Goal: Task Accomplishment & Management: Manage account settings

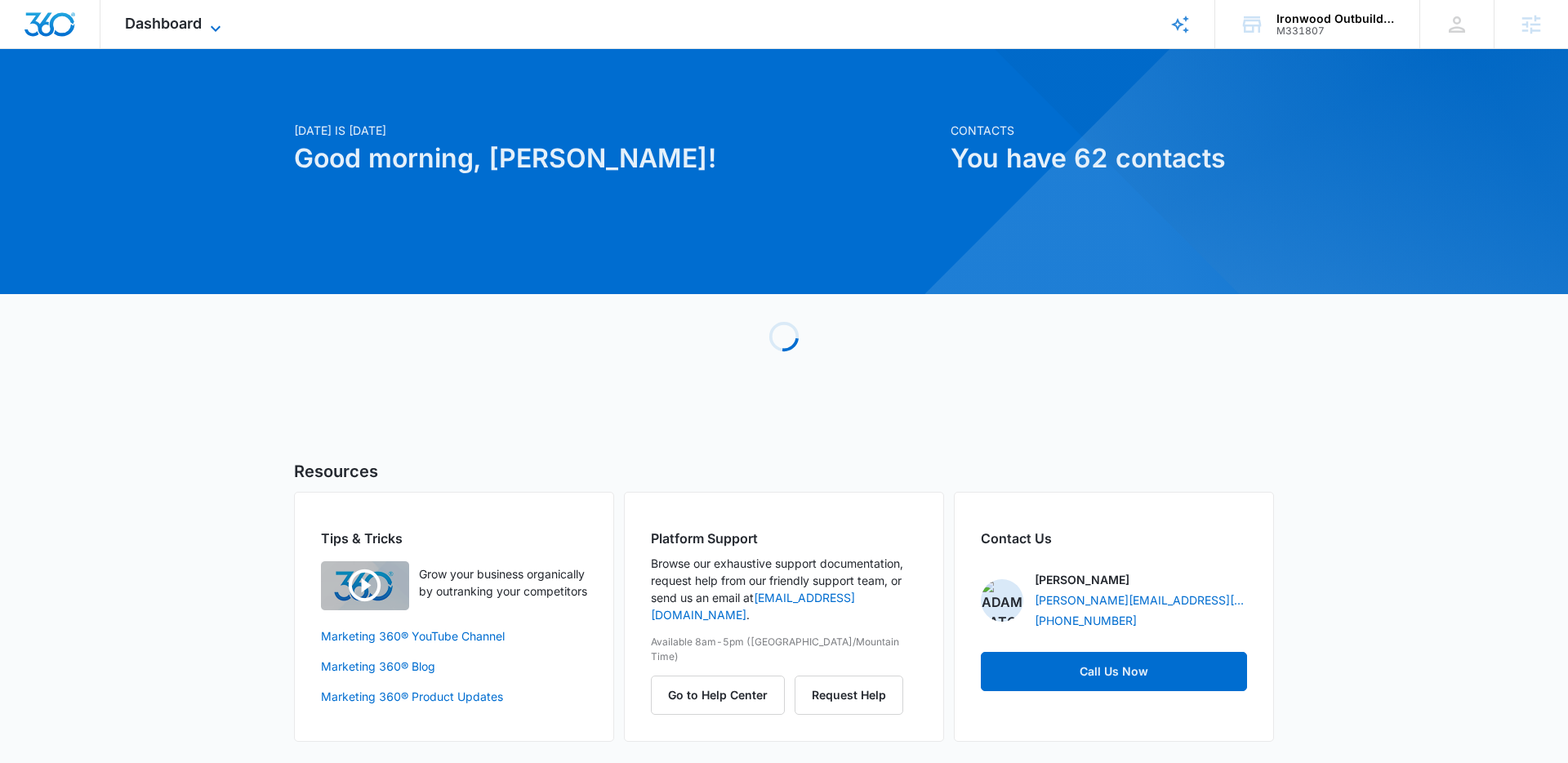
click at [219, 23] on icon at bounding box center [215, 28] width 20 height 20
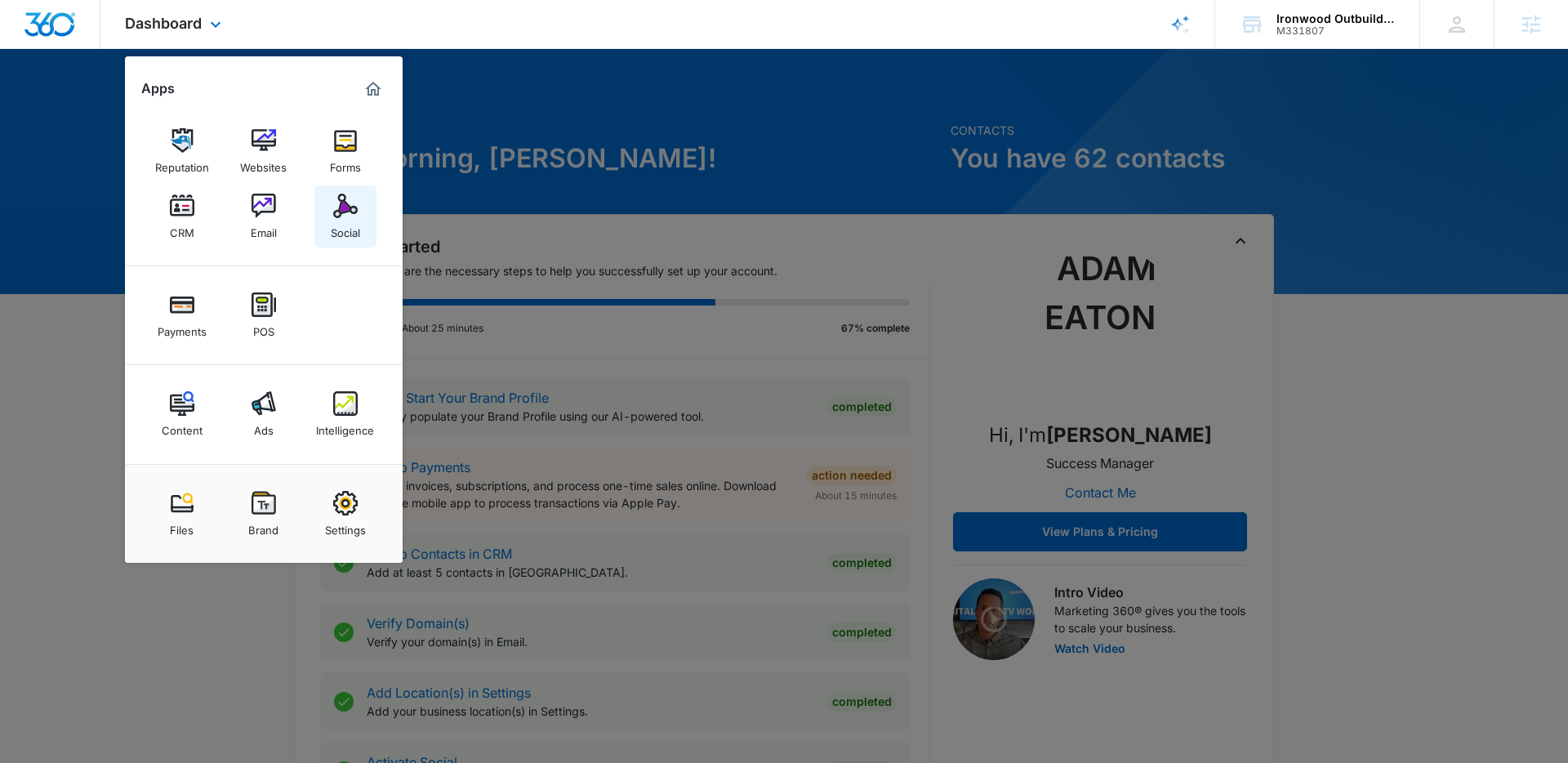
click at [355, 216] on img at bounding box center [345, 206] width 25 height 25
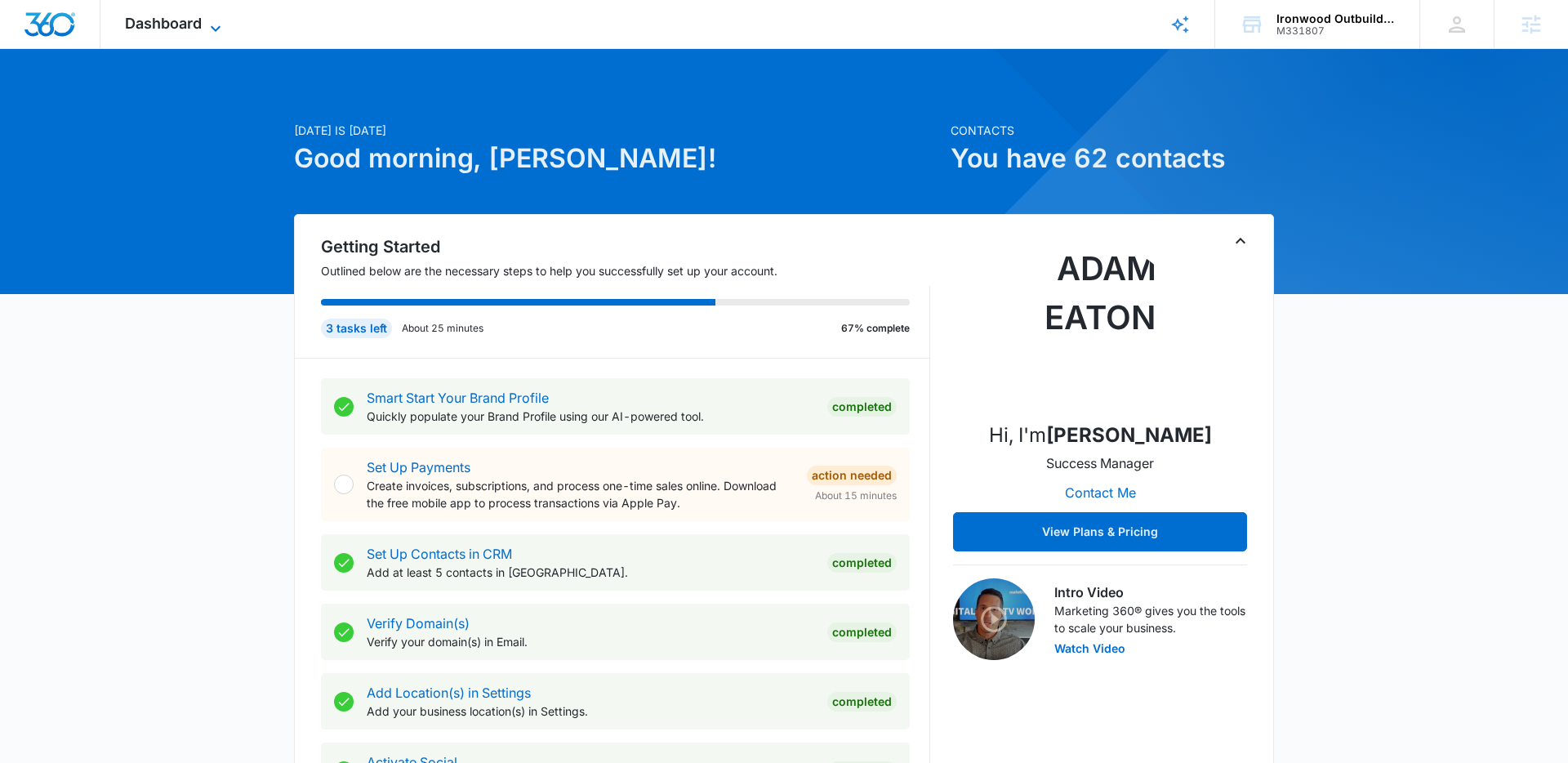
click at [172, 25] on span "Dashboard" at bounding box center [163, 23] width 77 height 17
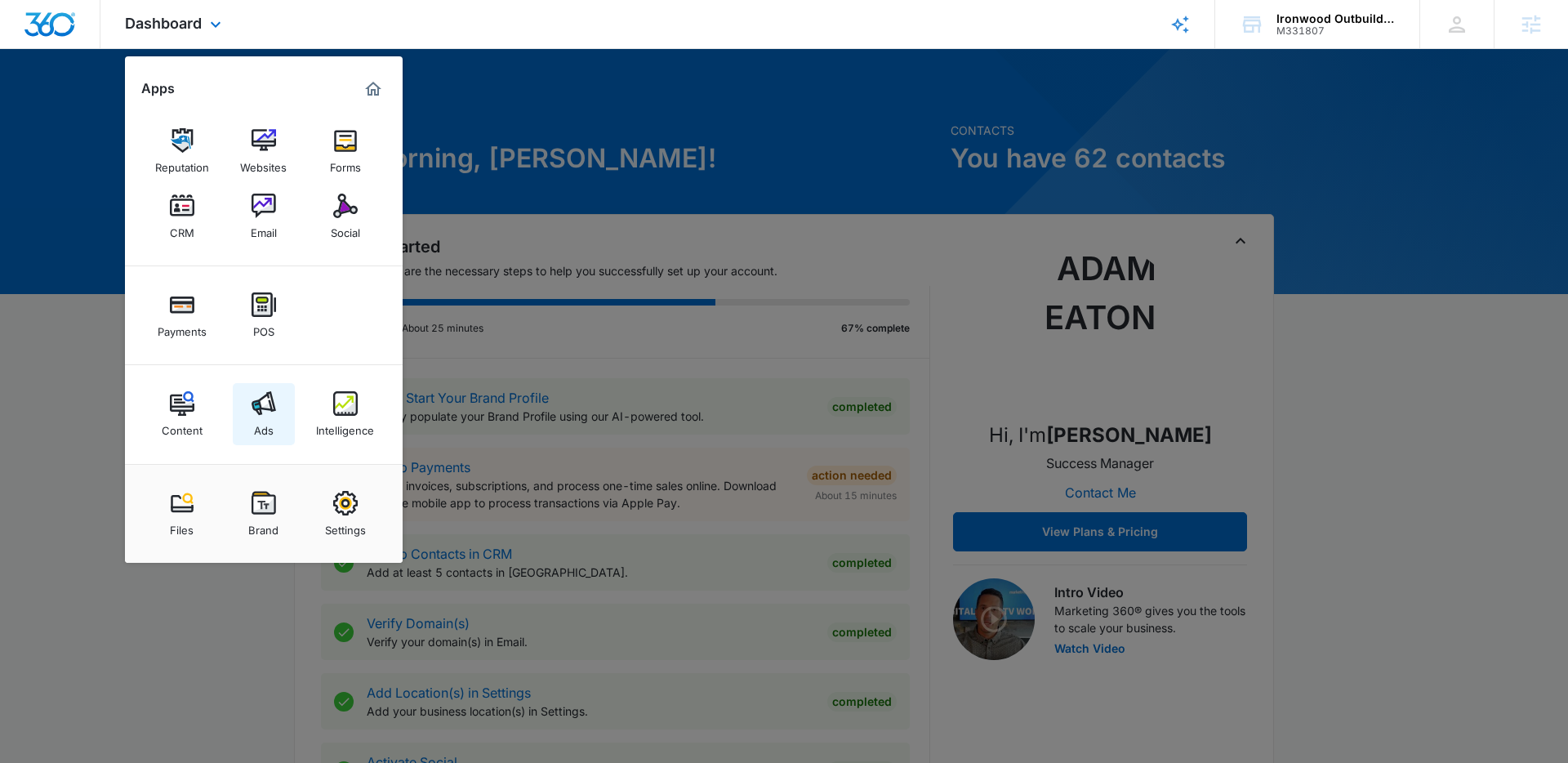
click at [271, 402] on img at bounding box center [264, 403] width 25 height 25
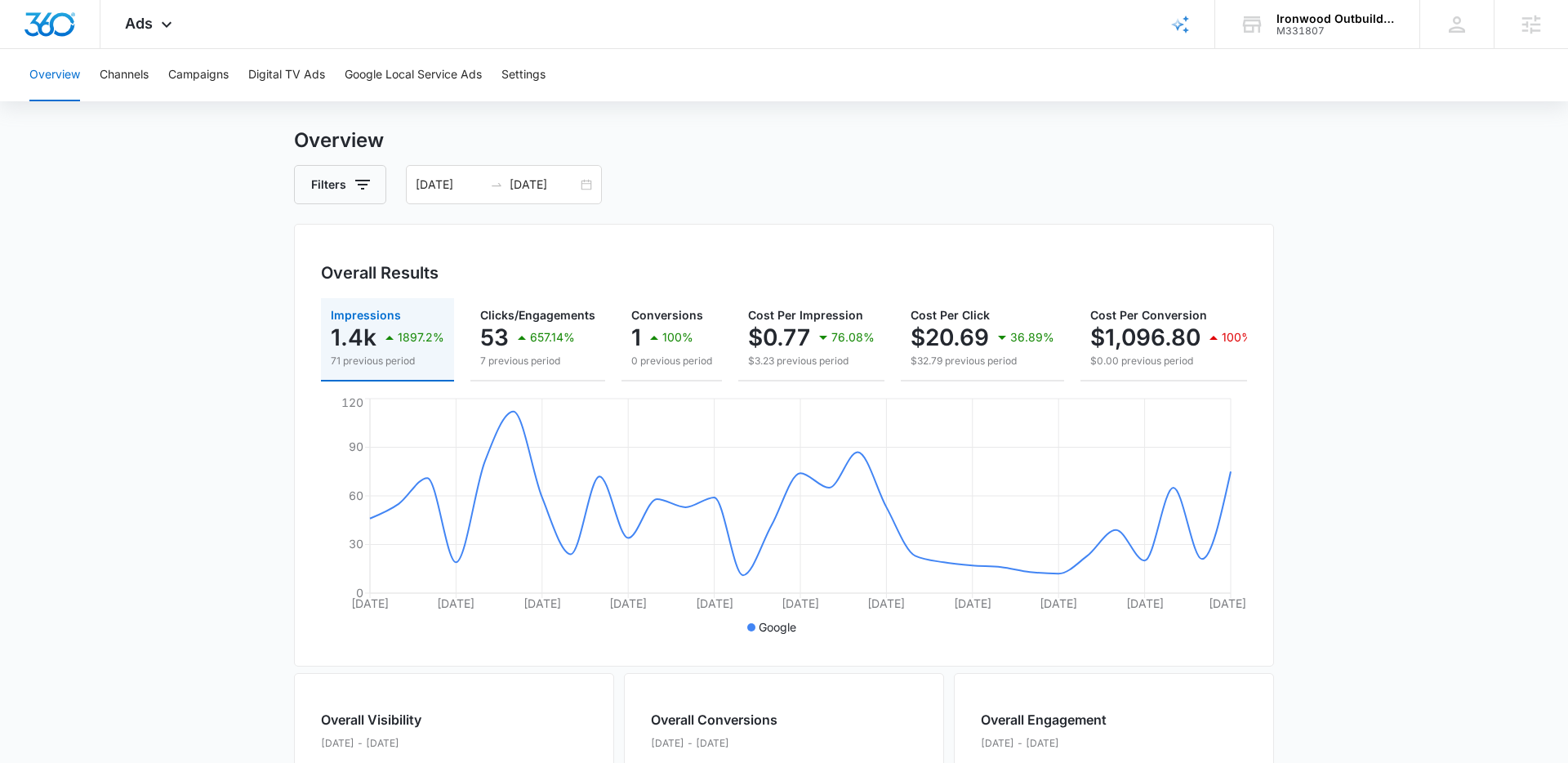
scroll to position [38, 0]
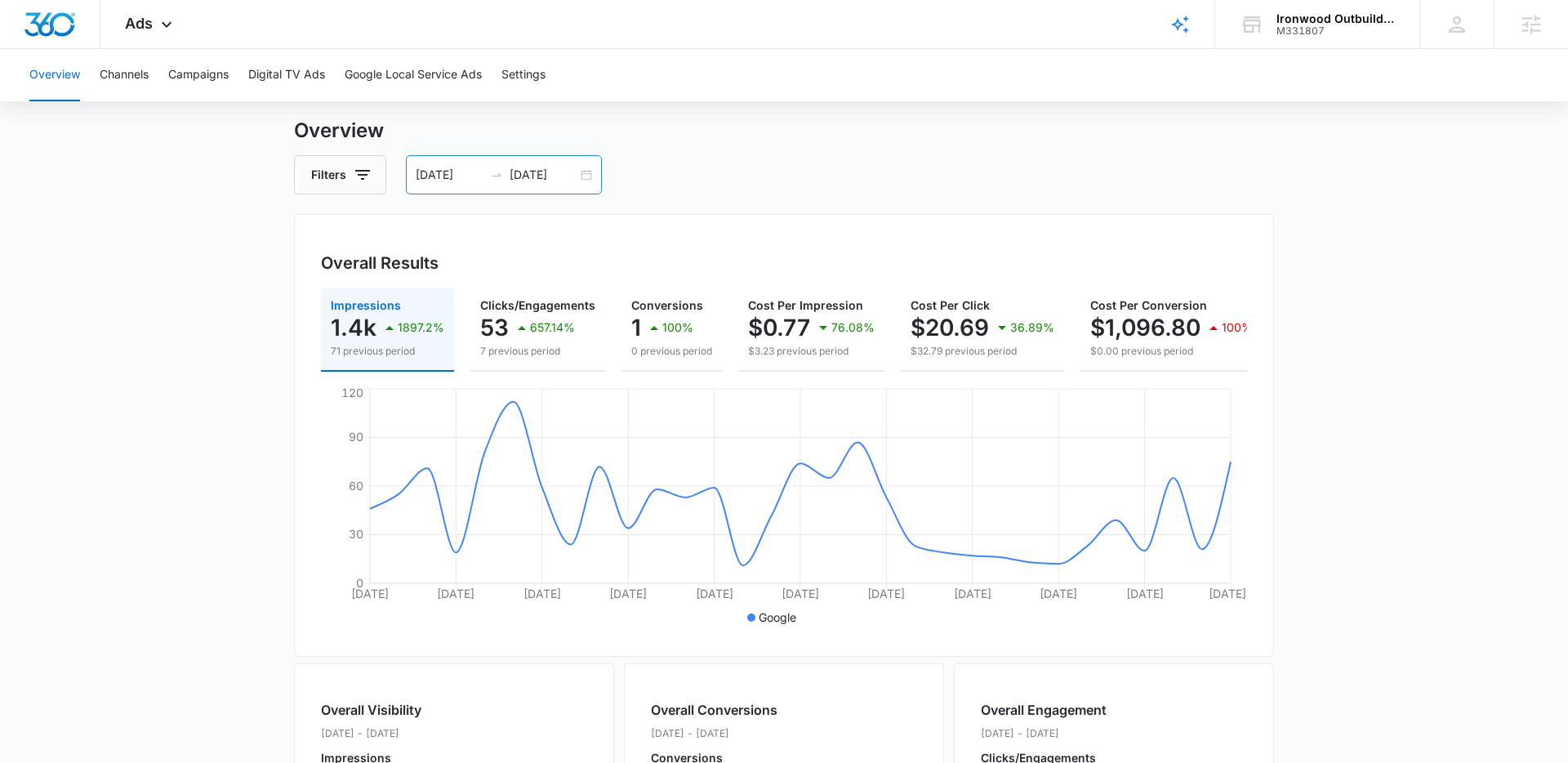
click at [581, 183] on div "07/27/2025 08/26/2025" at bounding box center [504, 175] width 196 height 39
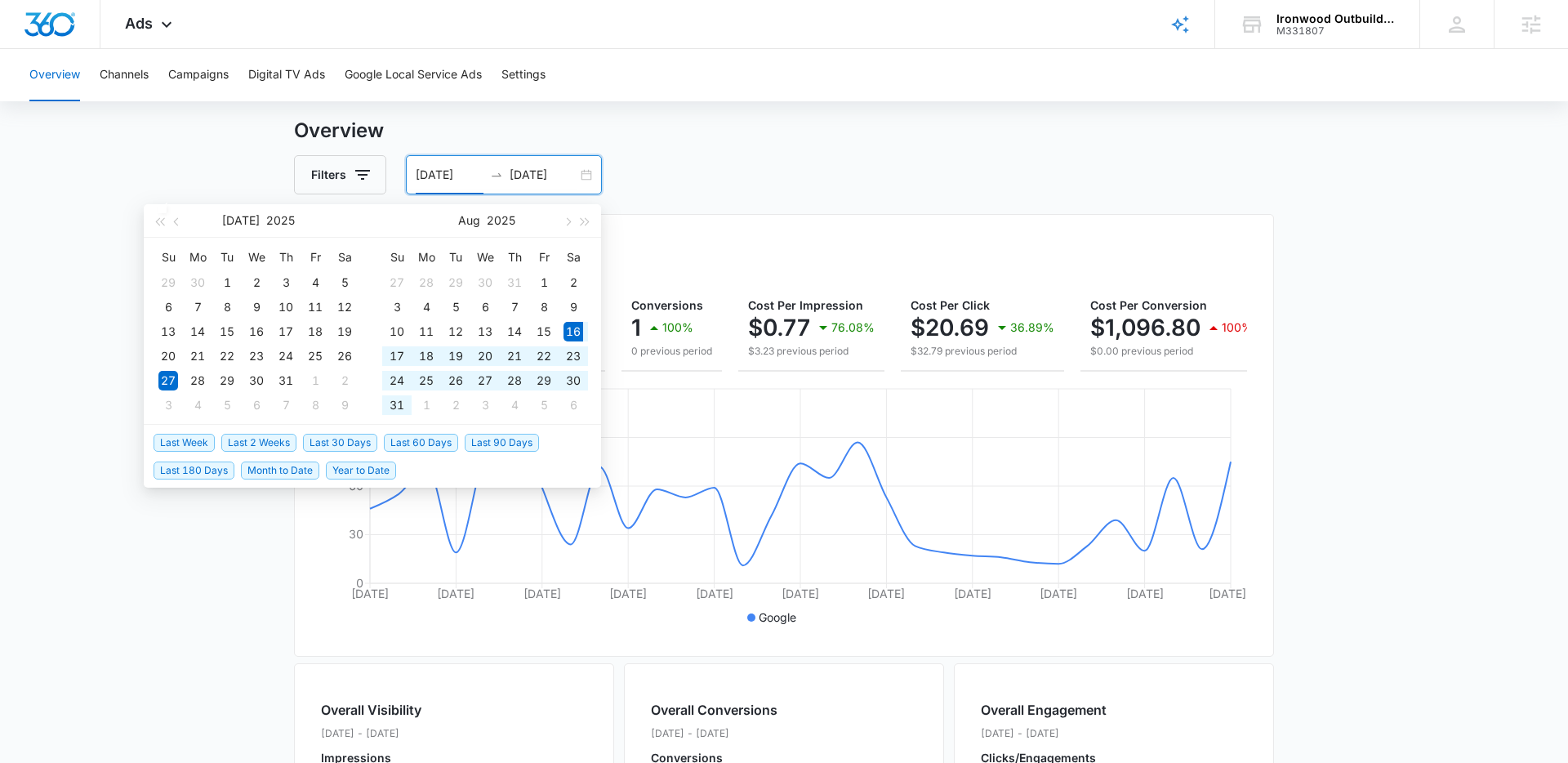
click at [344, 440] on span "Last 30 Days" at bounding box center [340, 442] width 74 height 18
type input "08/16/2025"
type input "09/15/2025"
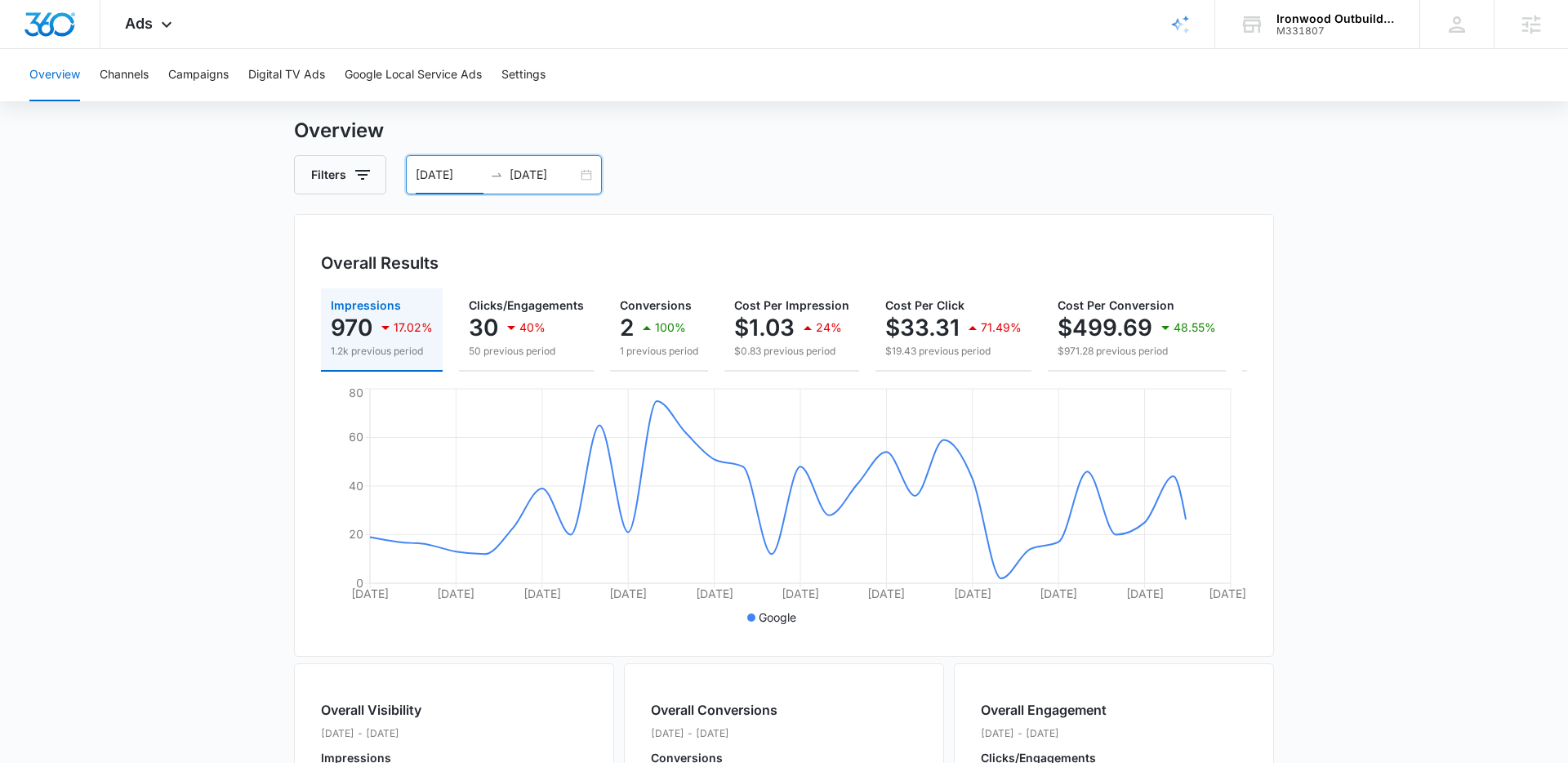
click at [238, 461] on main "Overview Filters 08/16/2025 09/15/2025 Overall Results Impressions 970 17.02% 1…" at bounding box center [784, 702] width 1568 height 1173
click at [150, 29] on span "Ads" at bounding box center [138, 23] width 28 height 17
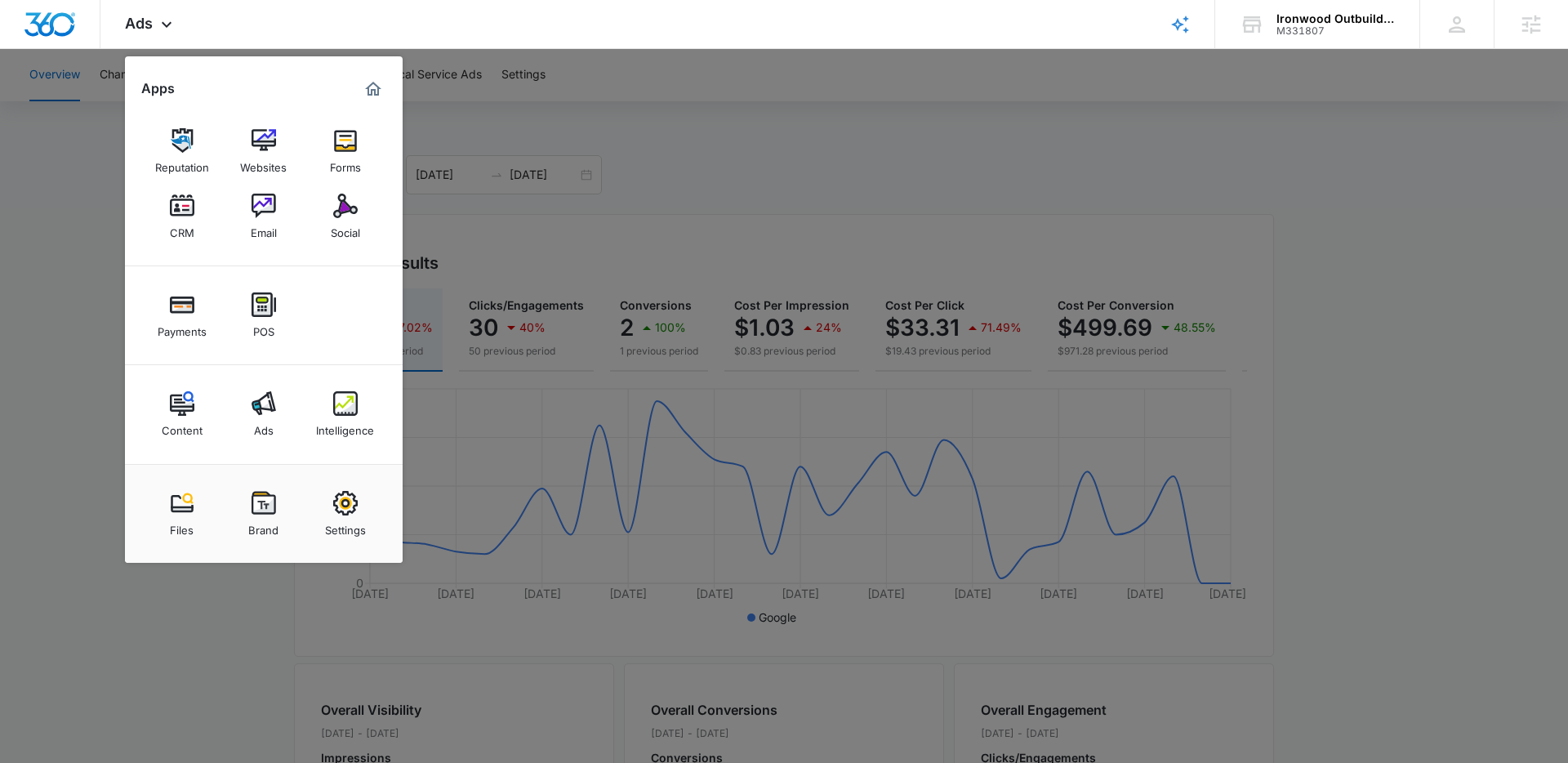
click at [102, 291] on div at bounding box center [784, 382] width 1568 height 763
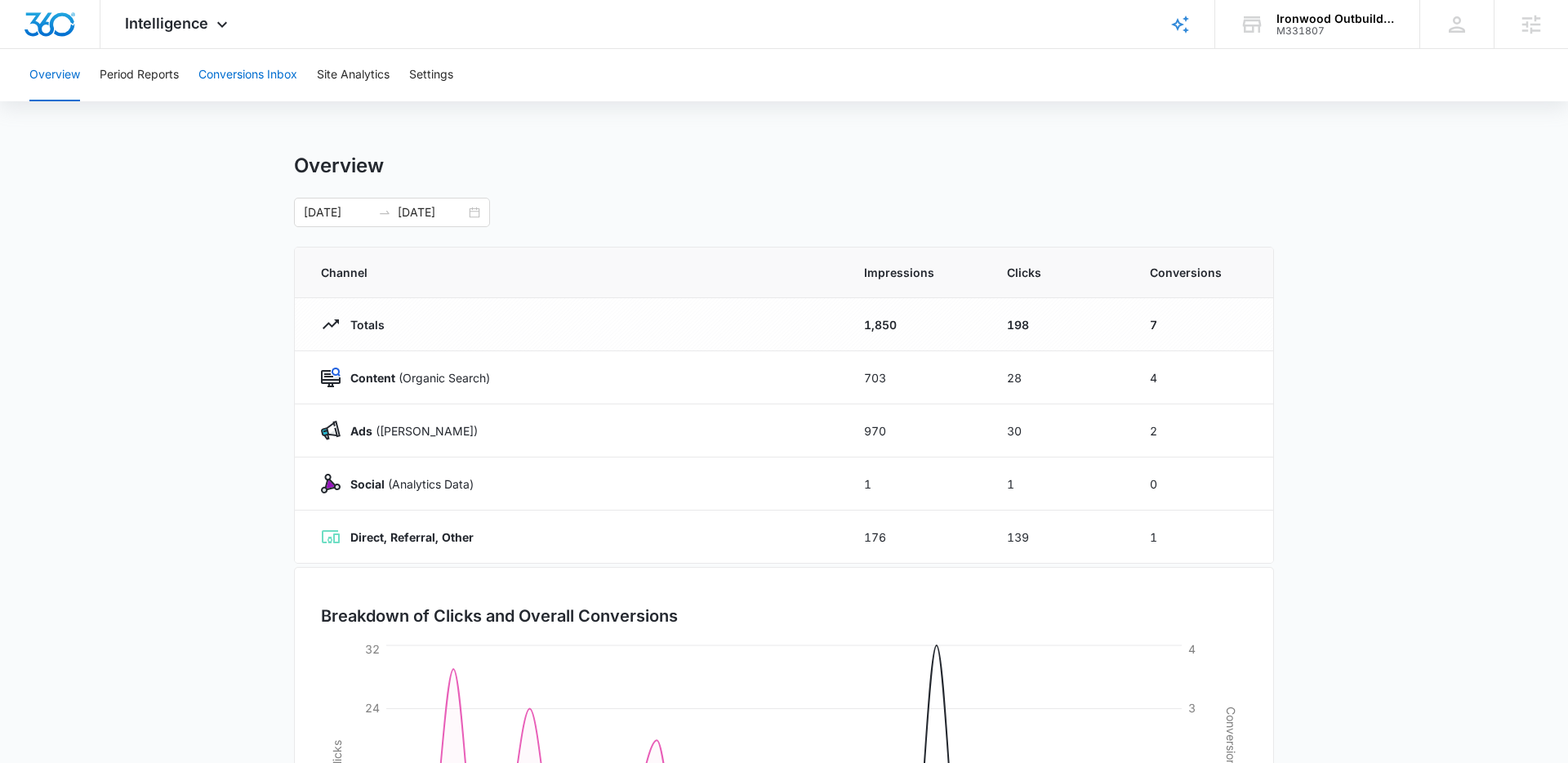
click at [257, 88] on button "Conversions Inbox" at bounding box center [248, 74] width 99 height 52
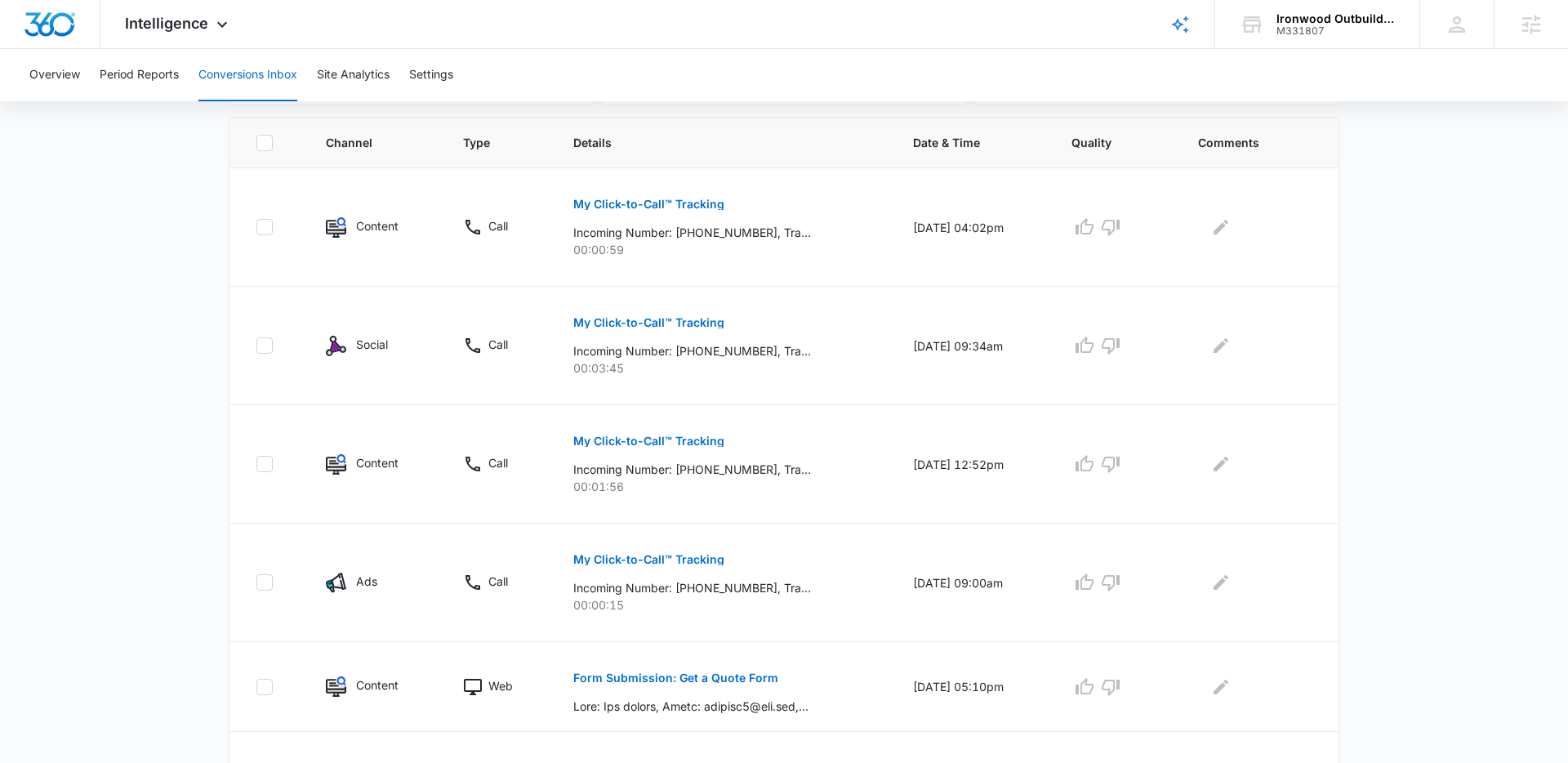
scroll to position [341, 0]
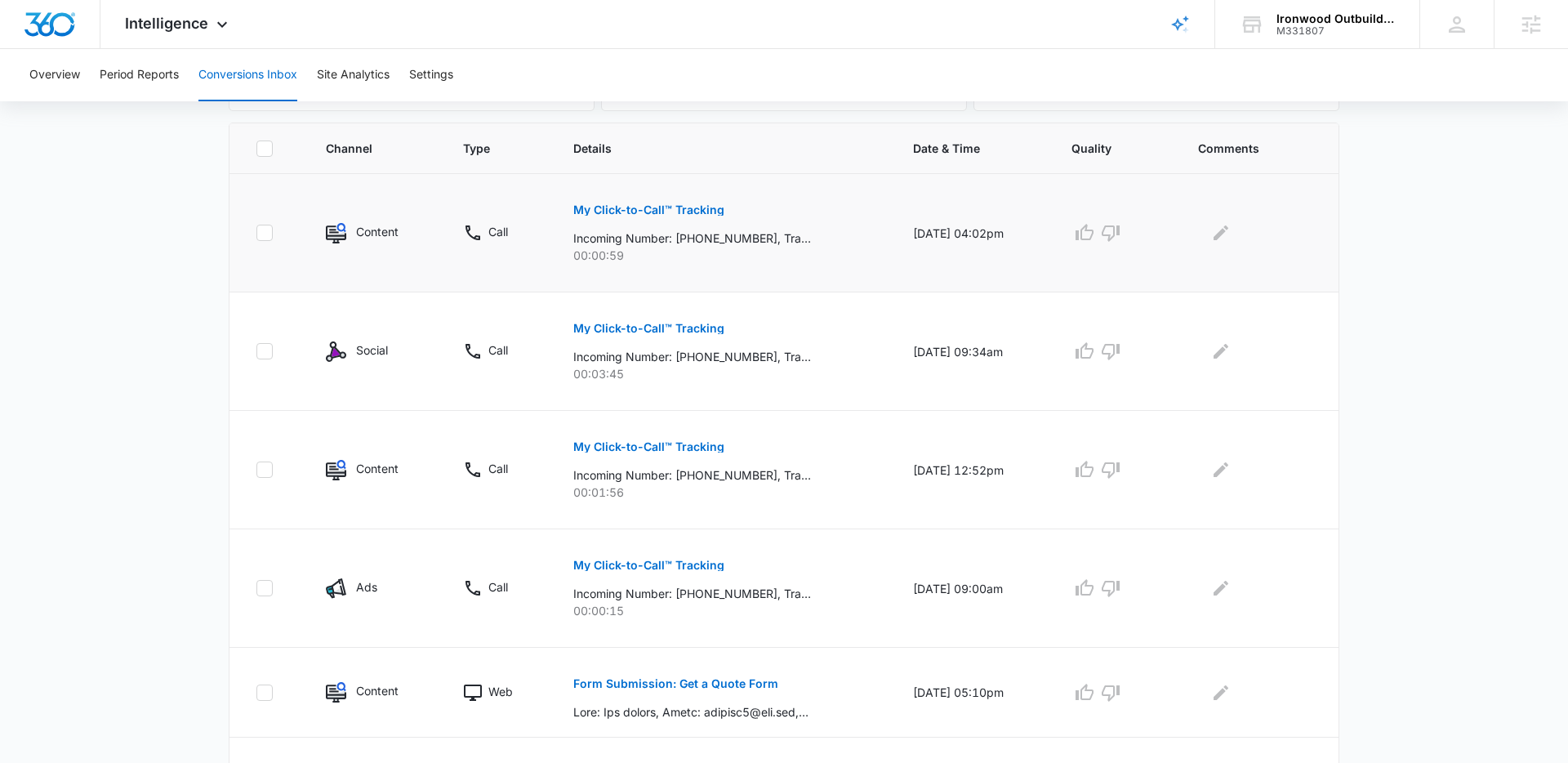
click at [673, 211] on p "My Click-to-Call™ Tracking" at bounding box center [649, 209] width 151 height 11
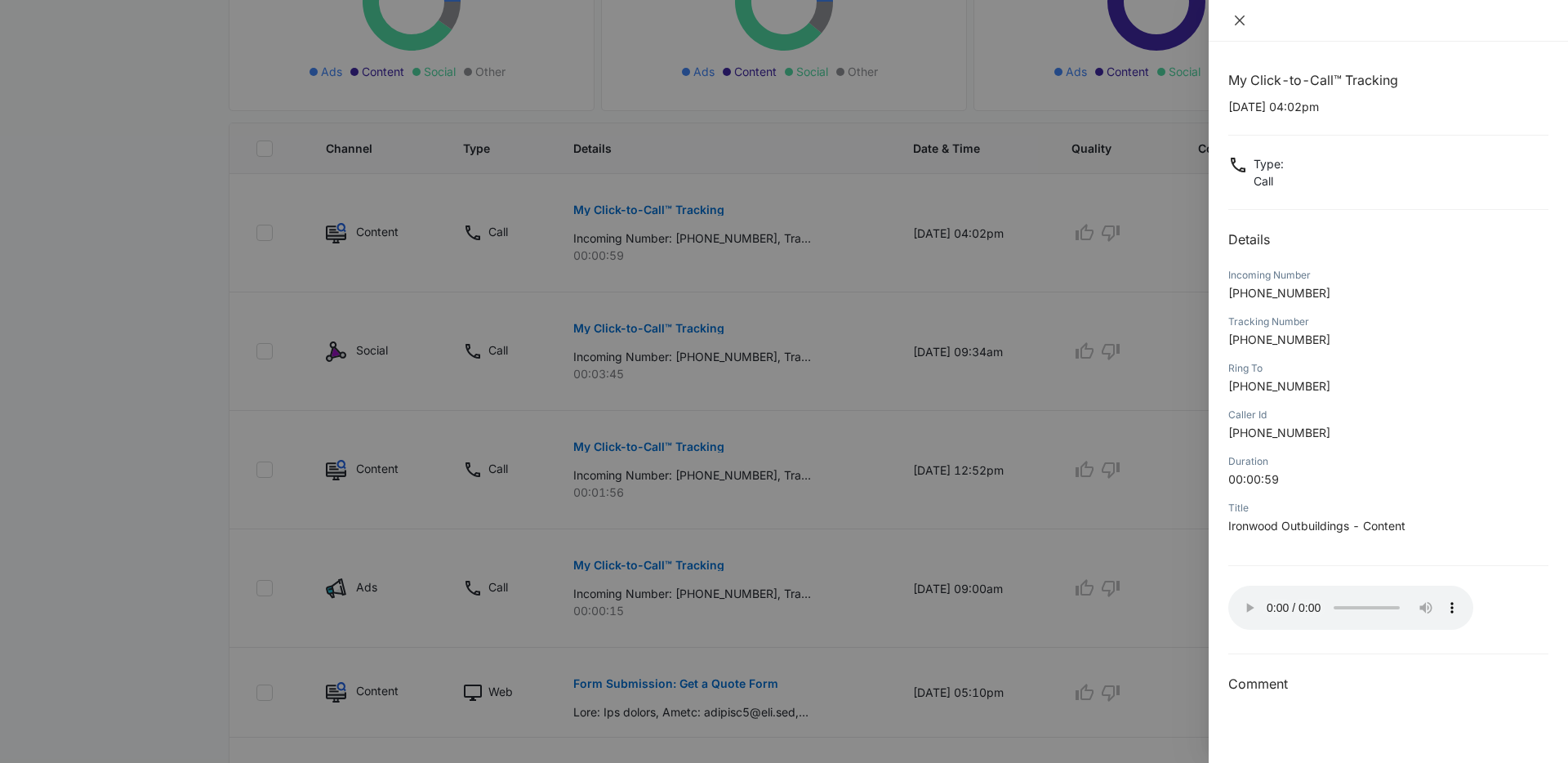
click at [1239, 22] on icon "close" at bounding box center [1239, 20] width 13 height 13
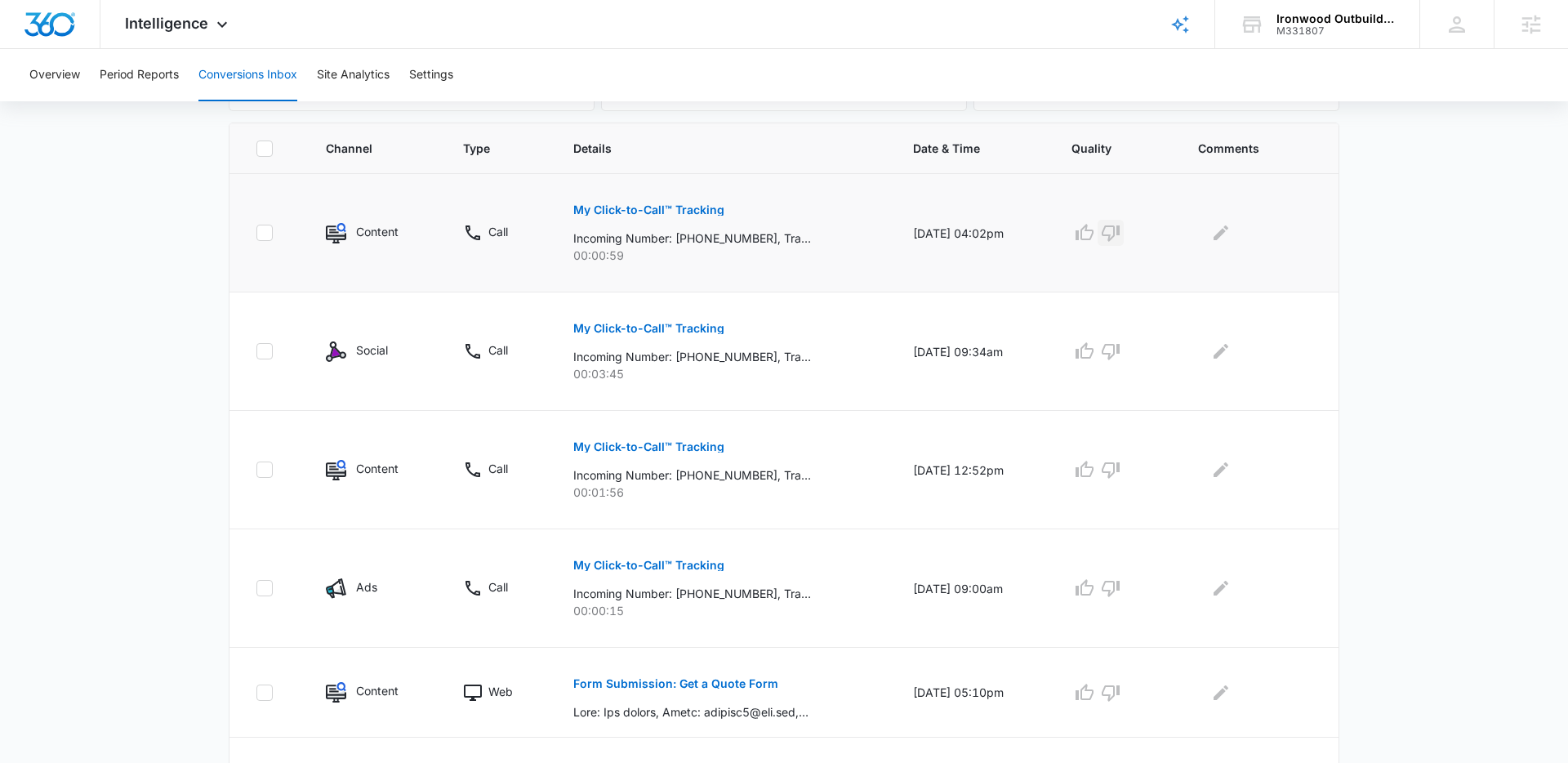
click at [1118, 230] on icon "button" at bounding box center [1110, 232] width 20 height 20
click at [690, 323] on p "My Click-to-Call™ Tracking" at bounding box center [649, 328] width 151 height 11
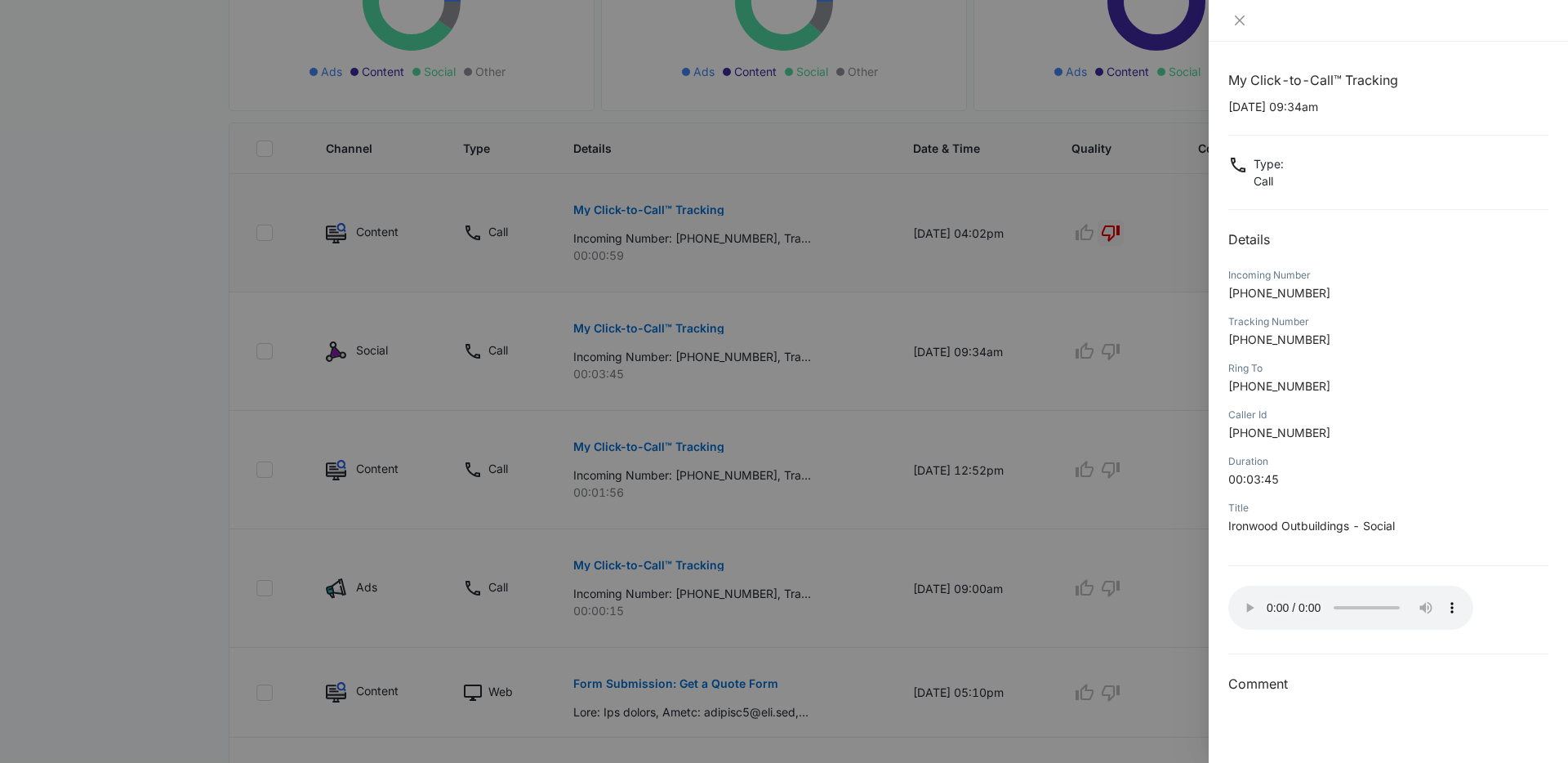
click at [1275, 44] on div "My Click-to-Call™ Tracking 09/10/2025 at 09:34am Type : Call Details Incoming N…" at bounding box center [1388, 402] width 359 height 721
click at [1240, 21] on icon "close" at bounding box center [1239, 20] width 13 height 13
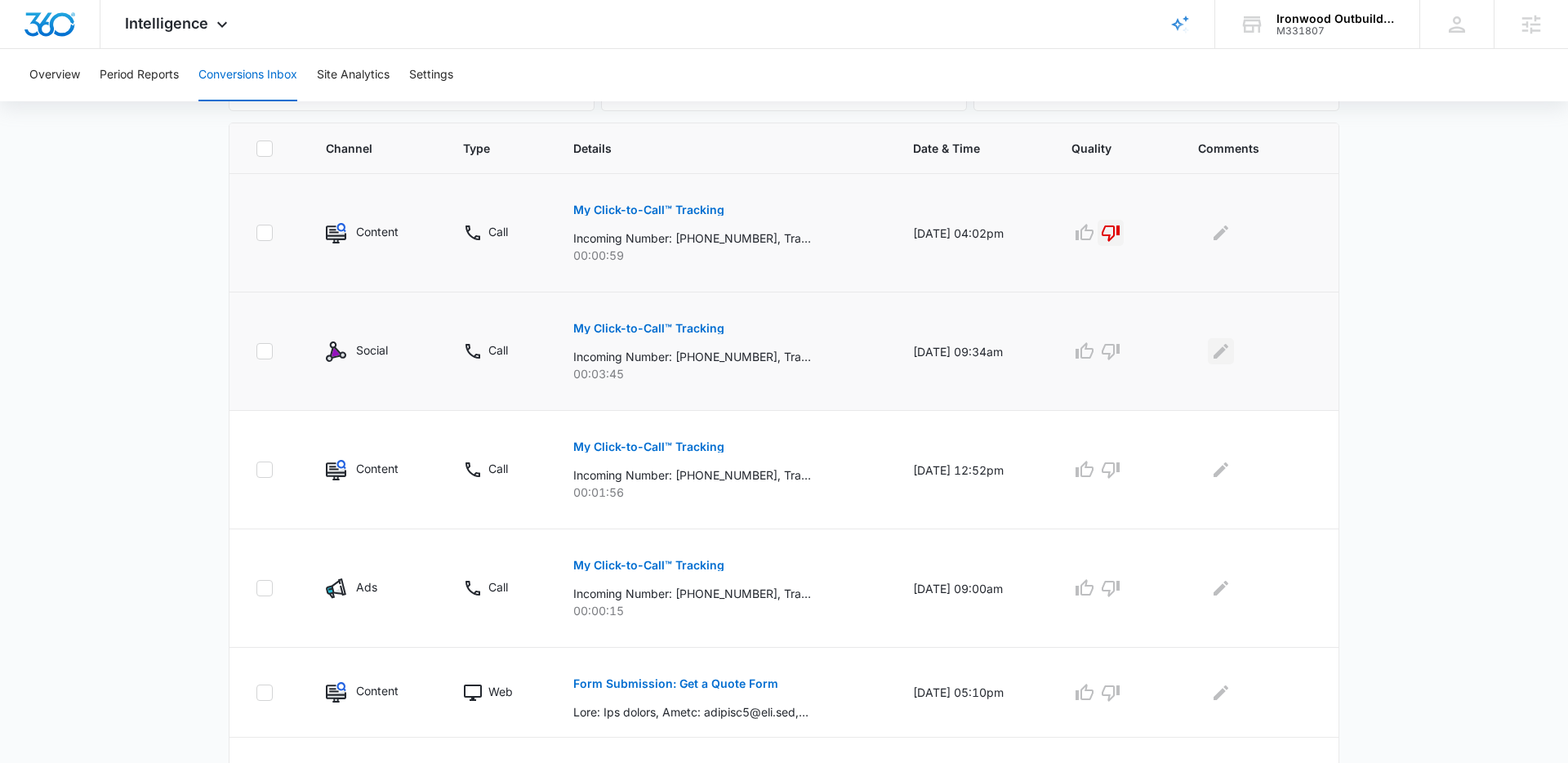
click at [1226, 352] on icon "Edit Comments" at bounding box center [1221, 351] width 15 height 15
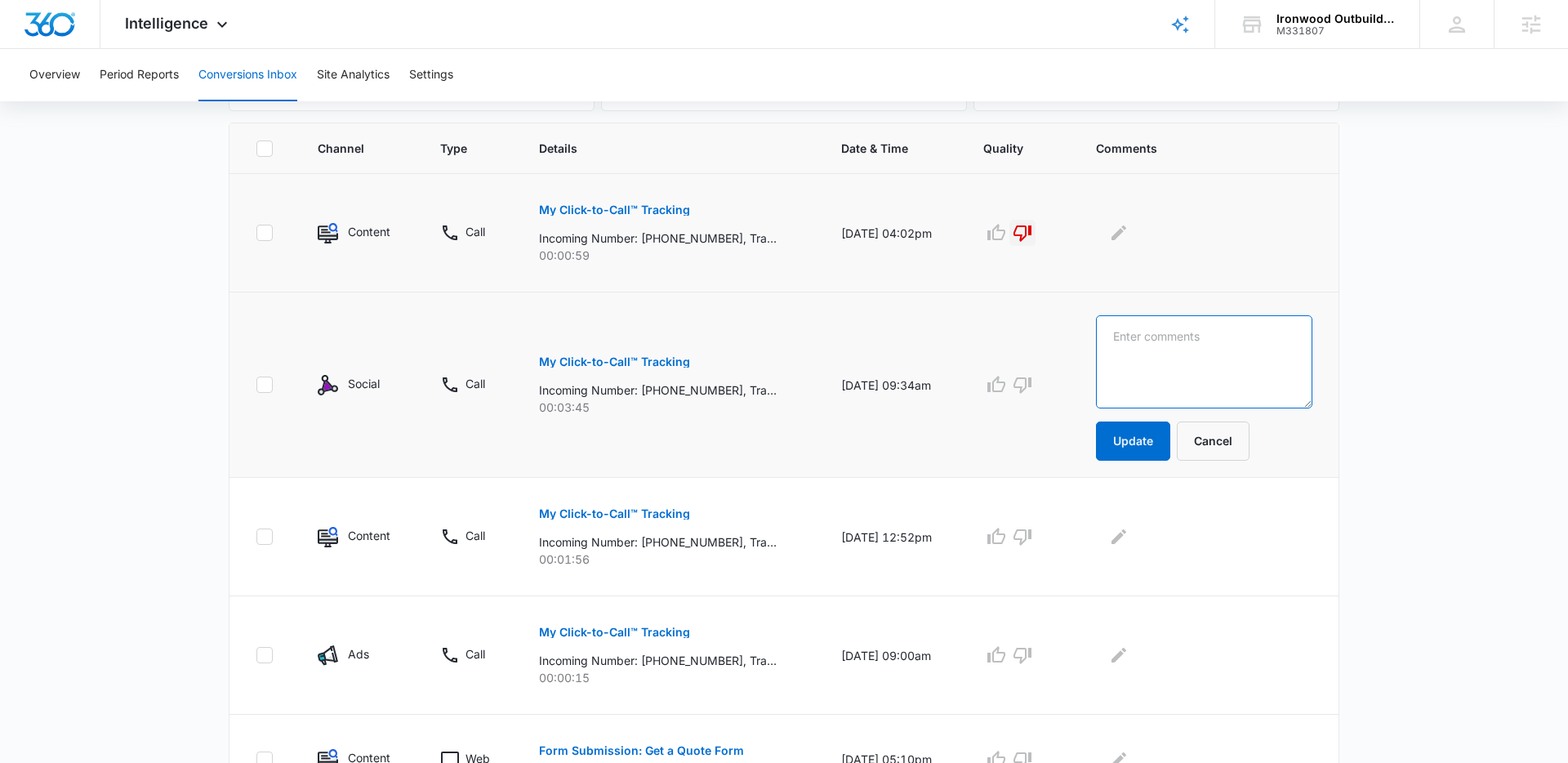
click at [1226, 352] on textarea at bounding box center [1204, 361] width 217 height 93
type textarea "Contractor call"
click at [1165, 434] on button "Update" at bounding box center [1133, 441] width 74 height 39
click at [656, 513] on p "My Click-to-Call™ Tracking" at bounding box center [615, 513] width 151 height 11
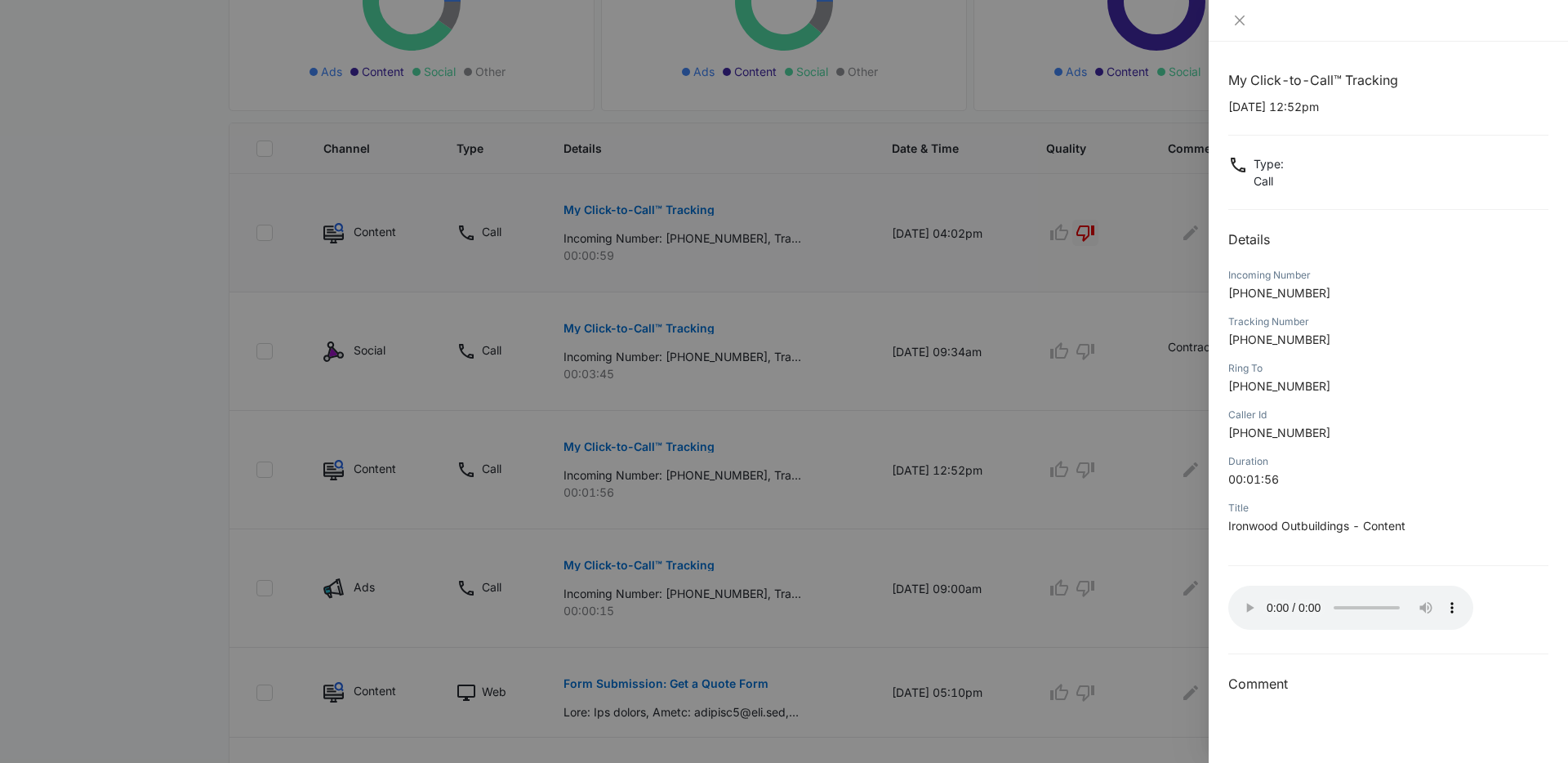
click at [1336, 34] on div at bounding box center [1388, 20] width 359 height 42
click at [1241, 20] on icon "close" at bounding box center [1239, 20] width 9 height 9
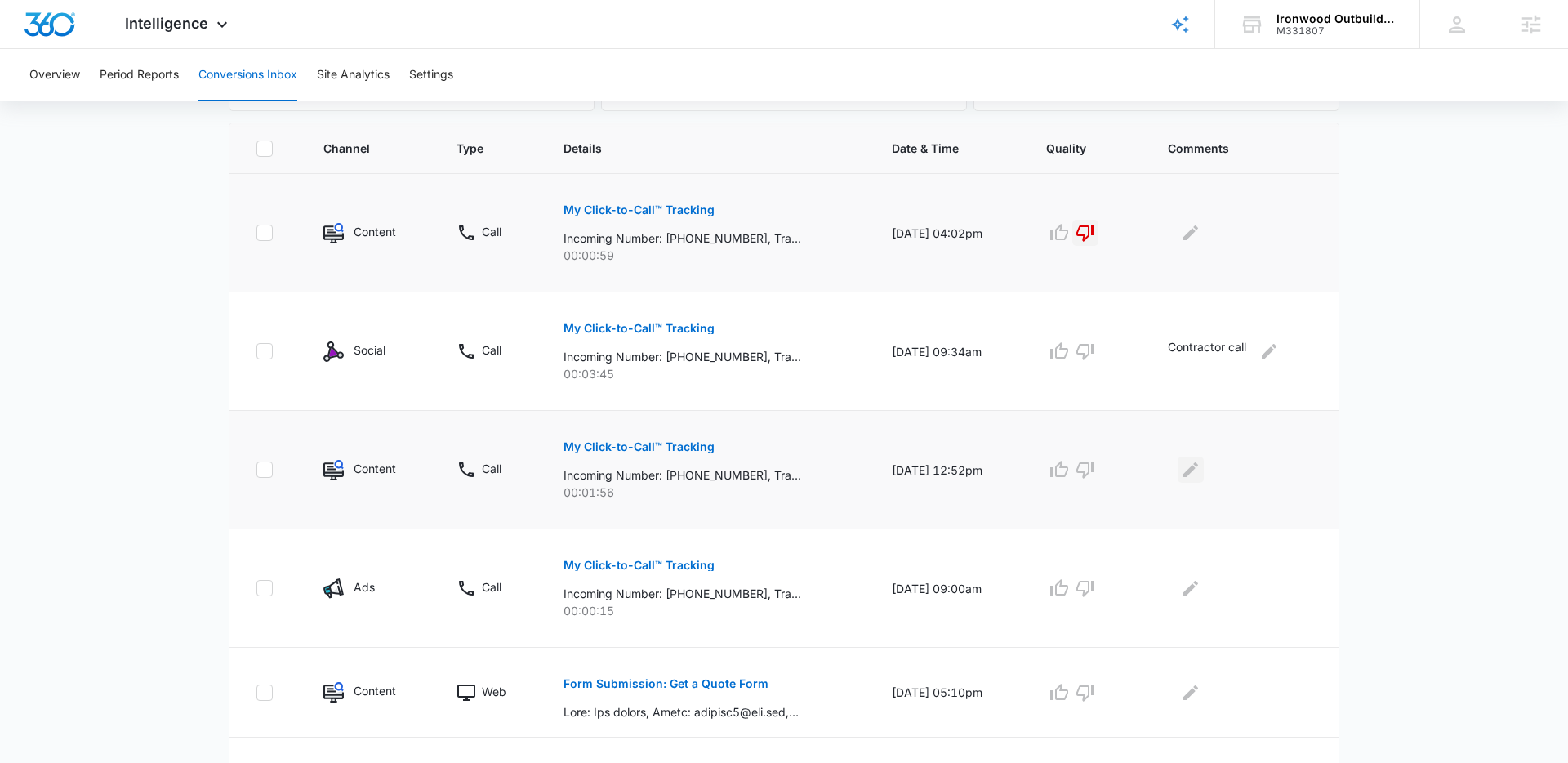
click at [1198, 474] on icon "Edit Comments" at bounding box center [1191, 469] width 20 height 20
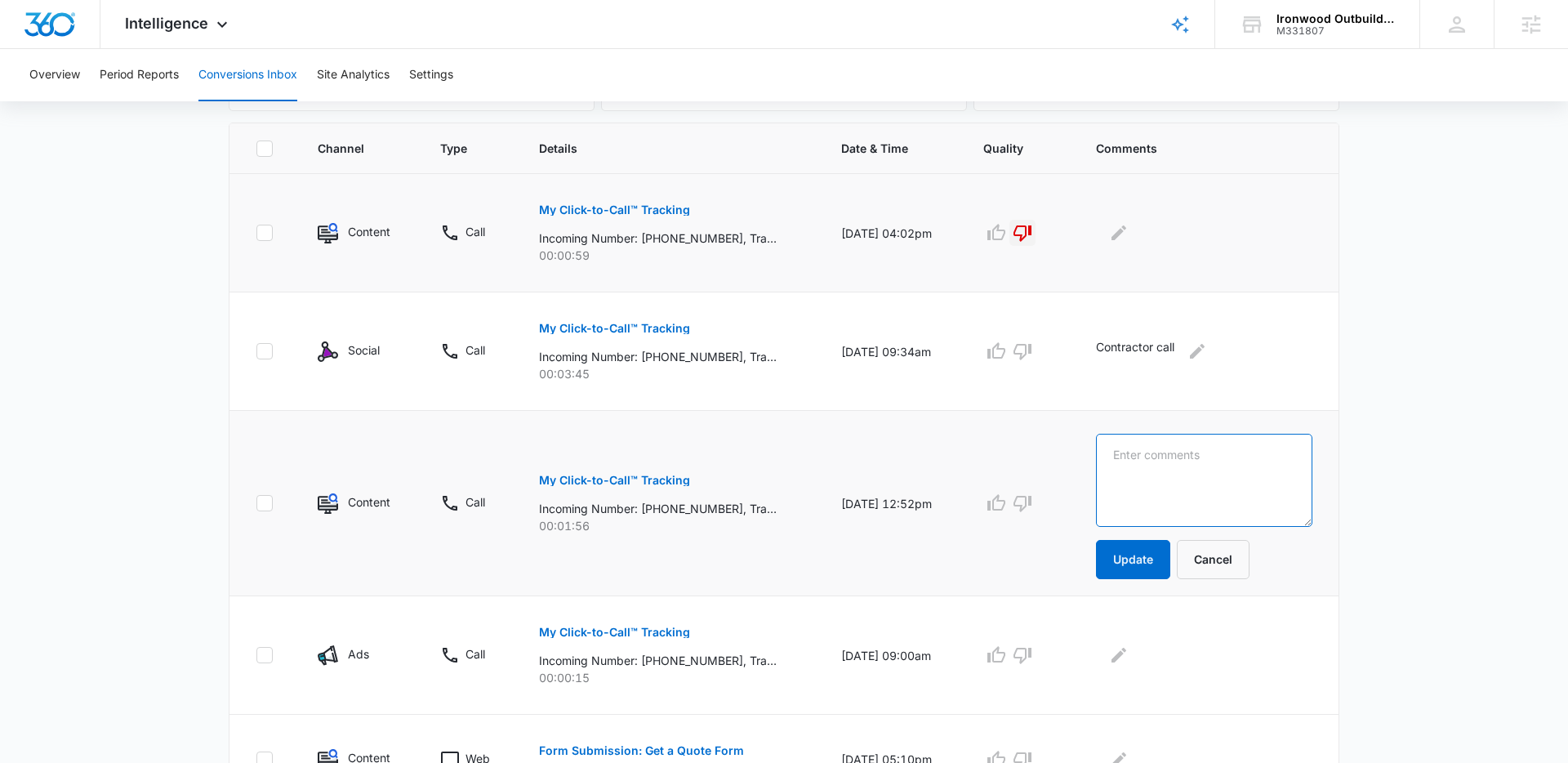
click at [1204, 475] on textarea at bounding box center [1204, 480] width 217 height 93
type textarea "New Patio Roof inquiry"
click at [1163, 552] on button "Update" at bounding box center [1133, 560] width 74 height 39
click at [1006, 506] on icon "button" at bounding box center [996, 502] width 18 height 16
click at [609, 634] on p "My Click-to-Call™ Tracking" at bounding box center [615, 632] width 151 height 11
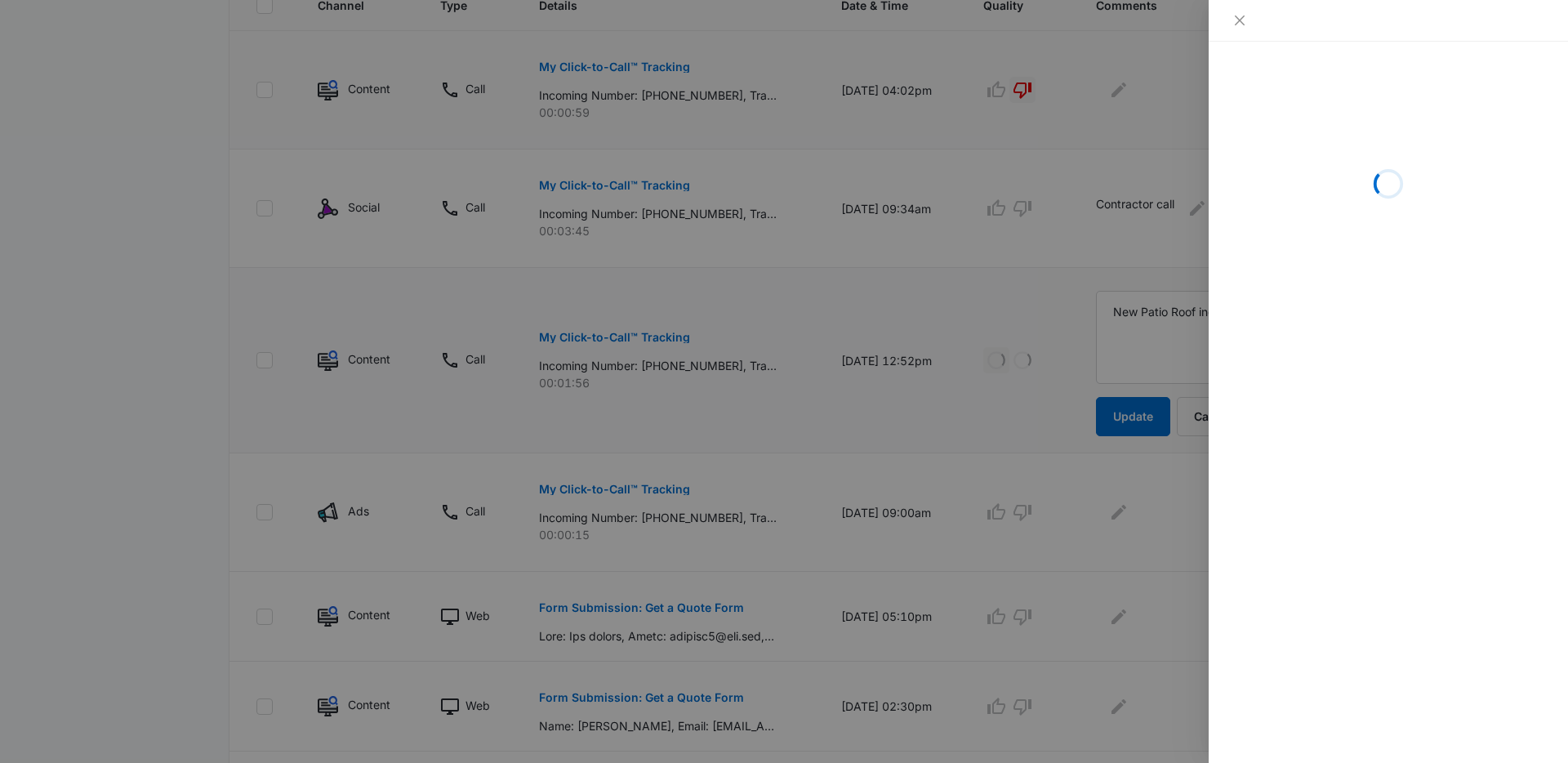
scroll to position [550, 0]
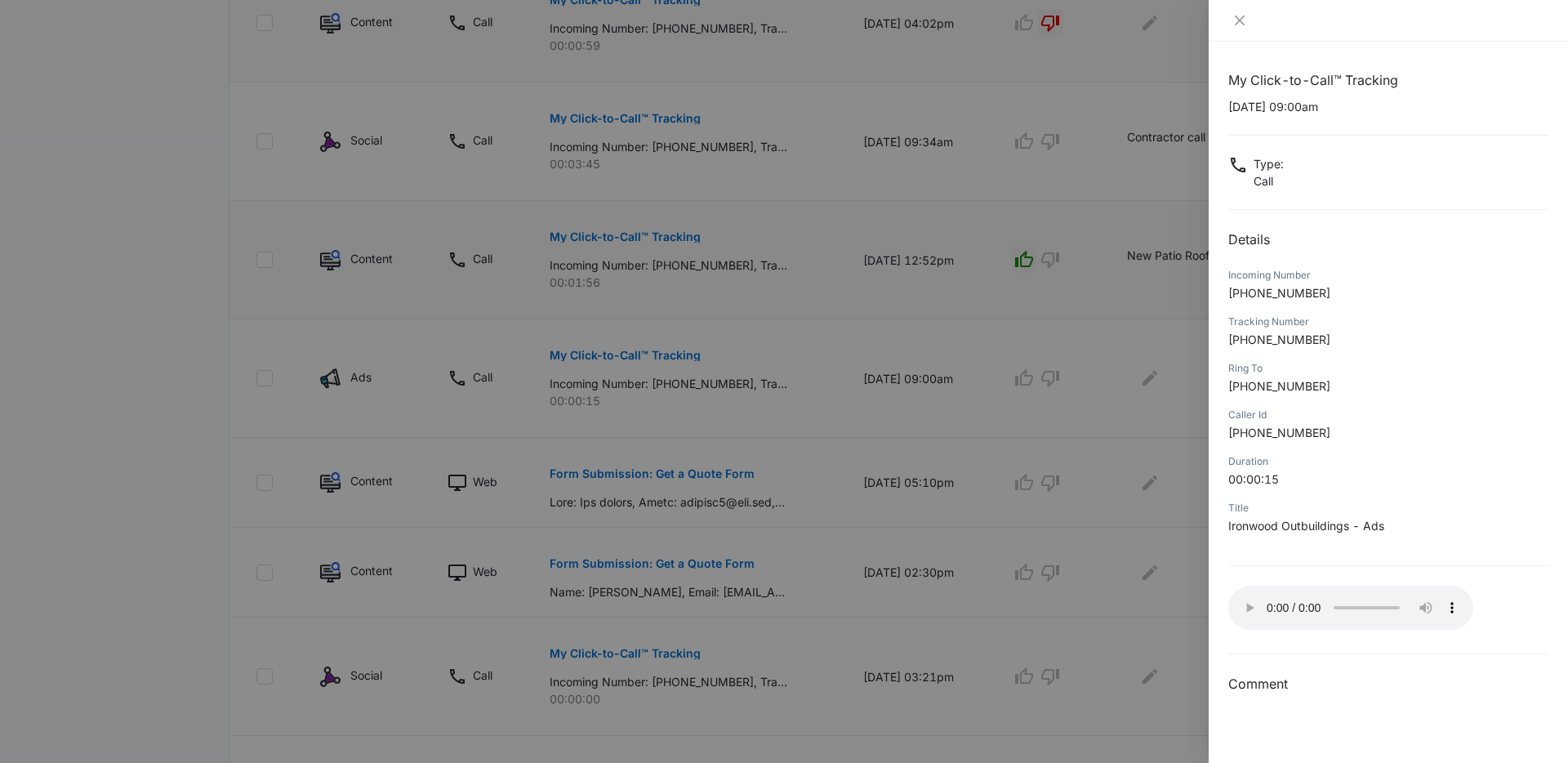
click at [1290, 20] on div at bounding box center [1388, 20] width 320 height 15
click at [1239, 19] on icon "close" at bounding box center [1239, 20] width 9 height 9
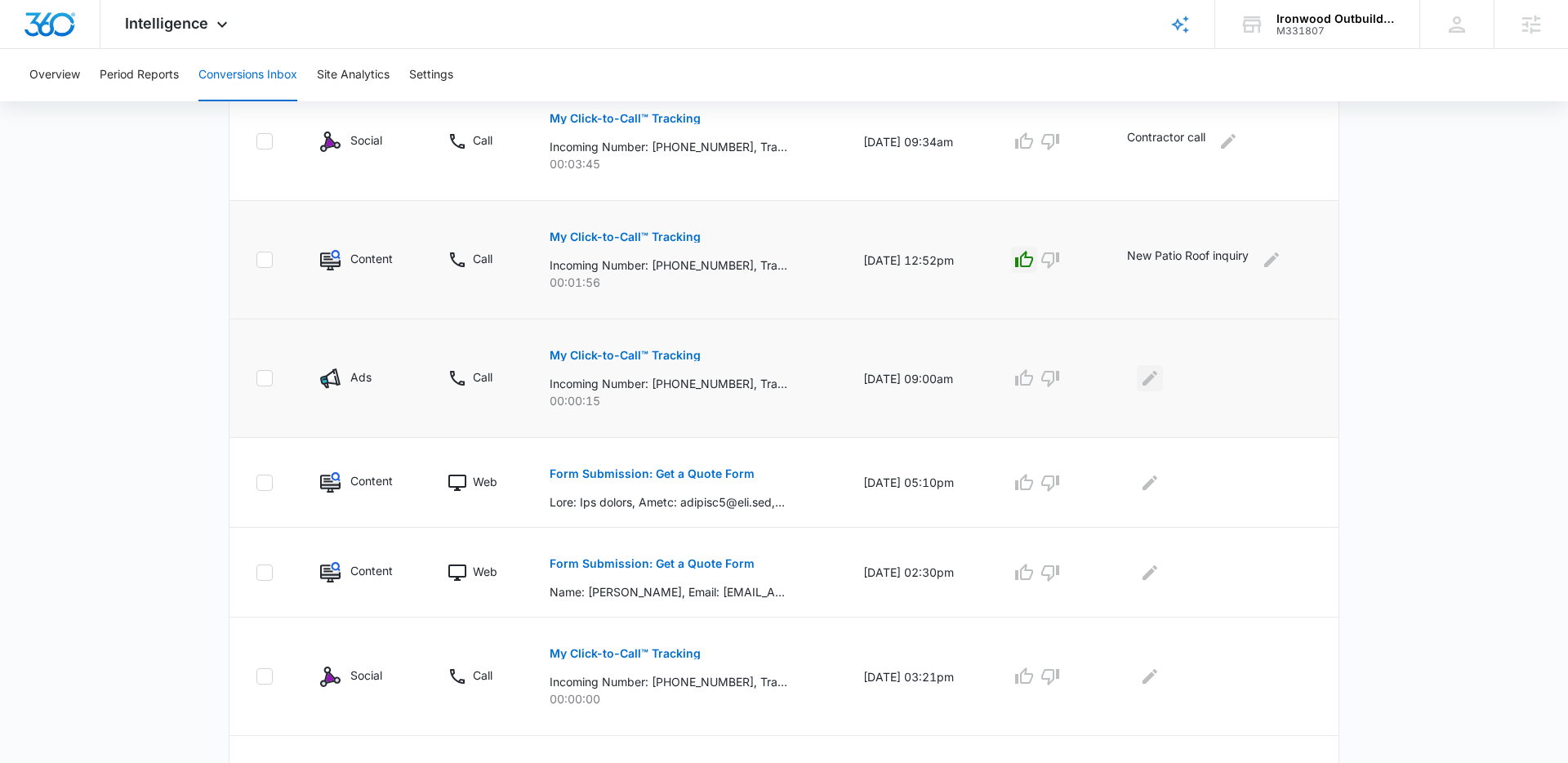
click at [1149, 375] on icon "Edit Comments" at bounding box center [1150, 378] width 20 height 20
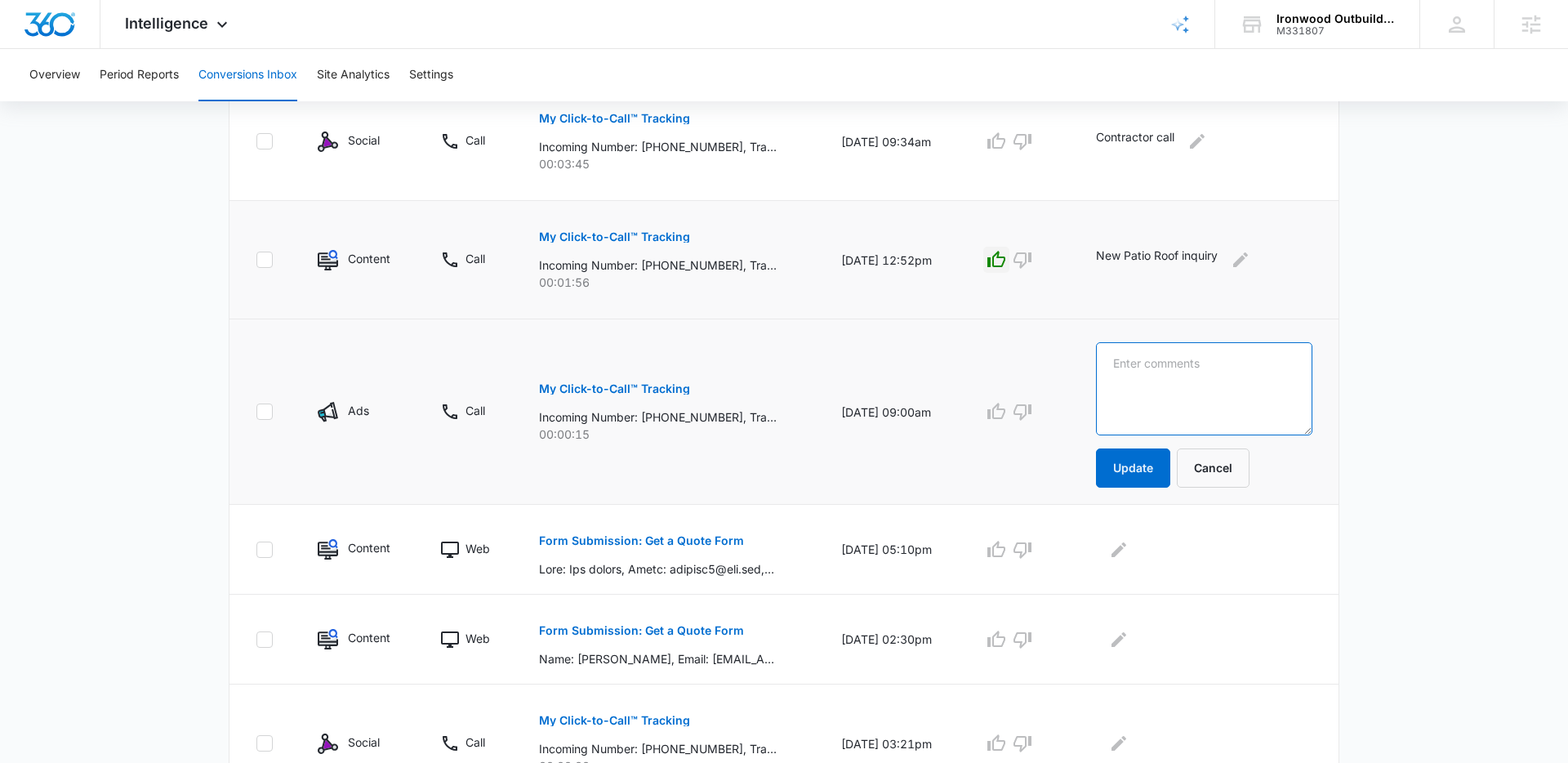
click at [1153, 378] on textarea at bounding box center [1204, 388] width 217 height 93
type textarea "Looking for Durango Decks"
click at [1150, 479] on button "Update" at bounding box center [1133, 468] width 74 height 39
click at [1006, 416] on icon "button" at bounding box center [996, 411] width 20 height 20
click at [603, 542] on p "Form Submission: Get a Quote Form" at bounding box center [642, 540] width 205 height 11
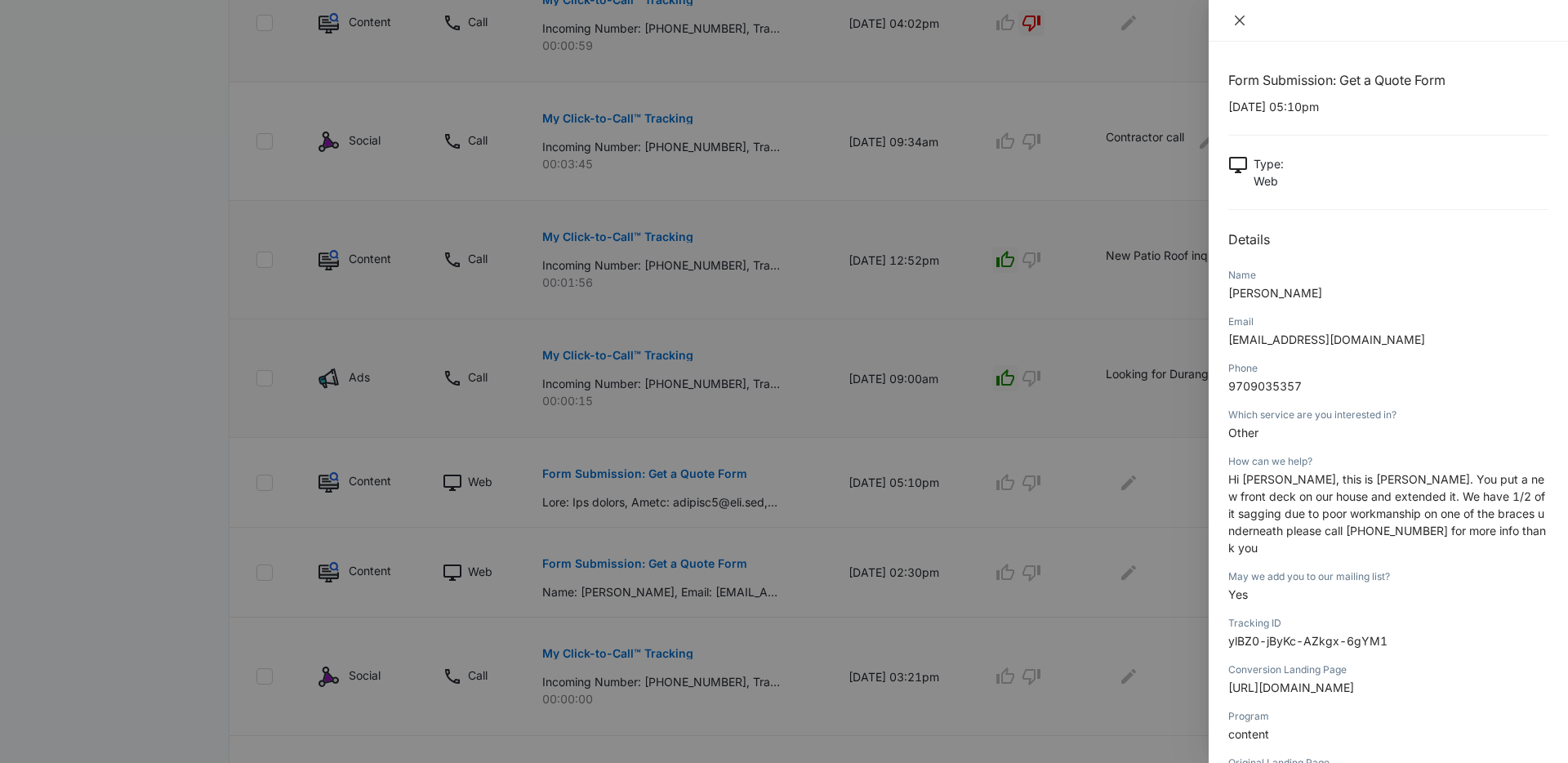
click at [1232, 17] on button "Close" at bounding box center [1239, 20] width 23 height 15
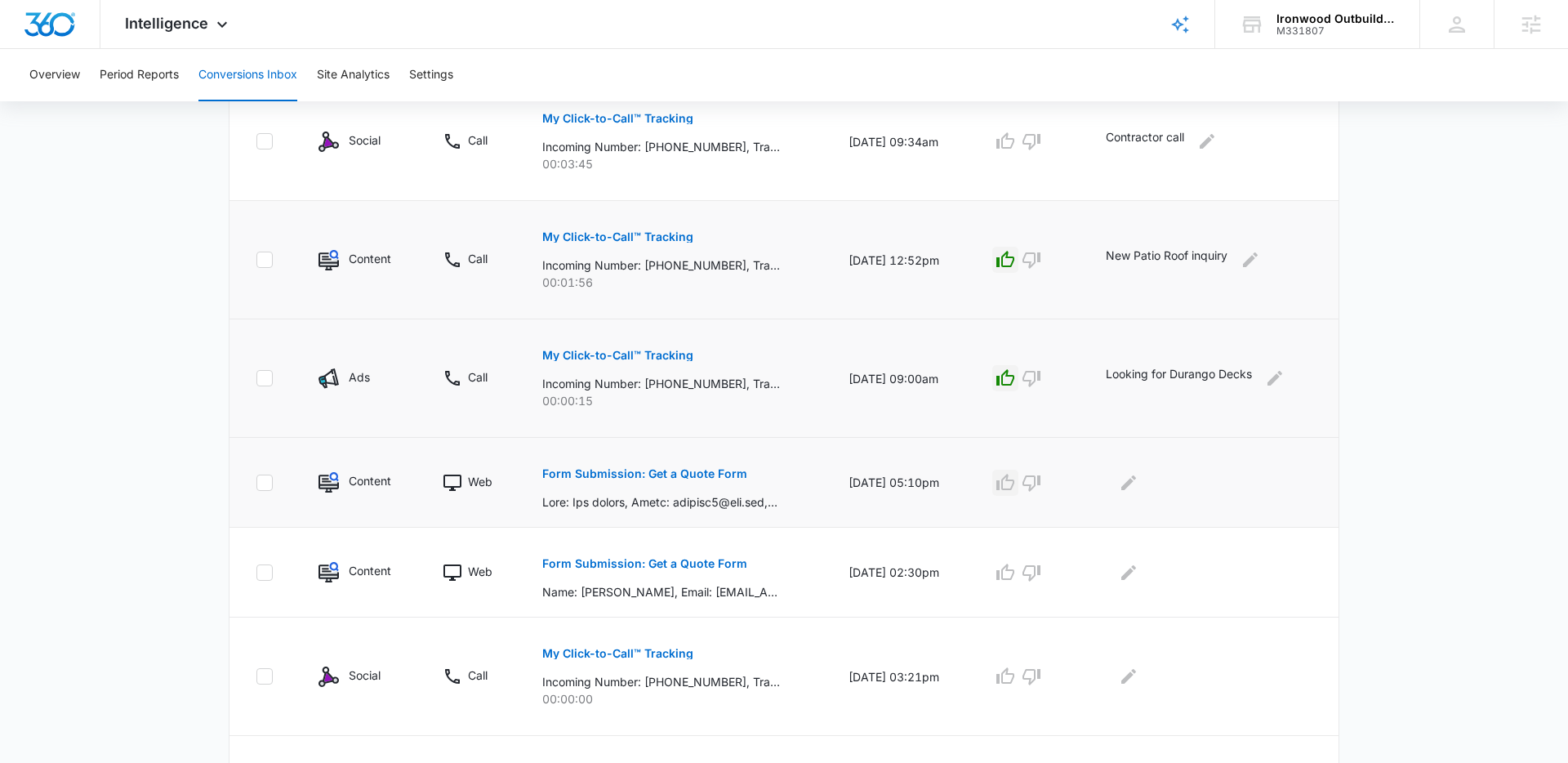
click at [1016, 484] on icon "button" at bounding box center [1006, 482] width 20 height 20
click at [705, 565] on p "Form Submission: Get a Quote Form" at bounding box center [644, 563] width 205 height 11
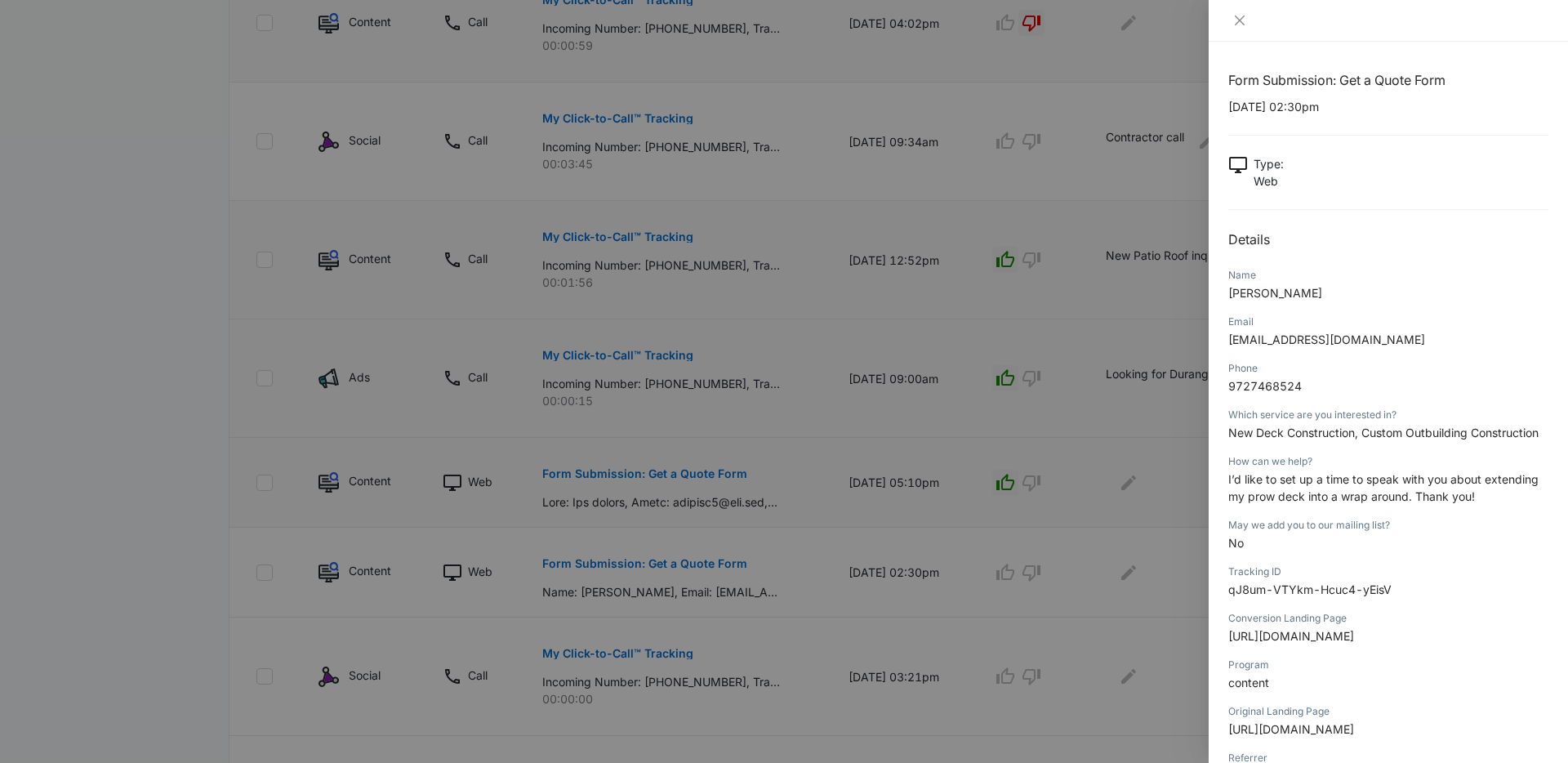
click at [1237, 30] on div at bounding box center [1388, 20] width 359 height 42
click at [1234, 27] on button "Close" at bounding box center [1239, 20] width 23 height 15
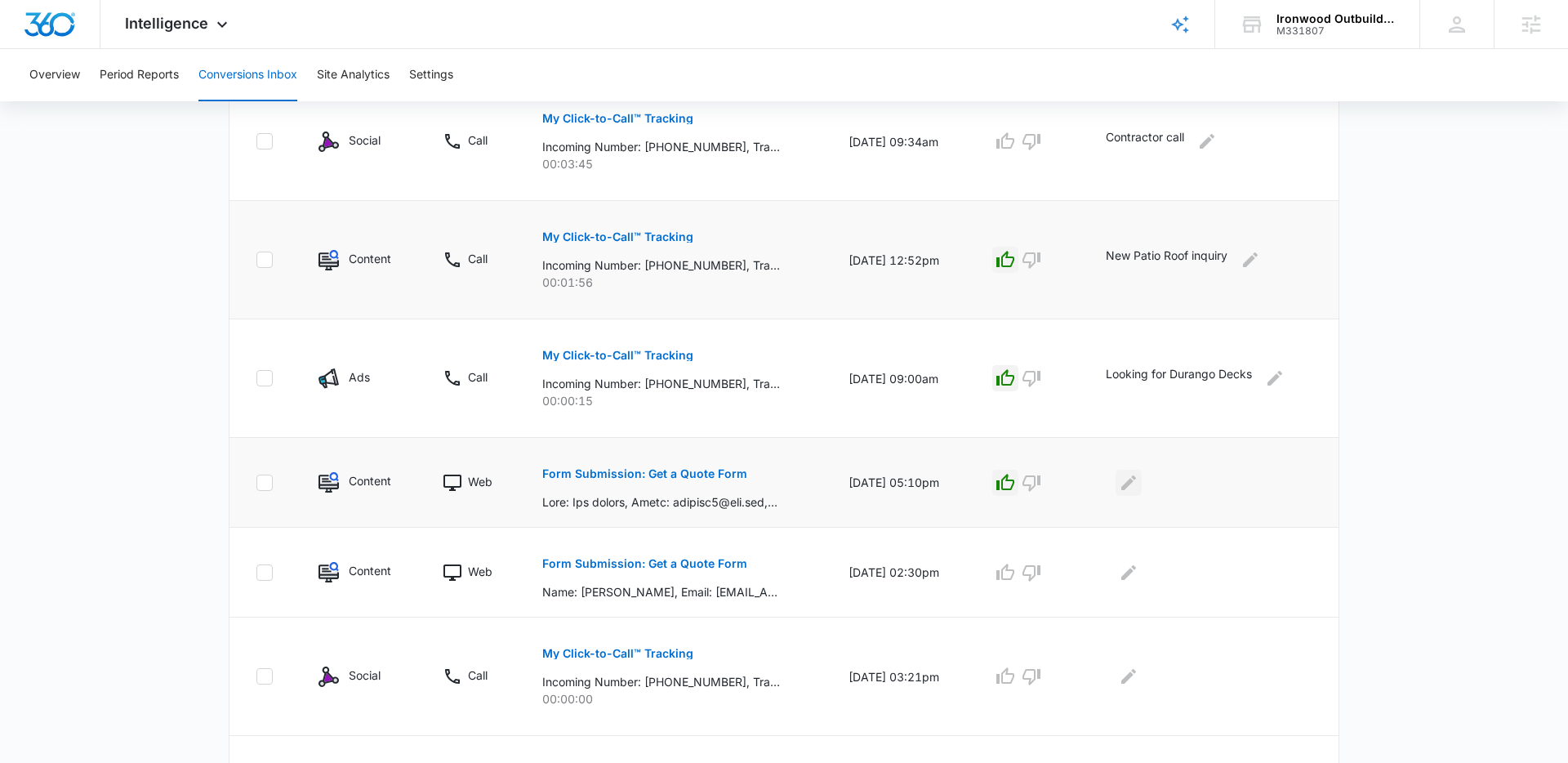
click at [1134, 481] on icon "Edit Comments" at bounding box center [1128, 481] width 15 height 15
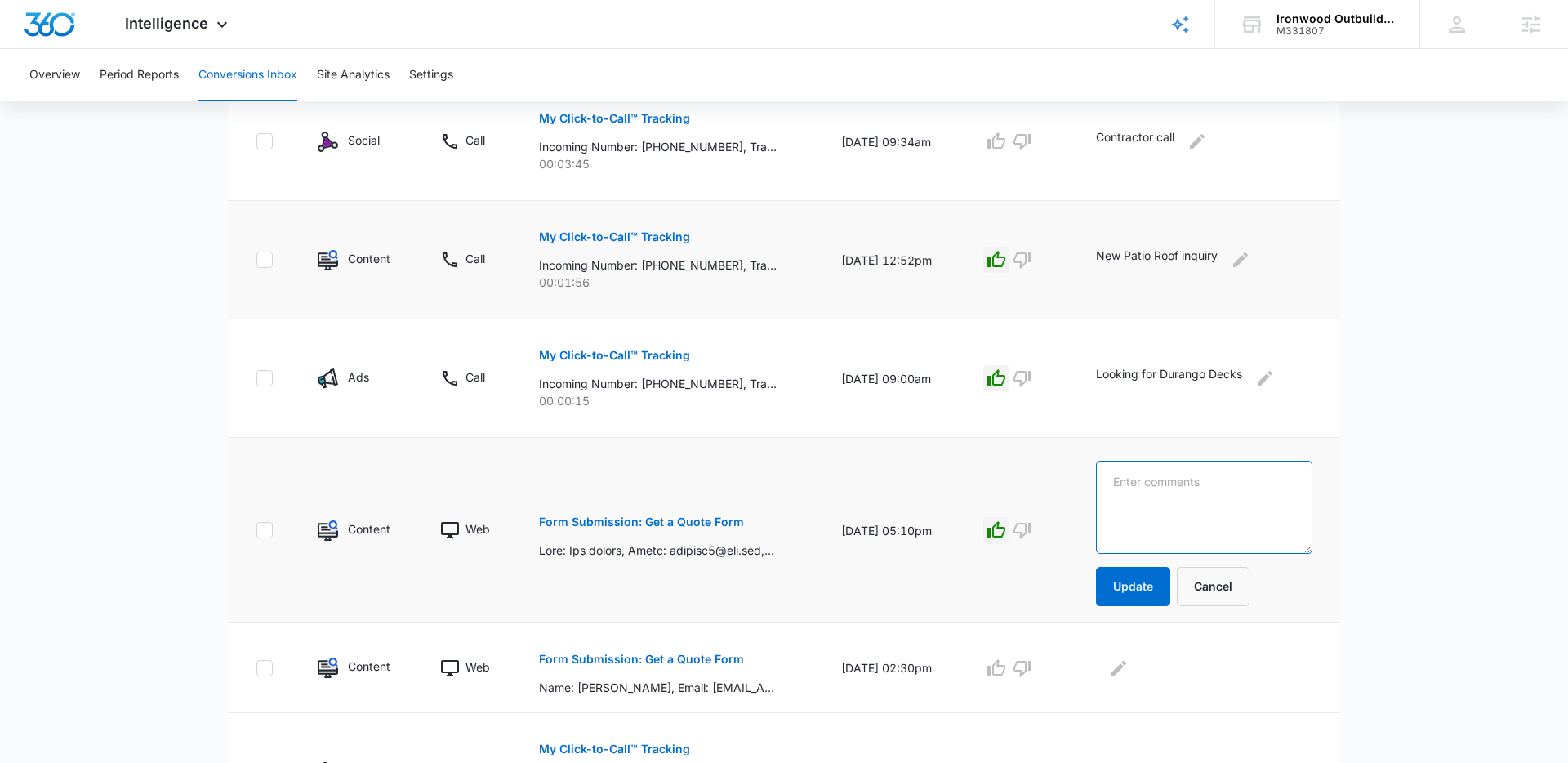
click at [1144, 485] on textarea at bounding box center [1204, 507] width 217 height 93
type textarea "Previous client - deck repair."
click at [1163, 580] on button "Update" at bounding box center [1133, 586] width 74 height 39
click at [1006, 673] on icon "button" at bounding box center [996, 667] width 20 height 20
click at [1127, 672] on icon "Edit Comments" at bounding box center [1118, 667] width 15 height 15
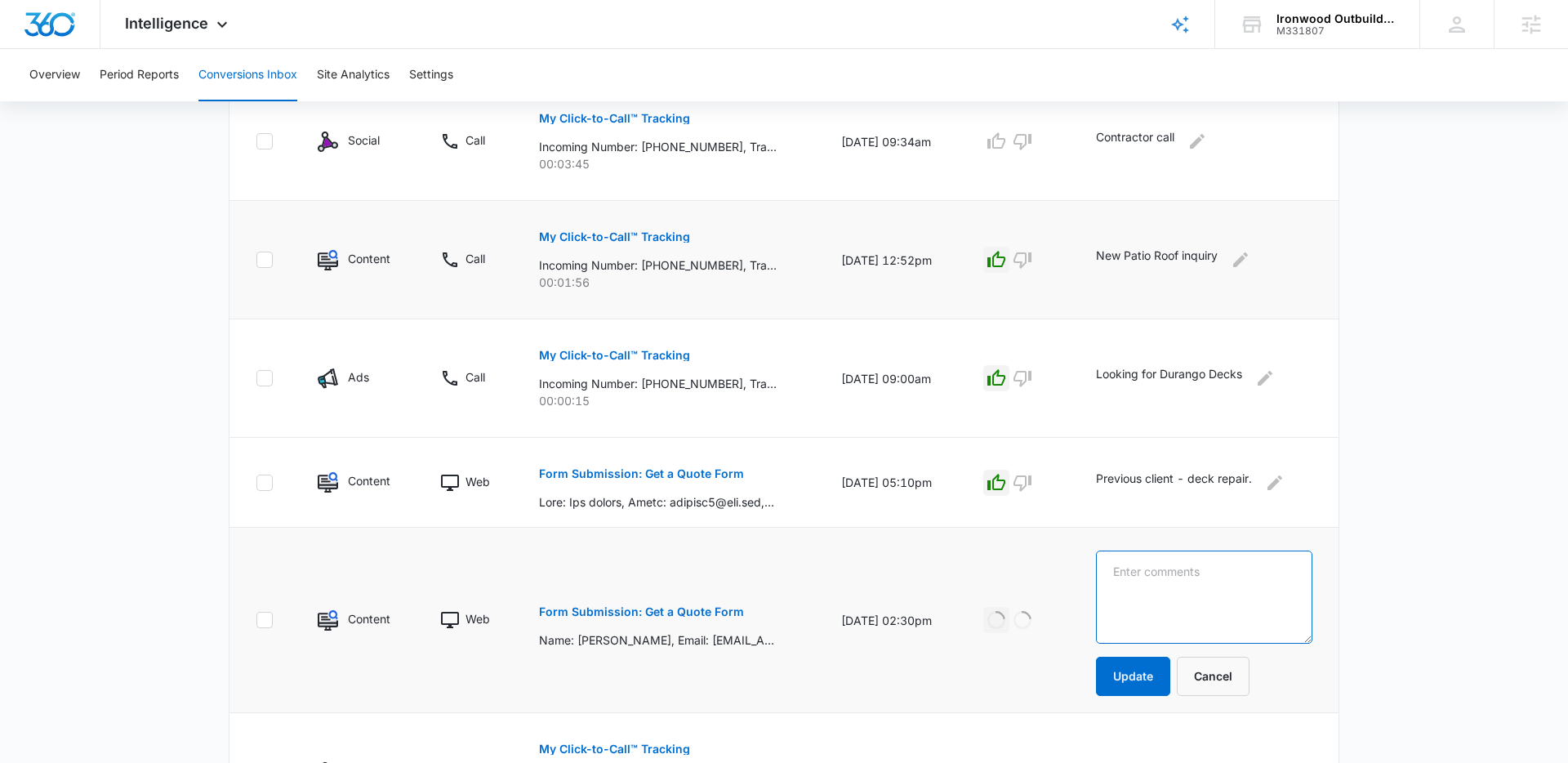
click at [1172, 597] on textarea at bounding box center [1204, 597] width 217 height 93
type textarea "Deck extension inquiry"
click at [1152, 657] on button "Update" at bounding box center [1133, 676] width 74 height 39
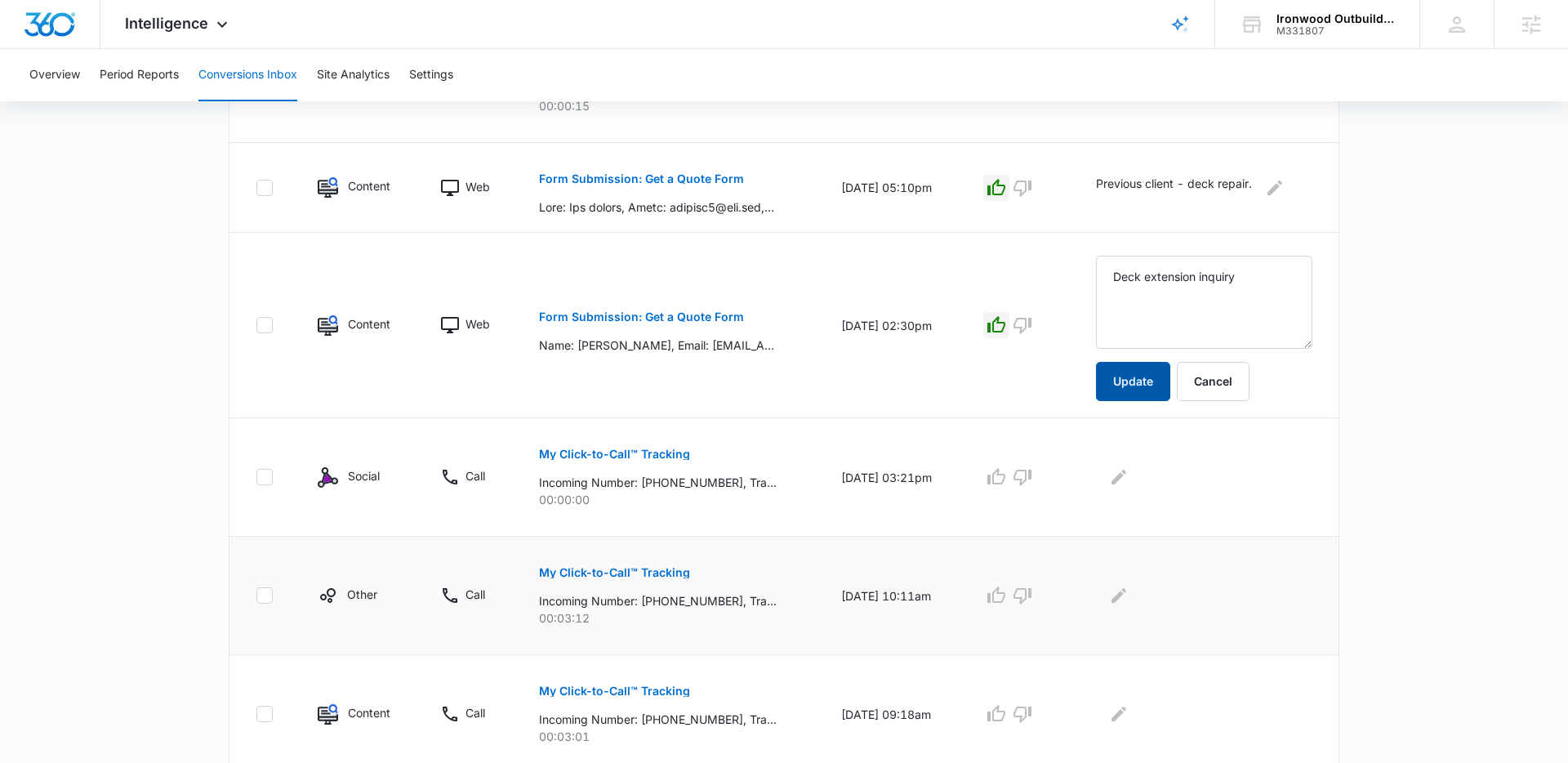
scroll to position [848, 0]
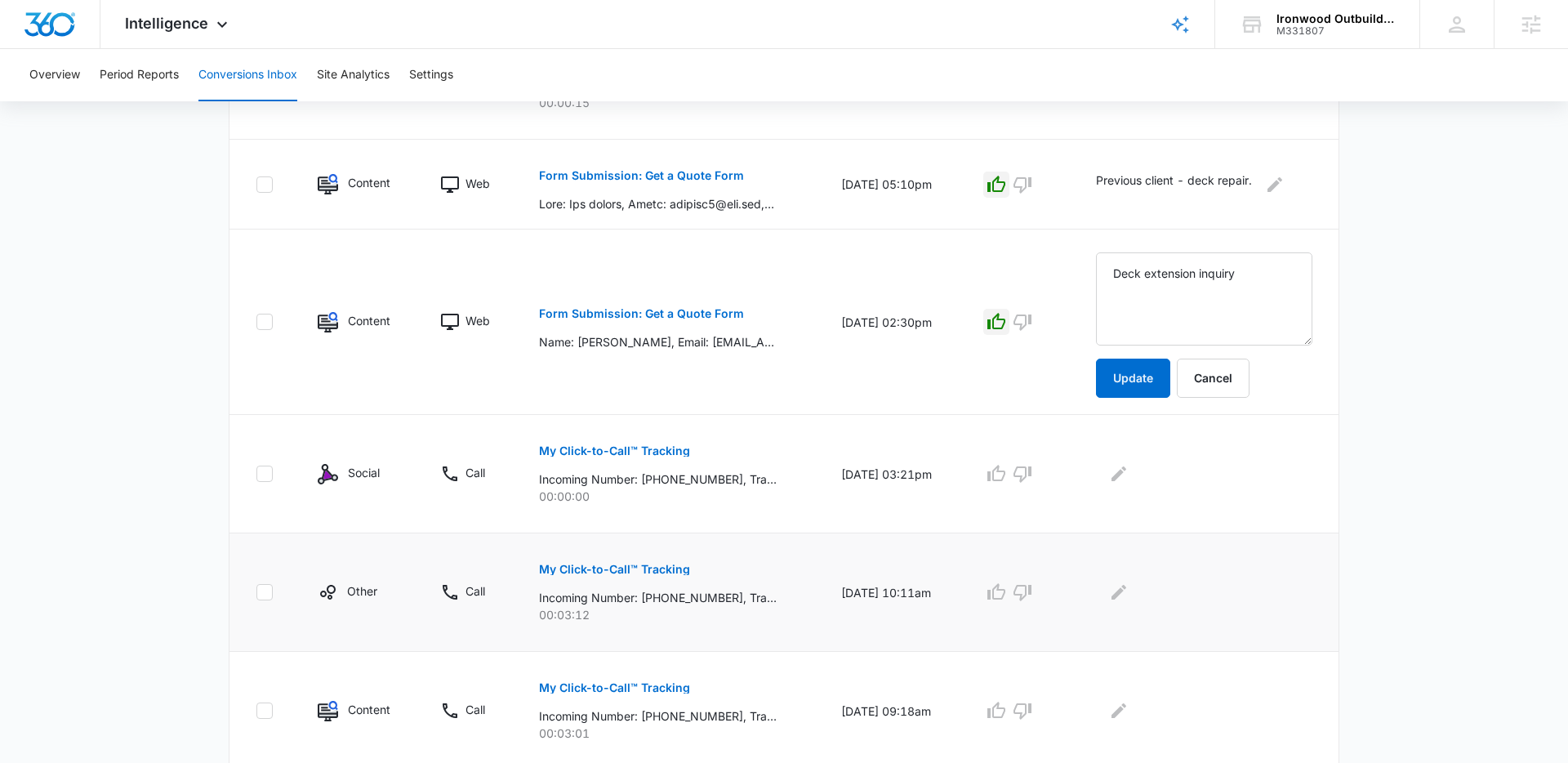
click at [663, 564] on p "My Click-to-Call™ Tracking" at bounding box center [615, 568] width 151 height 11
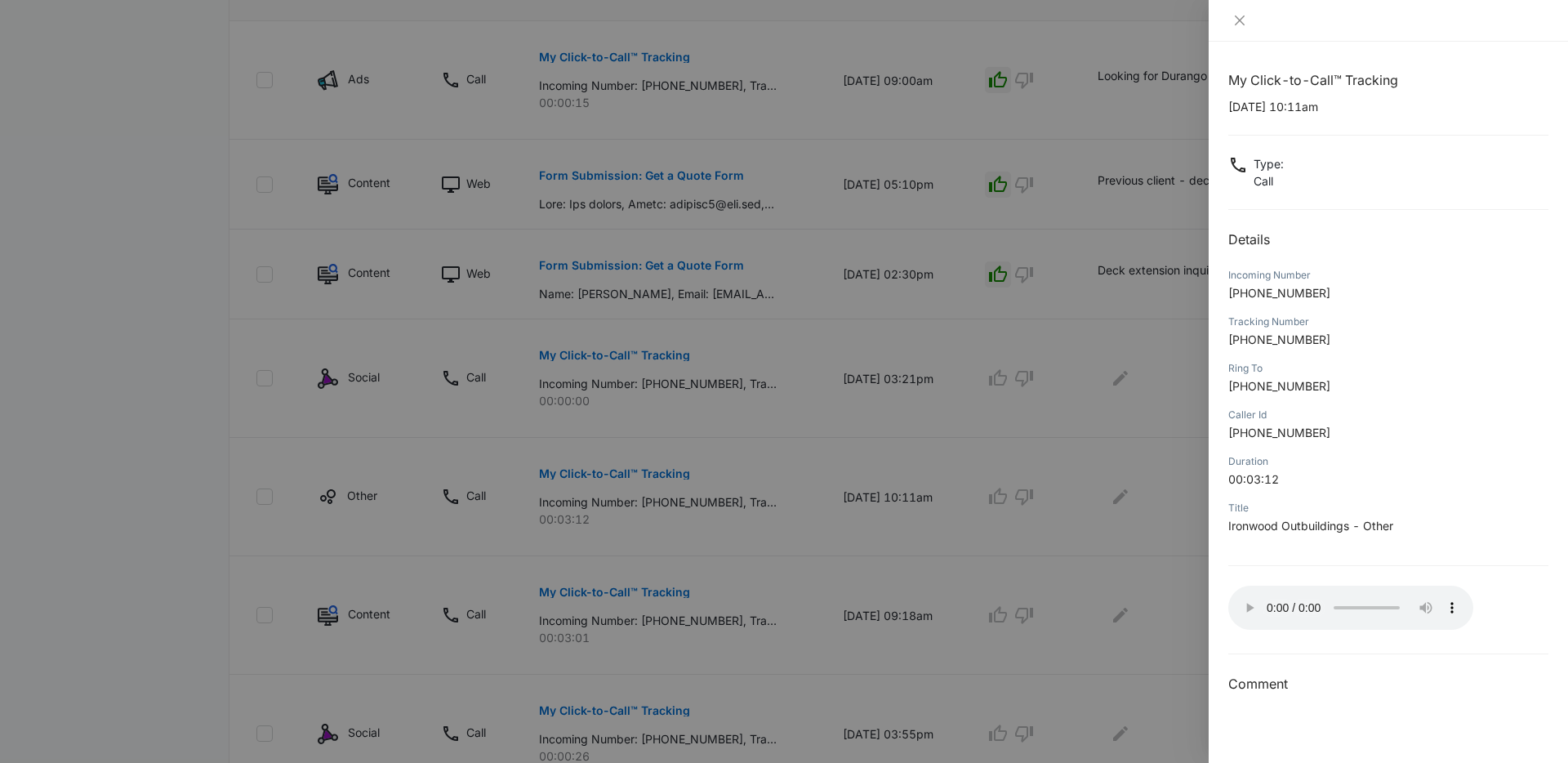
click at [1372, 151] on div "My Click-to-Call™ Tracking 09/05/2025 at 10:11am Type : Call Details Incoming N…" at bounding box center [1388, 382] width 320 height 624
click at [1290, 45] on div "My Click-to-Call™ Tracking 09/05/2025 at 10:11am Type : Call Details Incoming N…" at bounding box center [1388, 402] width 359 height 721
click at [1236, 20] on icon "close" at bounding box center [1239, 20] width 13 height 13
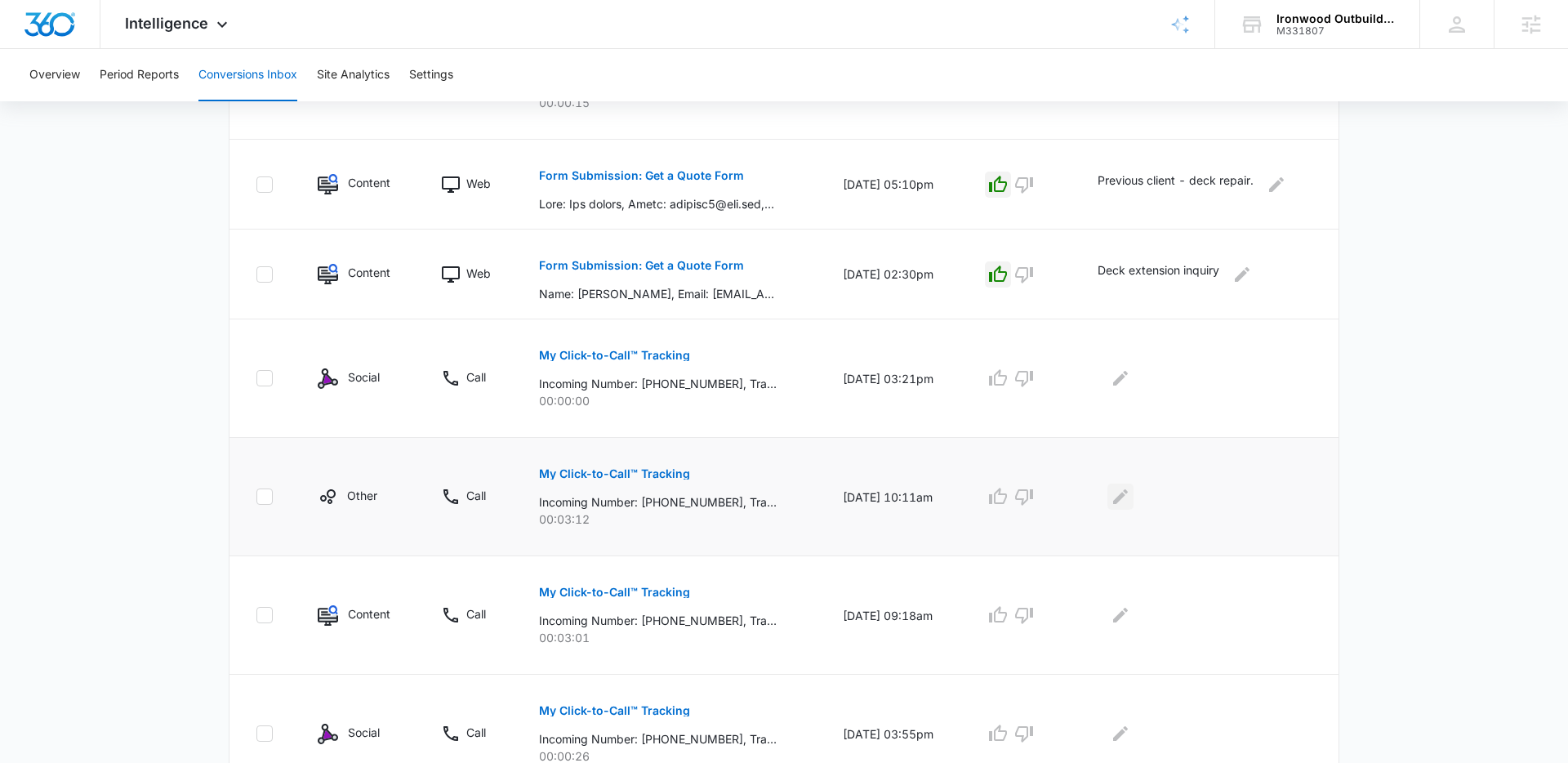
click at [1128, 493] on icon "Edit Comments" at bounding box center [1120, 496] width 15 height 15
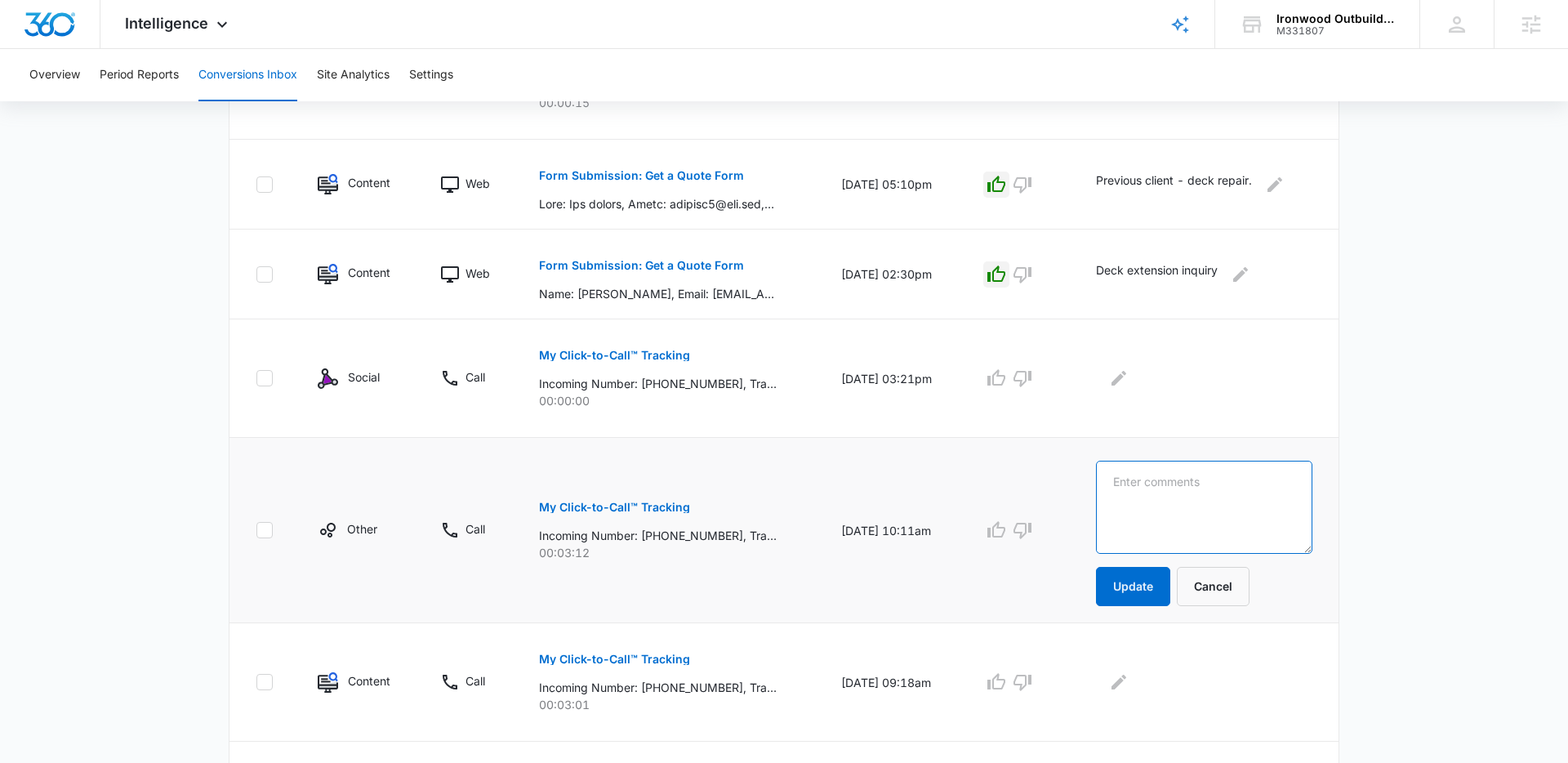
click at [1129, 502] on textarea at bounding box center [1204, 507] width 217 height 93
type textarea "Client following up"
click at [1133, 572] on button "Update" at bounding box center [1133, 586] width 74 height 39
click at [631, 655] on p "My Click-to-Call™ Tracking" at bounding box center [615, 659] width 151 height 11
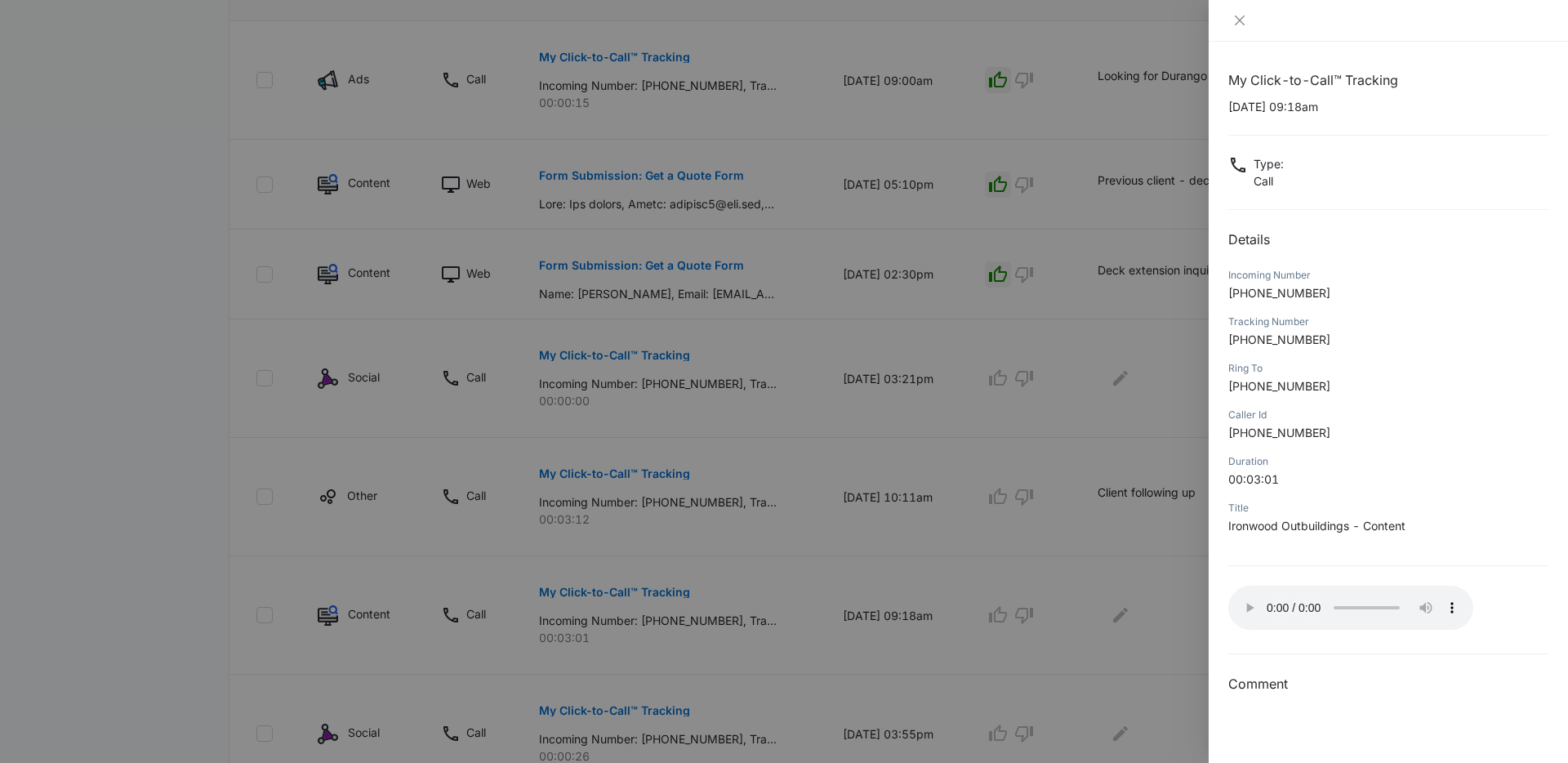
click at [1265, 34] on div at bounding box center [1388, 20] width 359 height 42
click at [1239, 22] on icon "close" at bounding box center [1239, 20] width 13 height 13
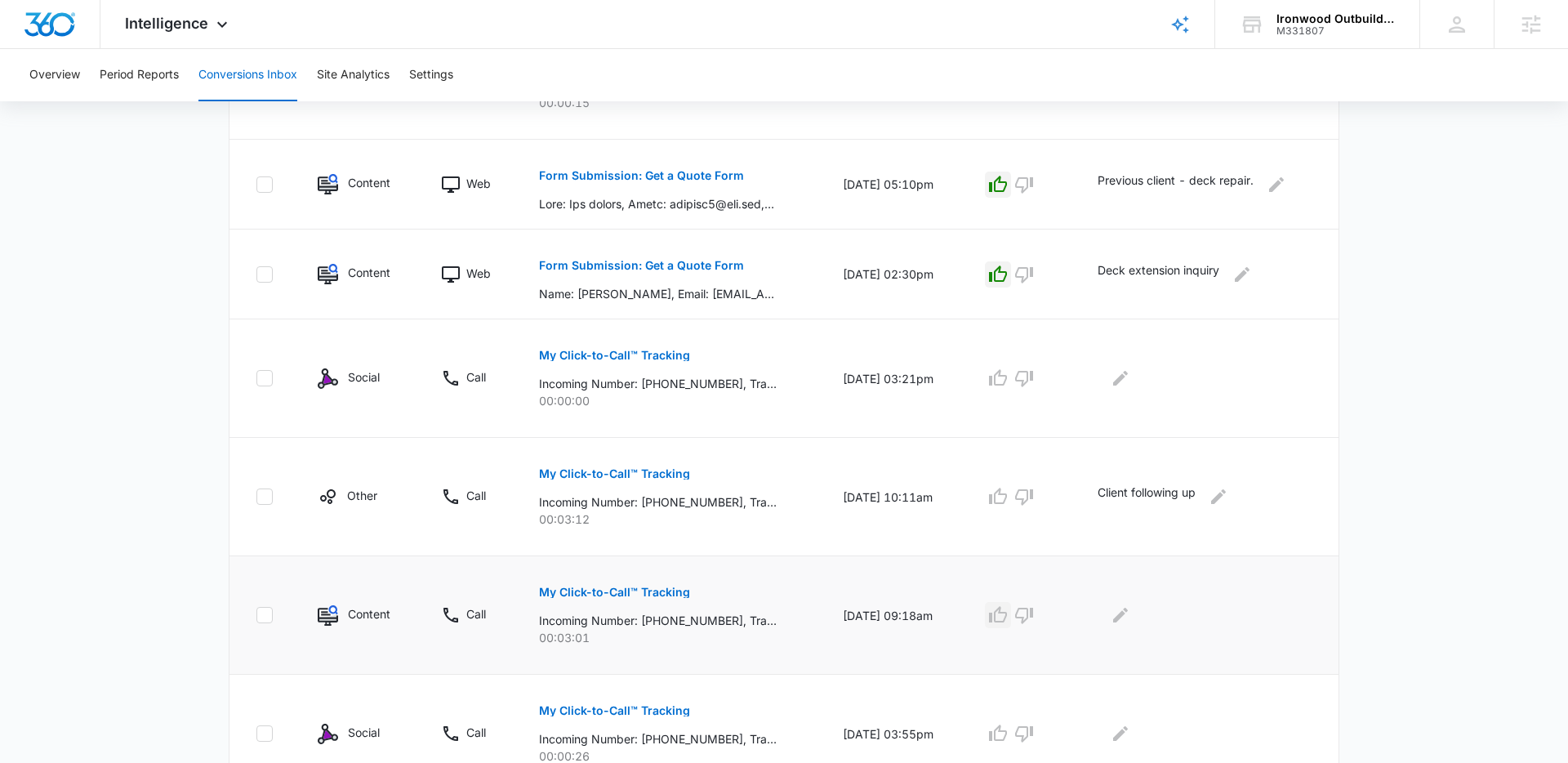
click at [1006, 608] on icon "button" at bounding box center [998, 614] width 20 height 20
click at [1128, 611] on icon "Edit Comments" at bounding box center [1120, 614] width 15 height 15
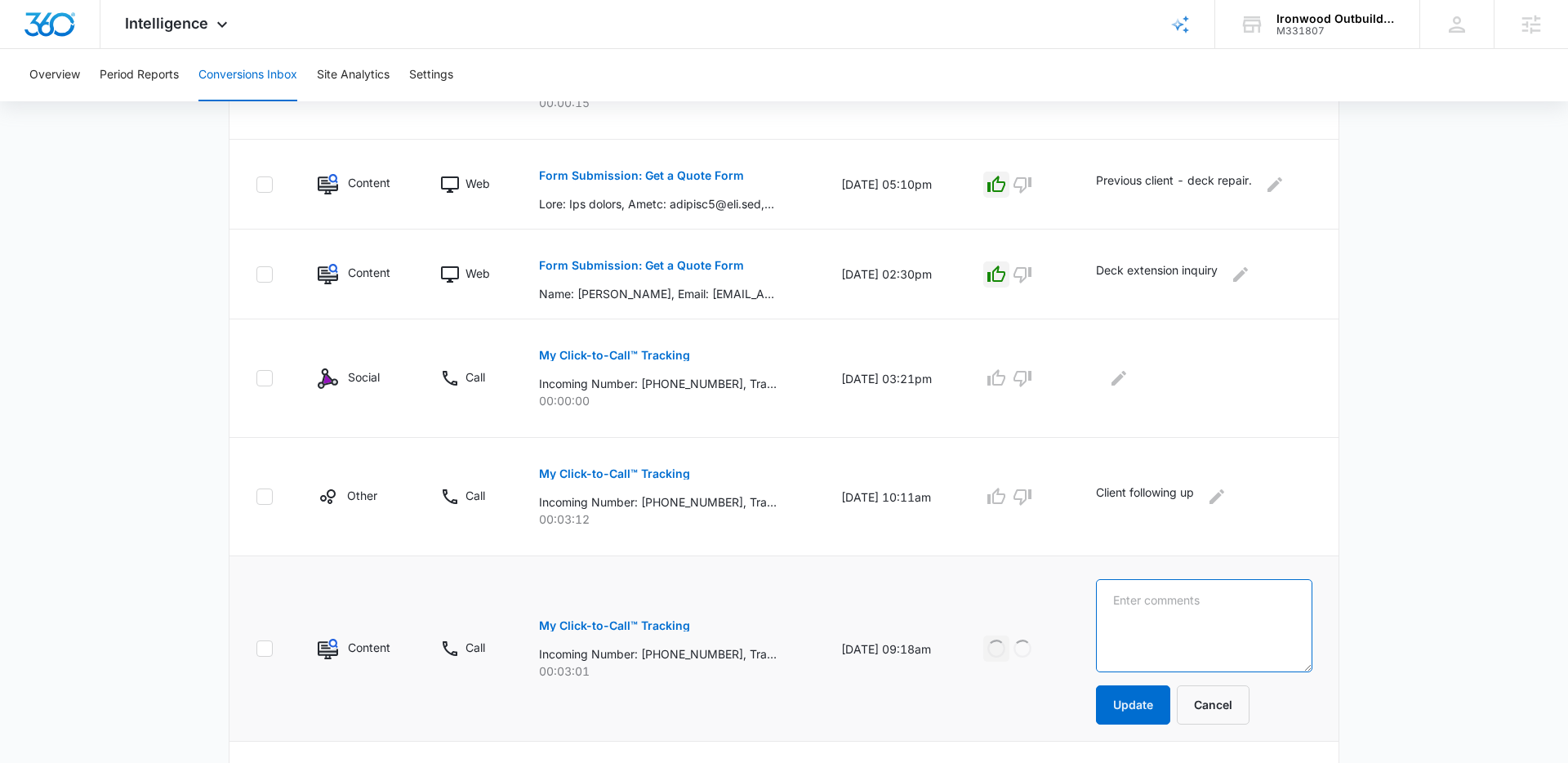
click at [1133, 614] on textarea at bounding box center [1204, 626] width 217 height 93
type textarea "New Deck"
click at [1138, 707] on button "Update" at bounding box center [1133, 705] width 74 height 39
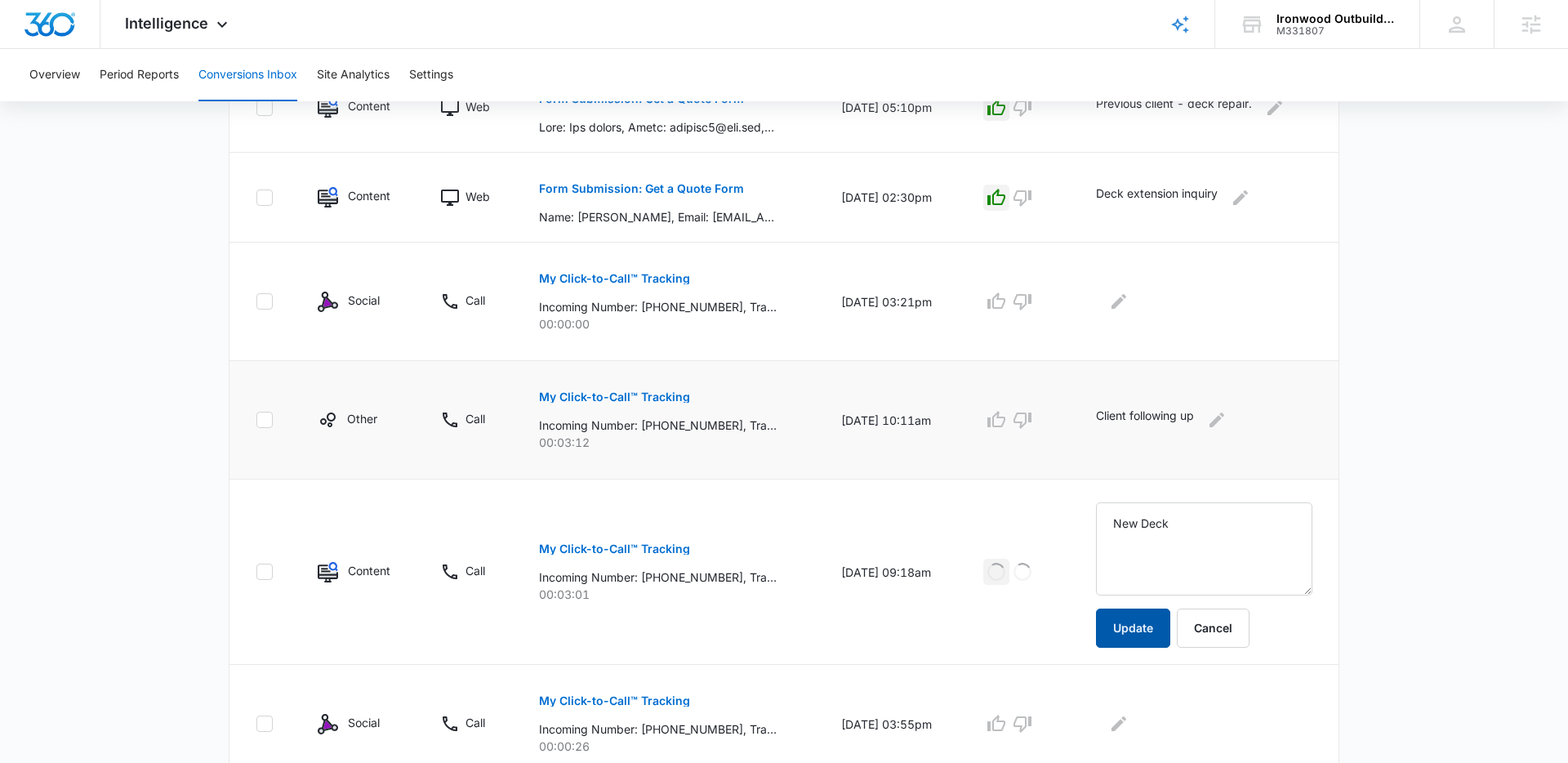
scroll to position [997, 0]
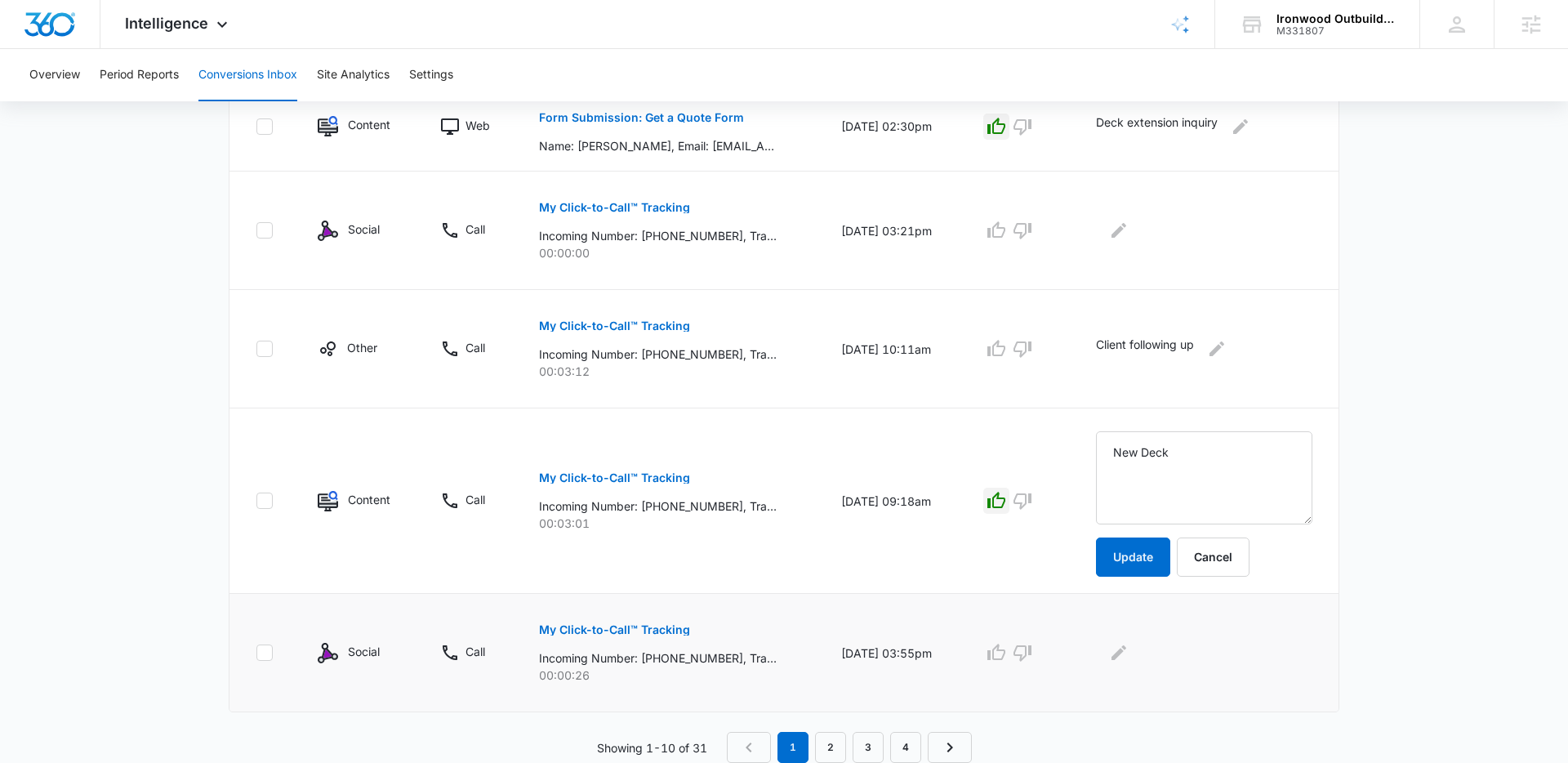
click at [662, 627] on p "My Click-to-Call™ Tracking" at bounding box center [615, 629] width 151 height 11
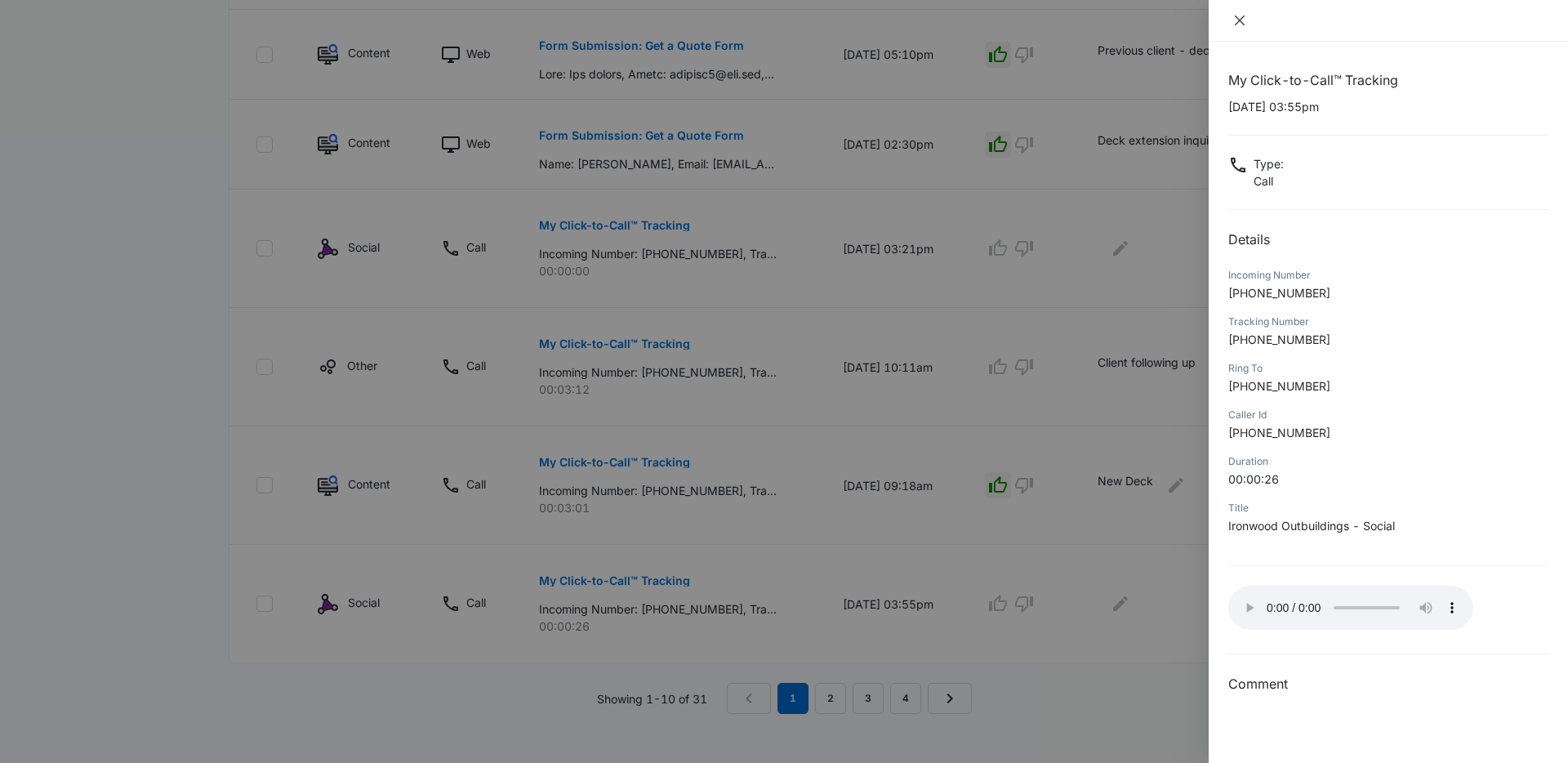
click at [1239, 20] on icon "close" at bounding box center [1239, 20] width 9 height 9
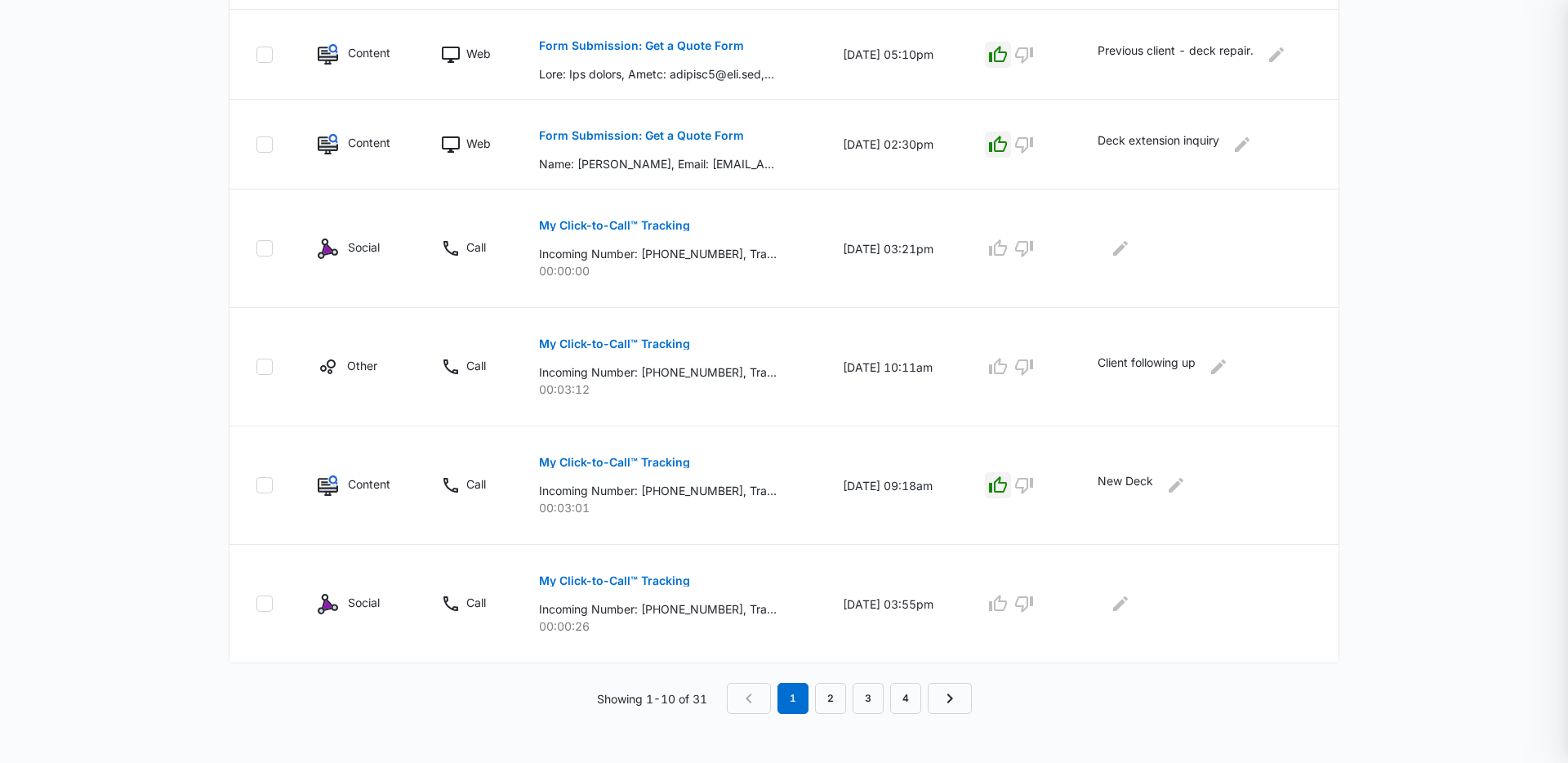
scroll to position [929, 0]
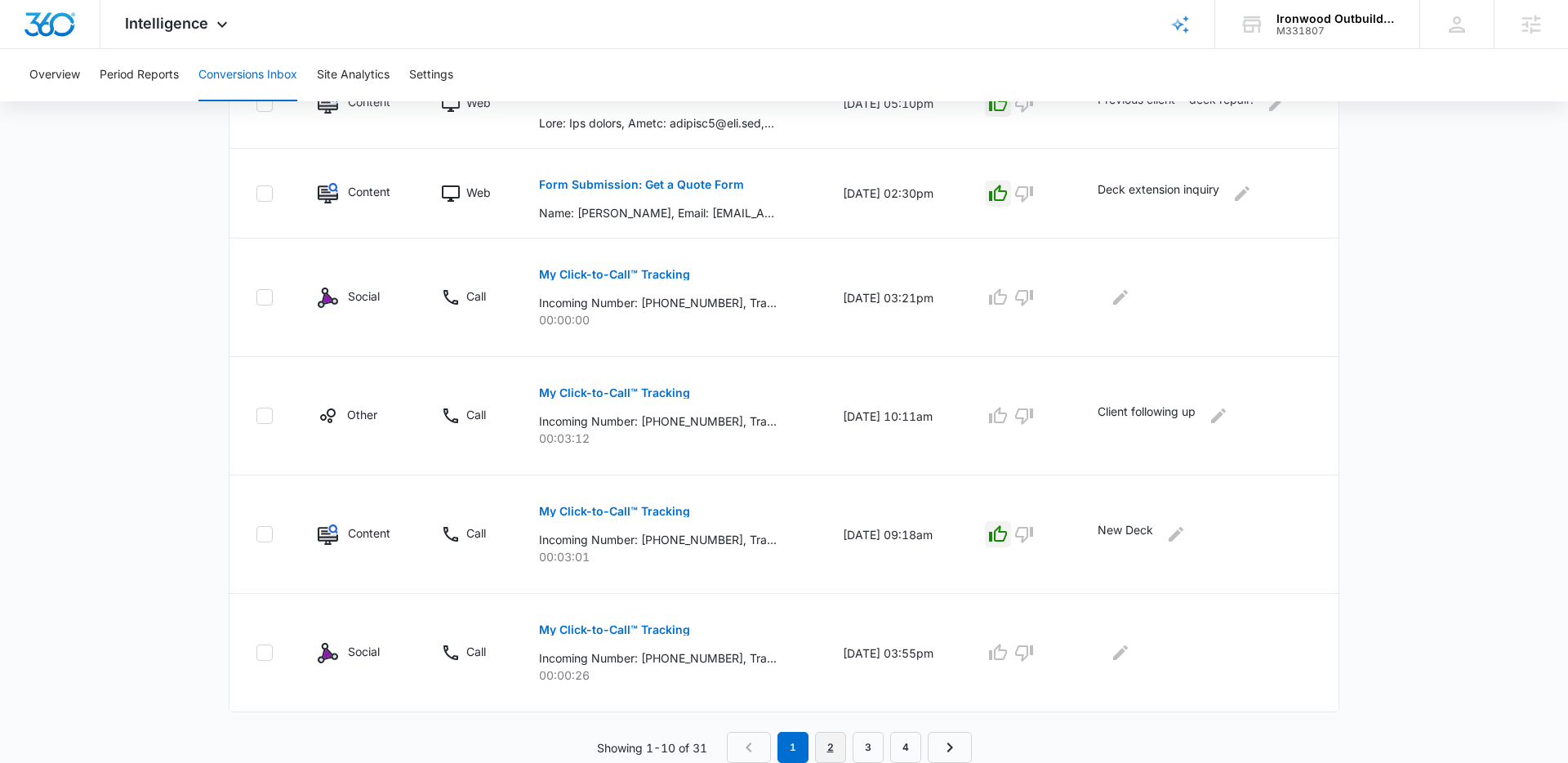
click at [832, 752] on link "2" at bounding box center [831, 747] width 31 height 31
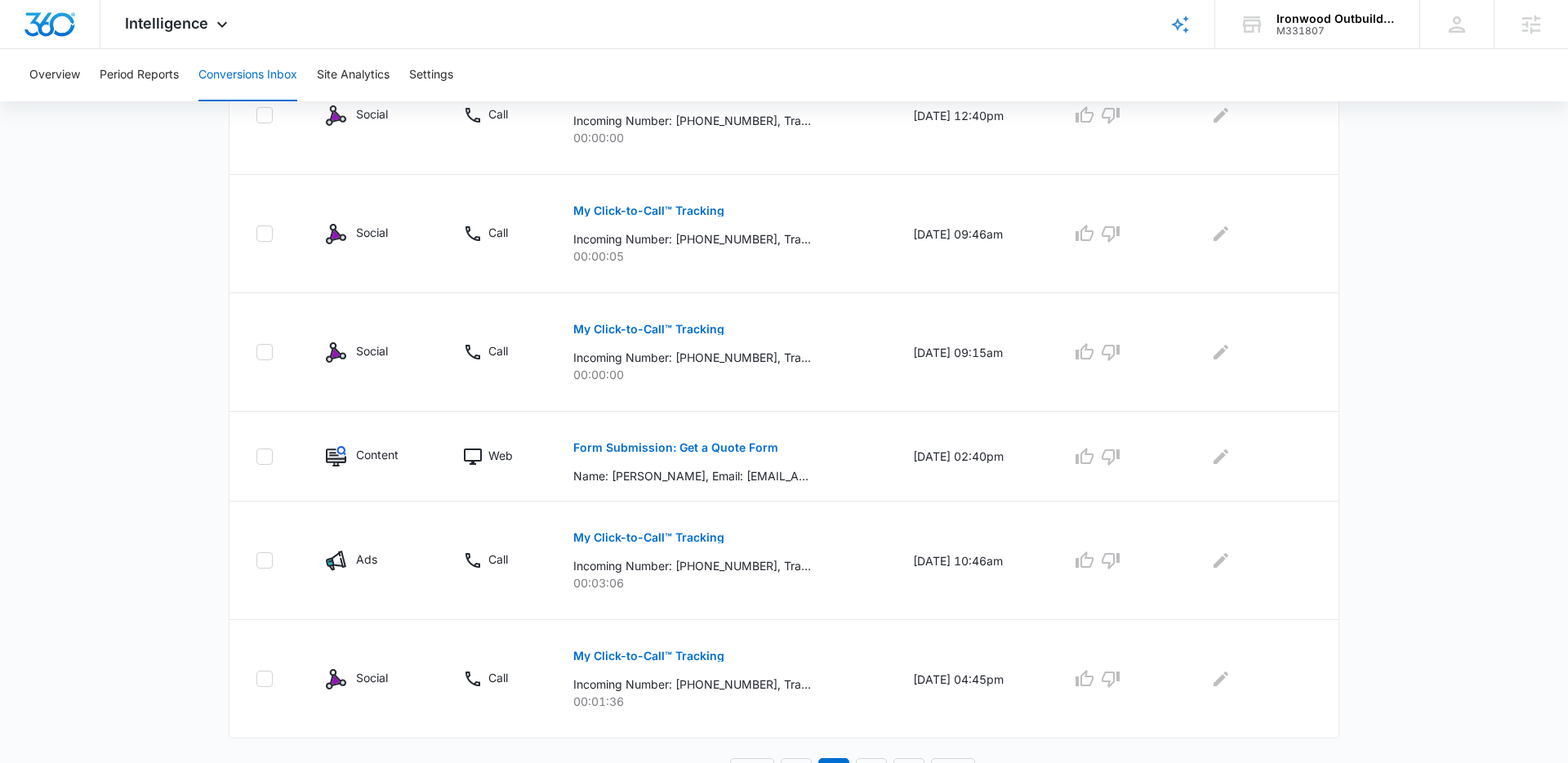
scroll to position [958, 0]
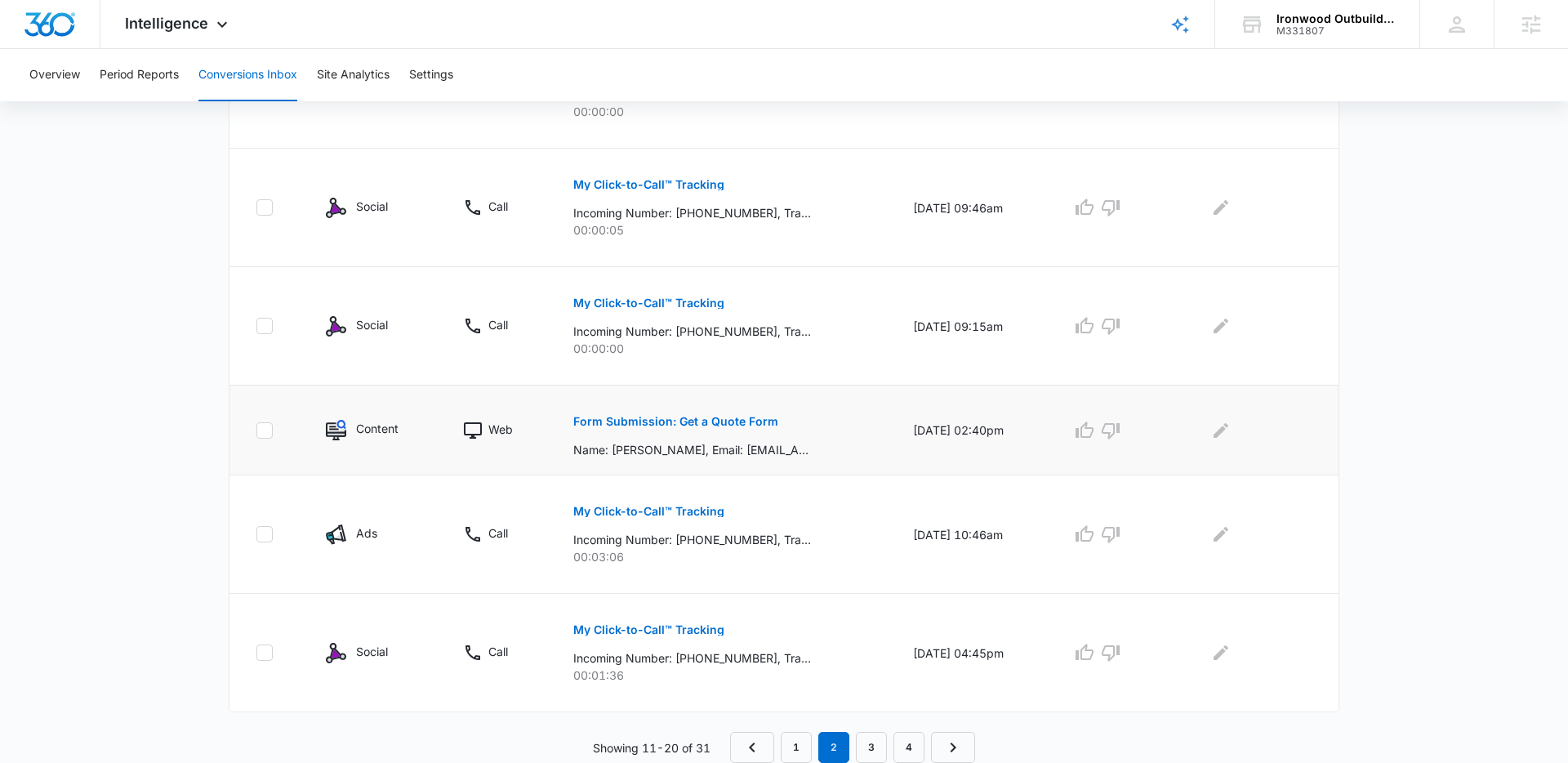
click at [669, 425] on p "Form Submission: Get a Quote Form" at bounding box center [676, 421] width 205 height 11
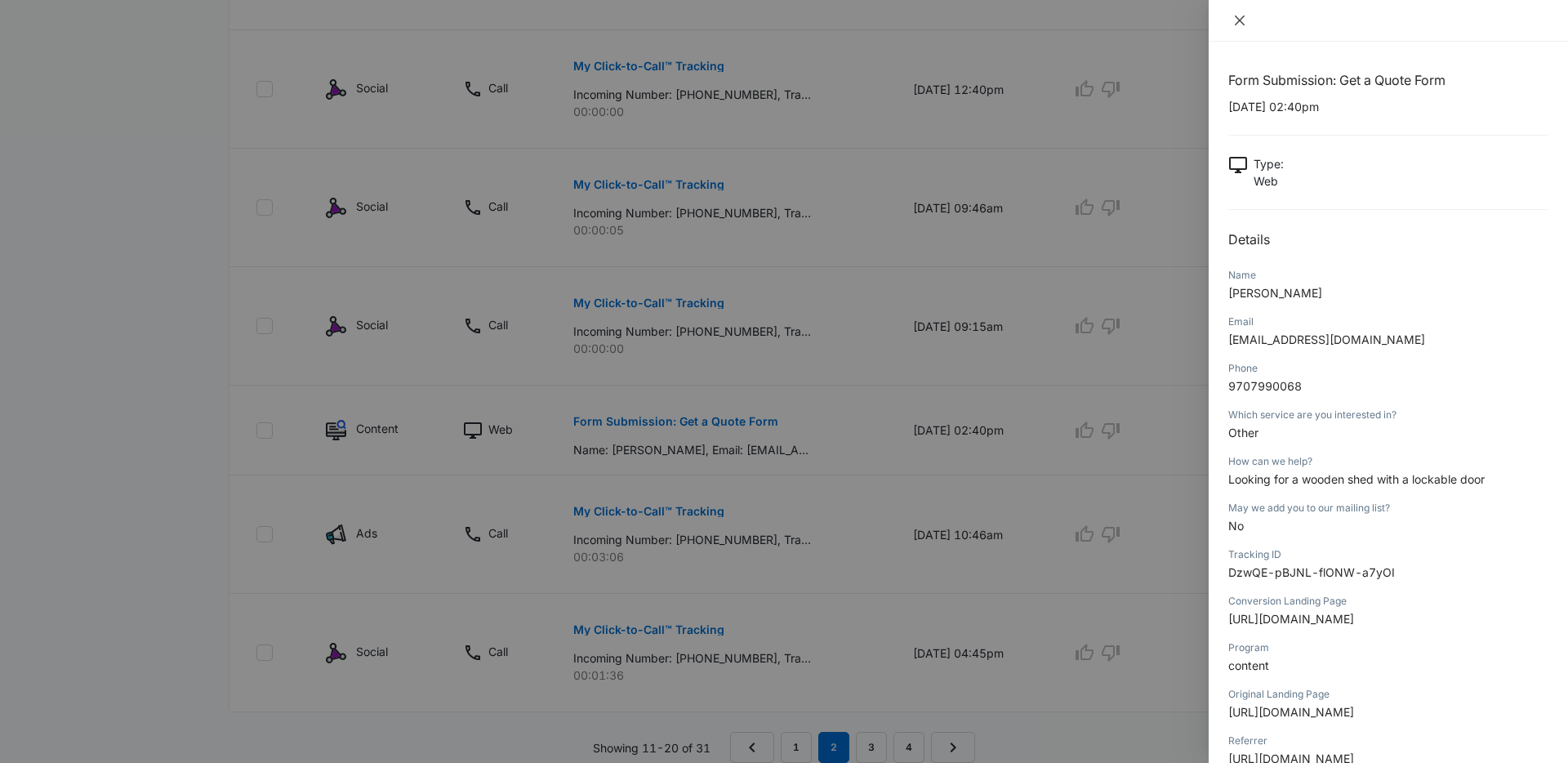
click at [1240, 22] on icon "close" at bounding box center [1239, 20] width 13 height 13
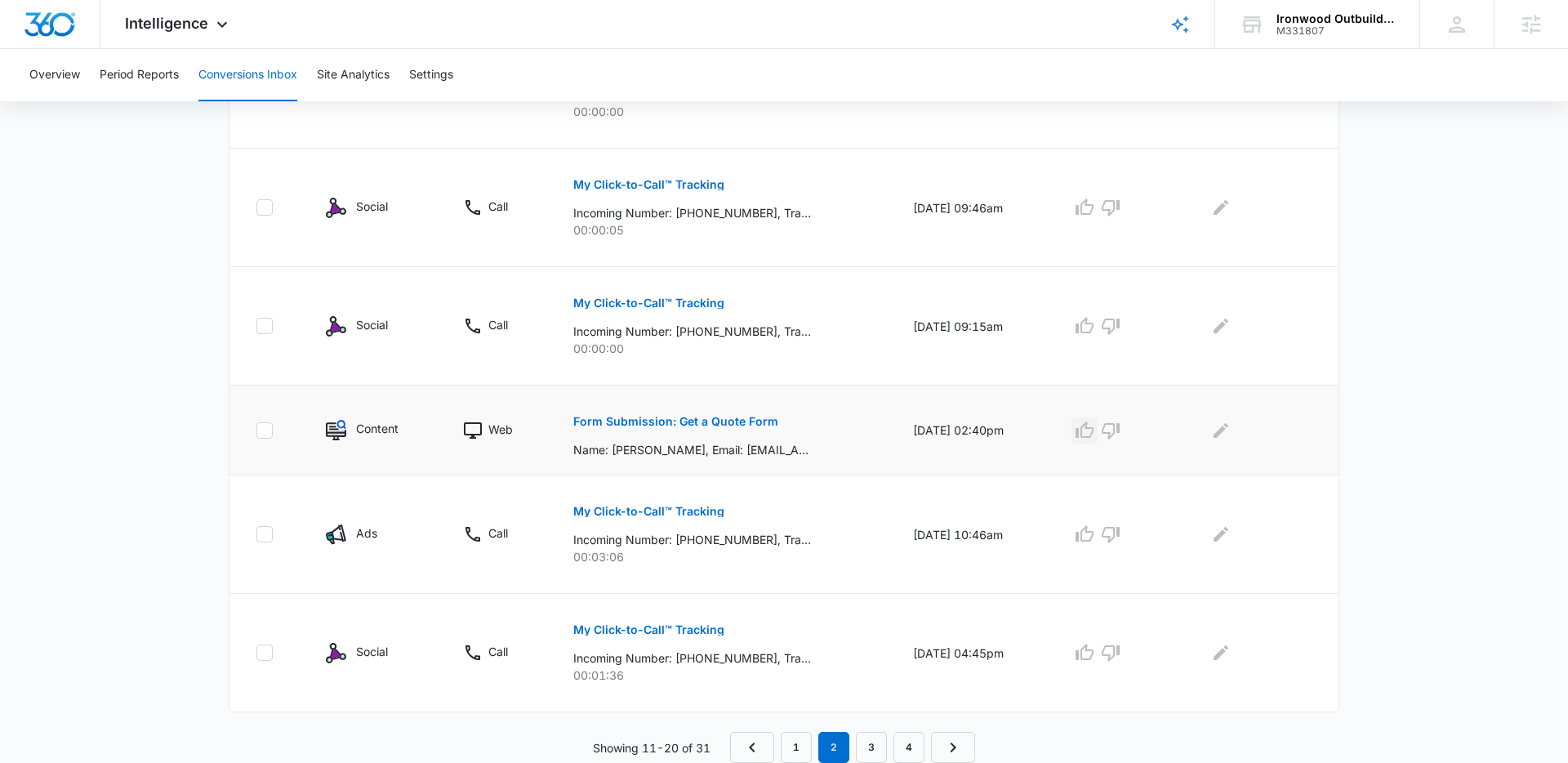
click at [1093, 435] on icon "button" at bounding box center [1084, 429] width 18 height 16
click at [1229, 434] on icon "Edit Comments" at bounding box center [1221, 430] width 20 height 20
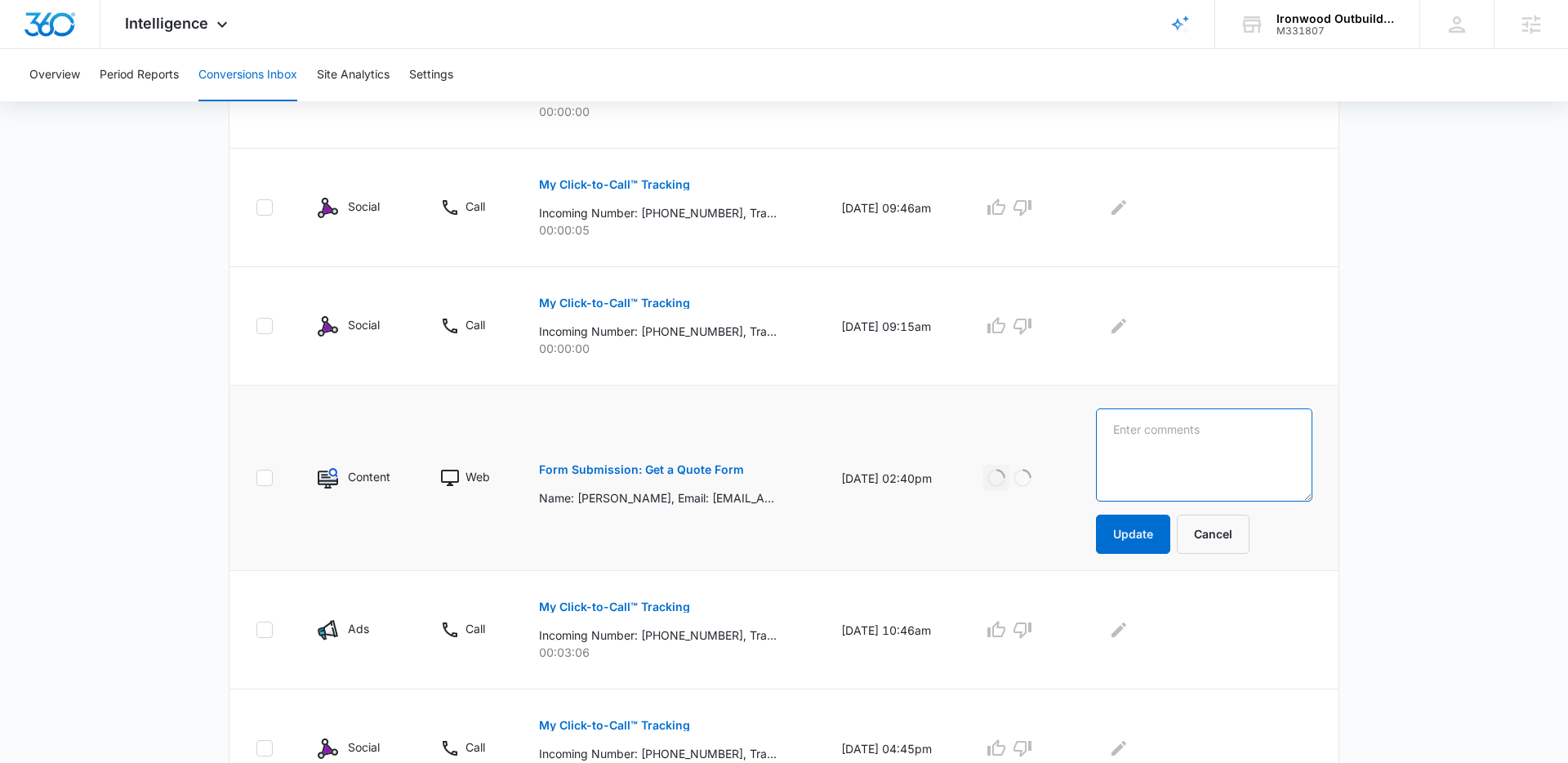
click at [1231, 434] on textarea at bounding box center [1204, 455] width 217 height 93
type textarea "Shed inquiry"
click at [1165, 527] on button "Update" at bounding box center [1133, 534] width 74 height 39
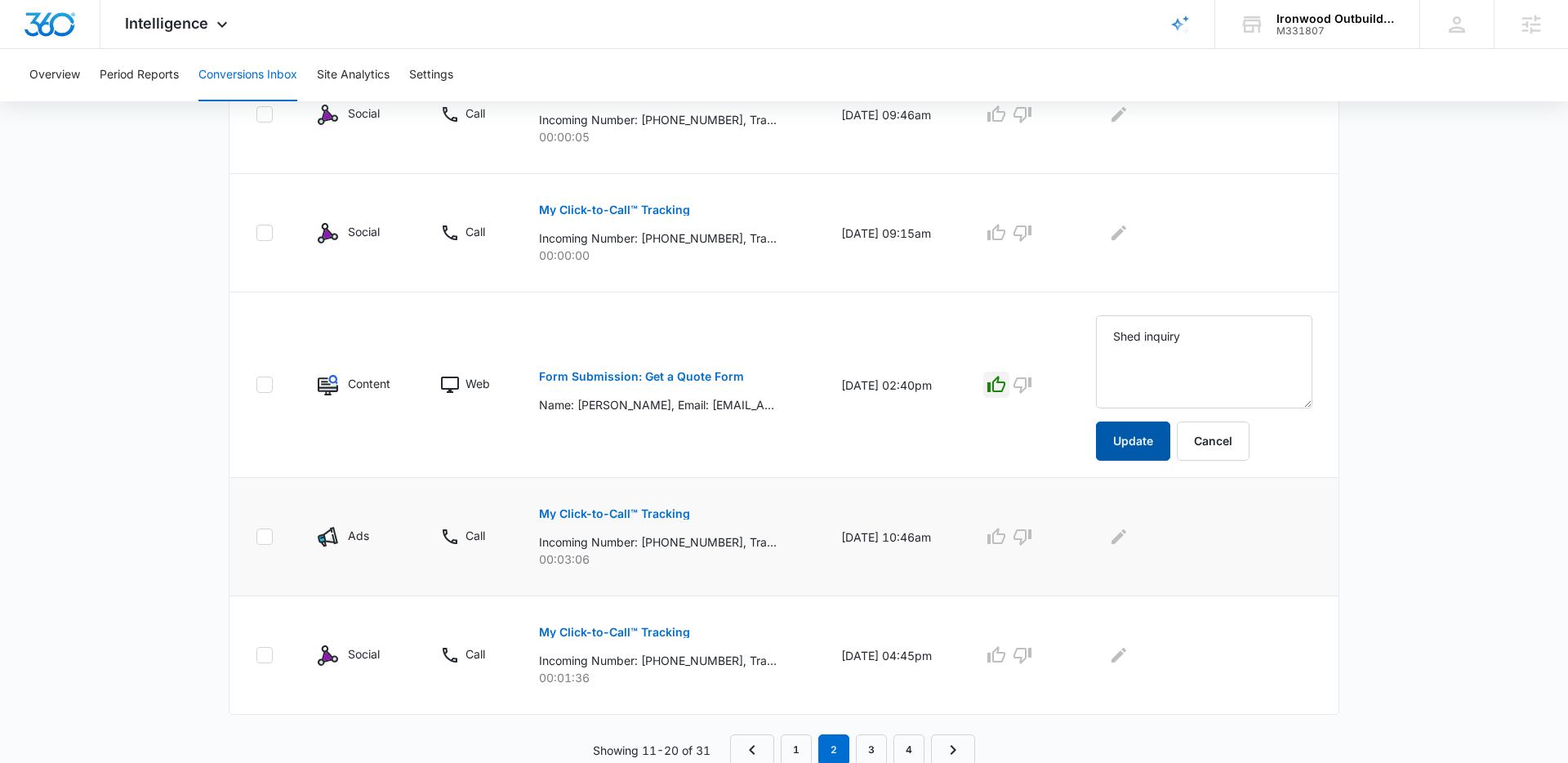
scroll to position [1054, 0]
click at [652, 513] on p "My Click-to-Call™ Tracking" at bounding box center [615, 510] width 151 height 11
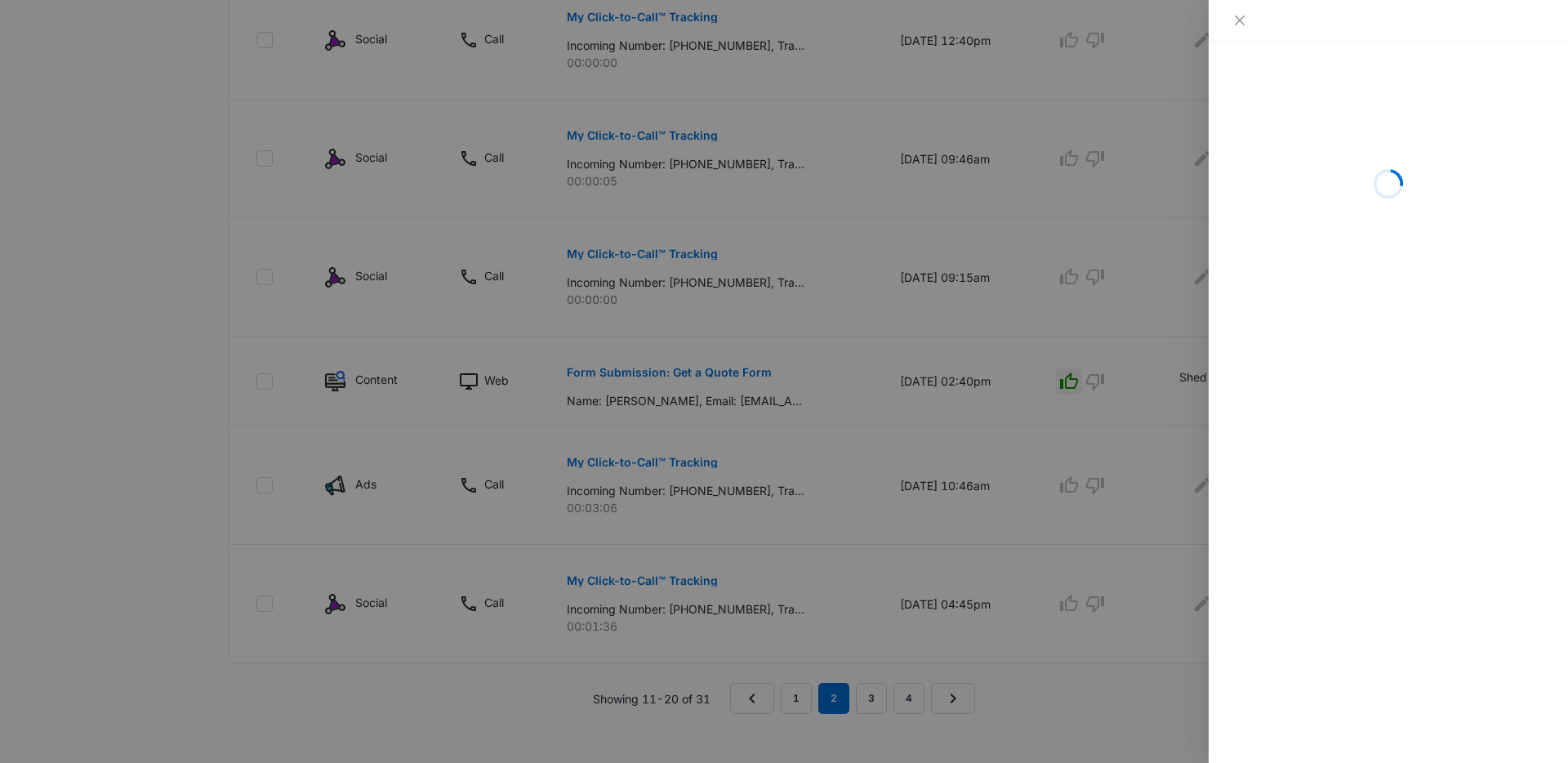
scroll to position [1007, 0]
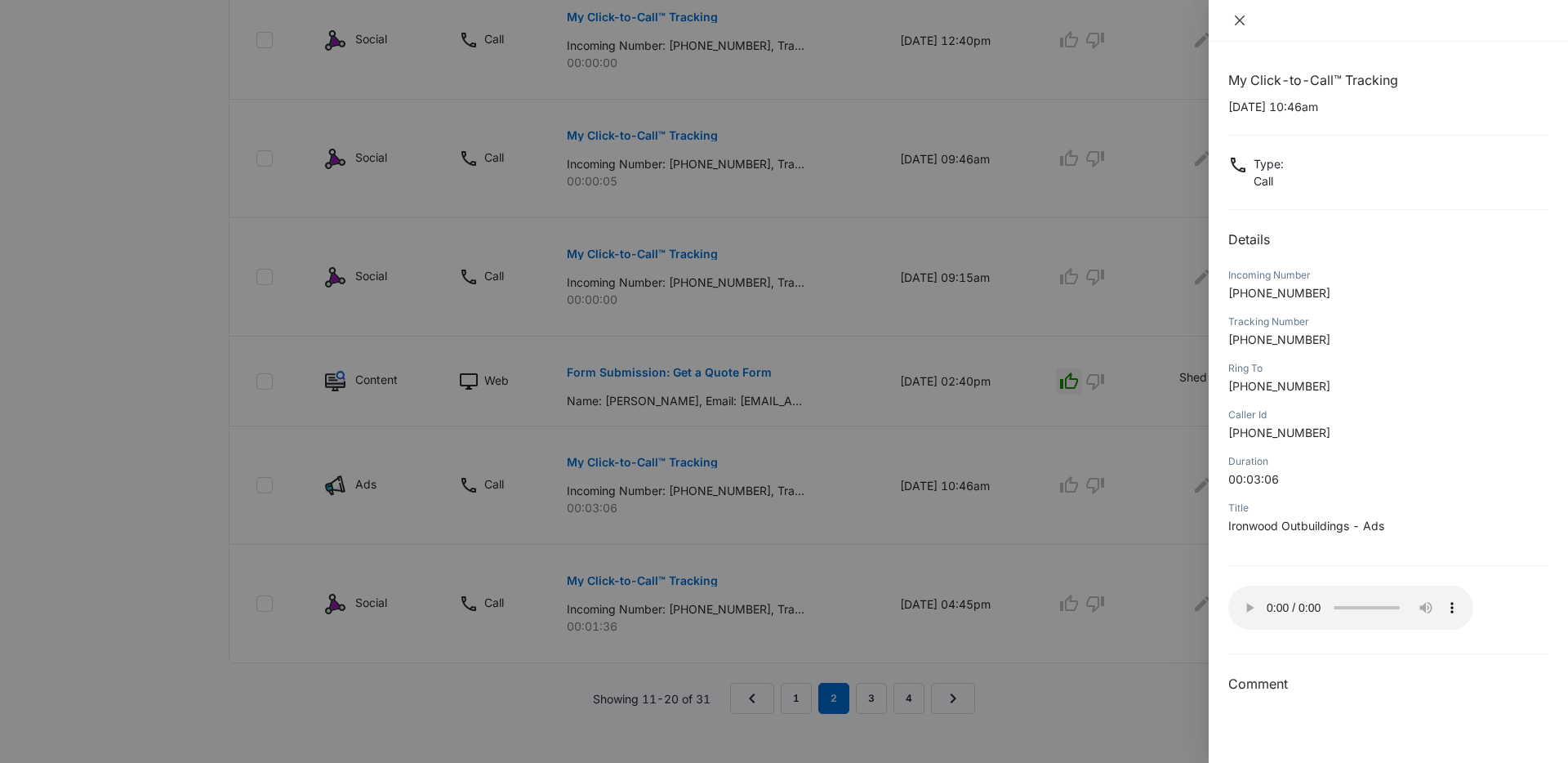
click at [1244, 21] on icon "close" at bounding box center [1239, 20] width 13 height 13
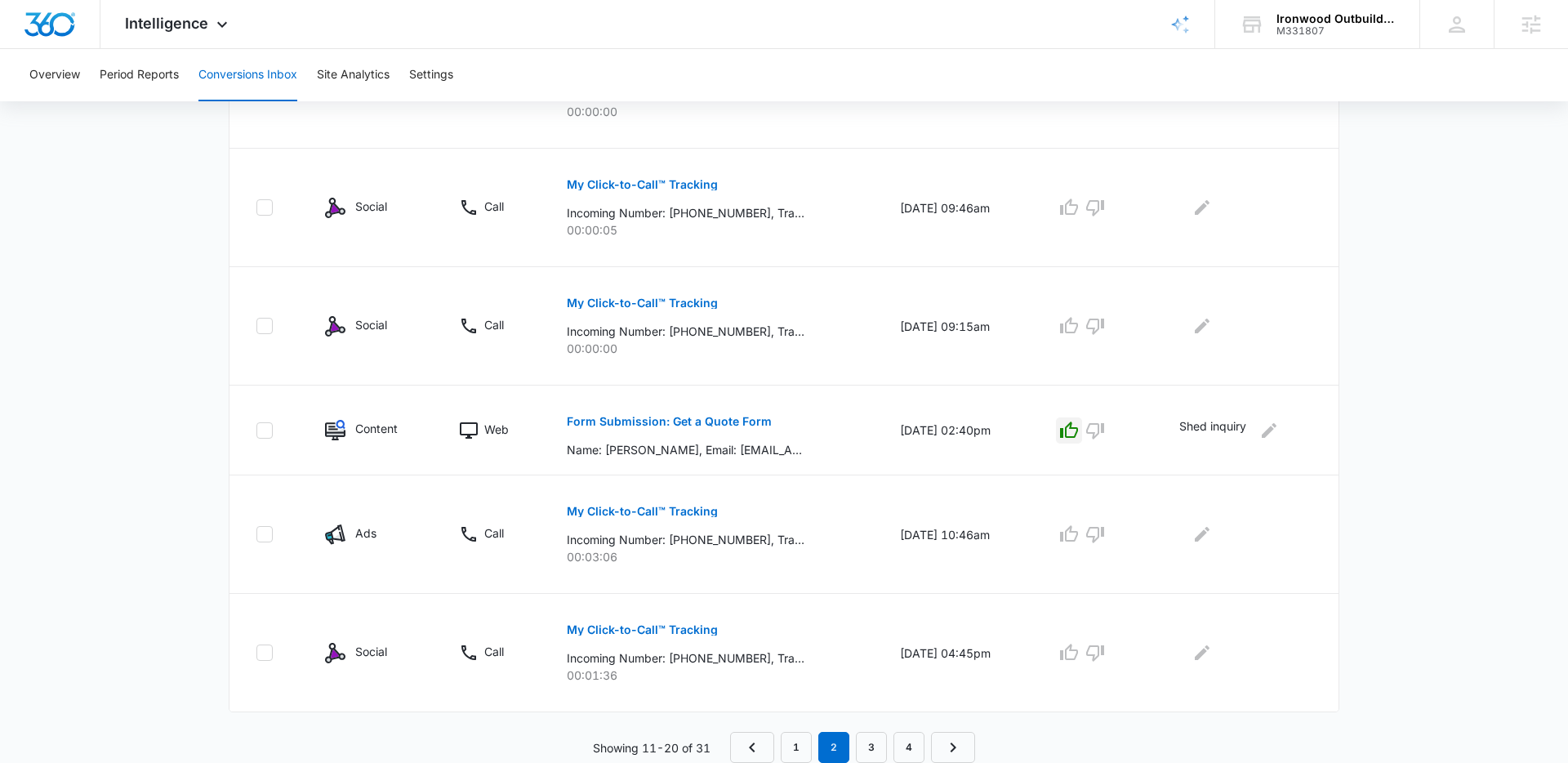
scroll to position [958, 0]
click at [1075, 537] on icon "button" at bounding box center [1069, 533] width 20 height 20
click at [1204, 538] on icon "Edit Comments" at bounding box center [1202, 533] width 15 height 15
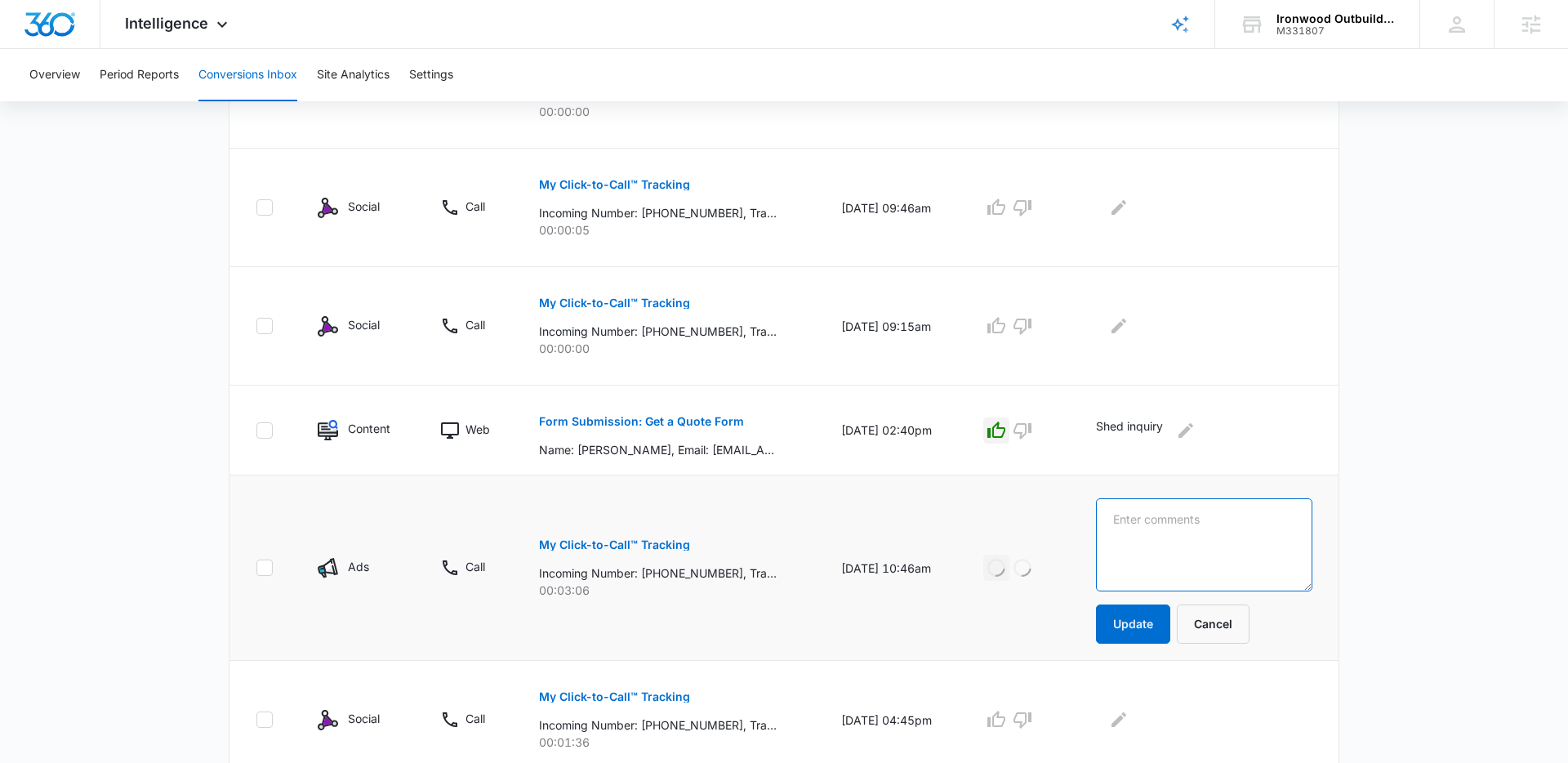
click at [1207, 538] on textarea at bounding box center [1204, 545] width 217 height 93
type textarea "Deck repair inquiry"
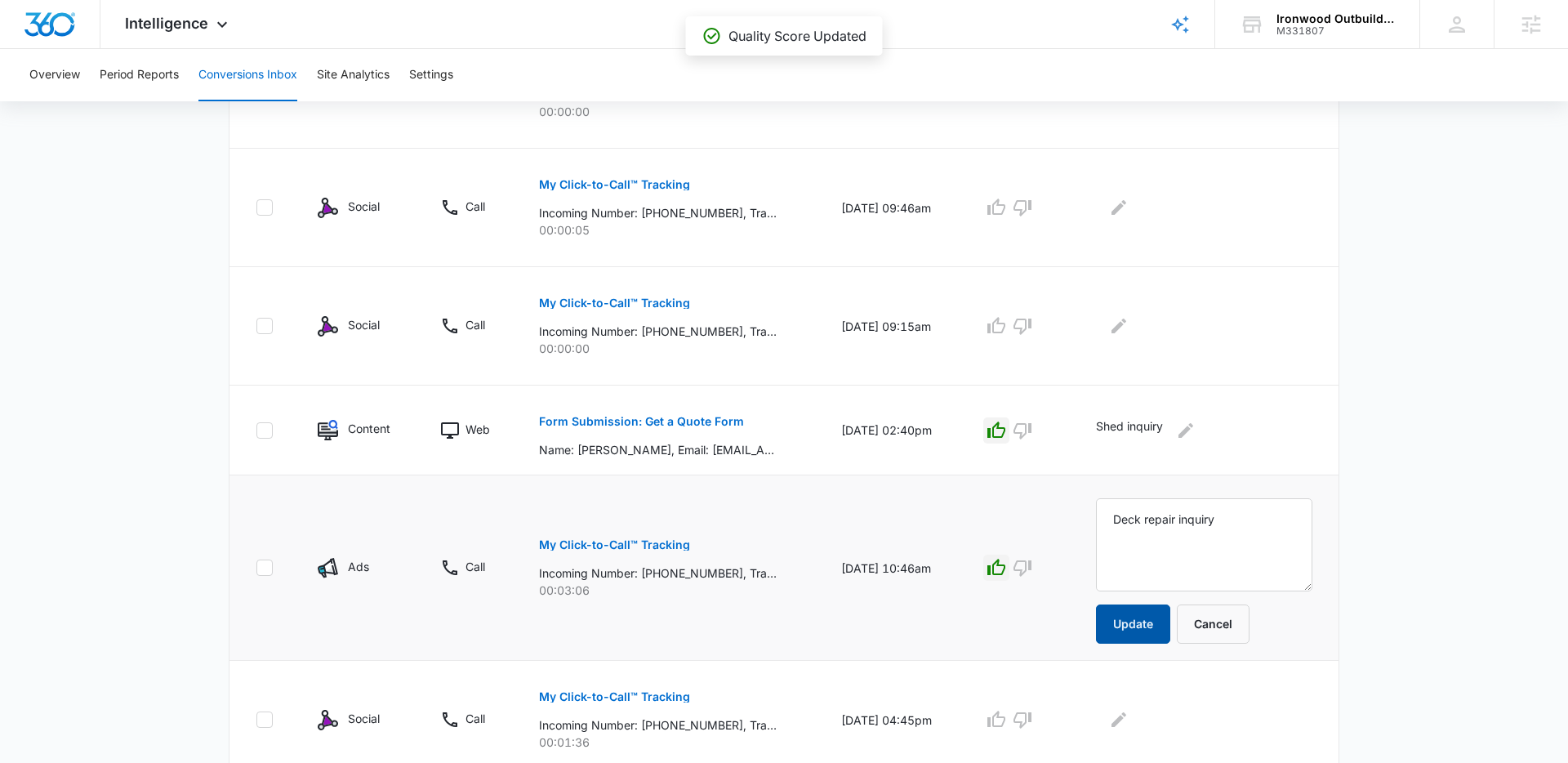
click at [1163, 614] on button "Update" at bounding box center [1133, 624] width 74 height 39
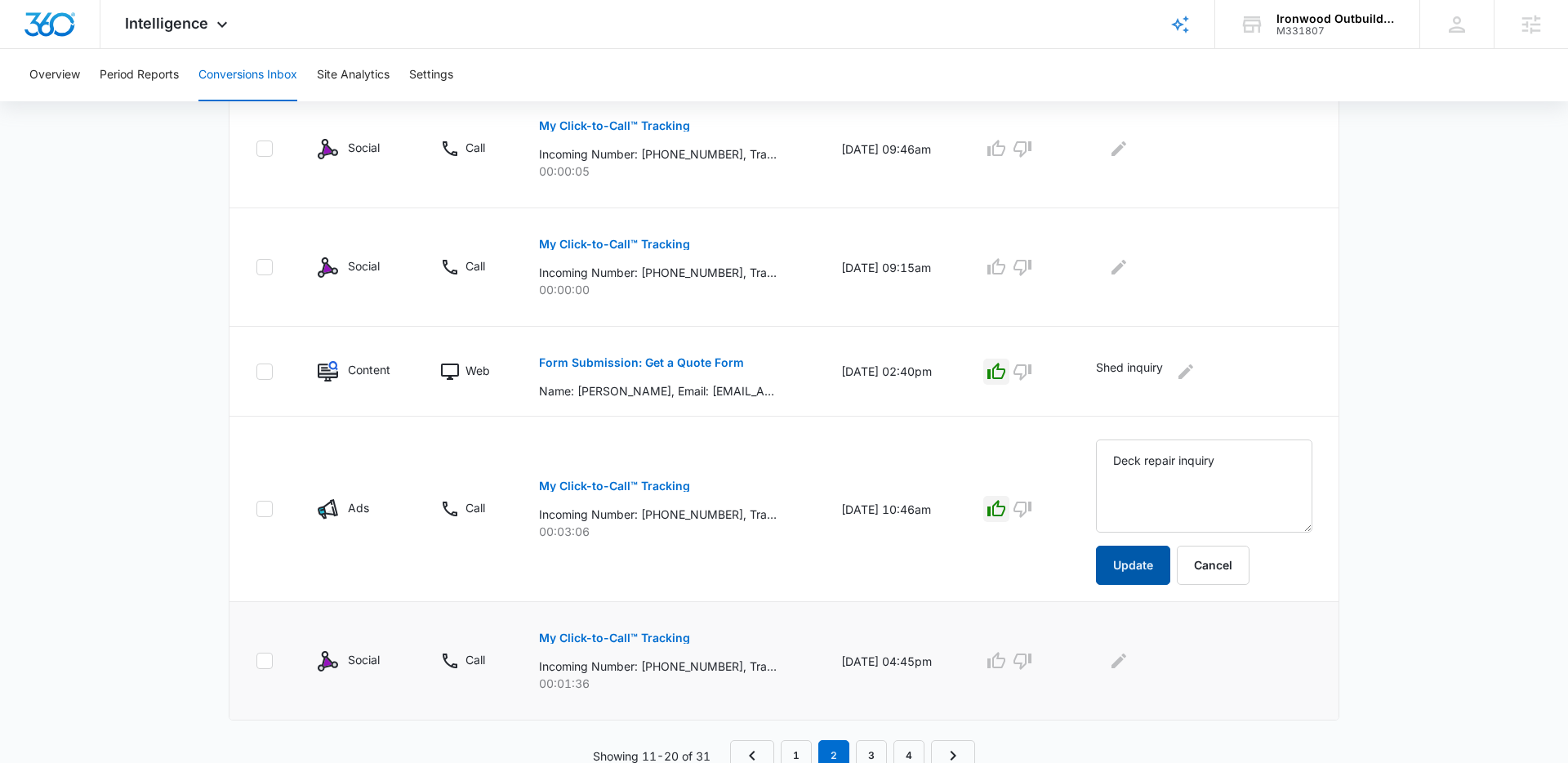
scroll to position [1025, 0]
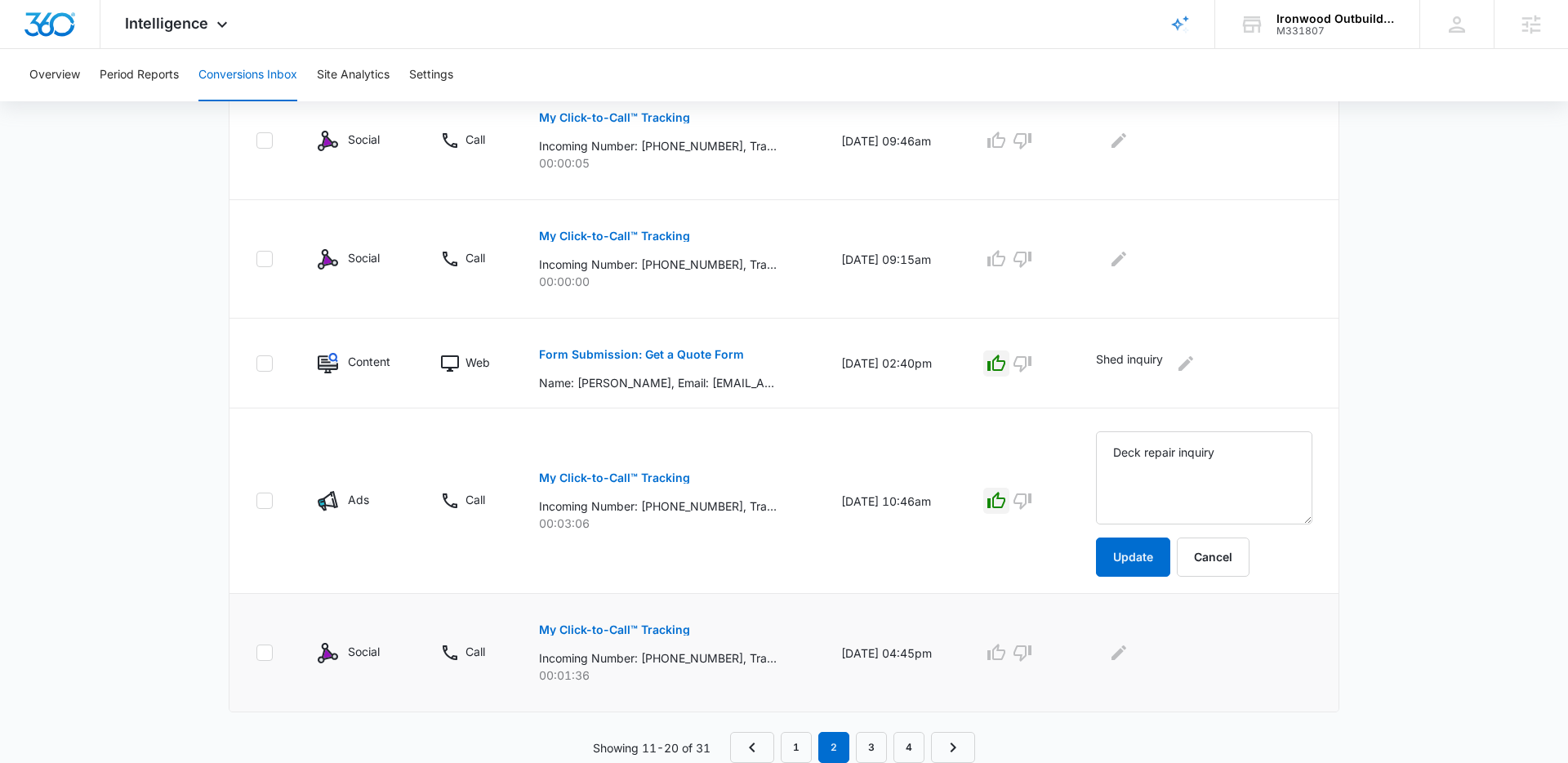
click at [670, 634] on p "My Click-to-Call™ Tracking" at bounding box center [615, 629] width 151 height 11
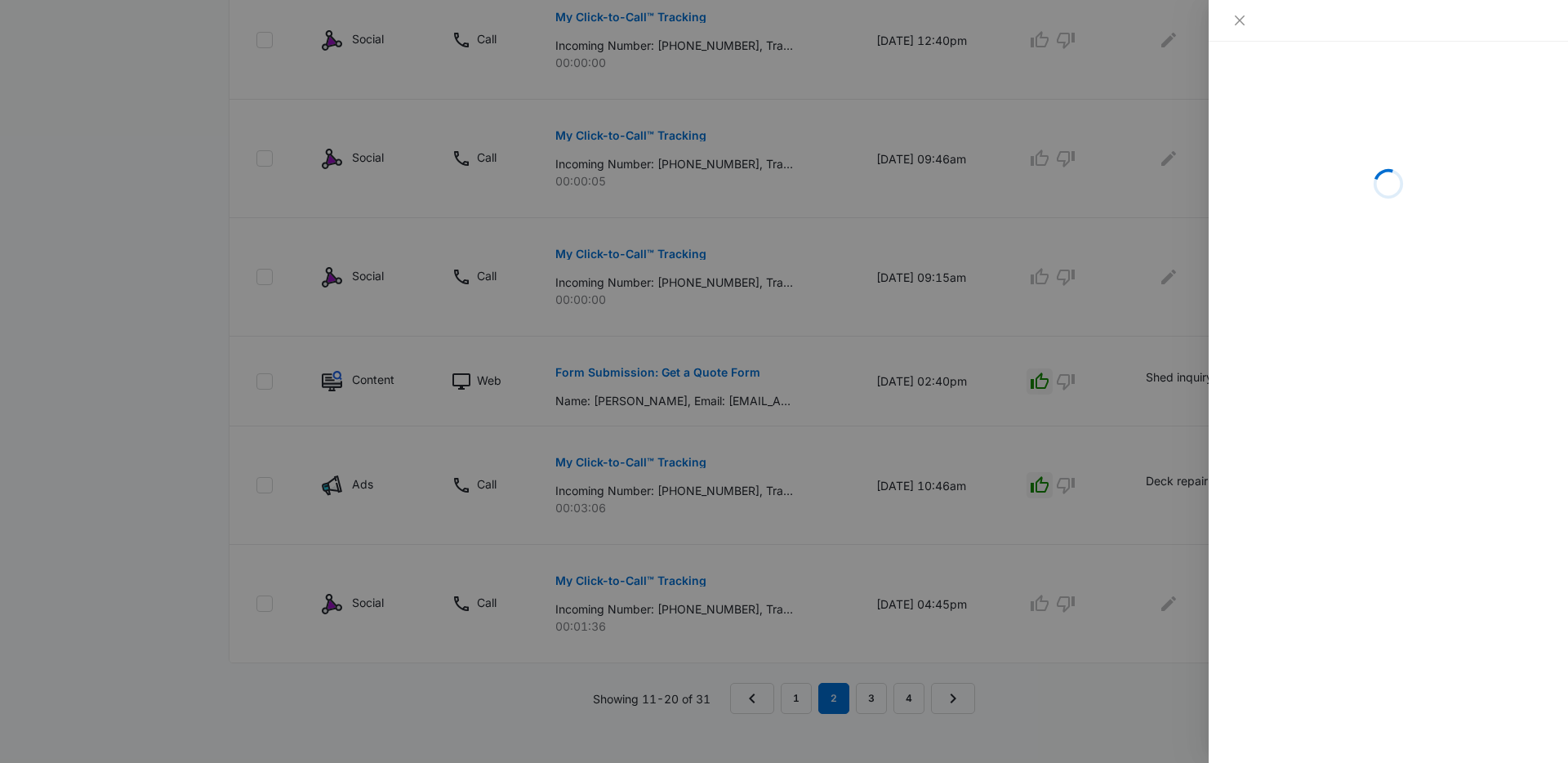
scroll to position [1007, 0]
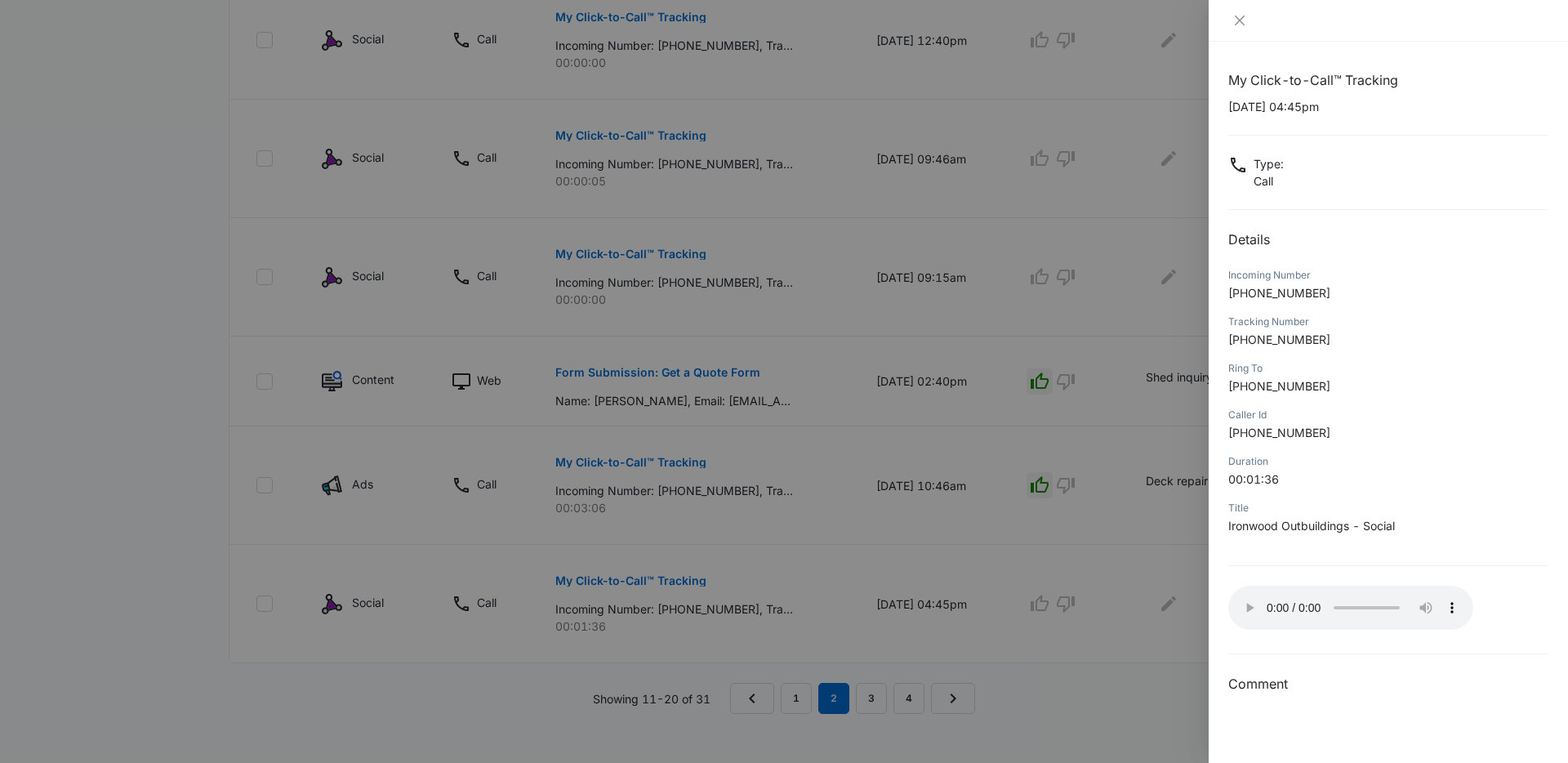
click at [1302, 29] on div at bounding box center [1388, 20] width 359 height 42
click at [1238, 20] on icon "close" at bounding box center [1239, 20] width 13 height 13
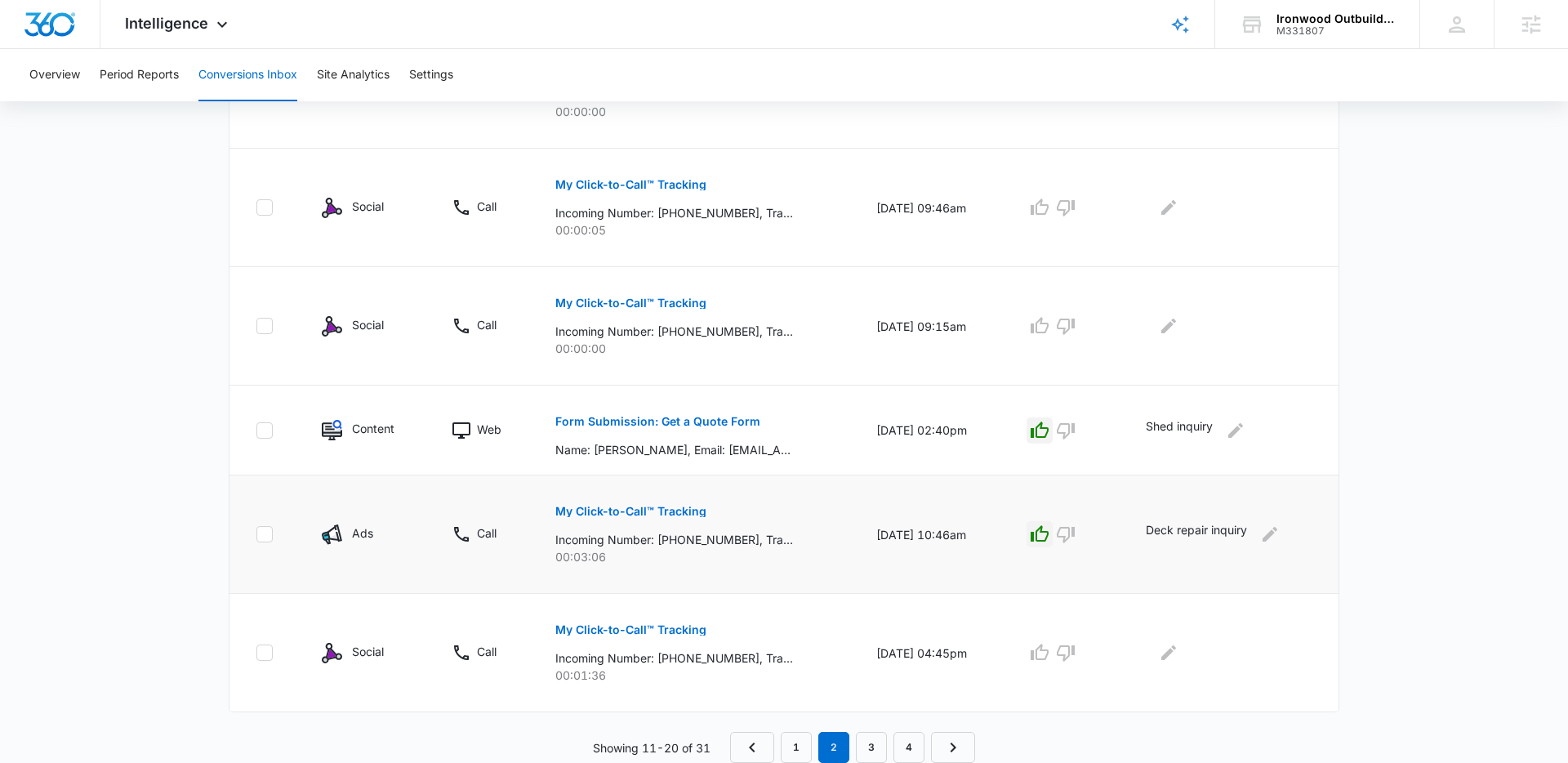
scroll to position [958, 0]
click at [1178, 655] on icon "Edit Comments" at bounding box center [1169, 652] width 20 height 20
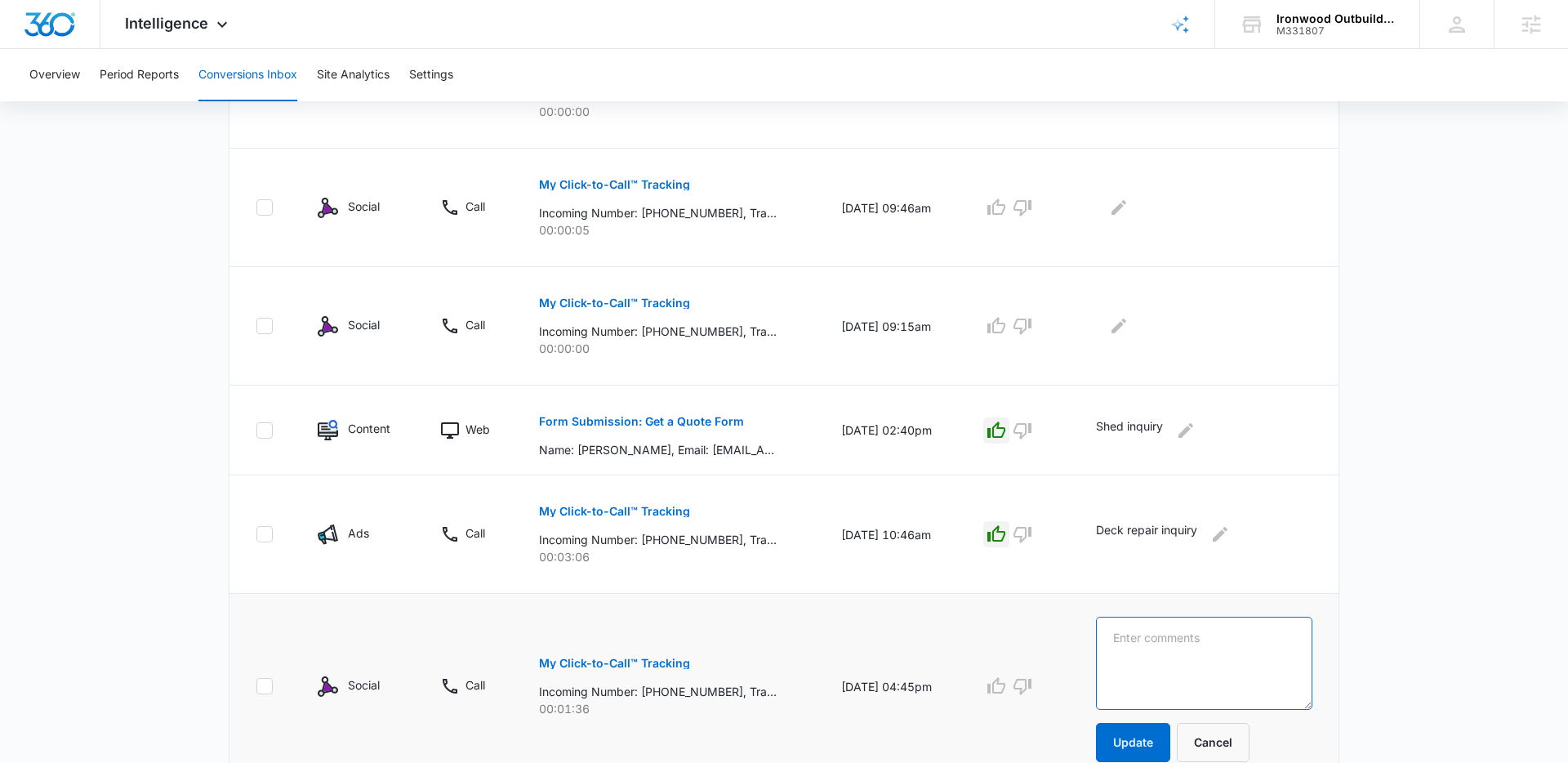
click at [1191, 653] on textarea at bounding box center [1204, 663] width 217 height 93
type textarea "Customer follow up call"
click at [1170, 737] on button "Update" at bounding box center [1133, 743] width 74 height 39
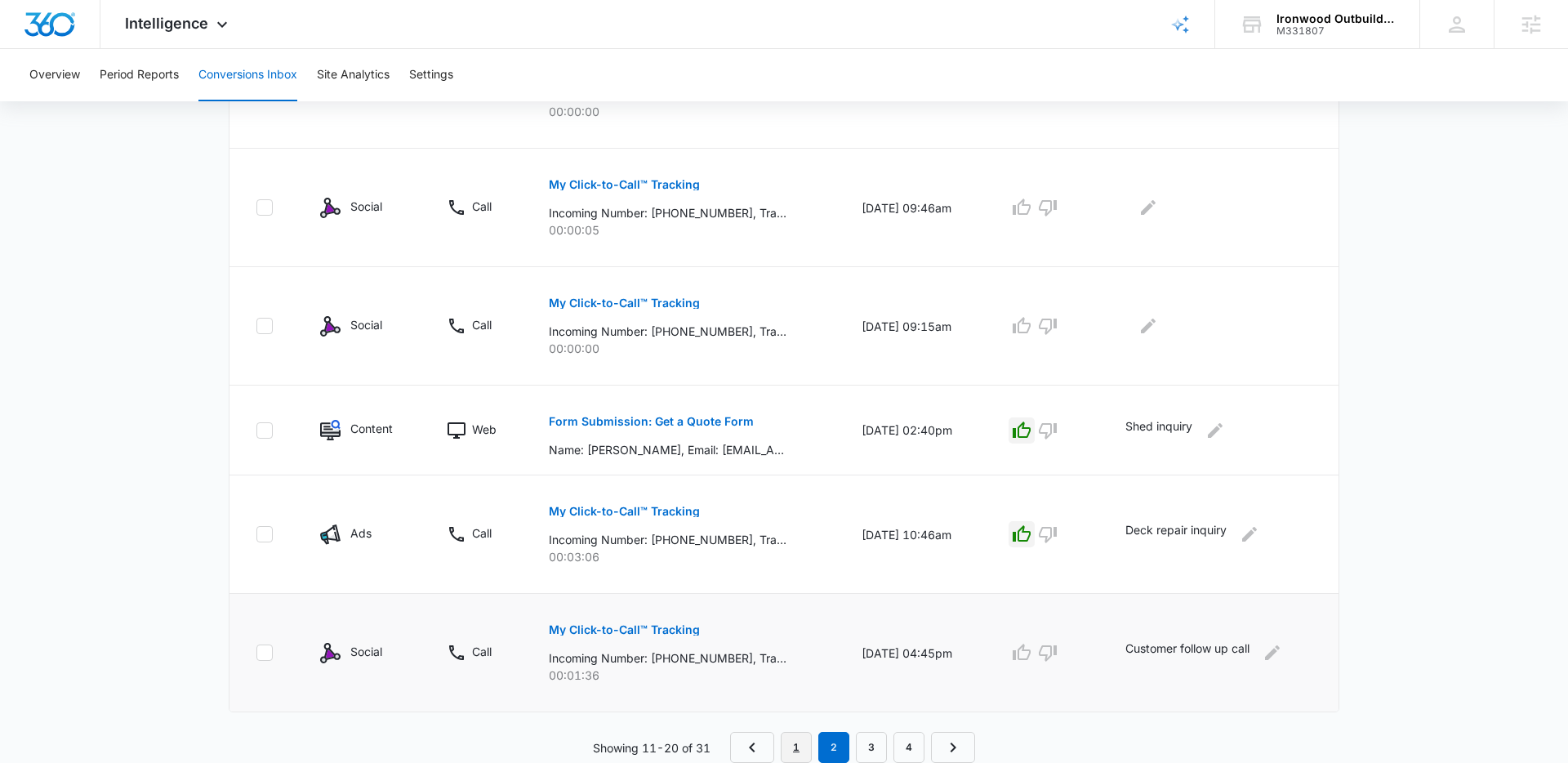
click at [804, 743] on link "1" at bounding box center [796, 747] width 31 height 31
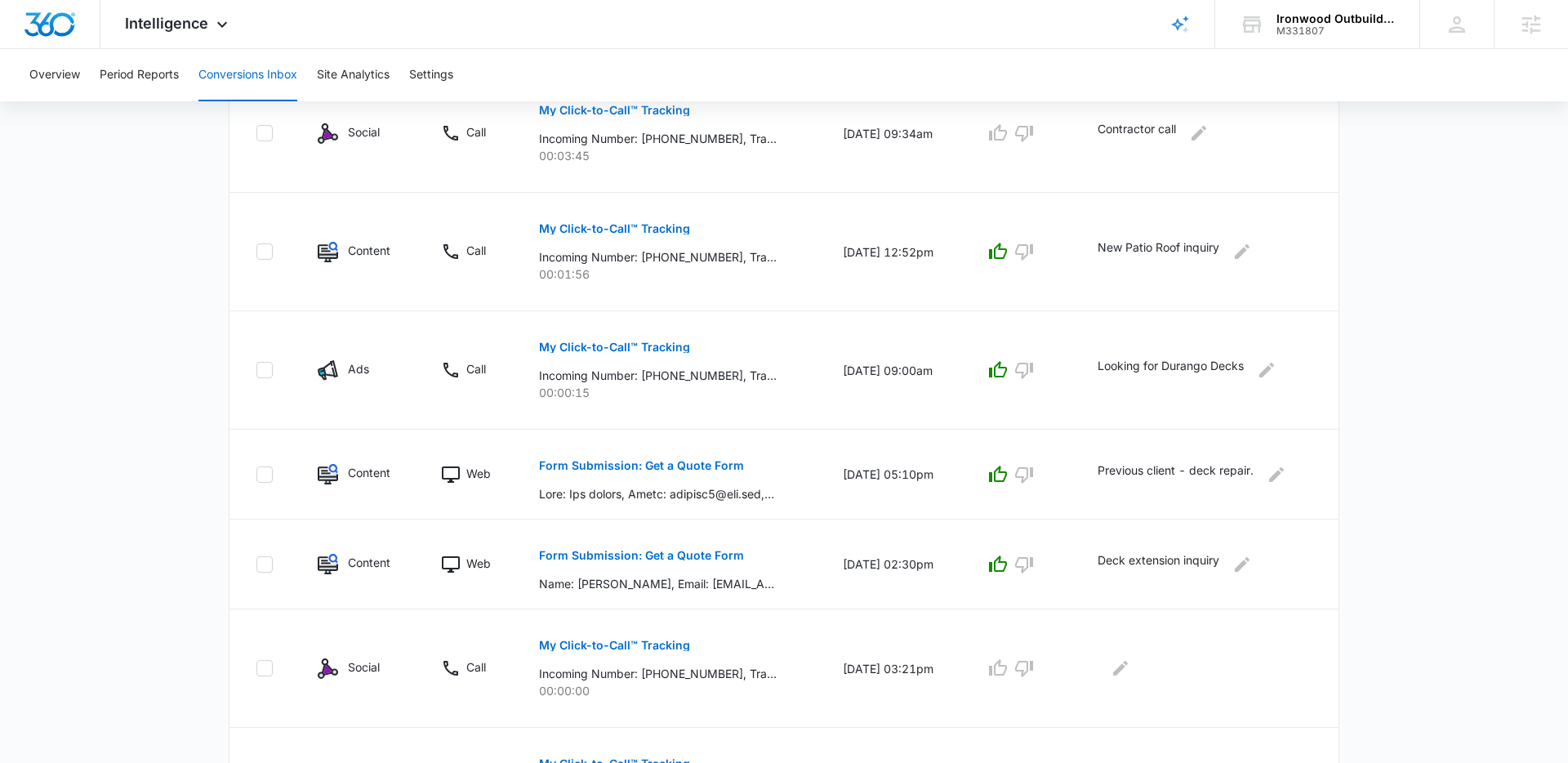
scroll to position [545, 0]
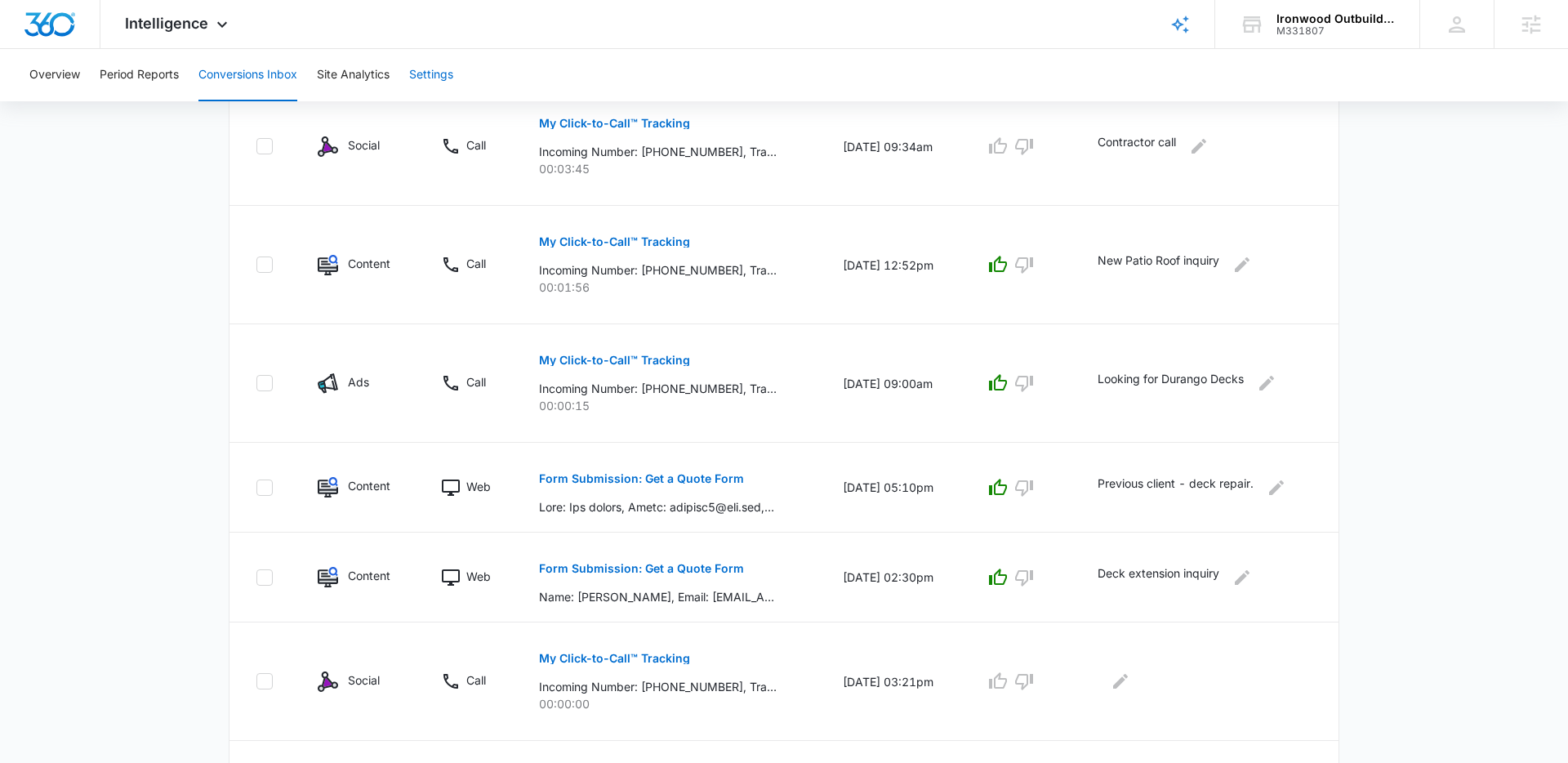
click at [437, 67] on button "Settings" at bounding box center [431, 74] width 44 height 52
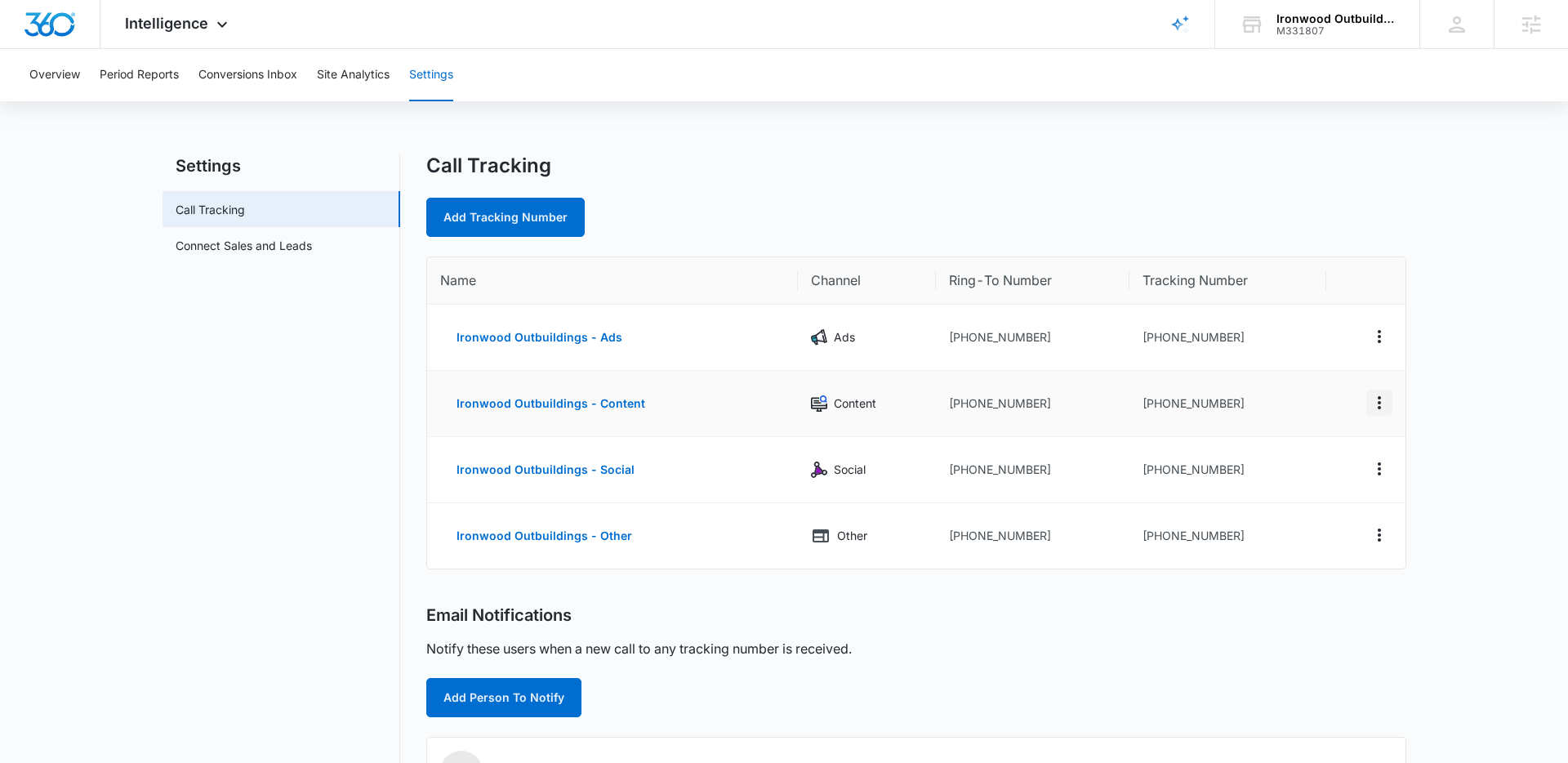
click at [1380, 407] on icon "Actions" at bounding box center [1379, 402] width 20 height 20
click at [1322, 393] on button "Edit" at bounding box center [1312, 390] width 93 height 25
select select "CONTENT"
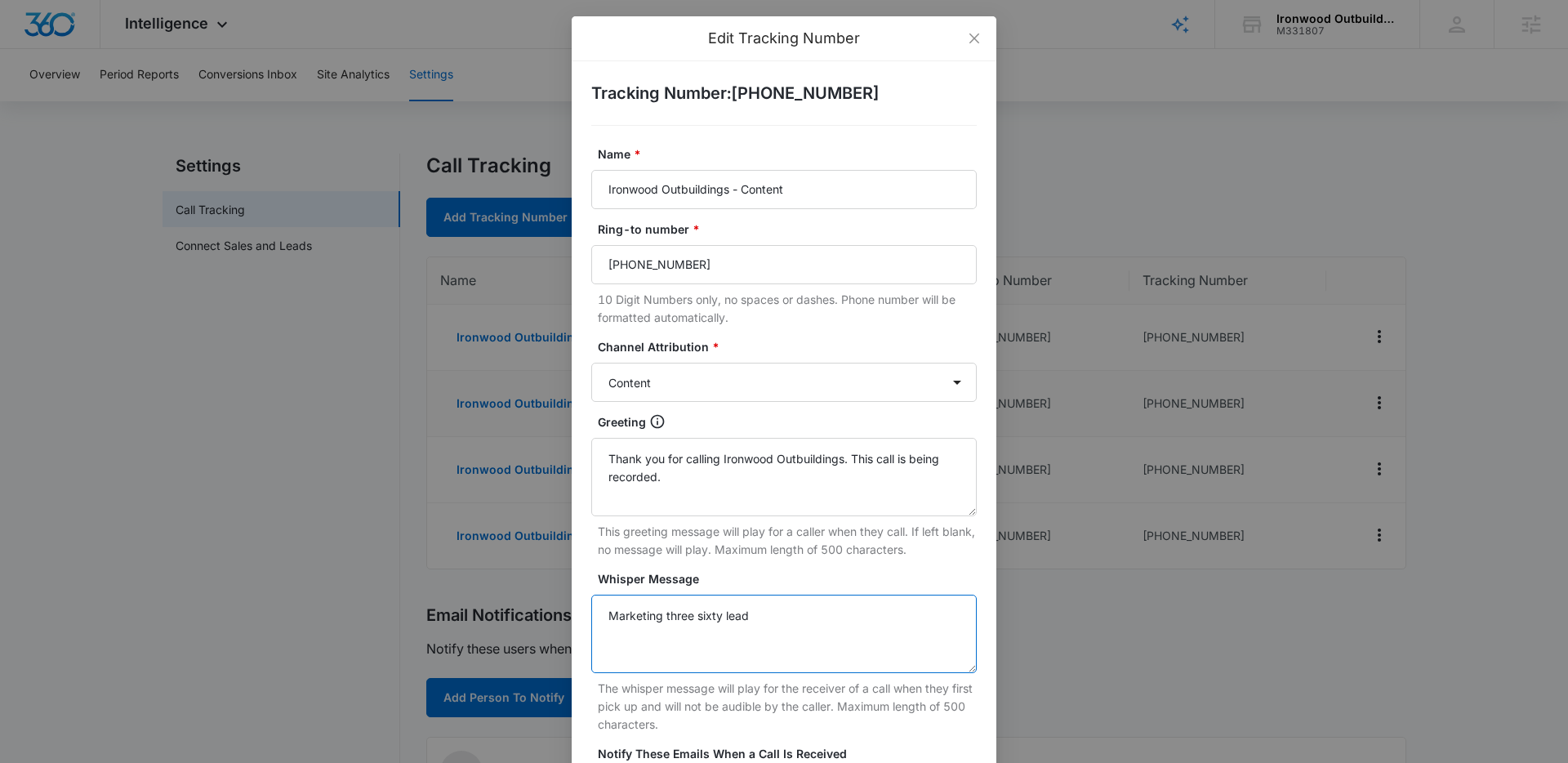
click at [805, 611] on textarea "Marketing three sixty lead" at bounding box center [784, 634] width 386 height 79
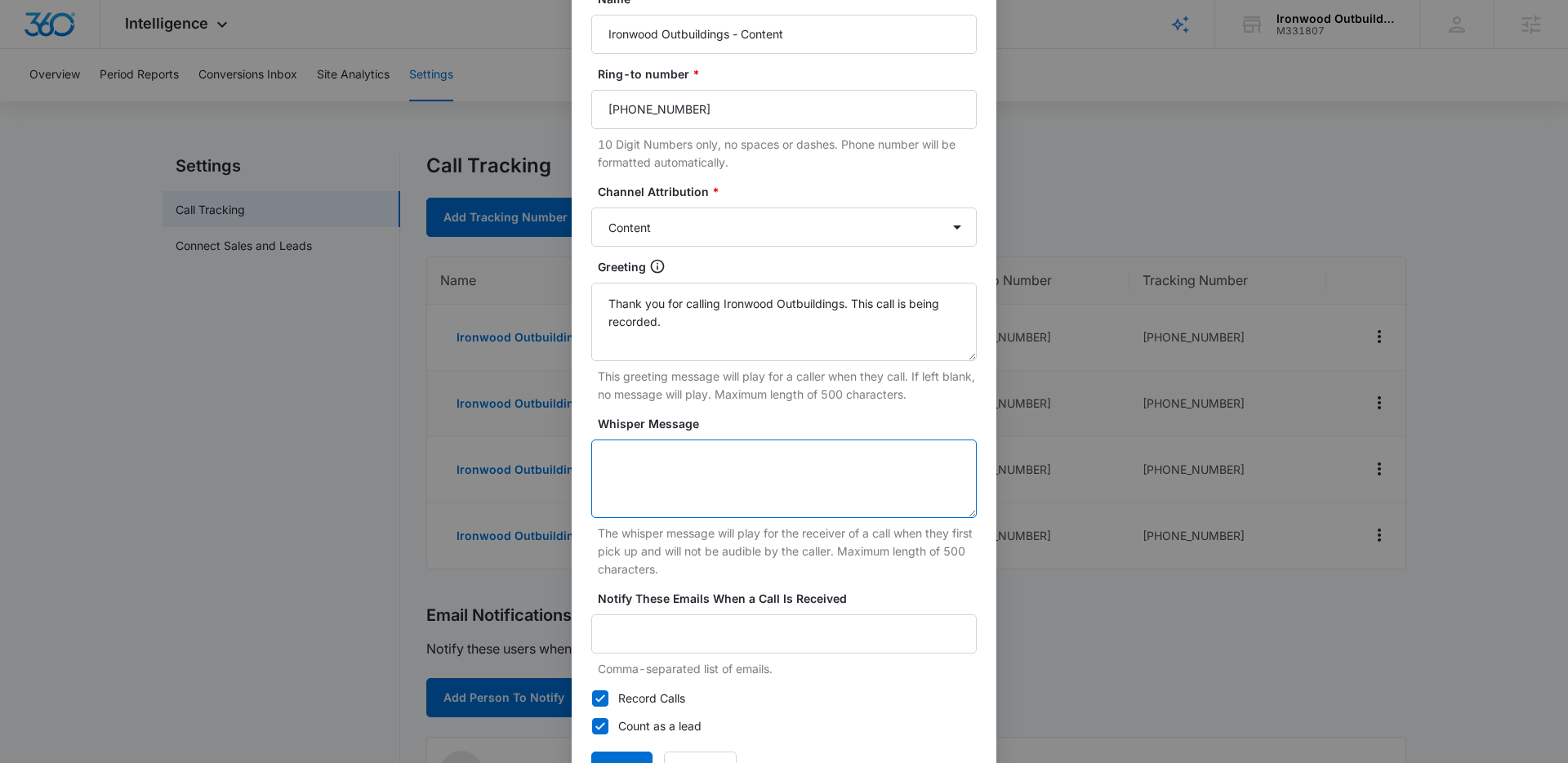
scroll to position [222, 0]
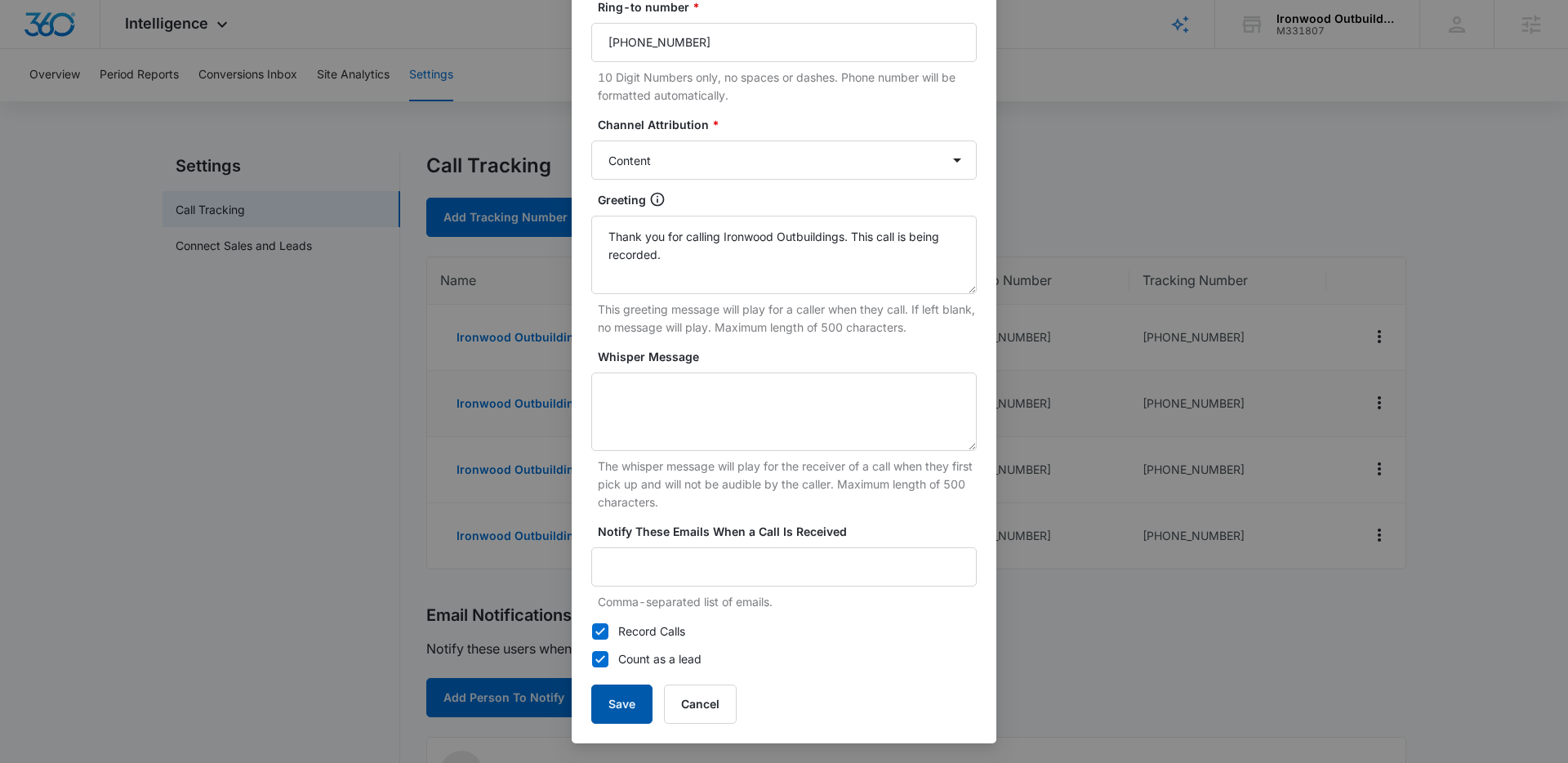
click at [635, 705] on button "Save" at bounding box center [622, 704] width 61 height 39
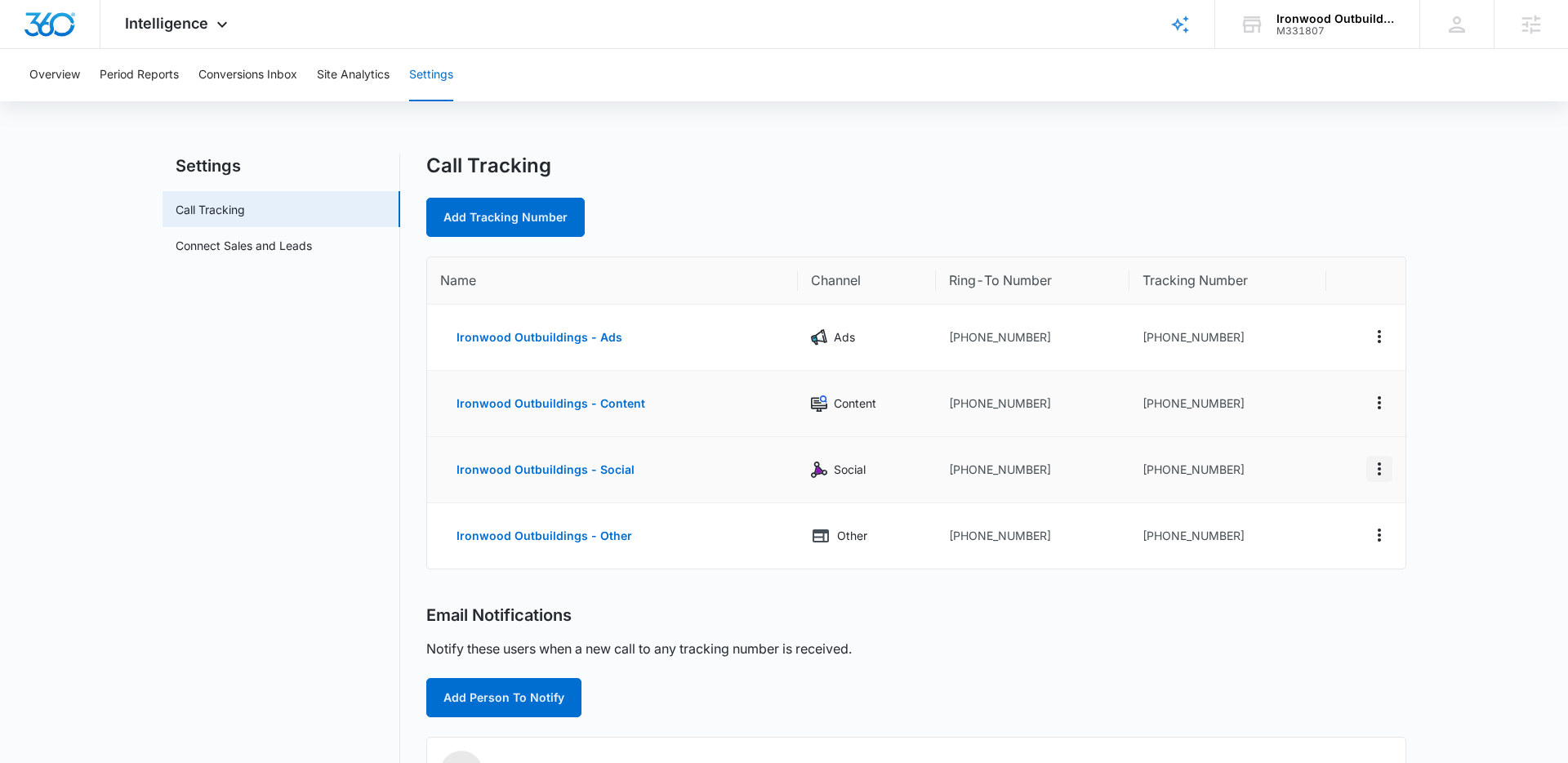
click at [1379, 471] on icon "Actions" at bounding box center [1379, 469] width 20 height 20
click at [1311, 463] on button "Edit" at bounding box center [1312, 457] width 93 height 25
select select "SOCIAL"
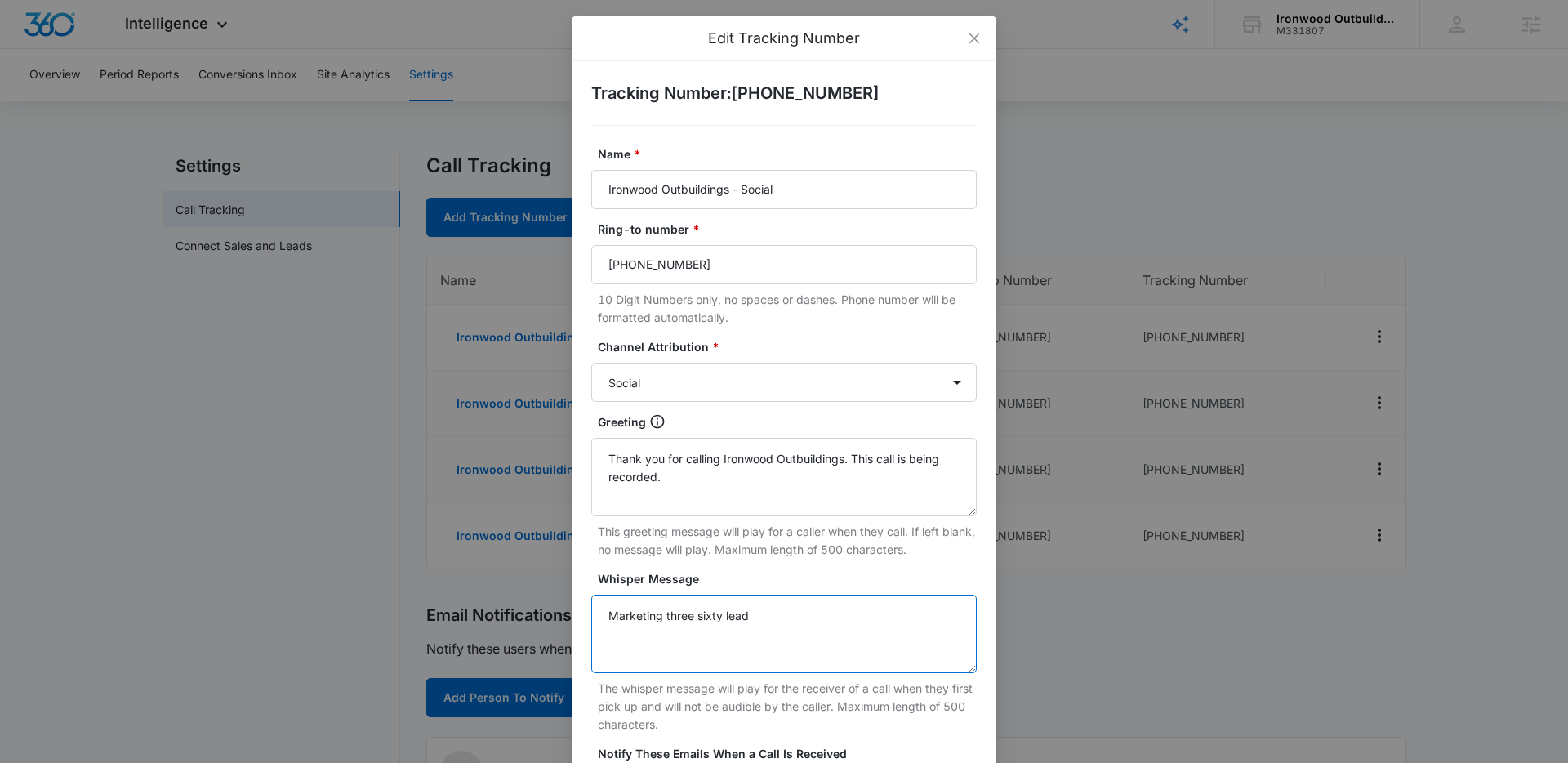
click at [718, 617] on textarea "Marketing three sixty lead" at bounding box center [784, 634] width 386 height 79
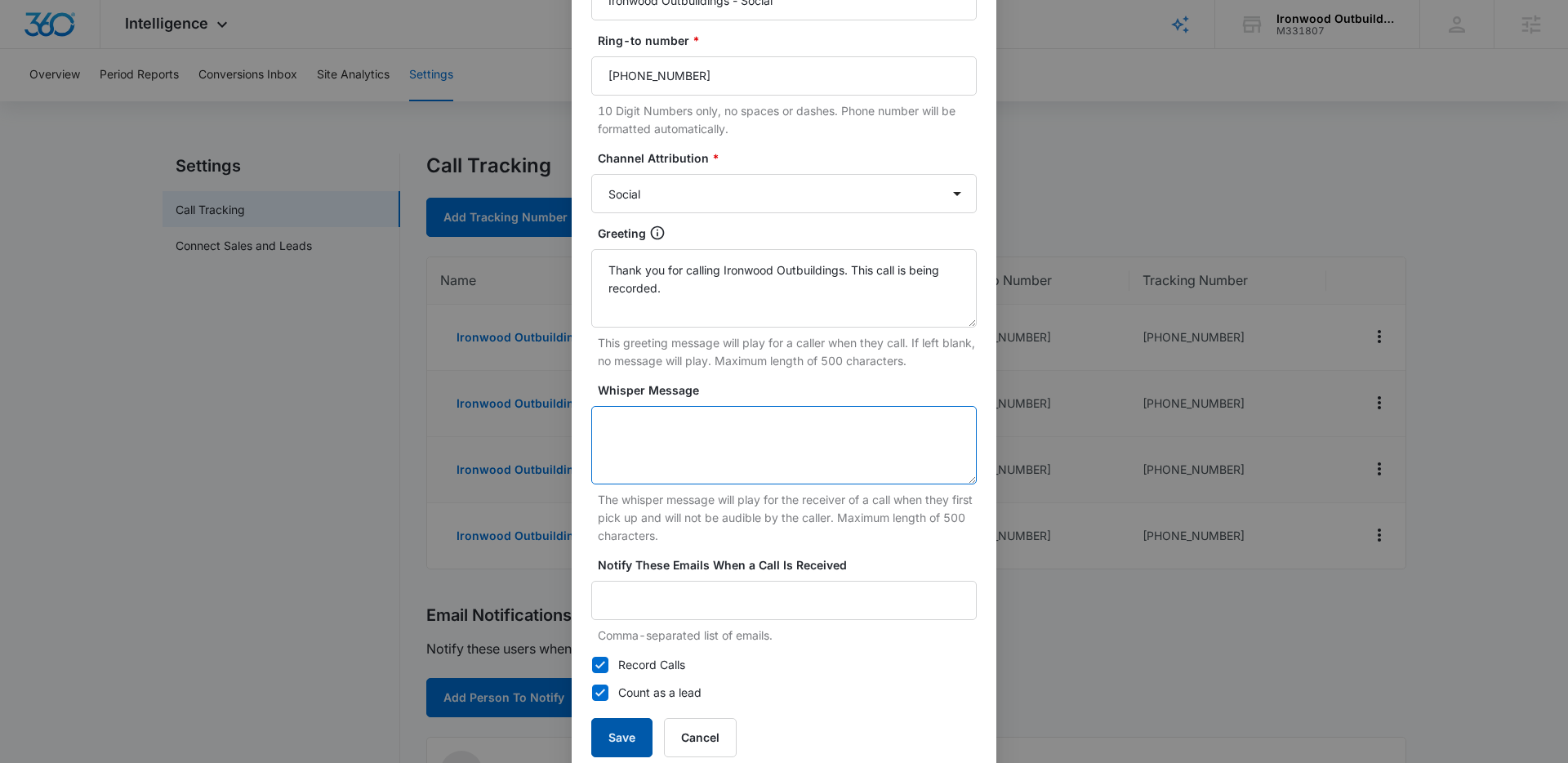
scroll to position [222, 0]
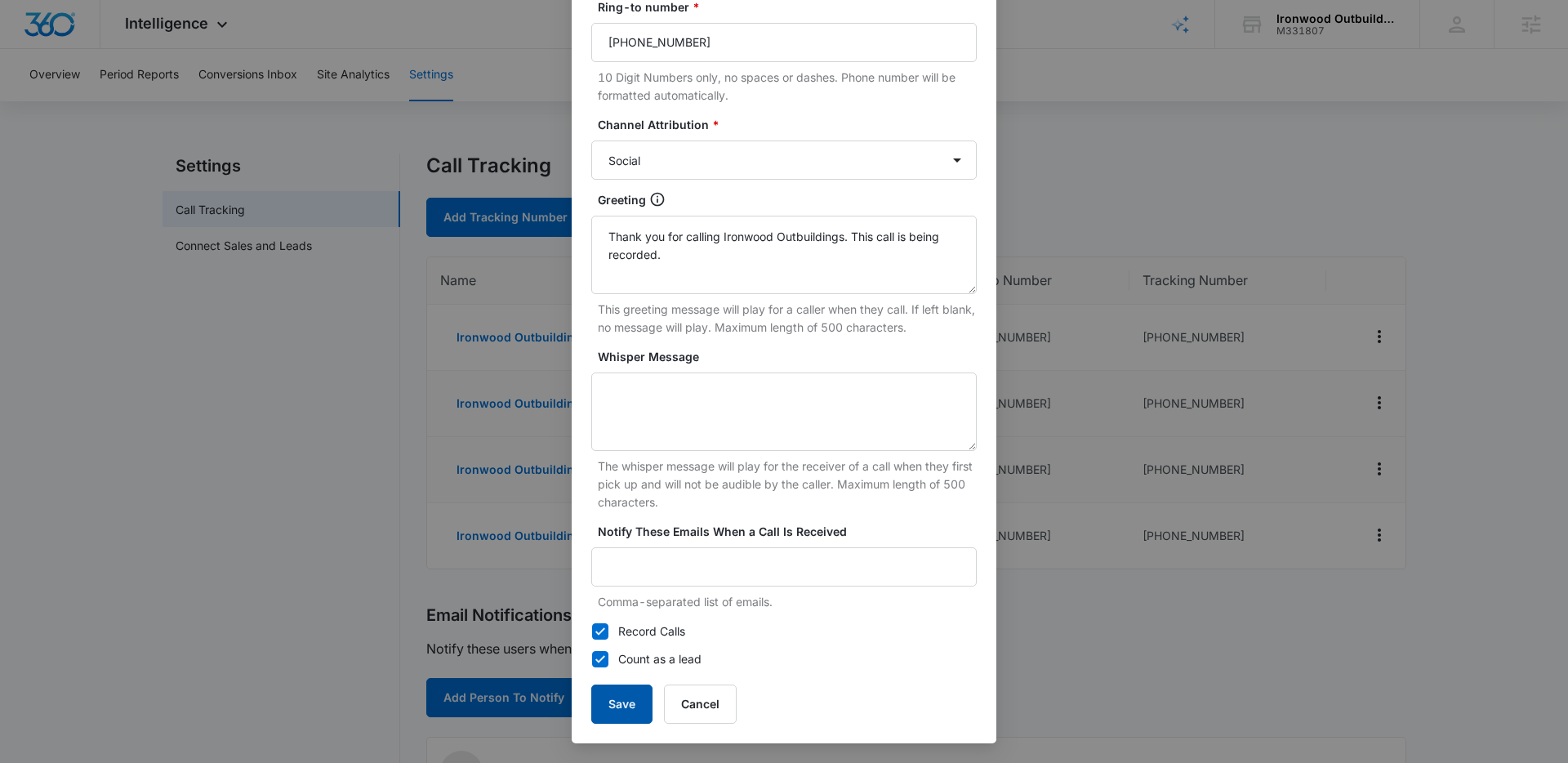
click at [637, 699] on button "Save" at bounding box center [622, 704] width 61 height 39
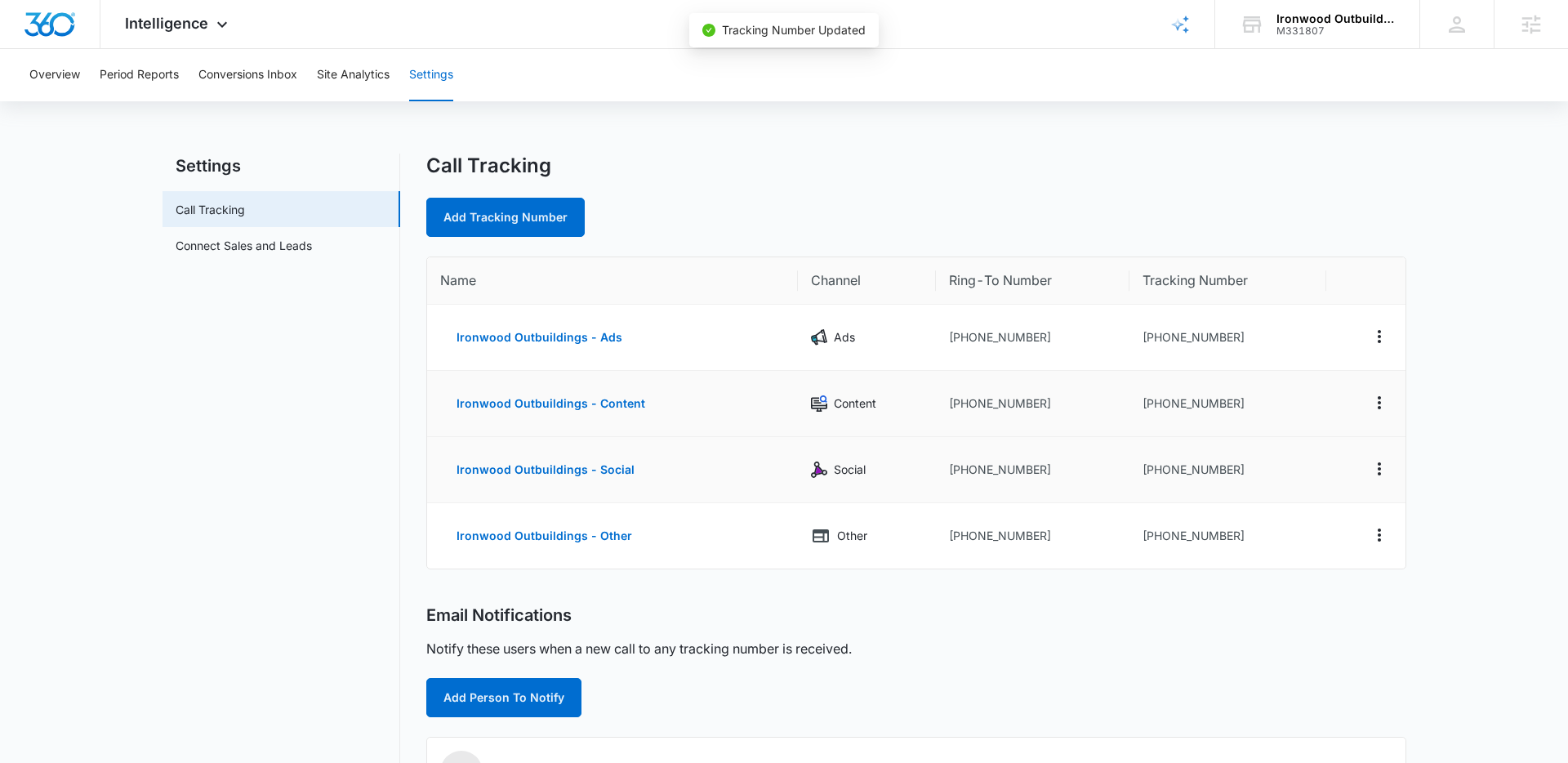
scroll to position [206, 0]
click at [1379, 539] on icon "Actions" at bounding box center [1379, 534] width 3 height 13
click at [1331, 519] on button "Edit" at bounding box center [1312, 517] width 93 height 25
select select "OTHER"
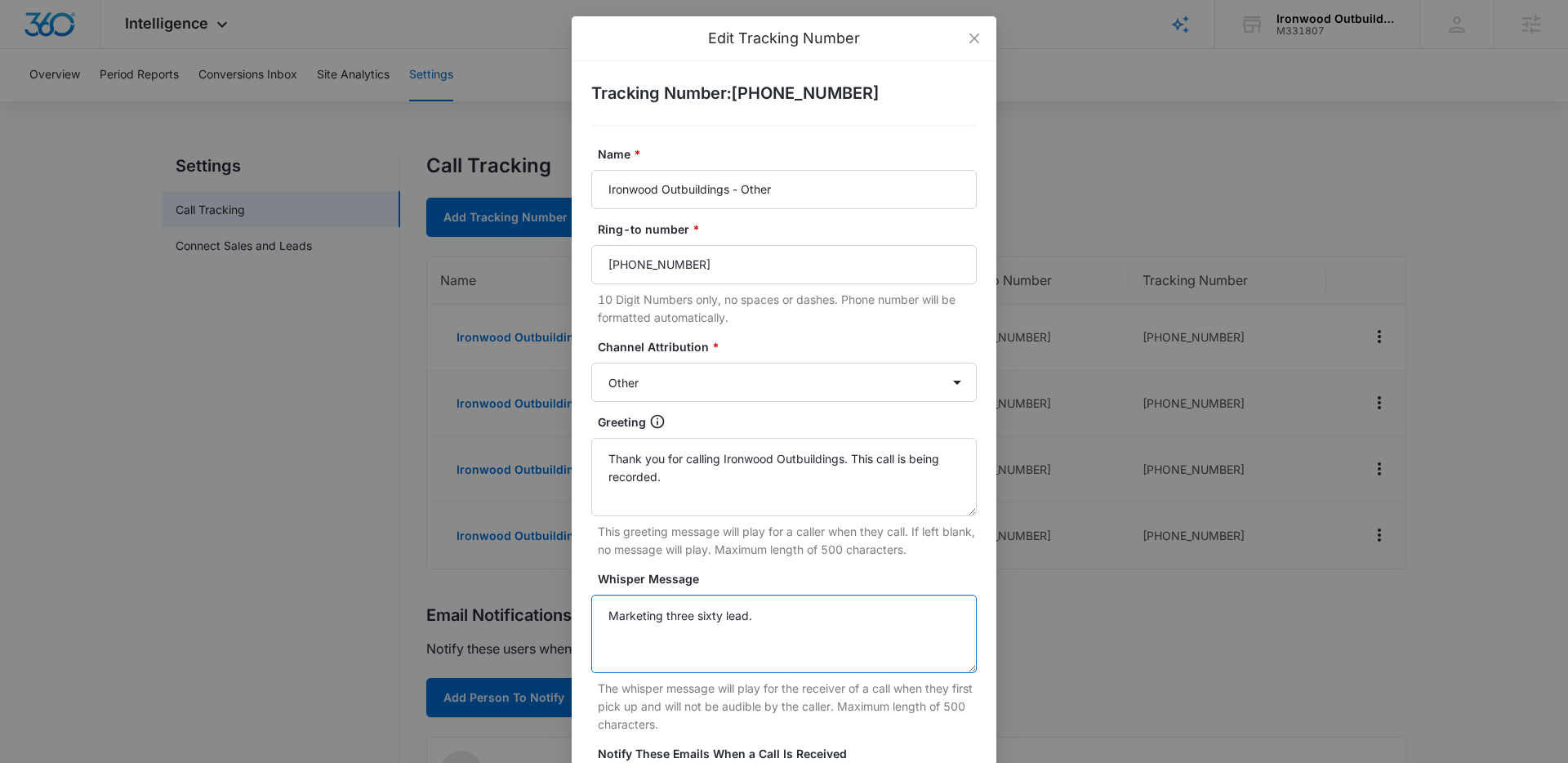
drag, startPoint x: 744, startPoint y: 619, endPoint x: 458, endPoint y: 603, distance: 286.4
click at [458, 603] on div "Edit Tracking Number Tracking Number : +19703165341 Name * Ironwood Outbuilding…" at bounding box center [784, 382] width 1568 height 763
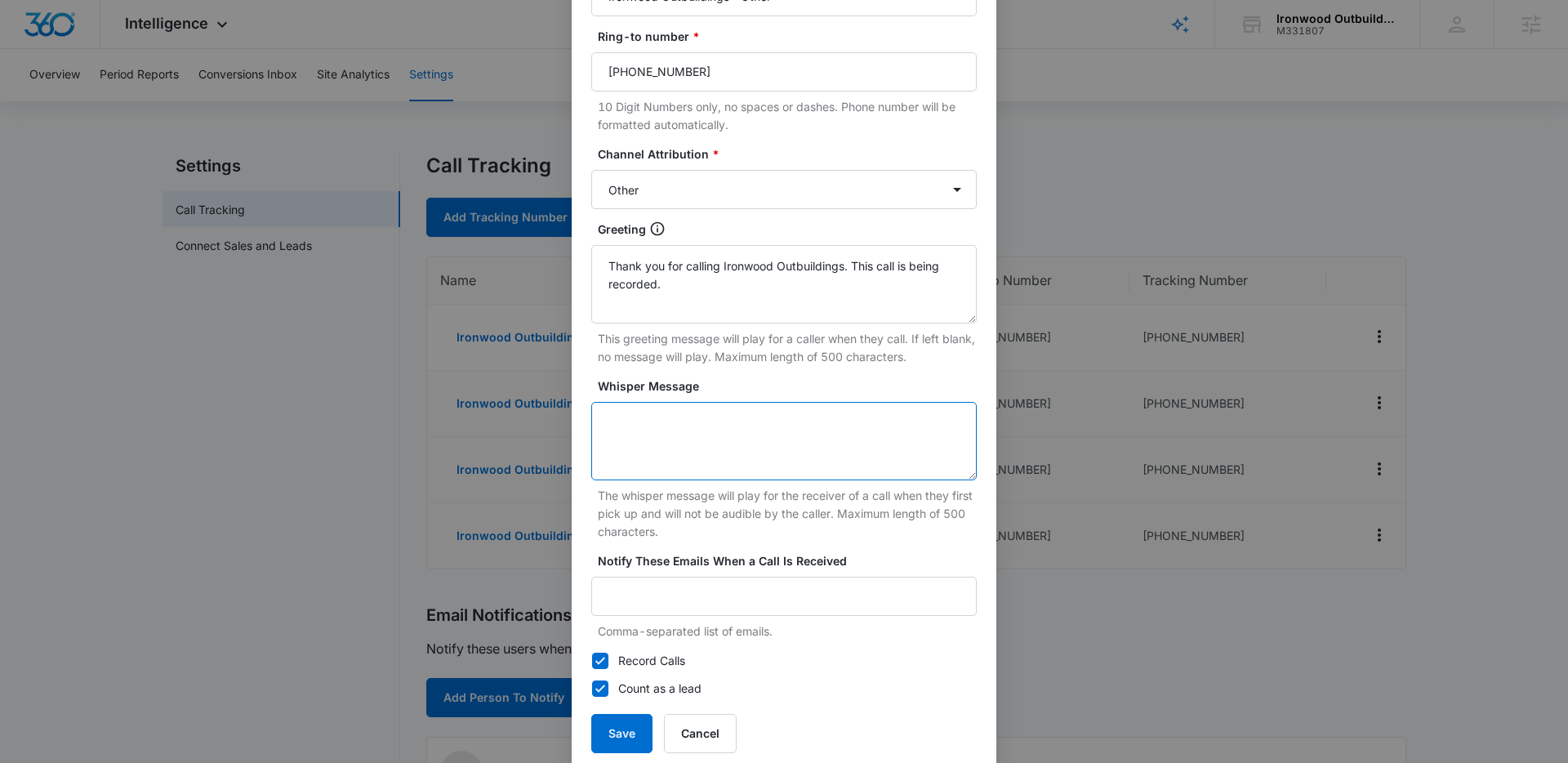
scroll to position [222, 0]
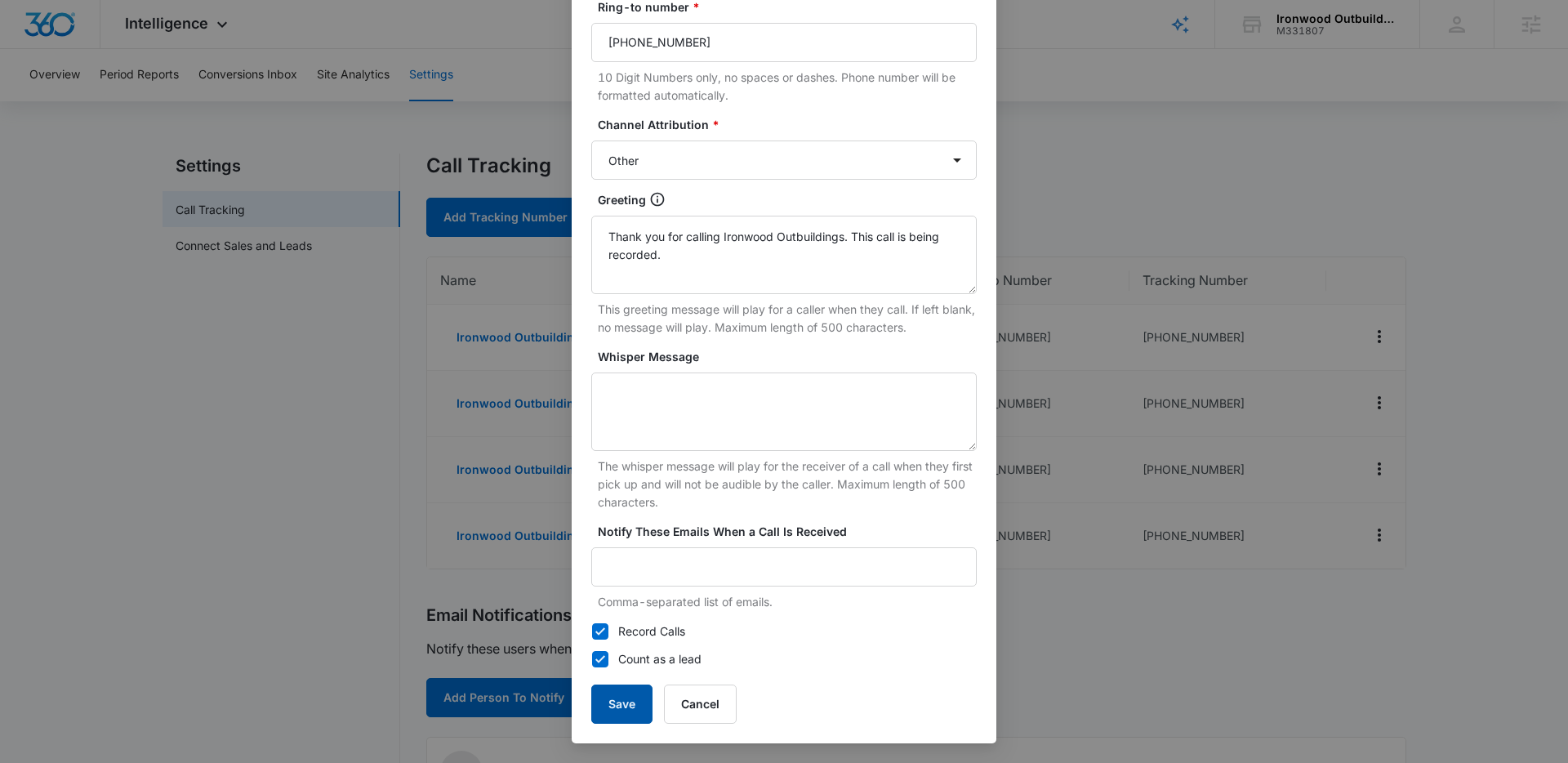
click at [630, 702] on button "Save" at bounding box center [622, 704] width 61 height 39
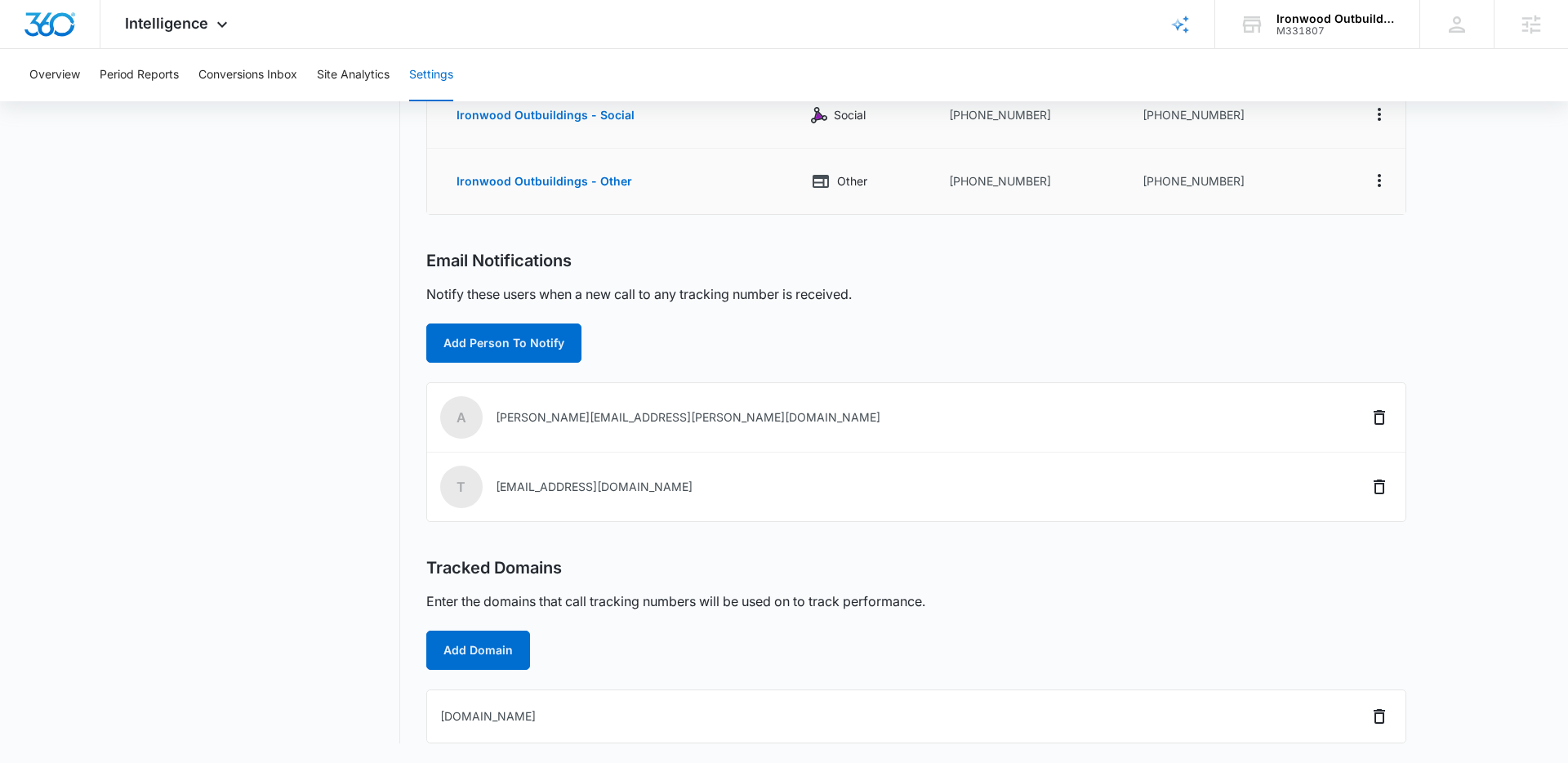
scroll to position [0, 0]
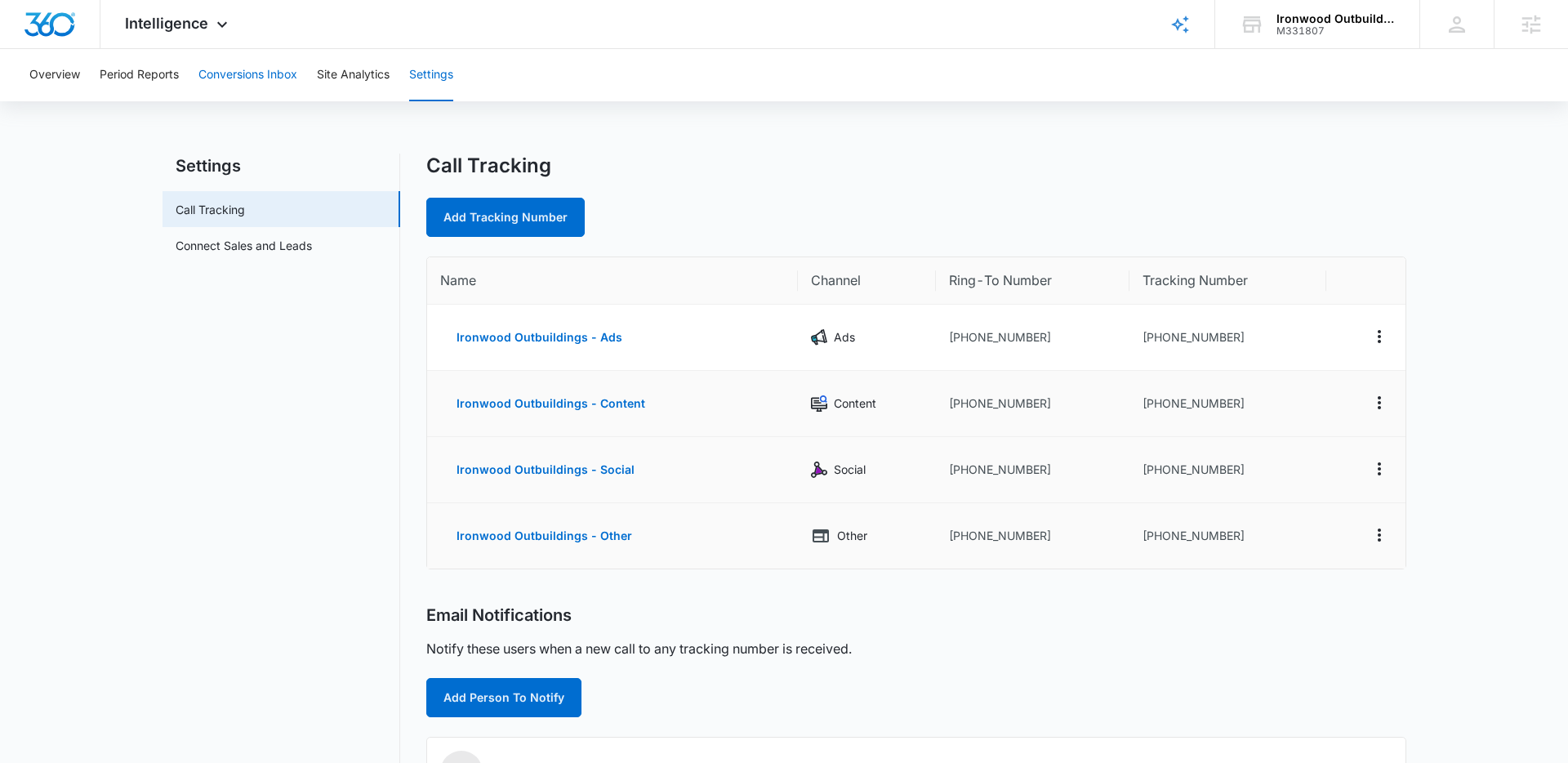
click at [281, 84] on button "Conversions Inbox" at bounding box center [248, 74] width 99 height 52
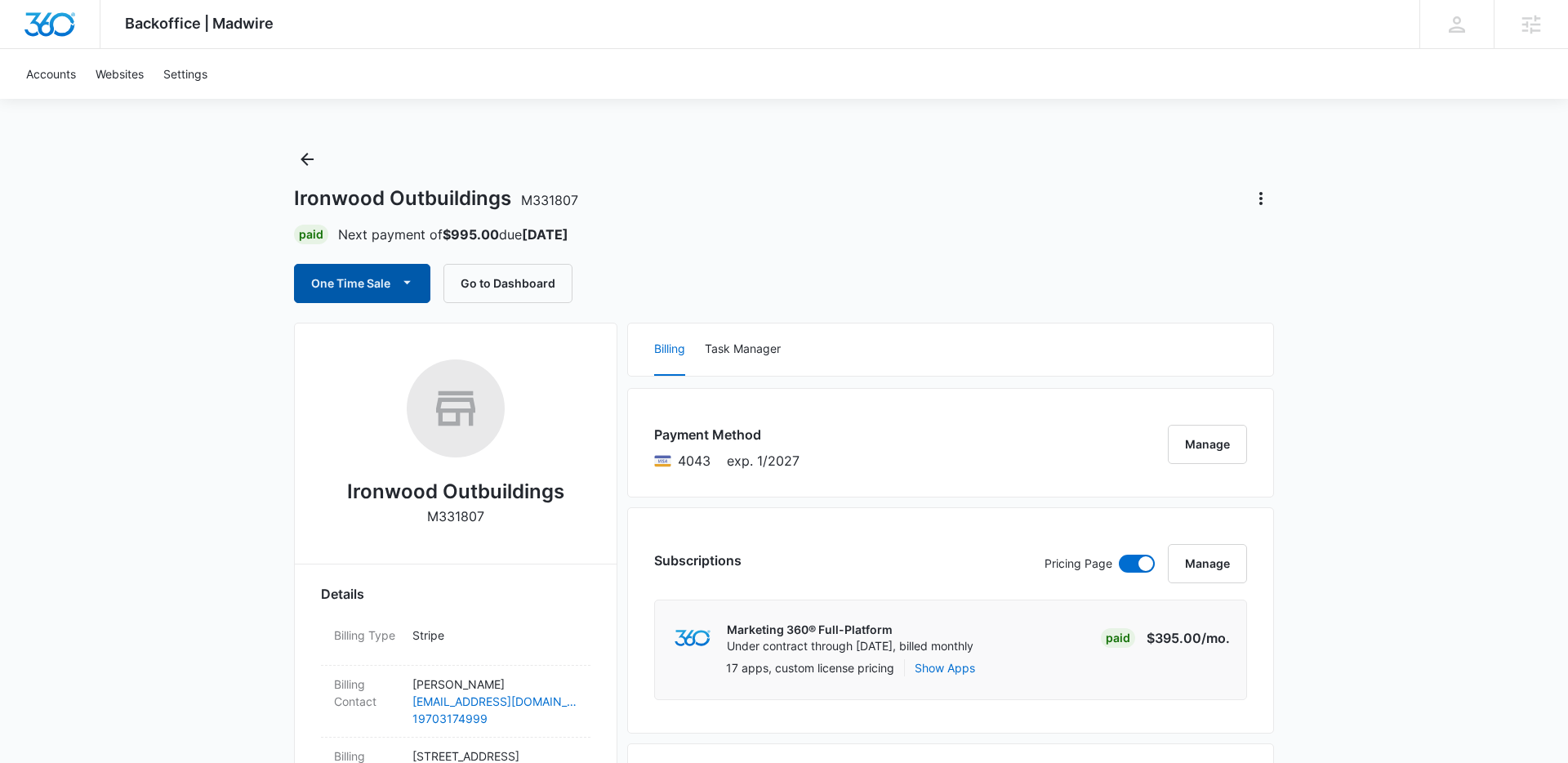
scroll to position [6, 0]
click at [408, 288] on icon "button" at bounding box center [407, 282] width 17 height 17
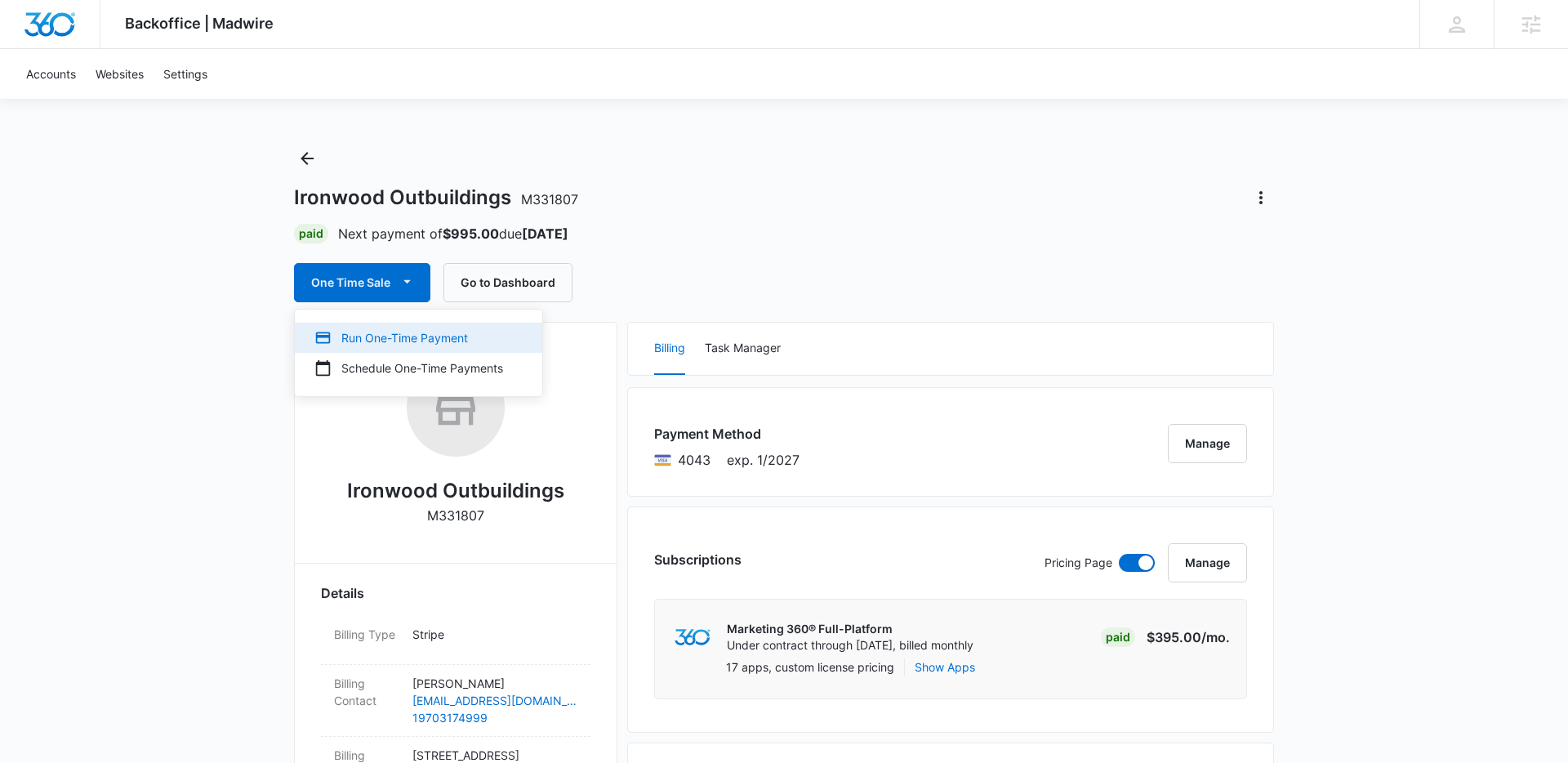
click at [406, 337] on div "Run One-Time Payment" at bounding box center [408, 338] width 189 height 17
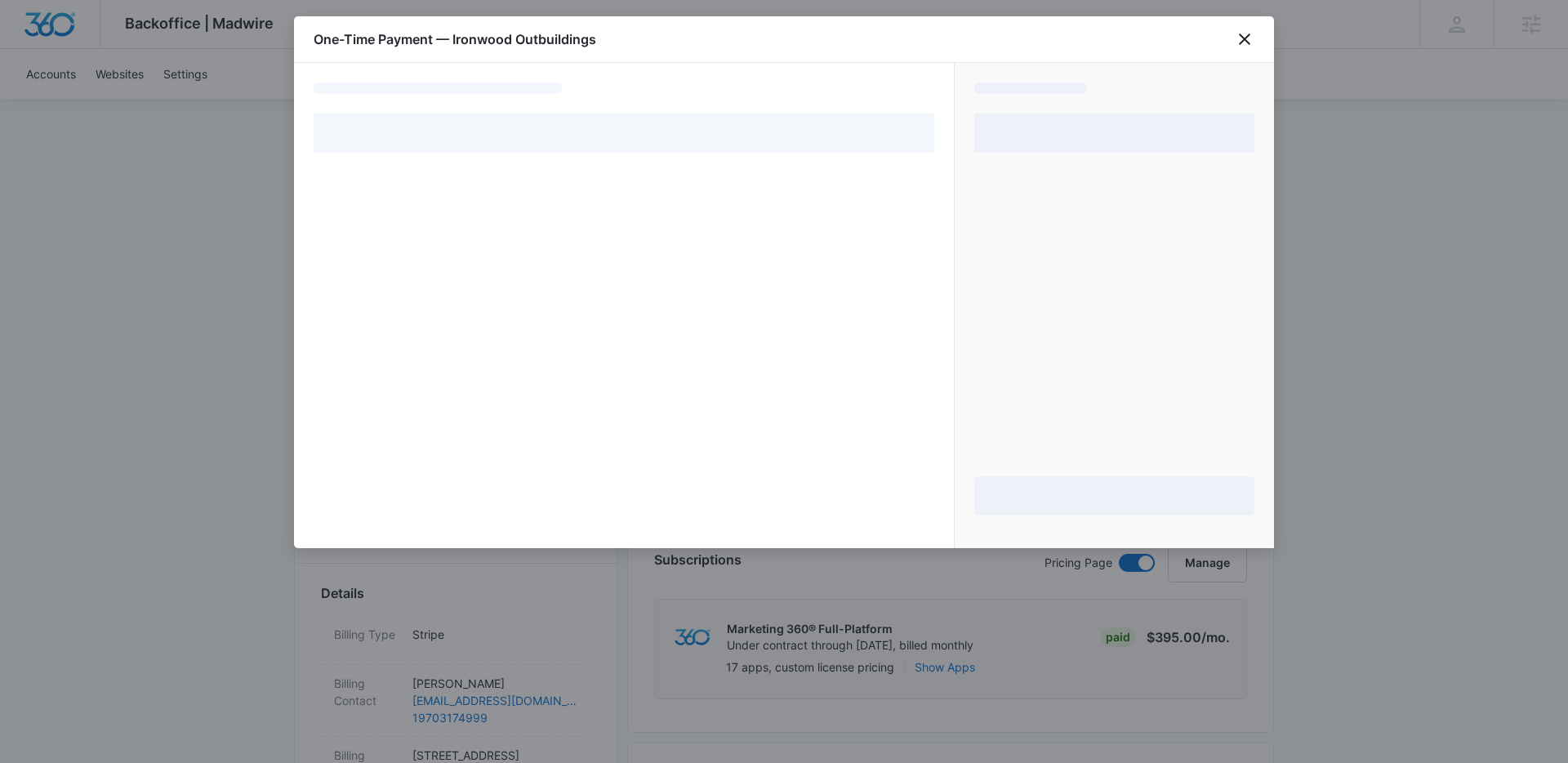
select select "pm_1RU8KqA4n8RTgNjUU635R2HF"
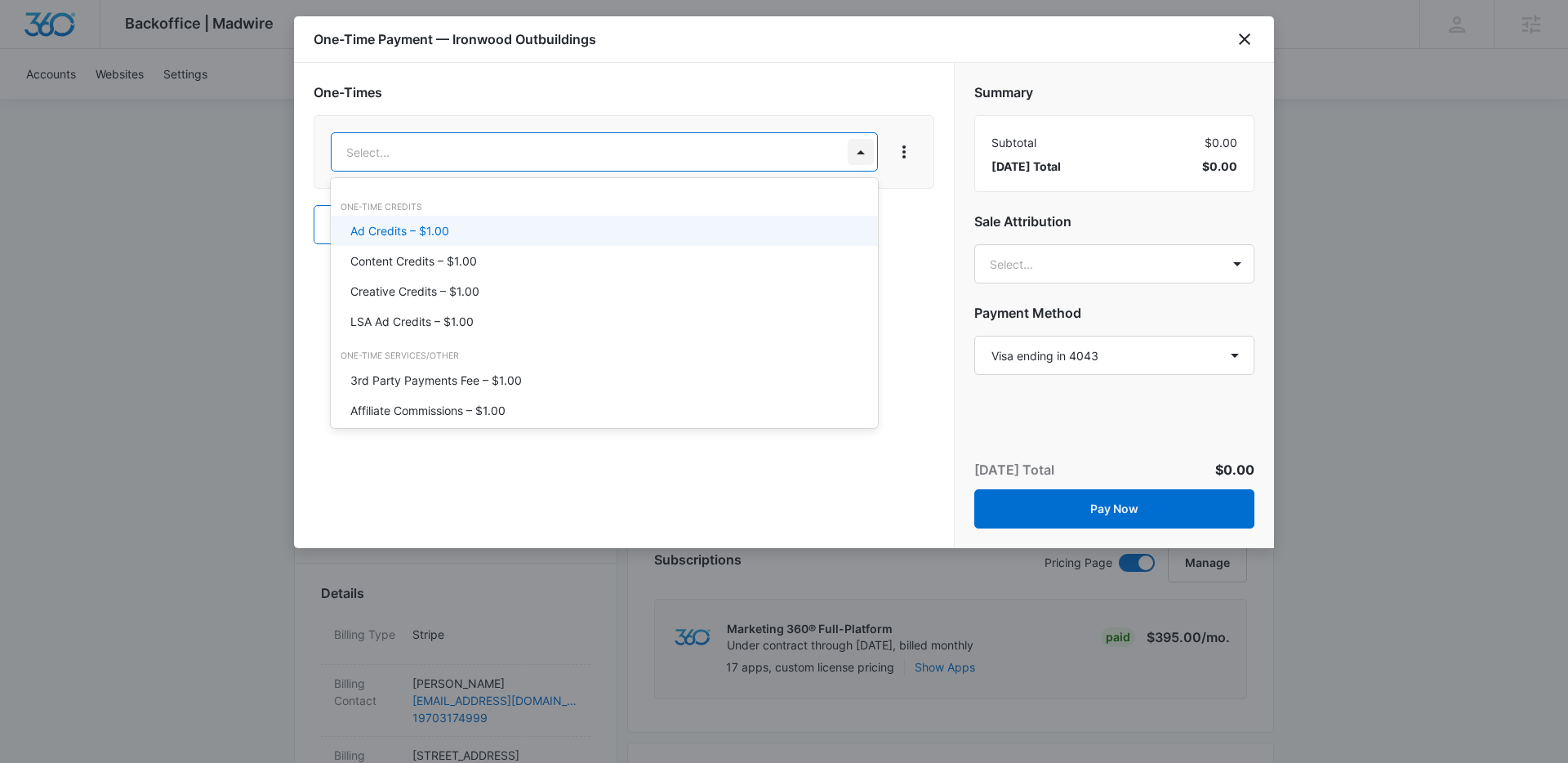
click at [402, 219] on div "Ad Credits – $1.00" at bounding box center [604, 230] width 547 height 30
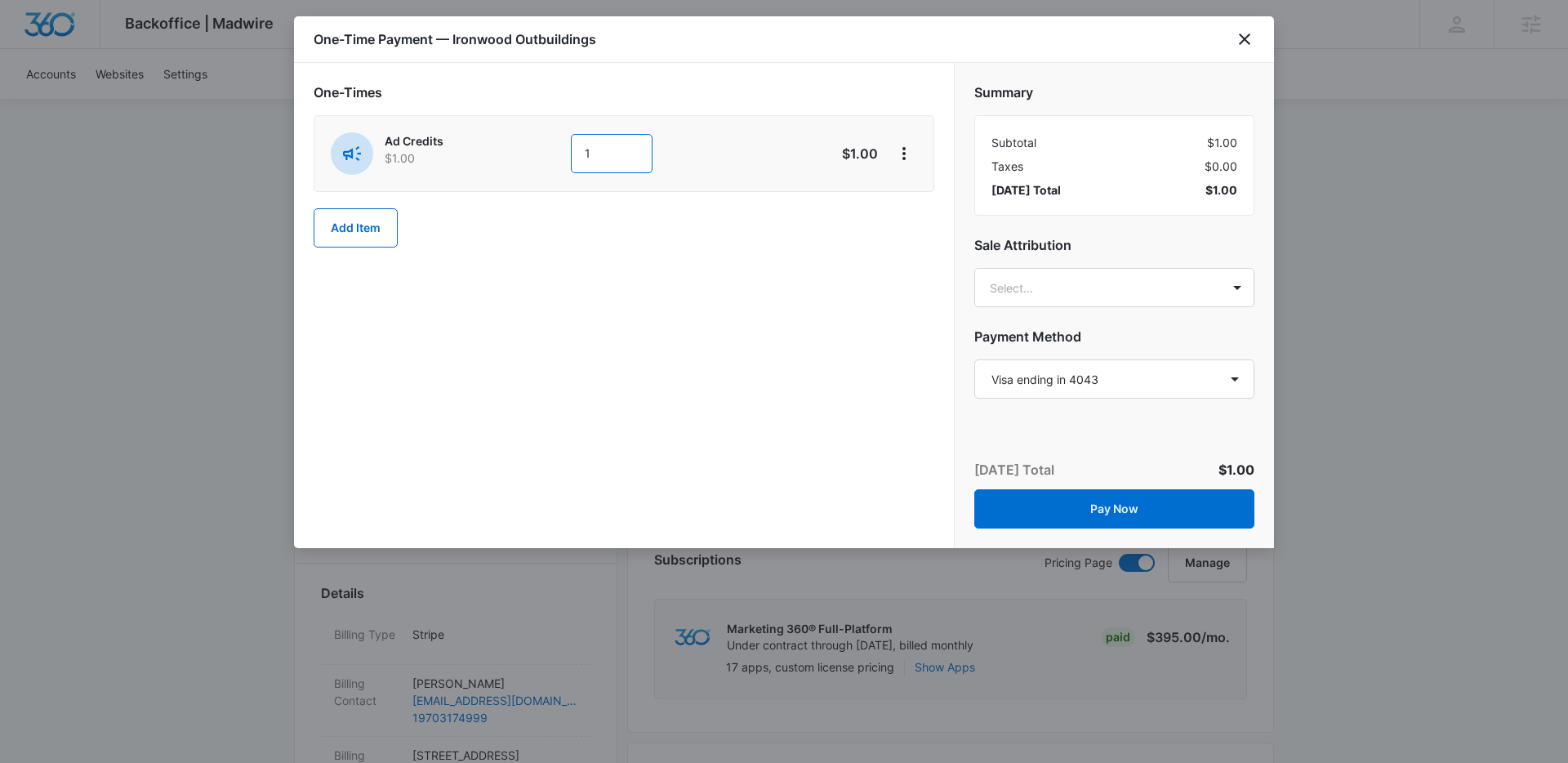
click at [611, 156] on input "1" at bounding box center [612, 154] width 82 height 39
type input "1000"
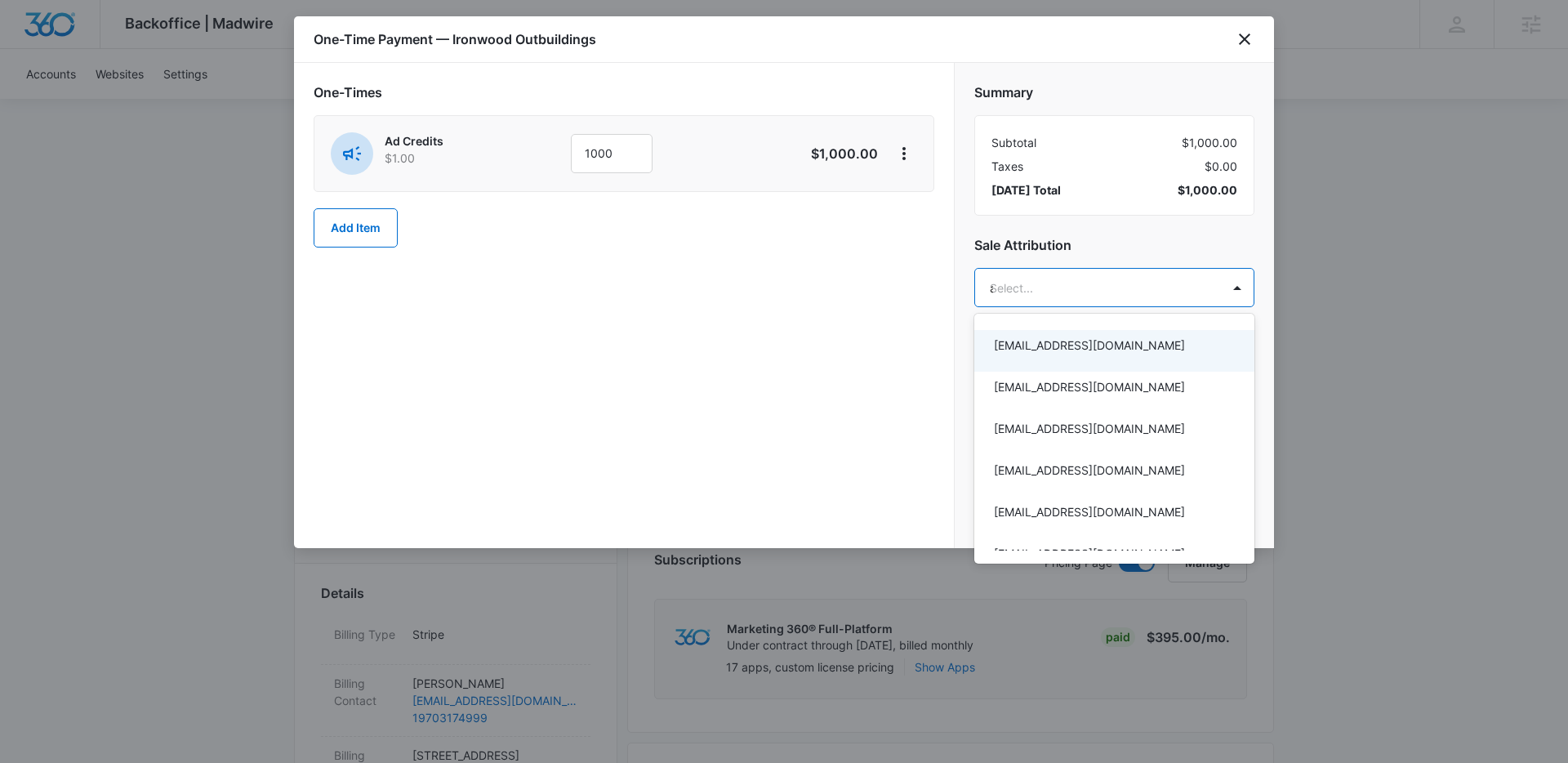
type input "ada"
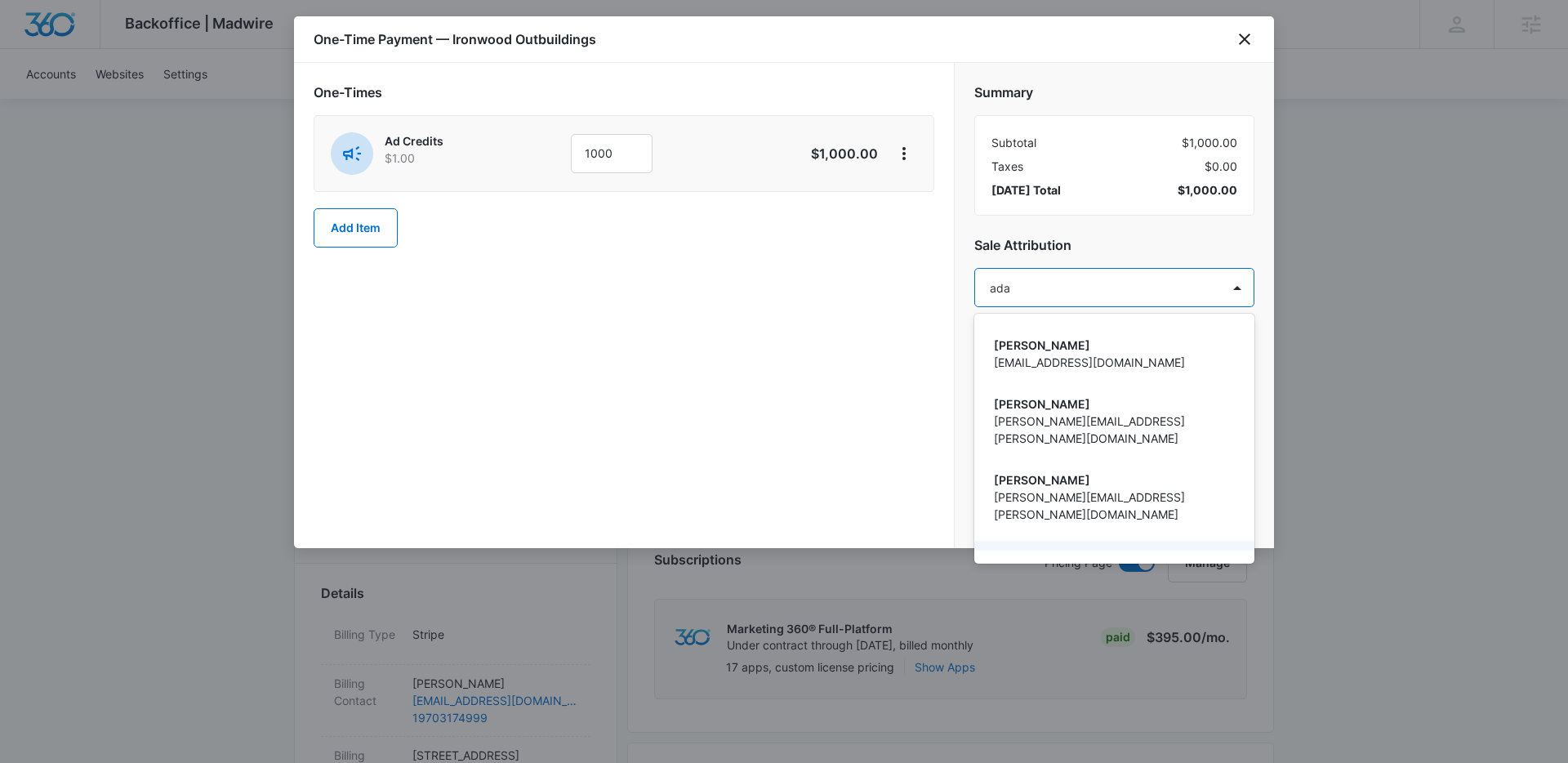
click at [1048, 547] on p "[PERSON_NAME]" at bounding box center [1113, 556] width 237 height 17
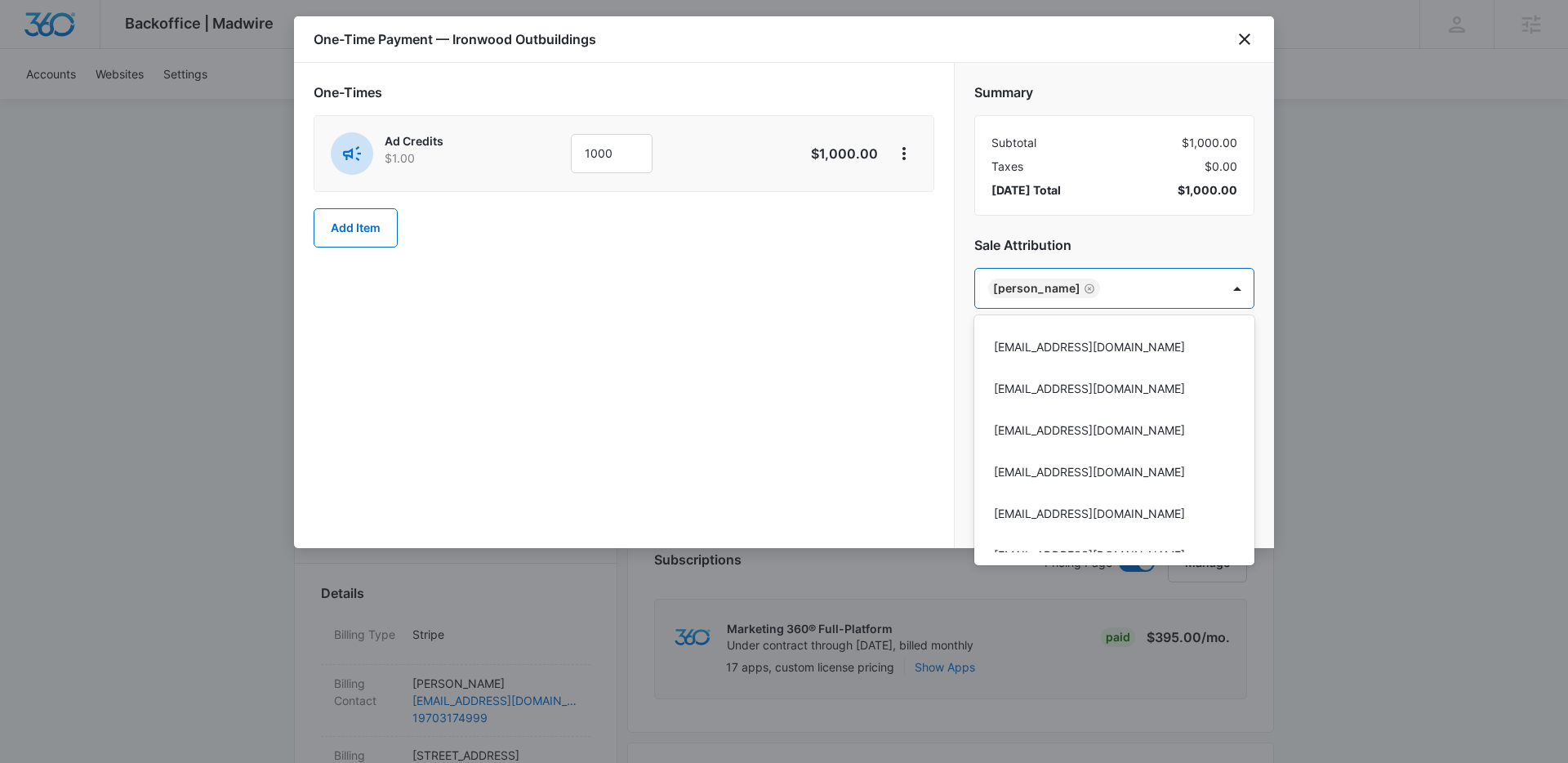
click at [907, 380] on div at bounding box center [784, 382] width 1568 height 763
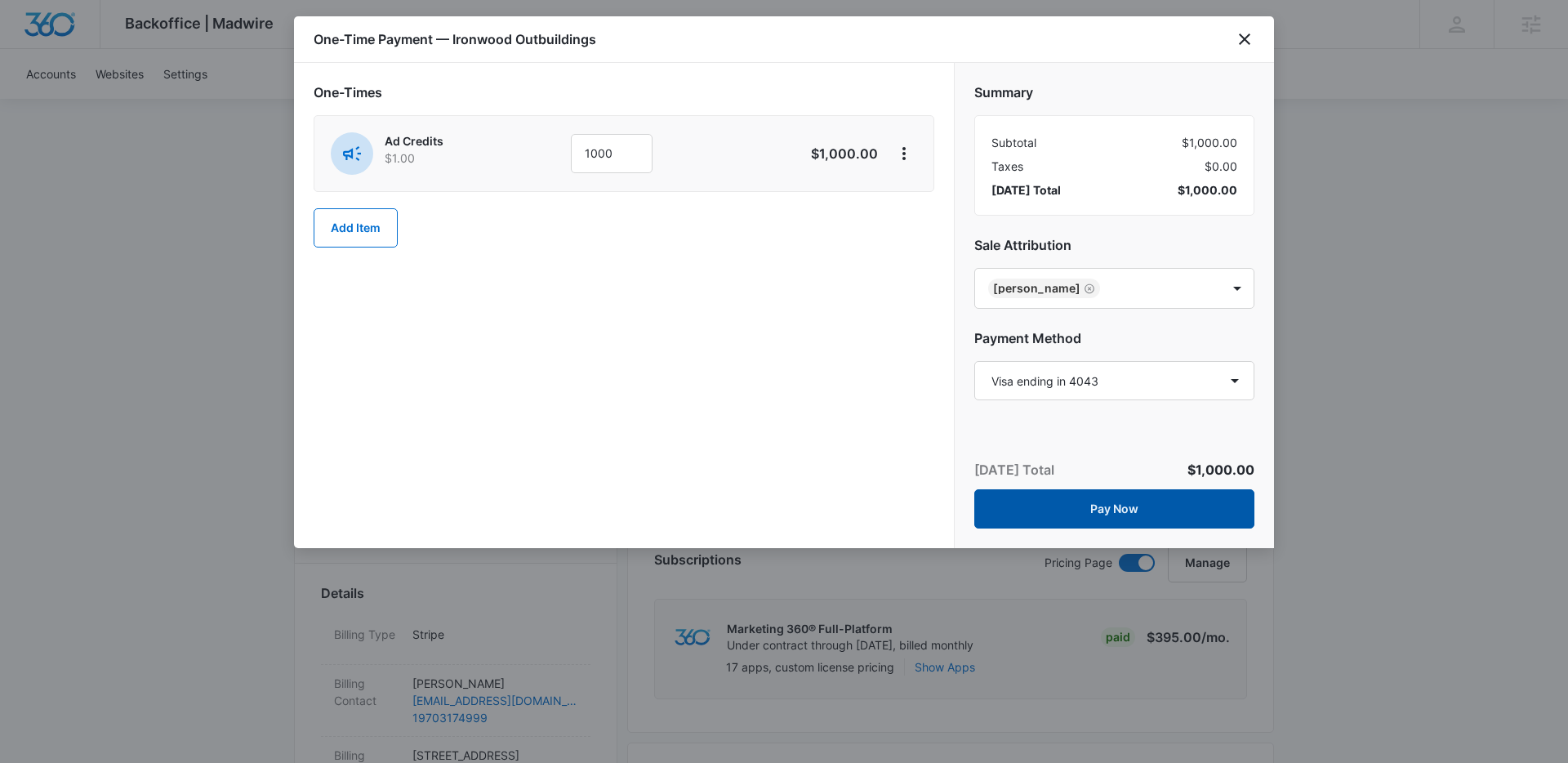
click at [1107, 503] on button "Pay Now" at bounding box center [1115, 509] width 280 height 39
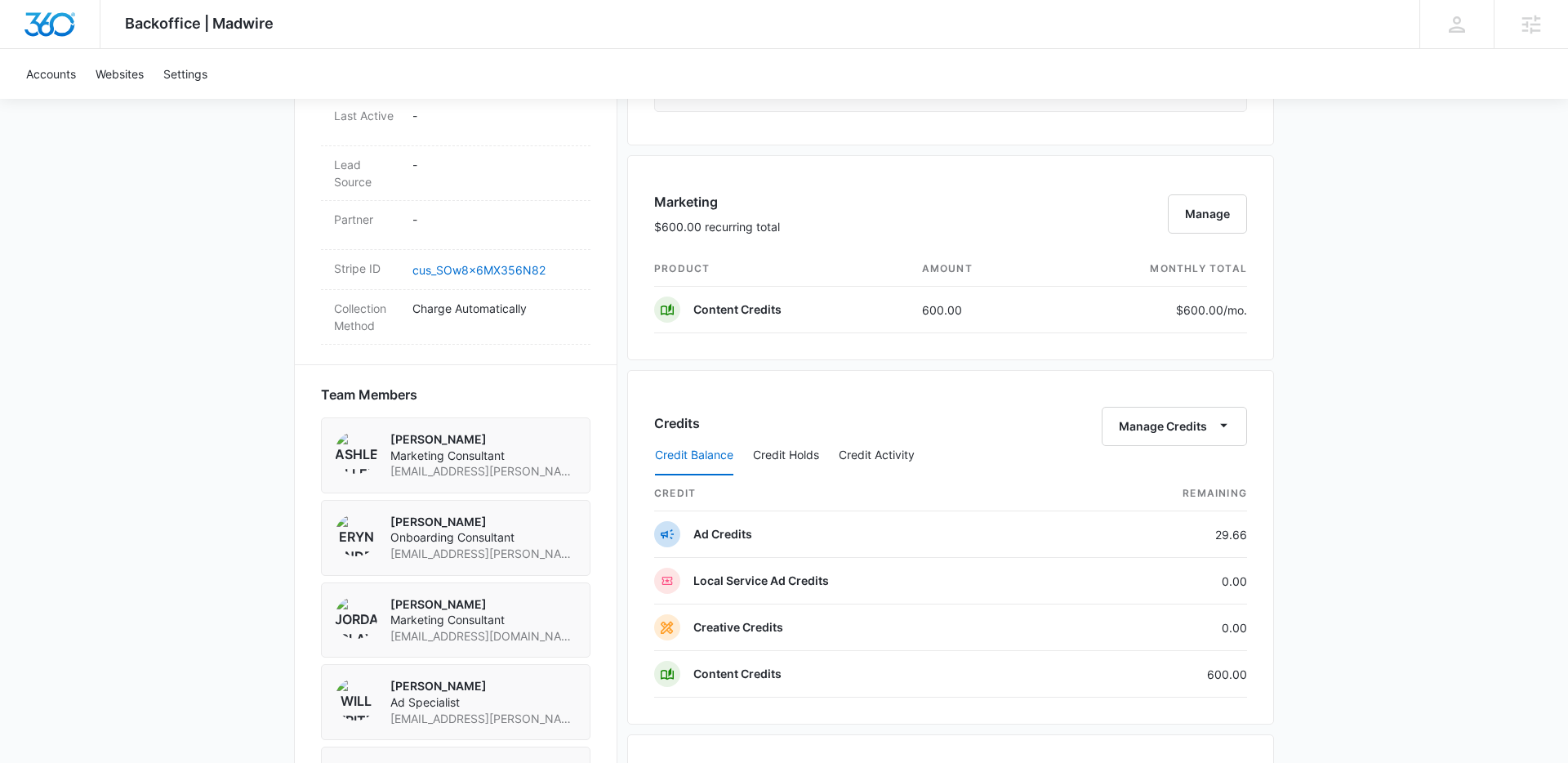
scroll to position [912, 0]
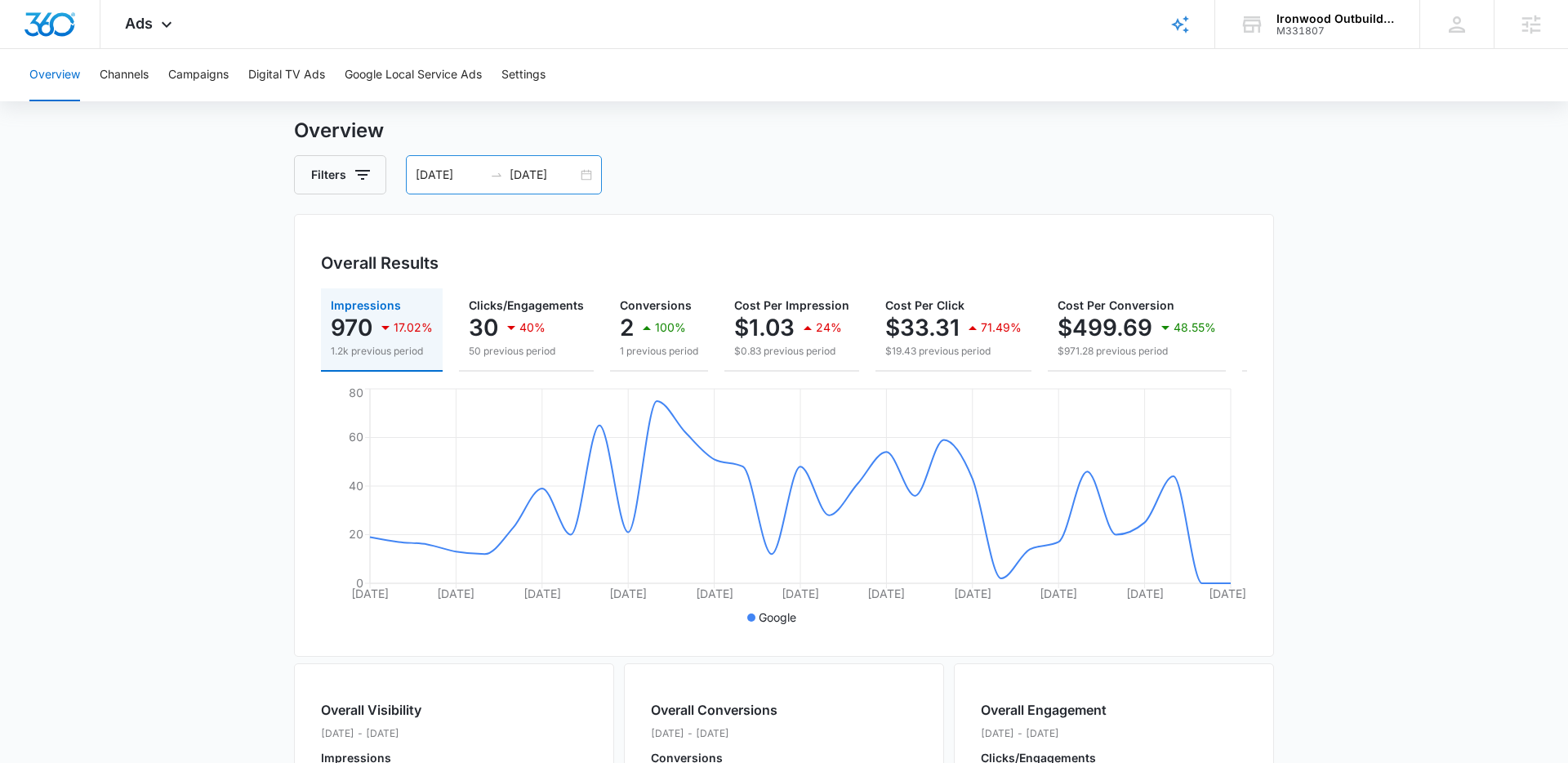
click at [580, 178] on div "[DATE] [DATE]" at bounding box center [504, 175] width 196 height 39
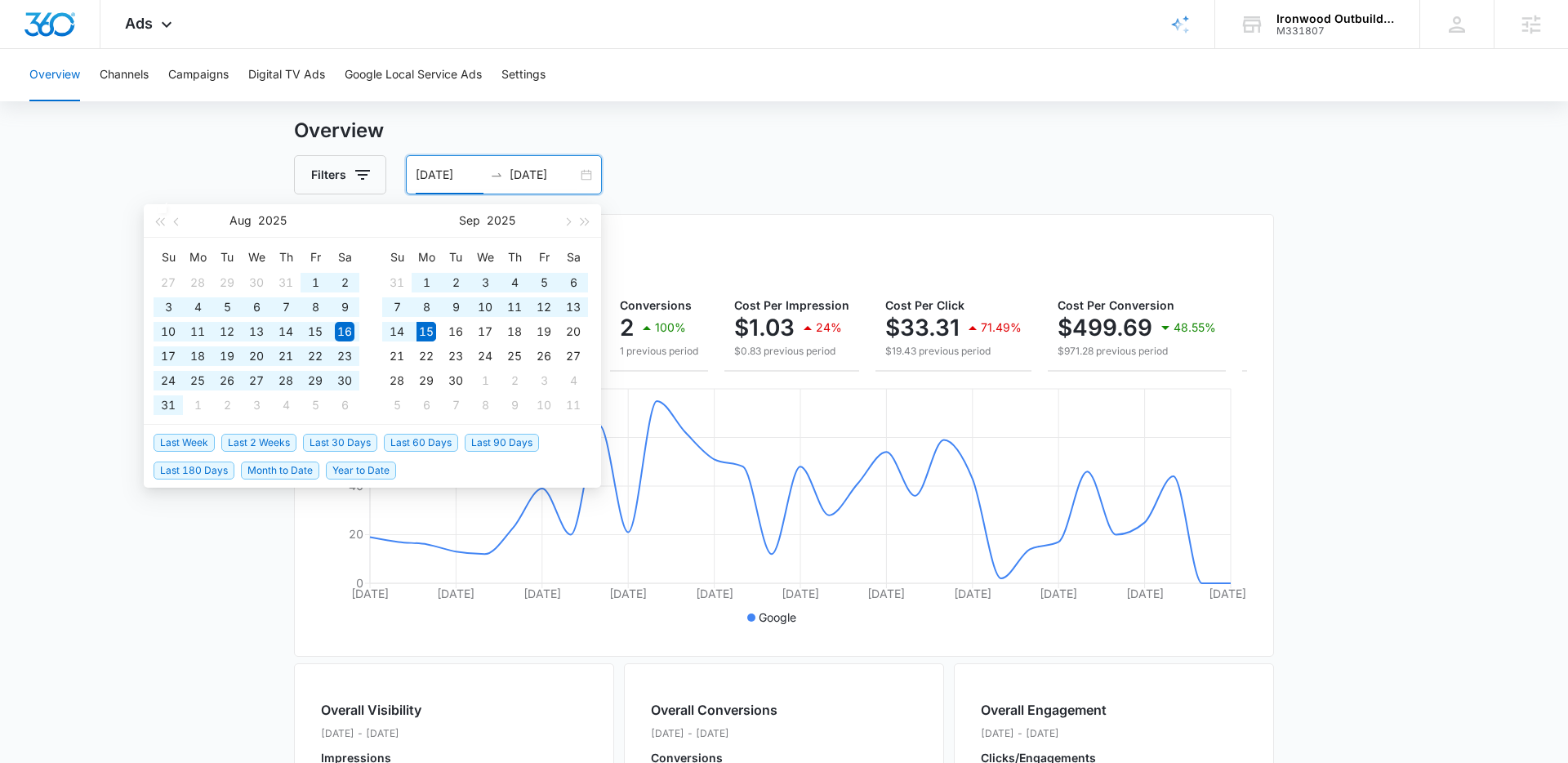
click at [421, 434] on span "Last 60 Days" at bounding box center [421, 442] width 74 height 18
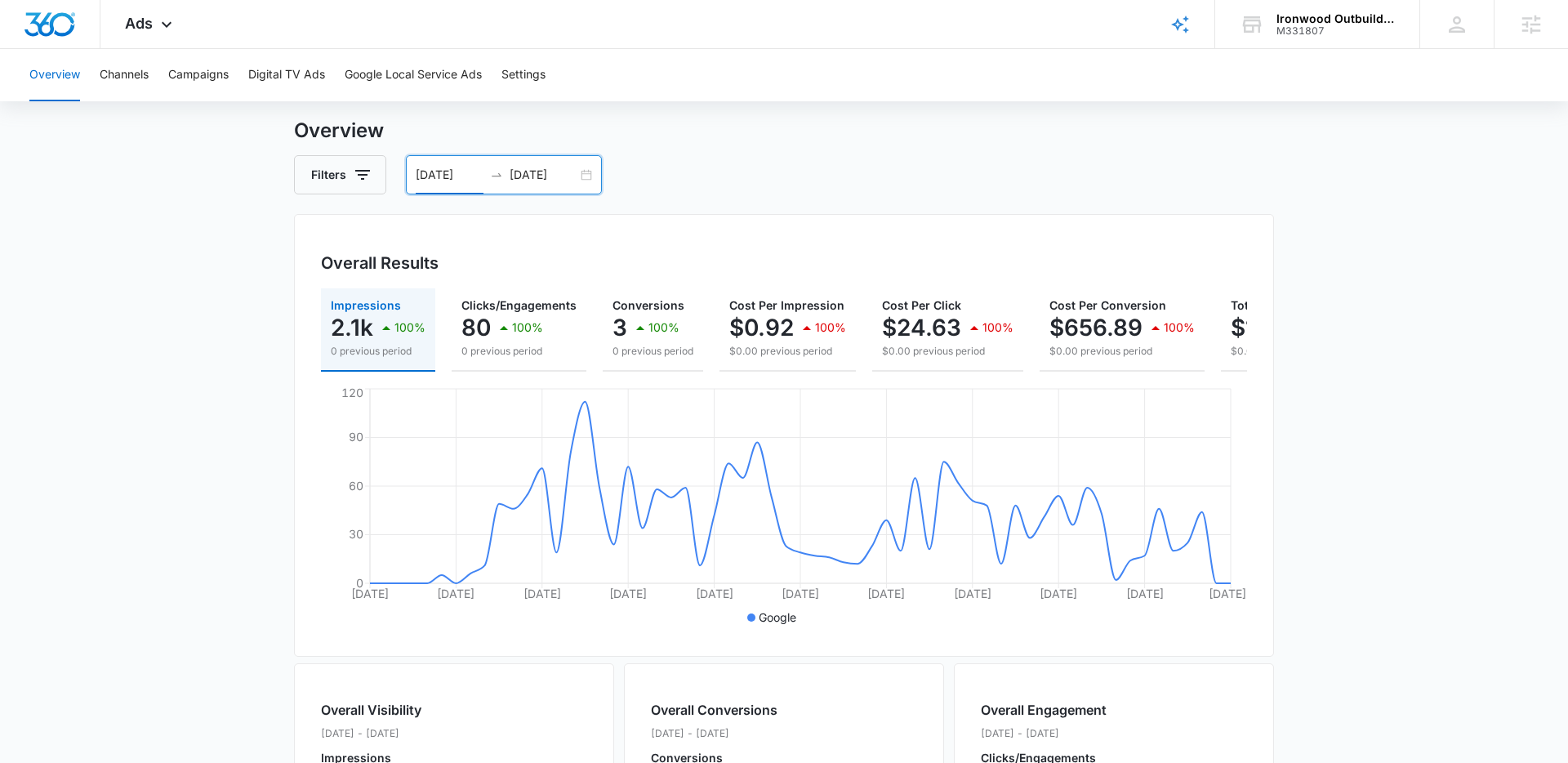
click at [592, 177] on div "07/17/2025 09/15/2025" at bounding box center [504, 175] width 196 height 39
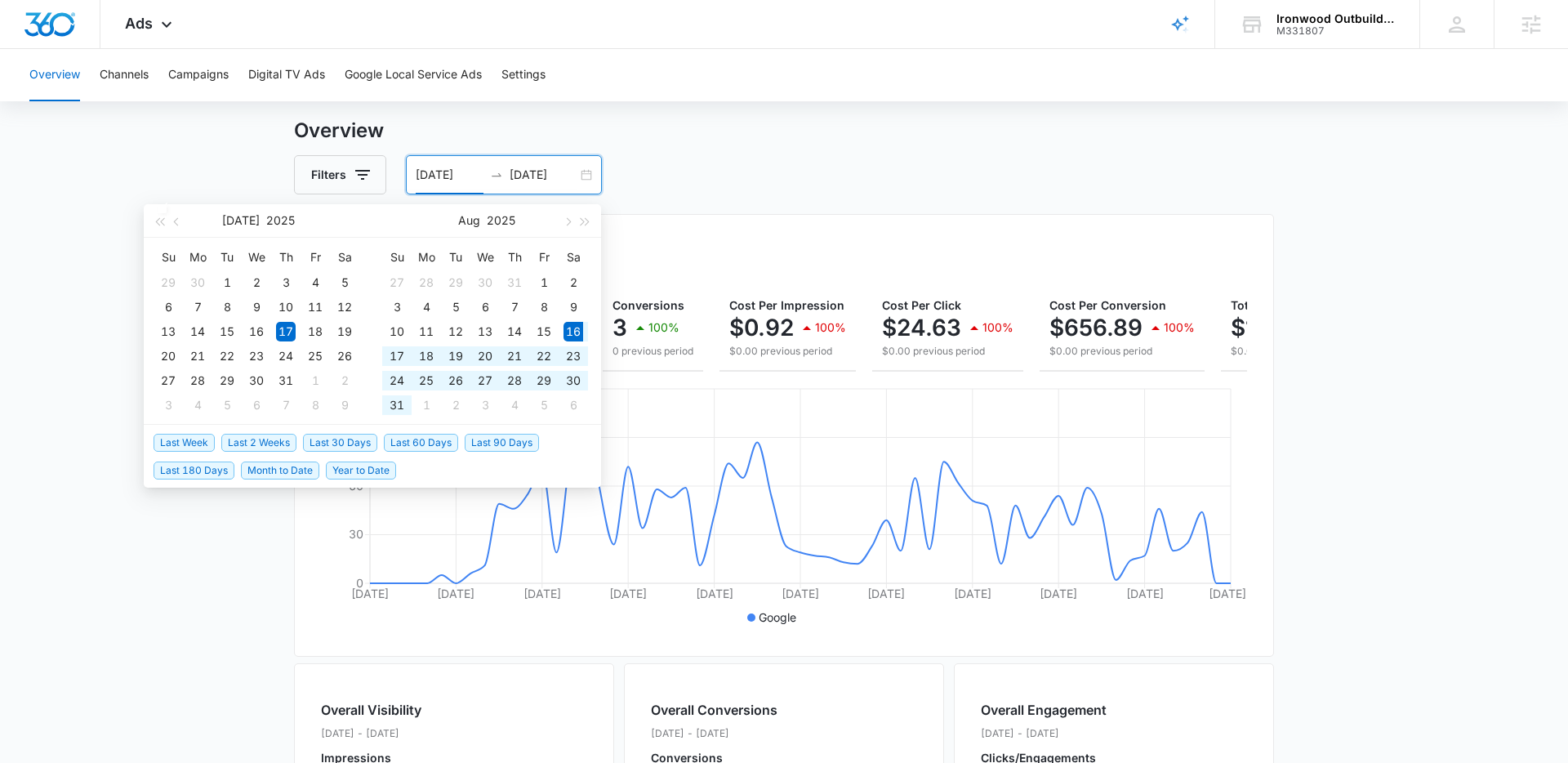
click at [321, 446] on span "Last 30 Days" at bounding box center [340, 442] width 74 height 18
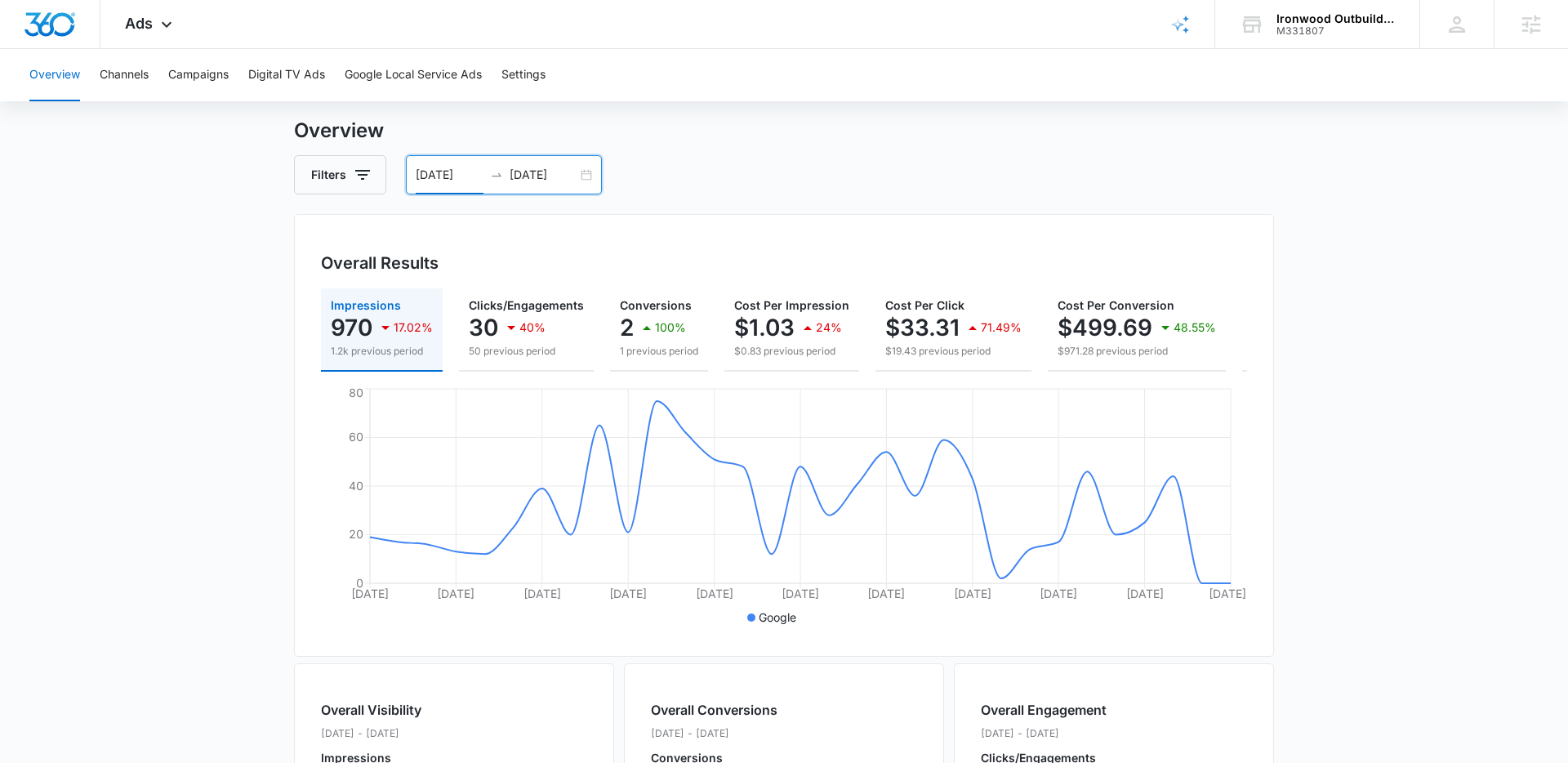
scroll to position [37, 0]
click at [585, 178] on div "08/16/2025 09/15/2025" at bounding box center [504, 176] width 196 height 39
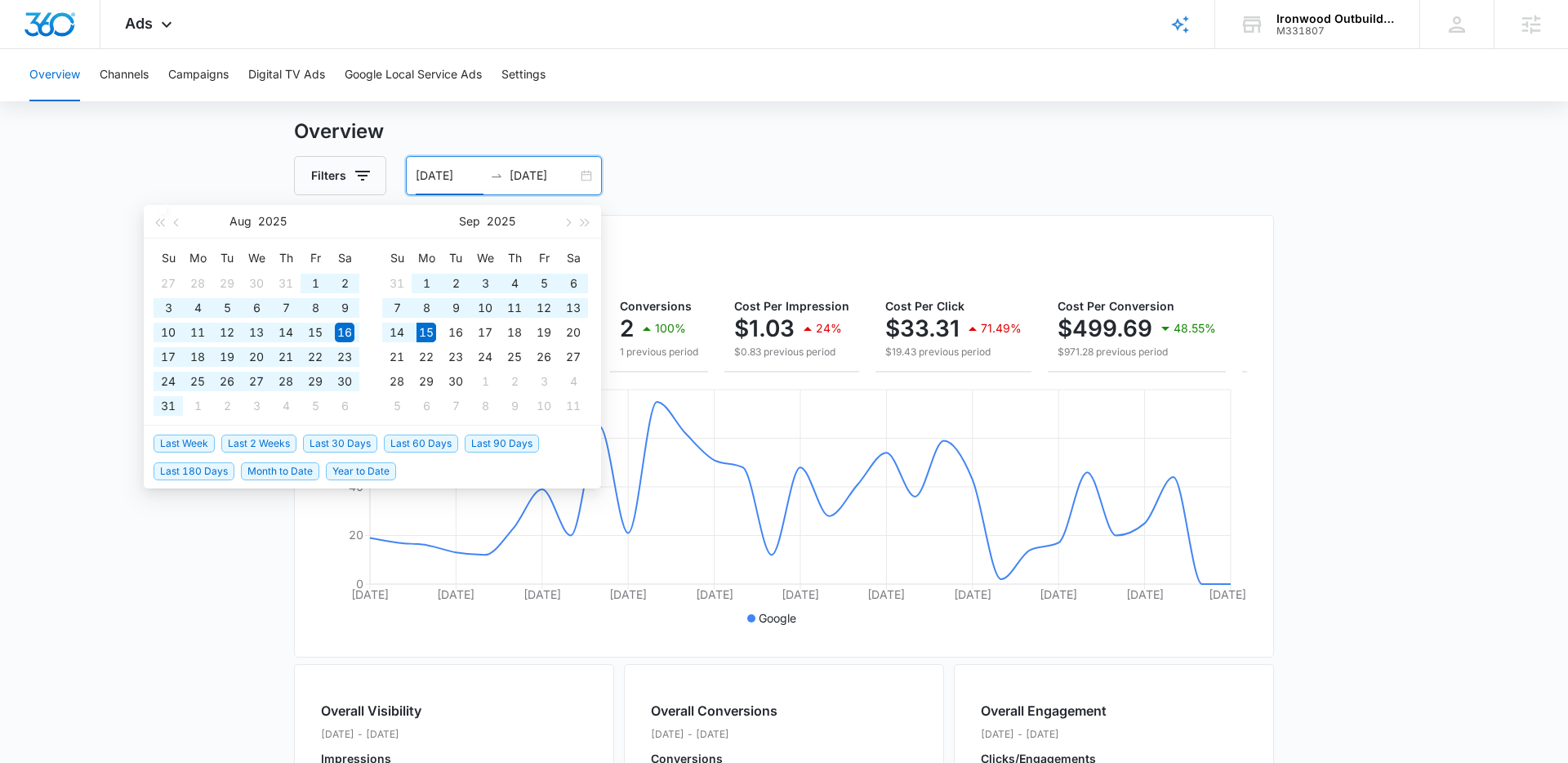
click at [399, 445] on span "Last 60 Days" at bounding box center [421, 443] width 74 height 18
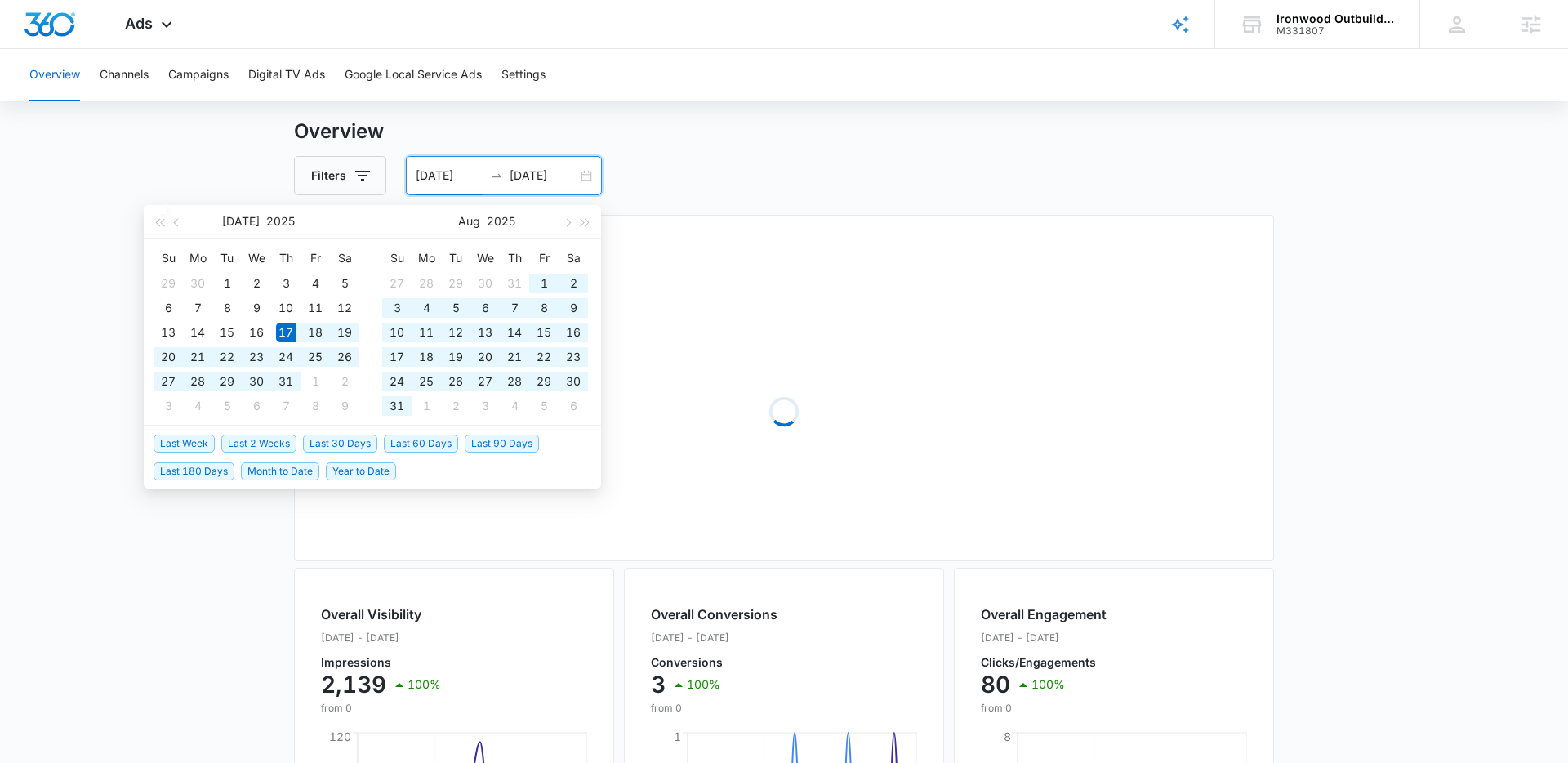
type input "07/17/2025"
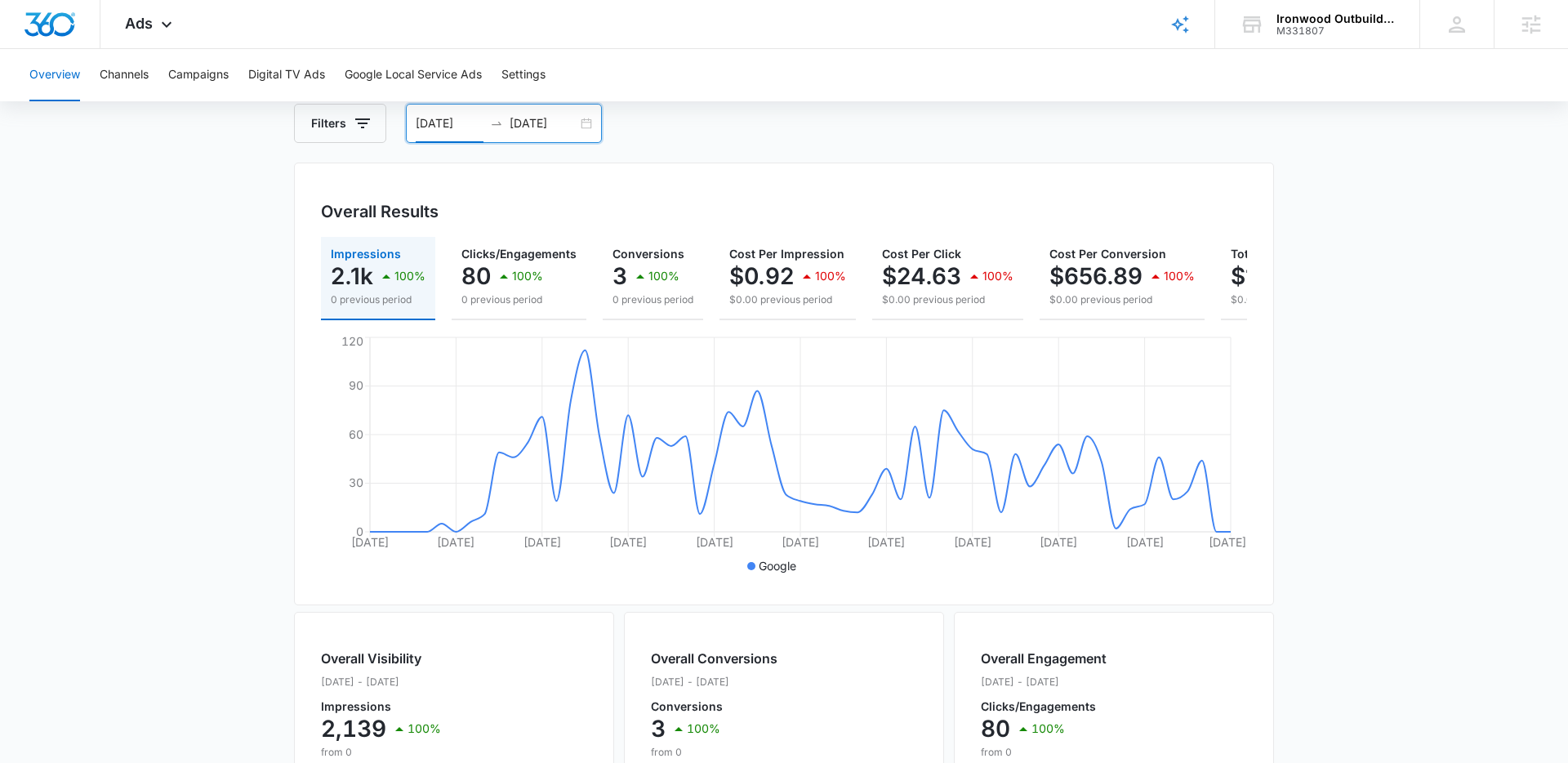
scroll to position [0, 0]
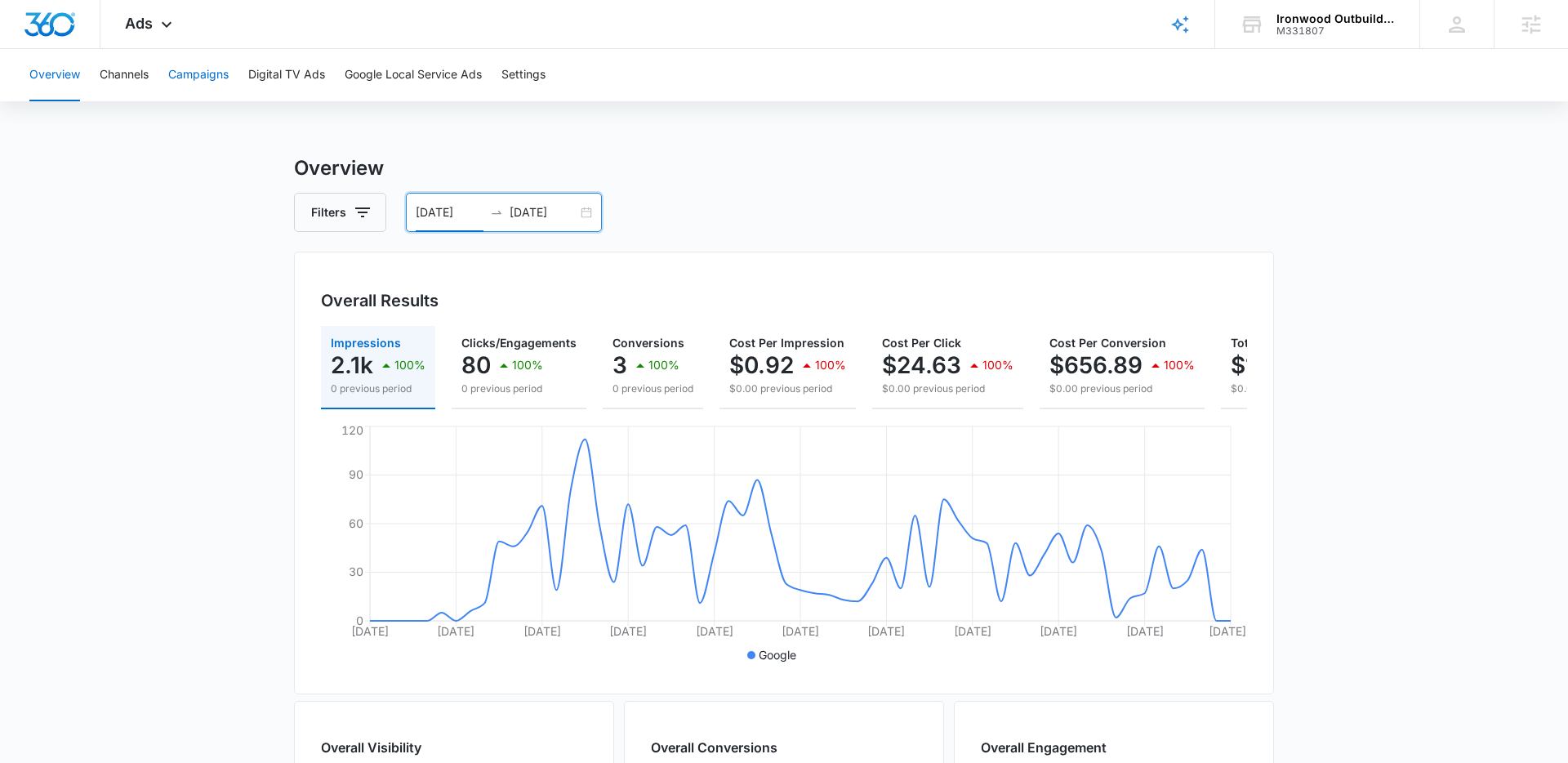
click at [200, 76] on button "Campaigns" at bounding box center [198, 74] width 61 height 52
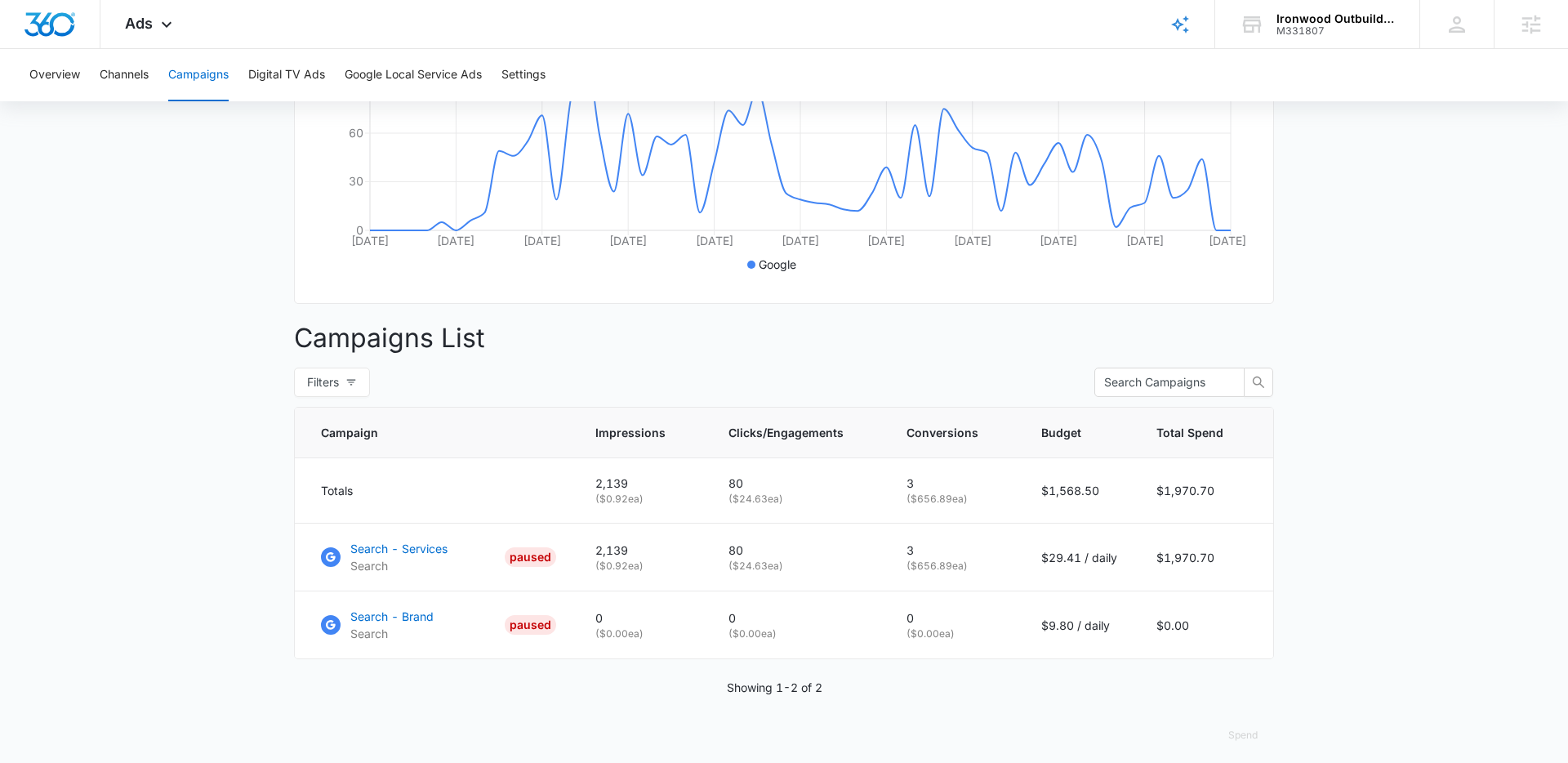
scroll to position [402, 0]
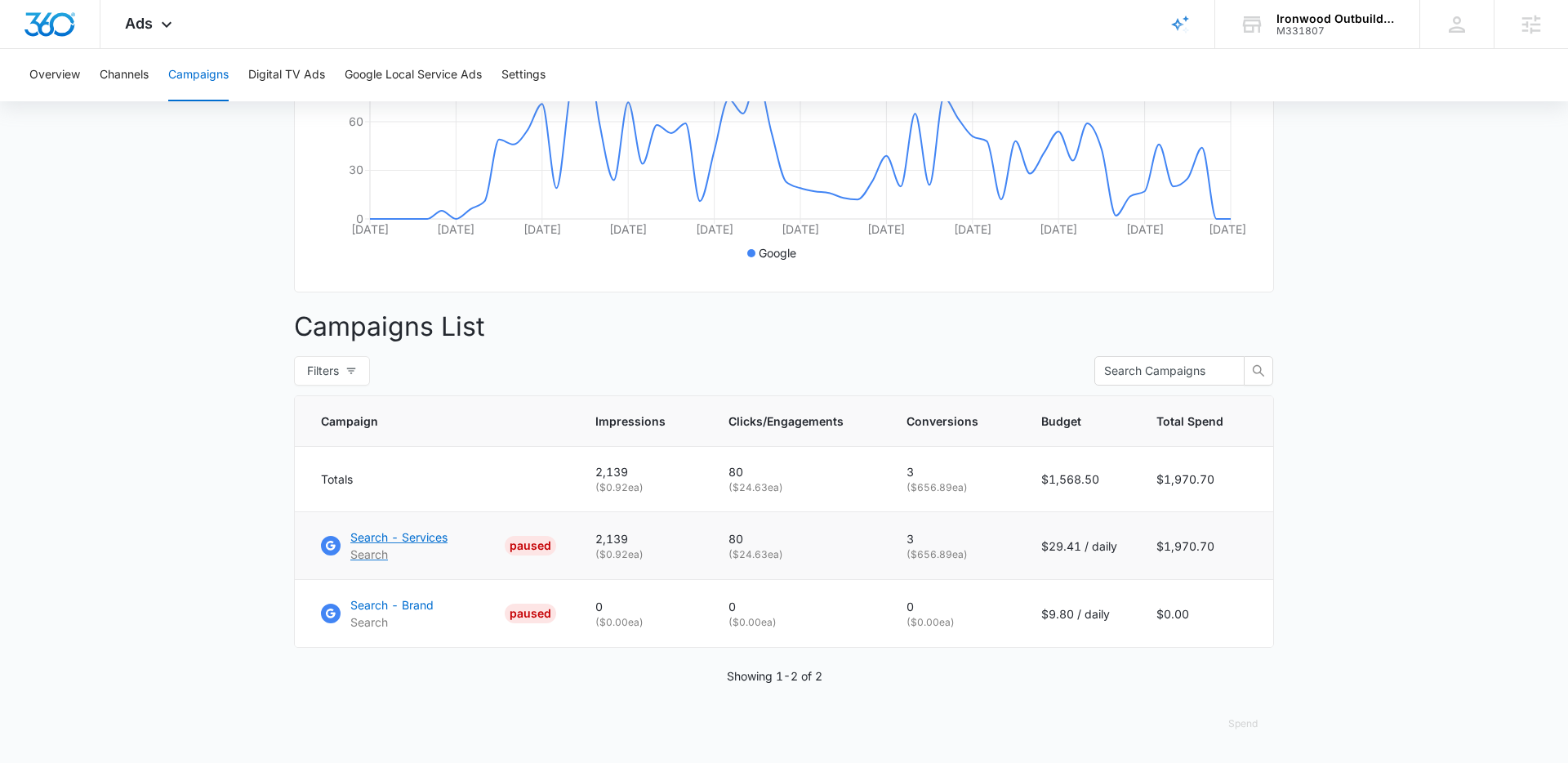
click at [401, 542] on p "Search - Services" at bounding box center [399, 537] width 97 height 17
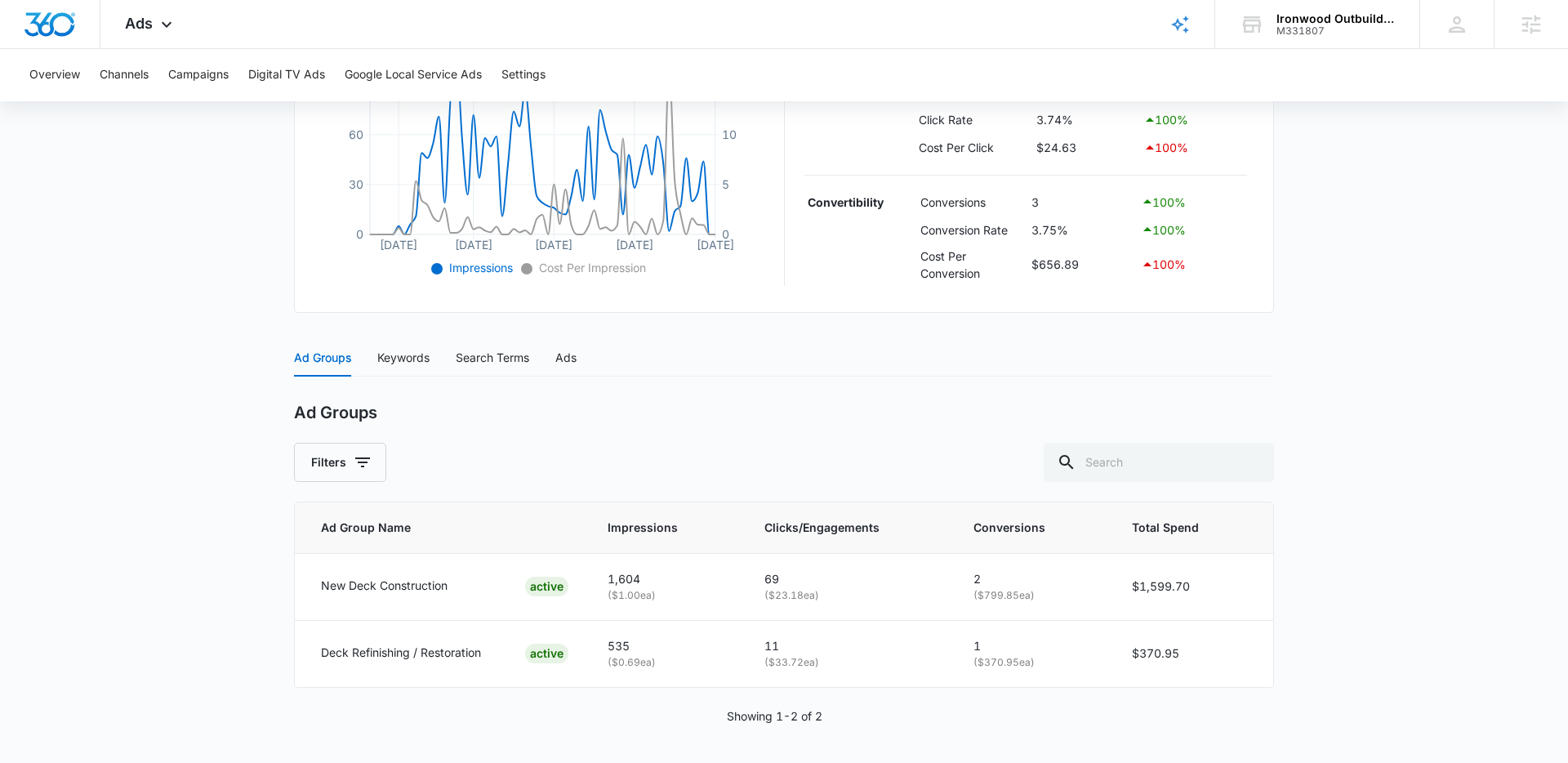
scroll to position [444, 0]
click at [393, 360] on div "Keywords" at bounding box center [403, 356] width 52 height 18
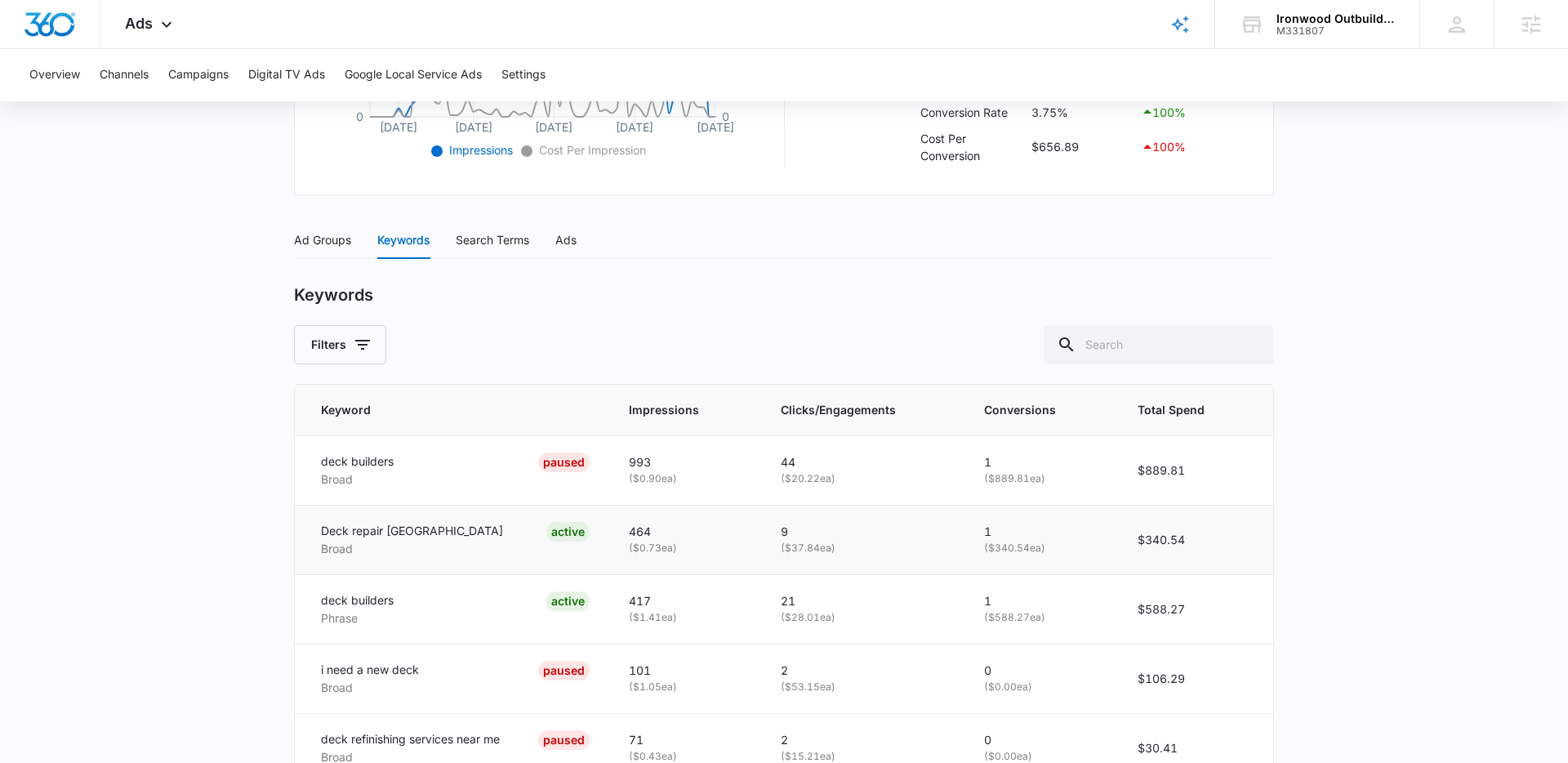
scroll to position [561, 0]
click at [826, 406] on span "Clicks/Engagements" at bounding box center [851, 408] width 140 height 18
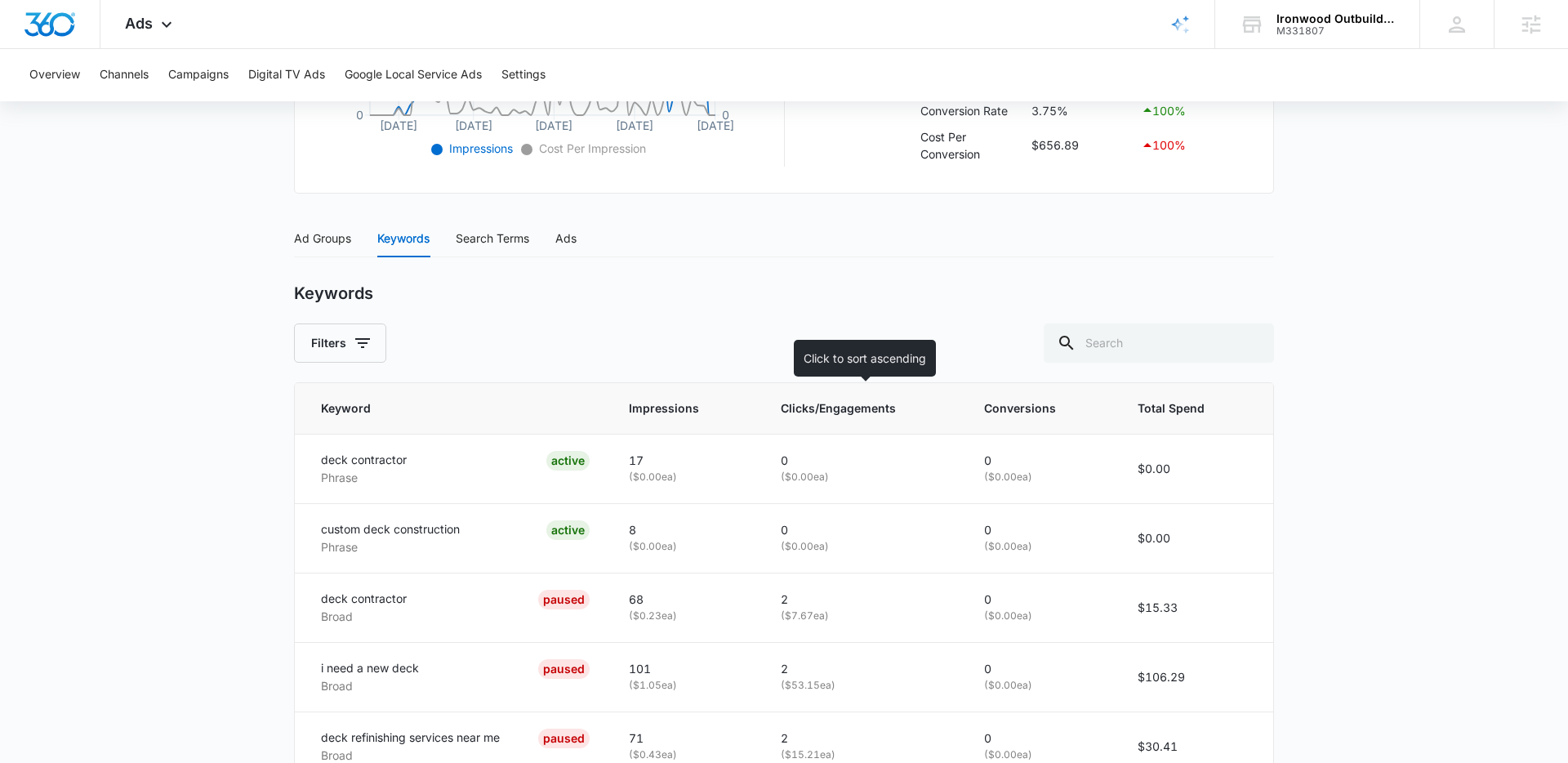
click at [845, 413] on span "Clicks/Engagements" at bounding box center [851, 408] width 140 height 18
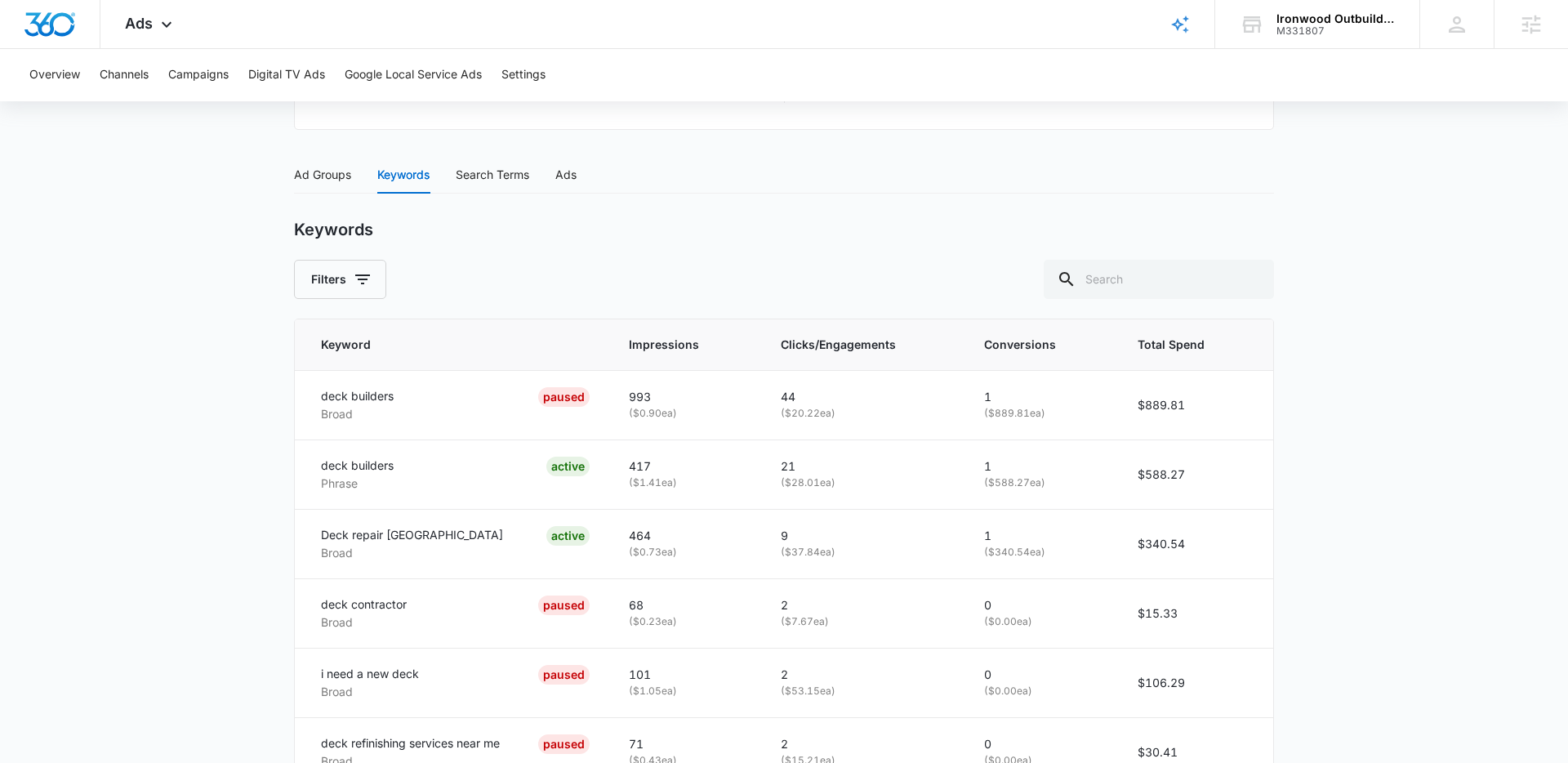
scroll to position [630, 0]
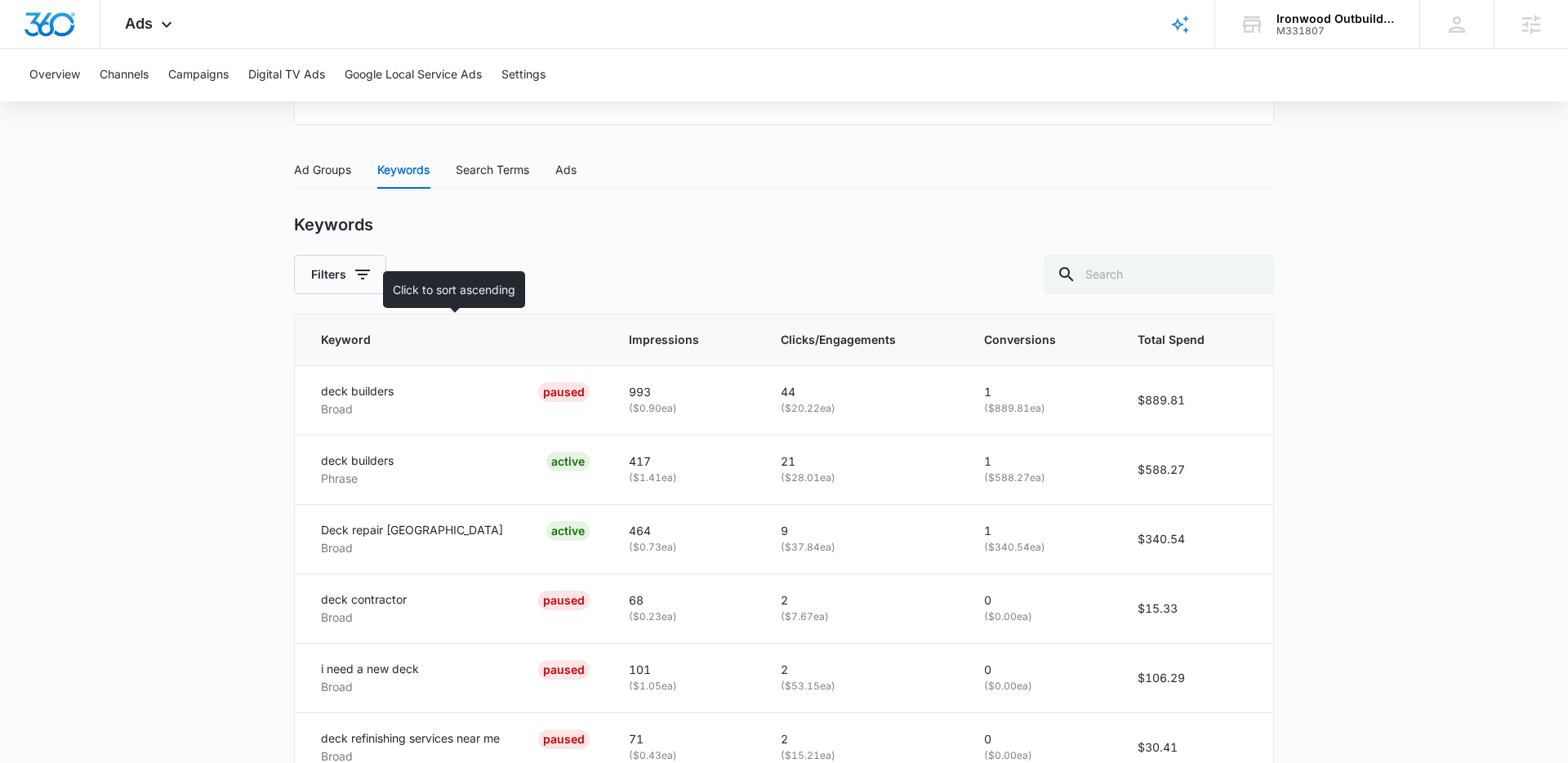
click at [590, 346] on div at bounding box center [581, 340] width 17 height 17
click at [585, 341] on div at bounding box center [581, 340] width 17 height 17
click at [585, 341] on icon at bounding box center [581, 340] width 17 height 17
click at [585, 349] on th "Keyword" at bounding box center [452, 340] width 314 height 51
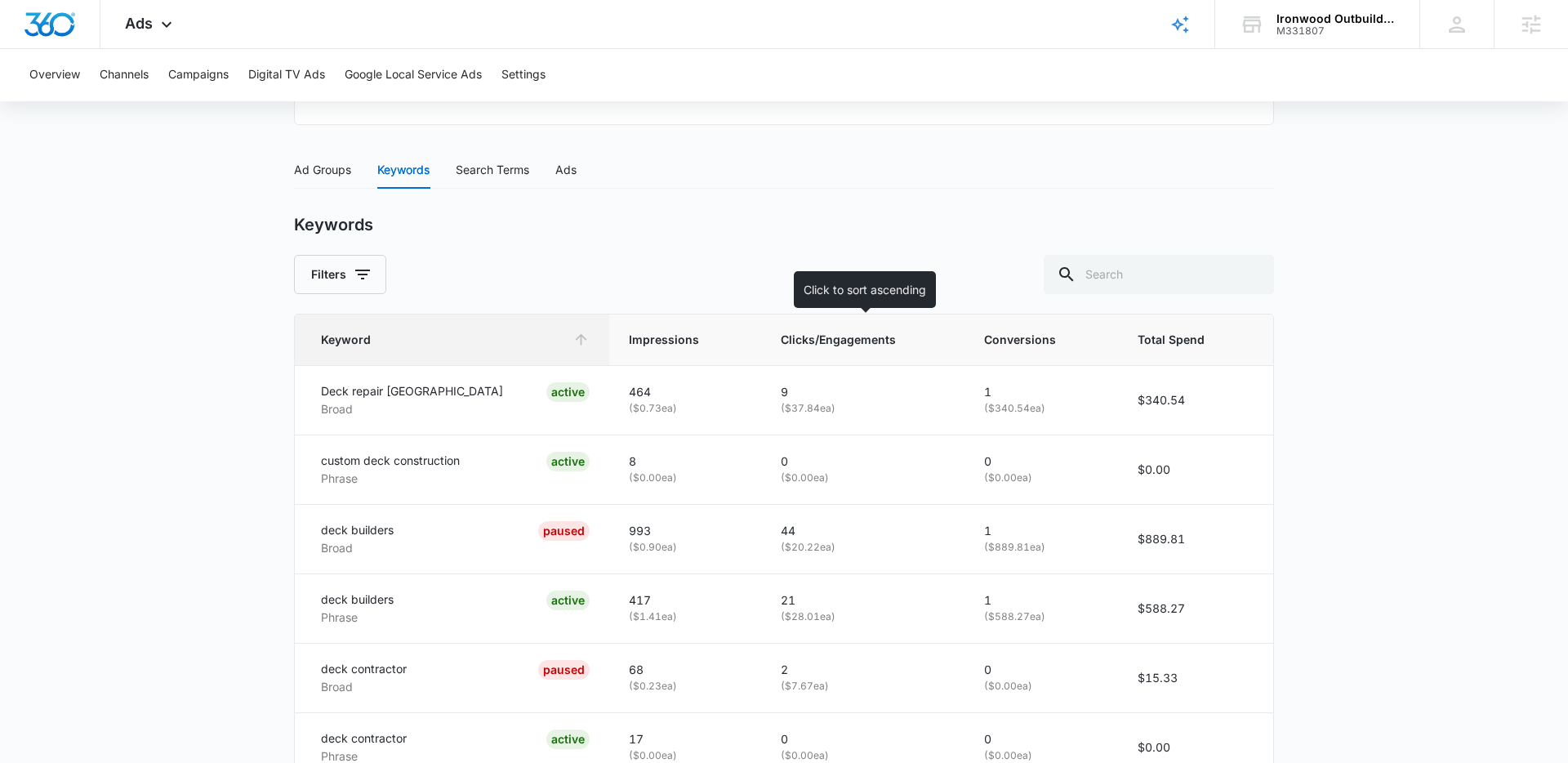
click at [868, 349] on th "Clicks/Engagements" at bounding box center [862, 340] width 202 height 51
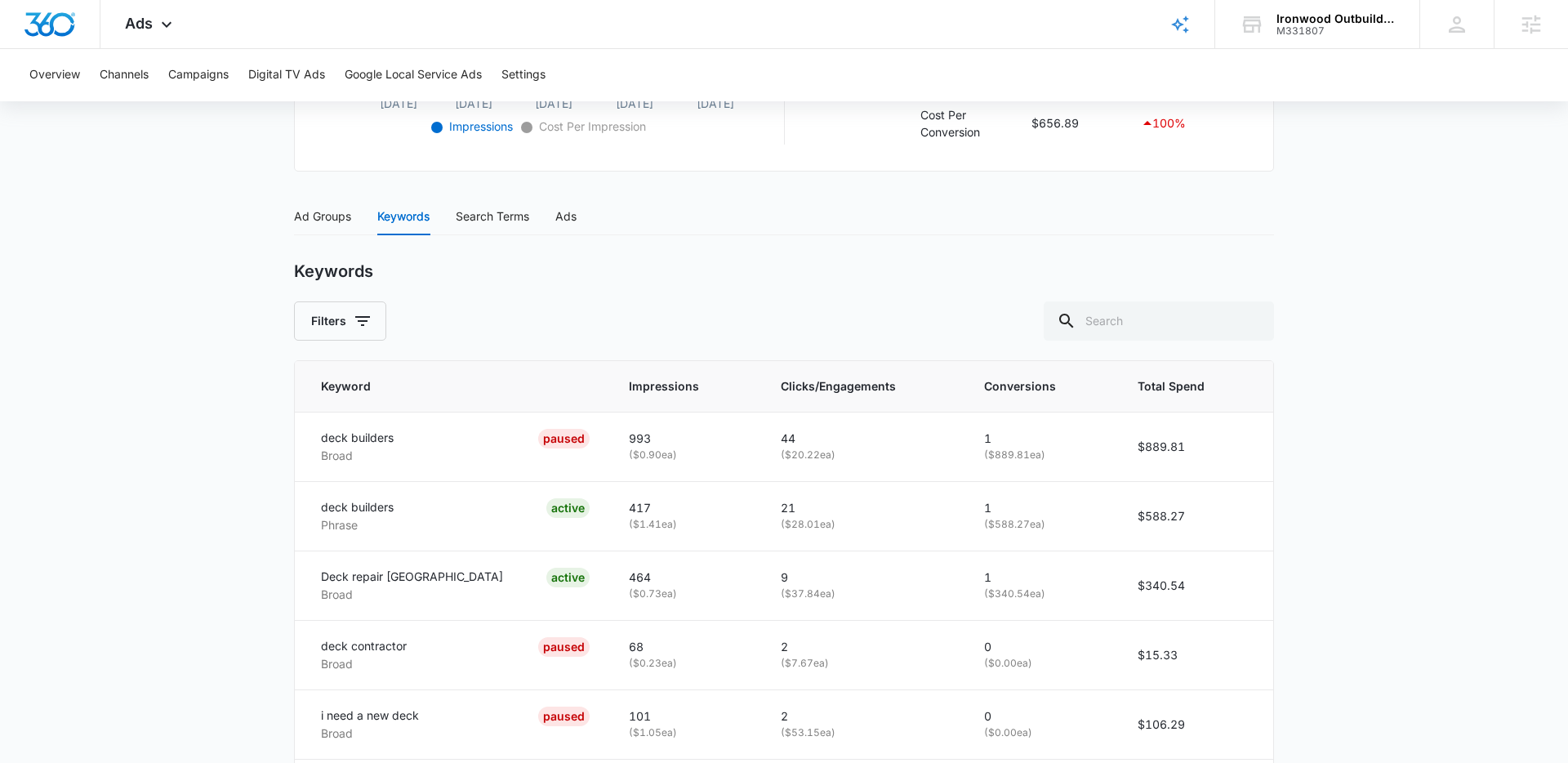
scroll to position [554, 0]
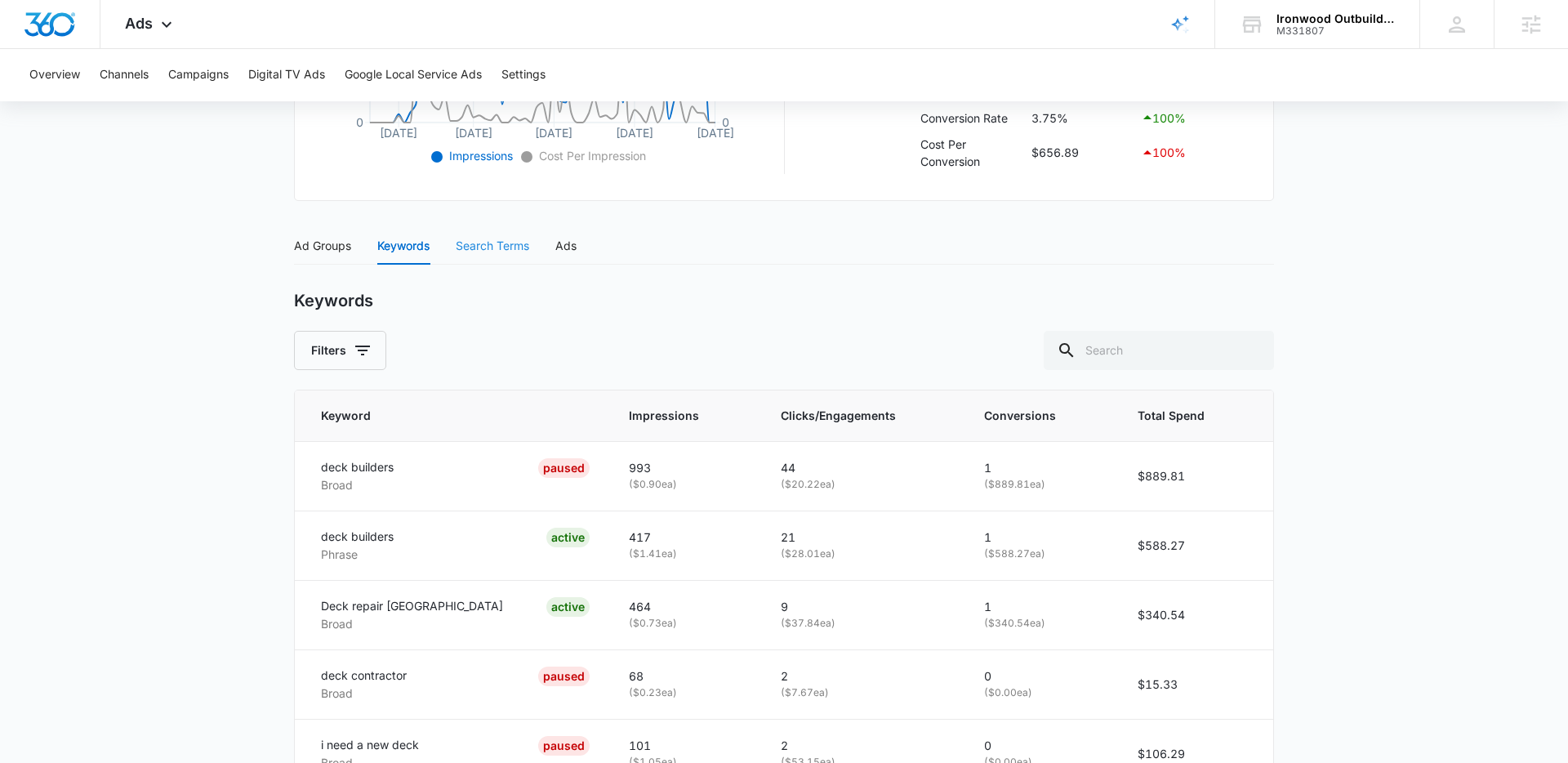
click at [456, 253] on div "Ad Groups Keywords Search Terms Ads" at bounding box center [435, 246] width 283 height 38
click at [467, 250] on div "Search Terms" at bounding box center [493, 246] width 73 height 18
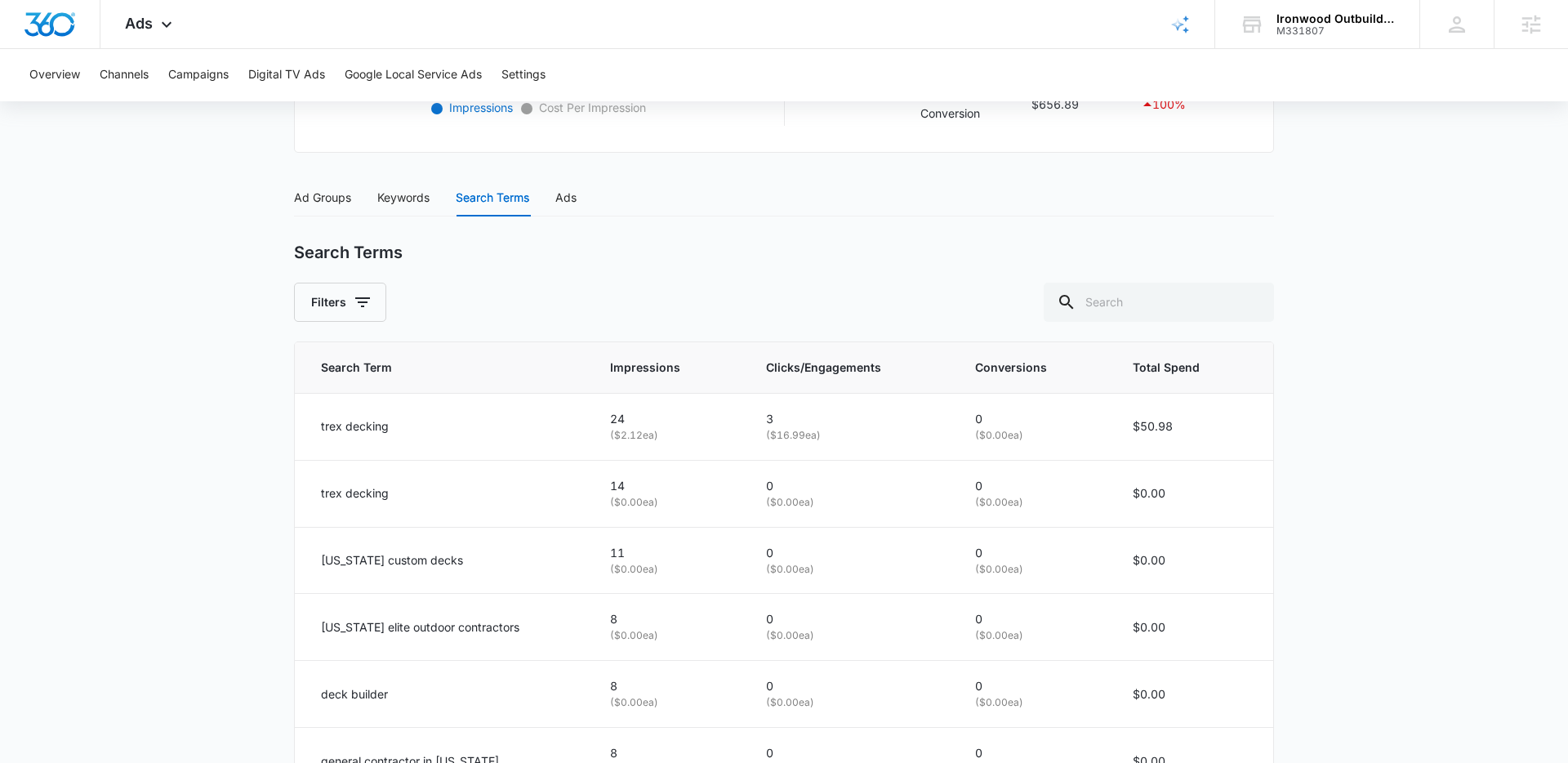
scroll to position [632, 0]
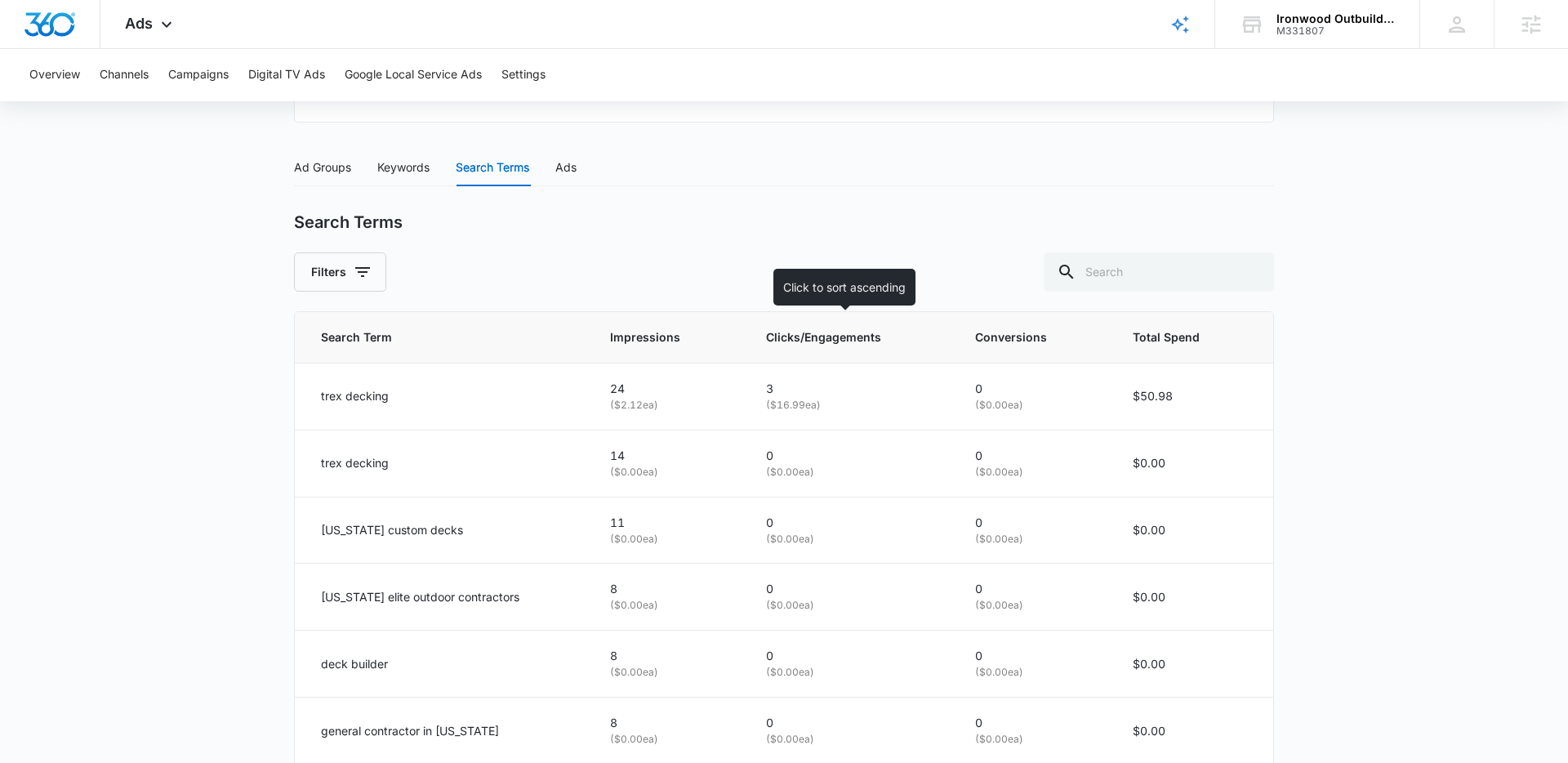
click at [850, 323] on th "Clicks/Engagements" at bounding box center [851, 338] width 209 height 51
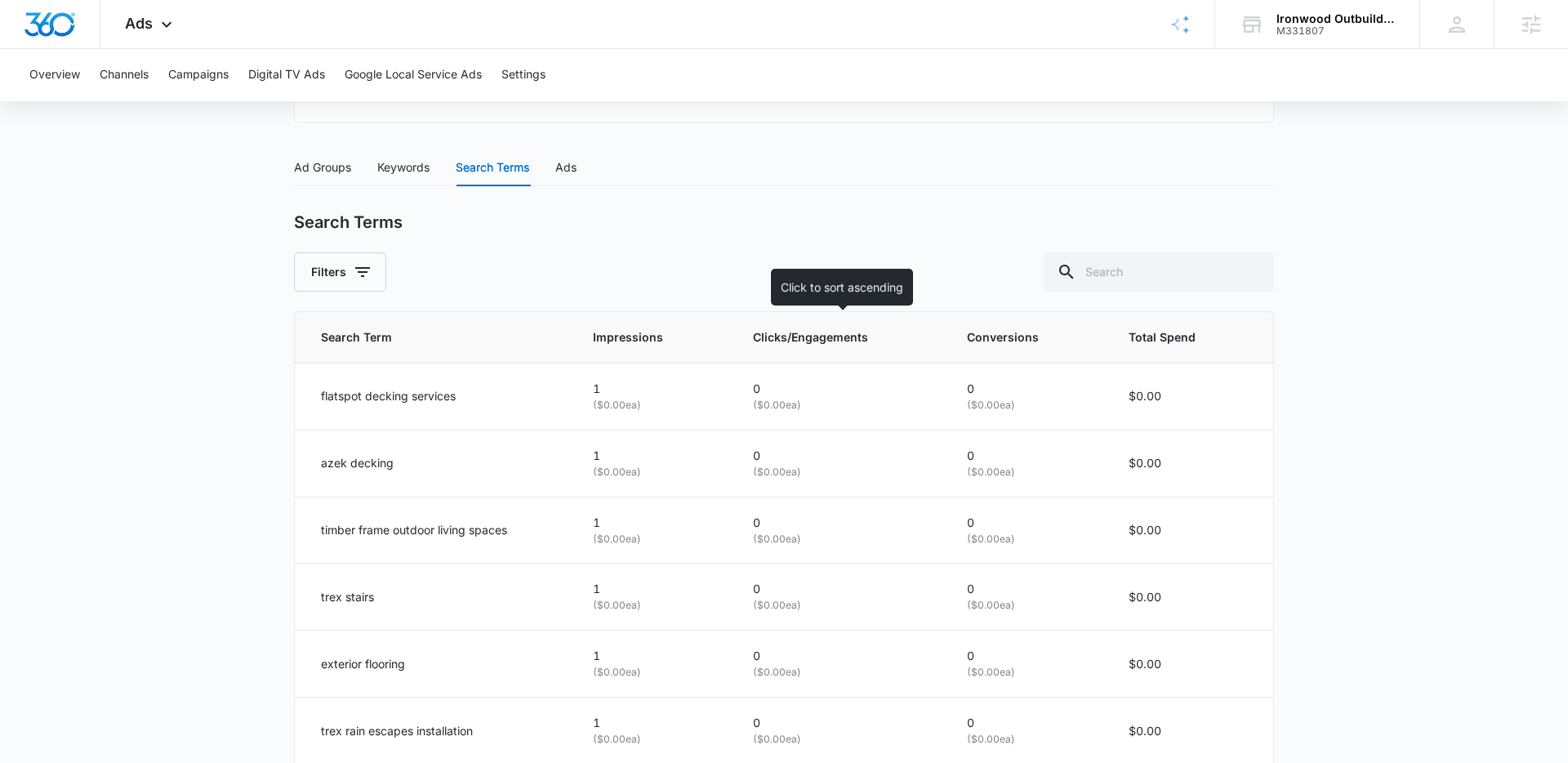
click at [854, 340] on span "Clicks/Engagements" at bounding box center [828, 337] width 151 height 18
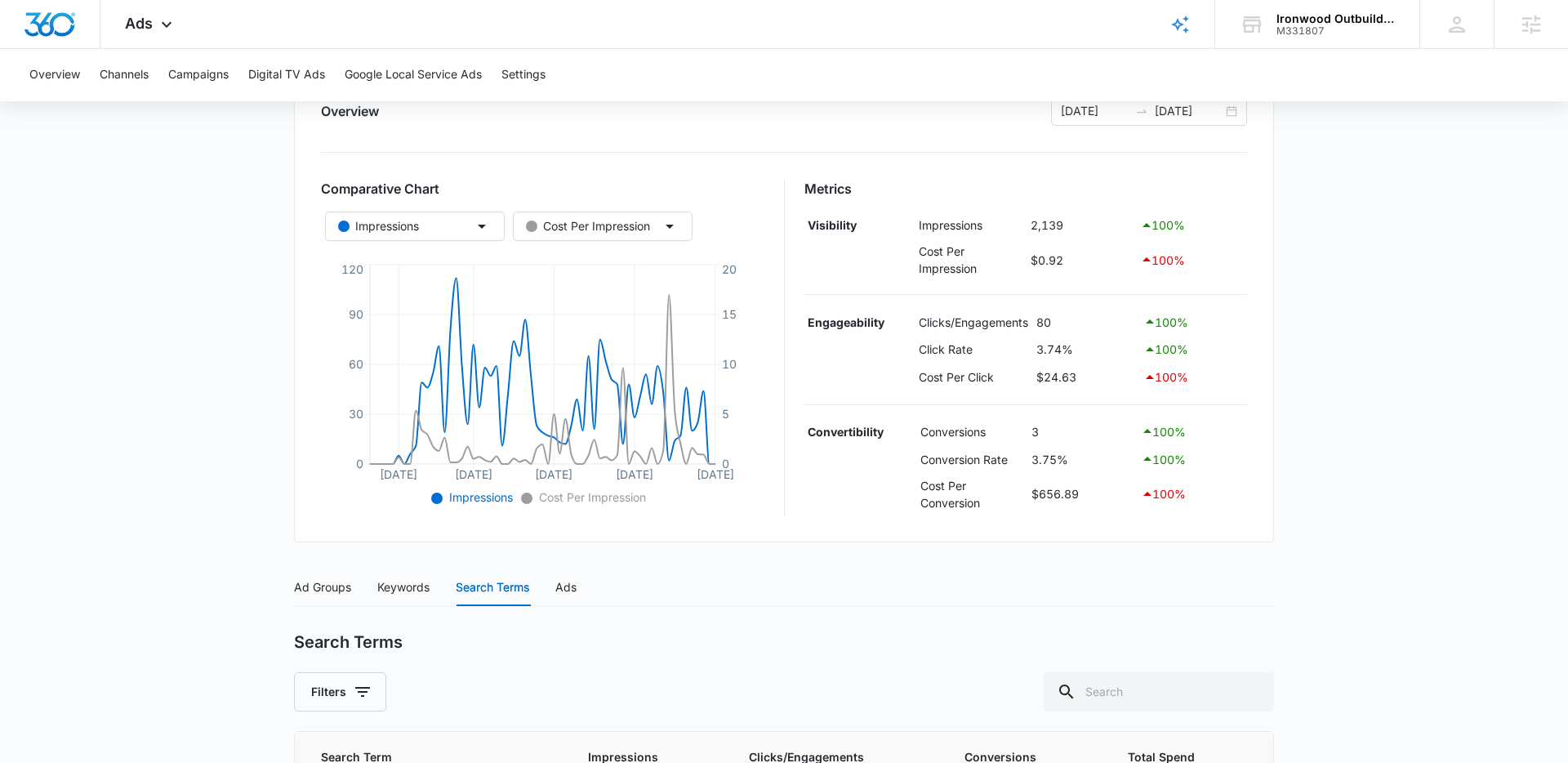
scroll to position [203, 0]
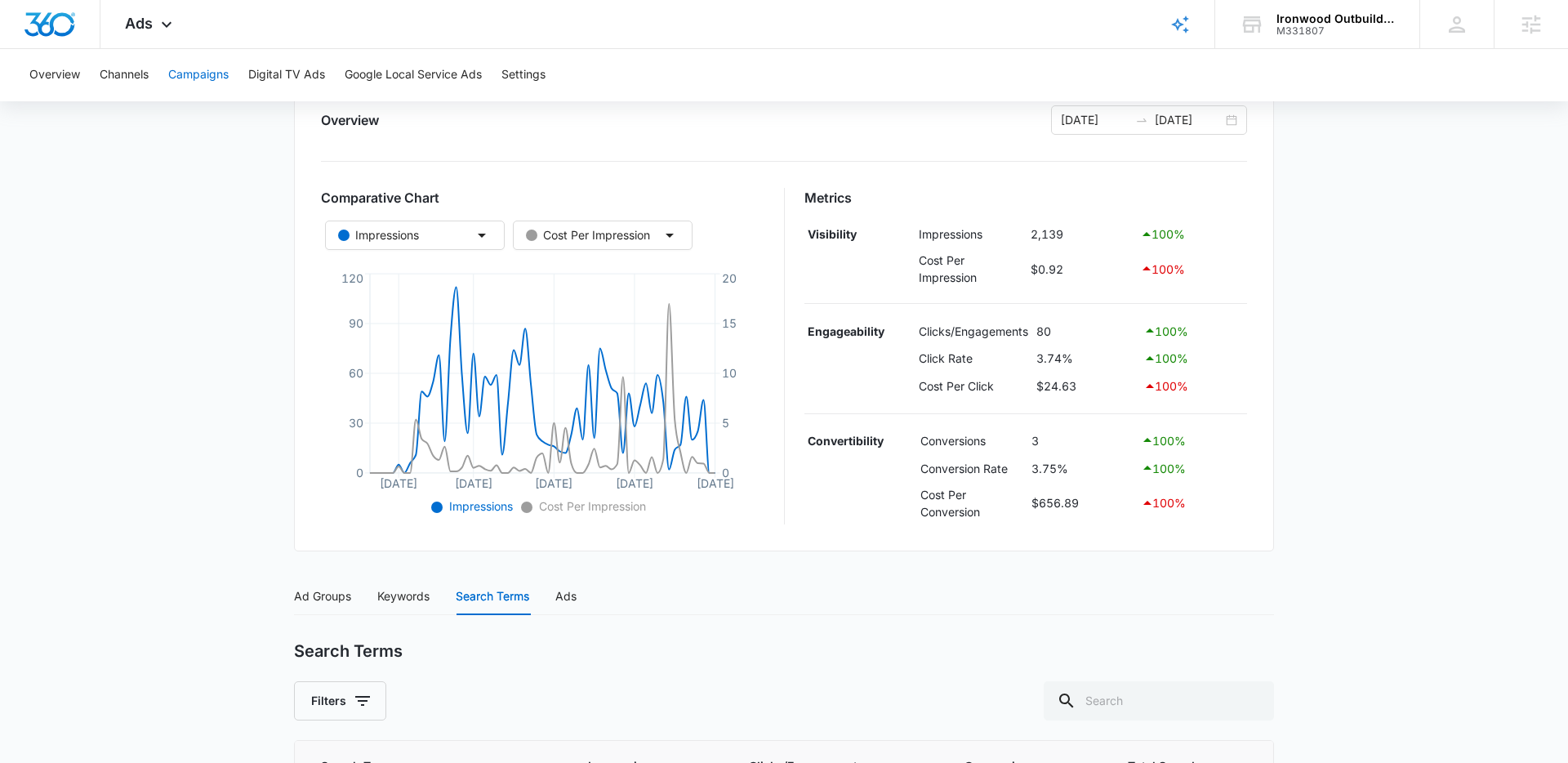
click at [213, 79] on button "Campaigns" at bounding box center [198, 74] width 61 height 52
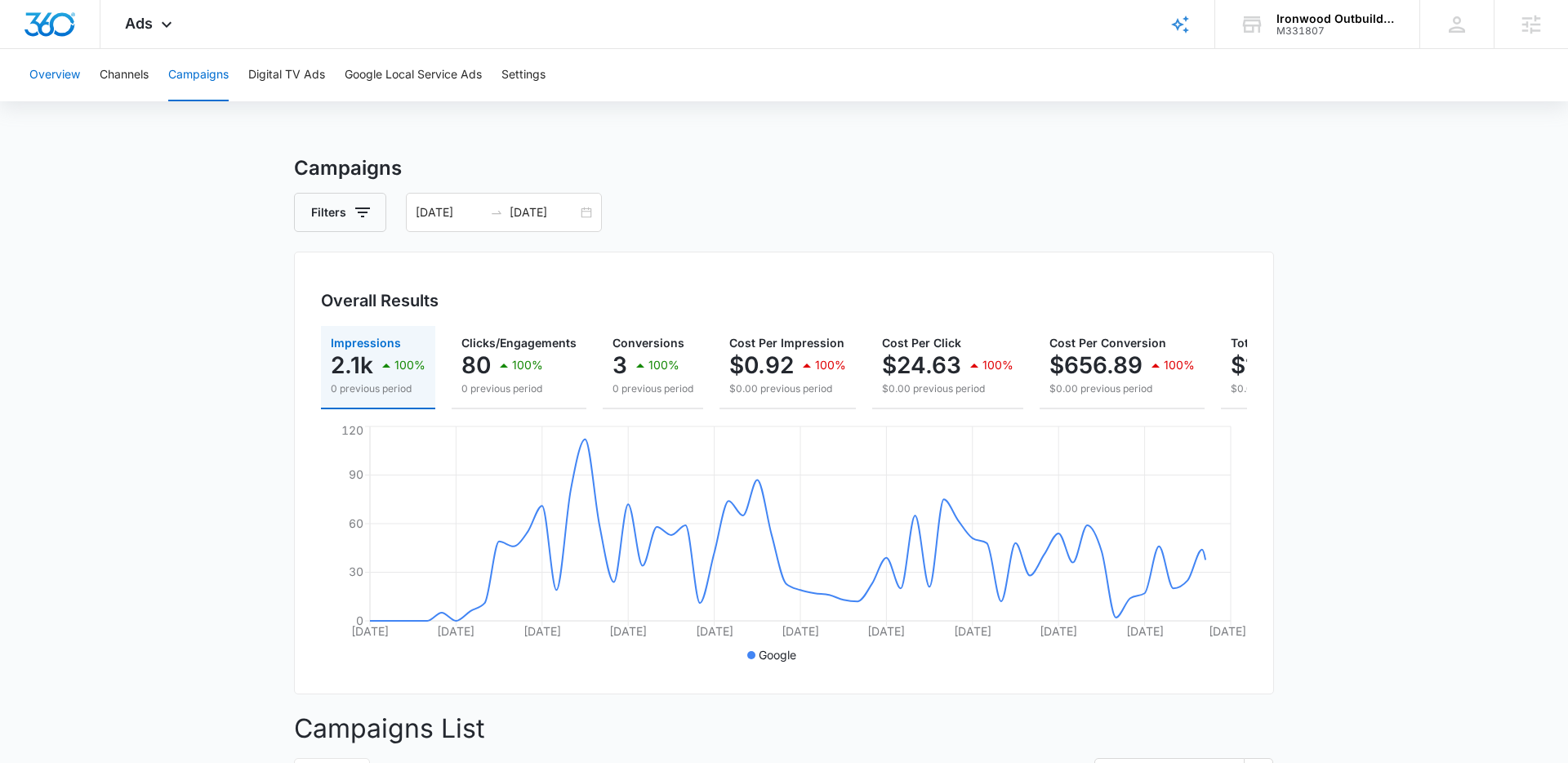
click at [61, 68] on button "Overview" at bounding box center [54, 74] width 50 height 52
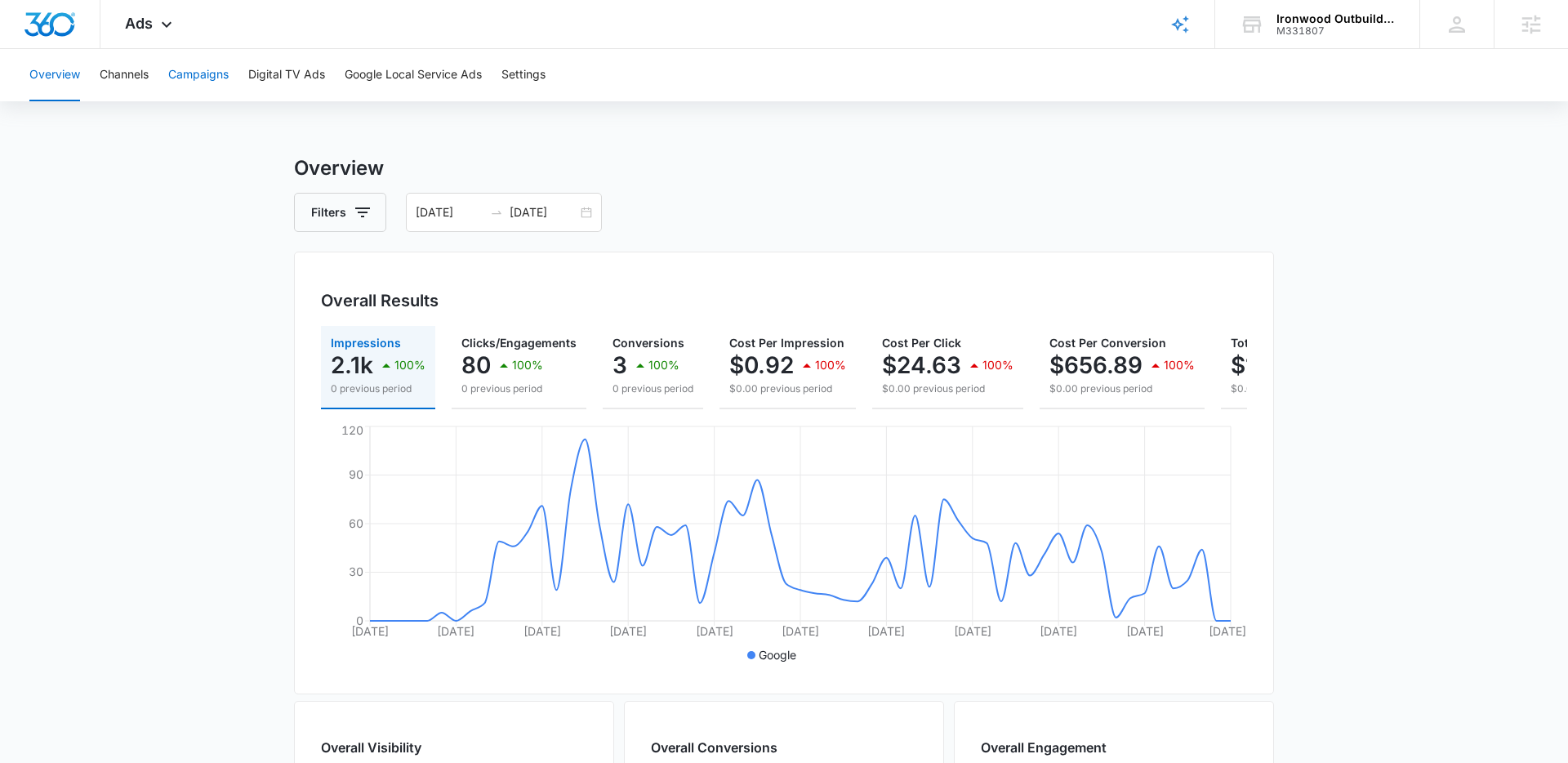
click at [198, 73] on button "Campaigns" at bounding box center [198, 74] width 61 height 52
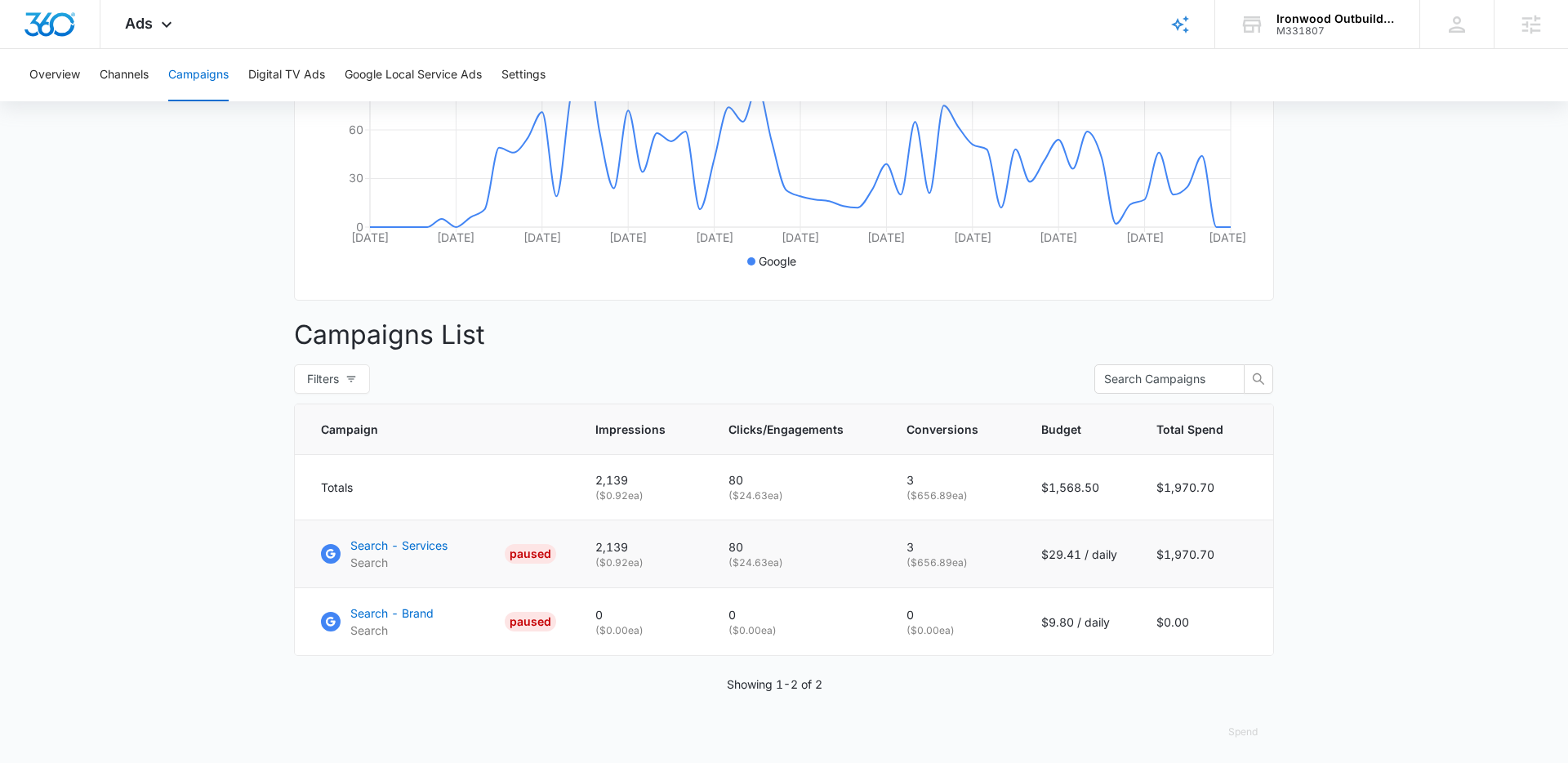
scroll to position [402, 0]
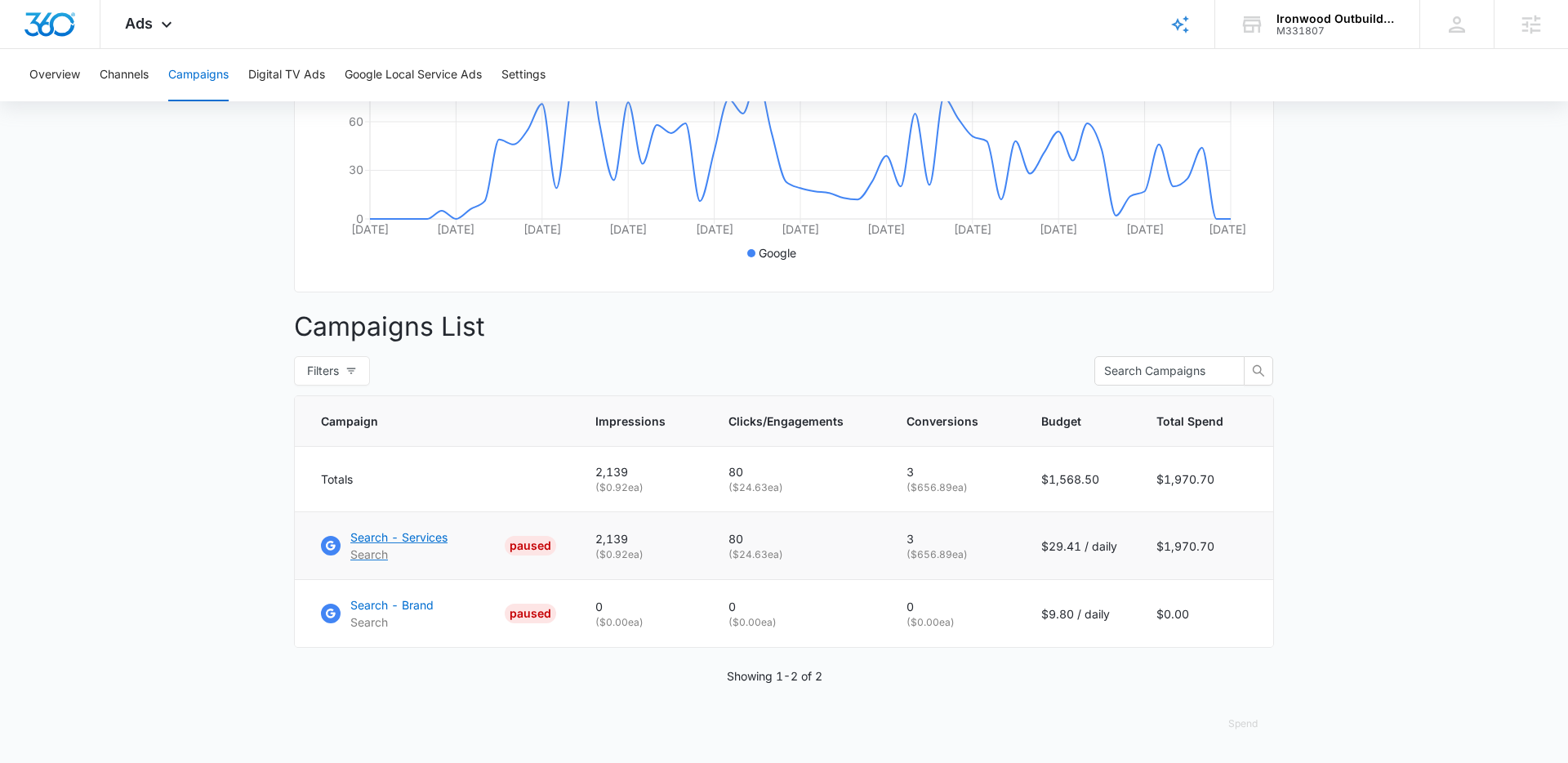
click at [378, 535] on p "Search - Services" at bounding box center [399, 537] width 97 height 17
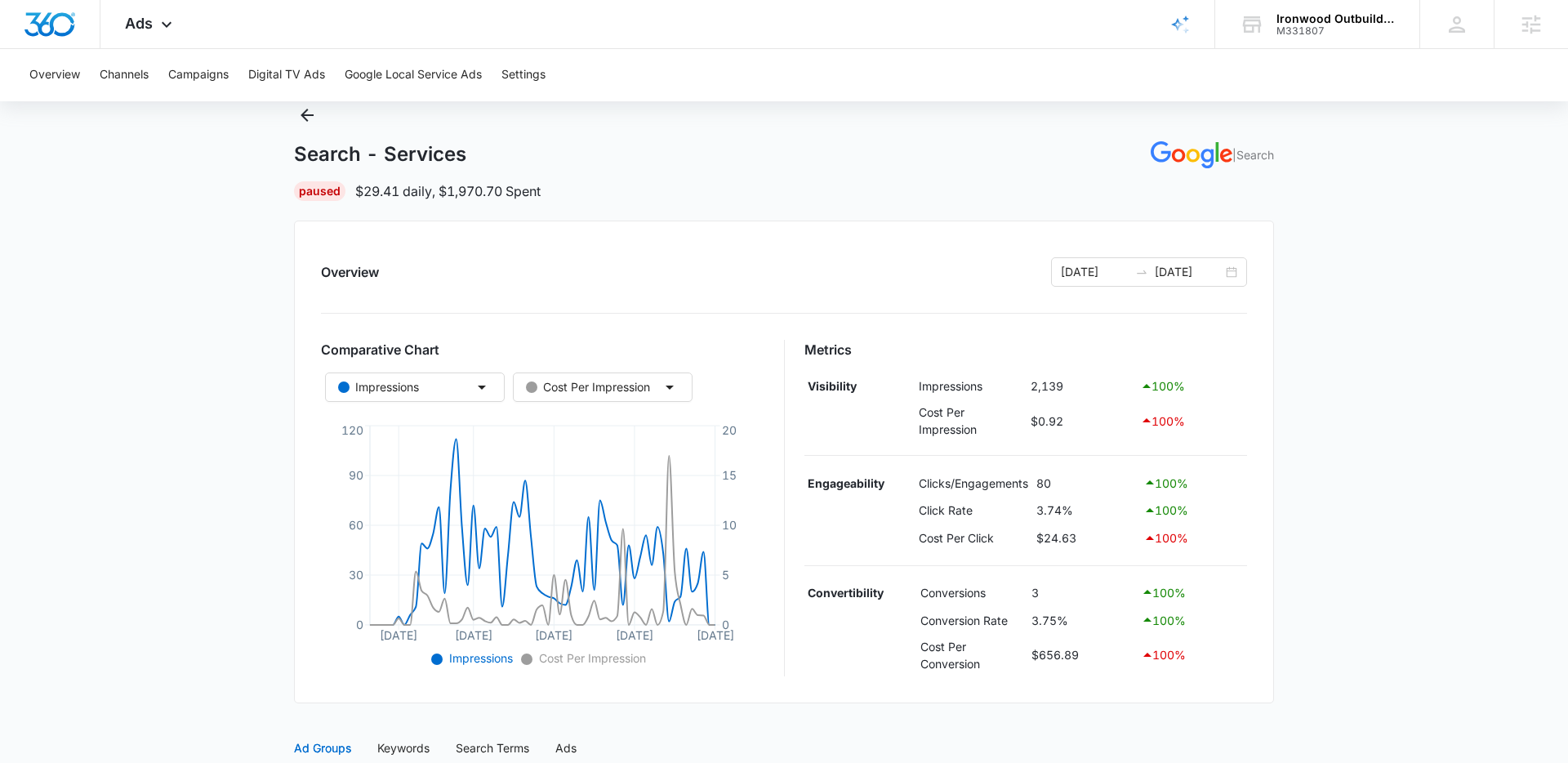
scroll to position [58, 0]
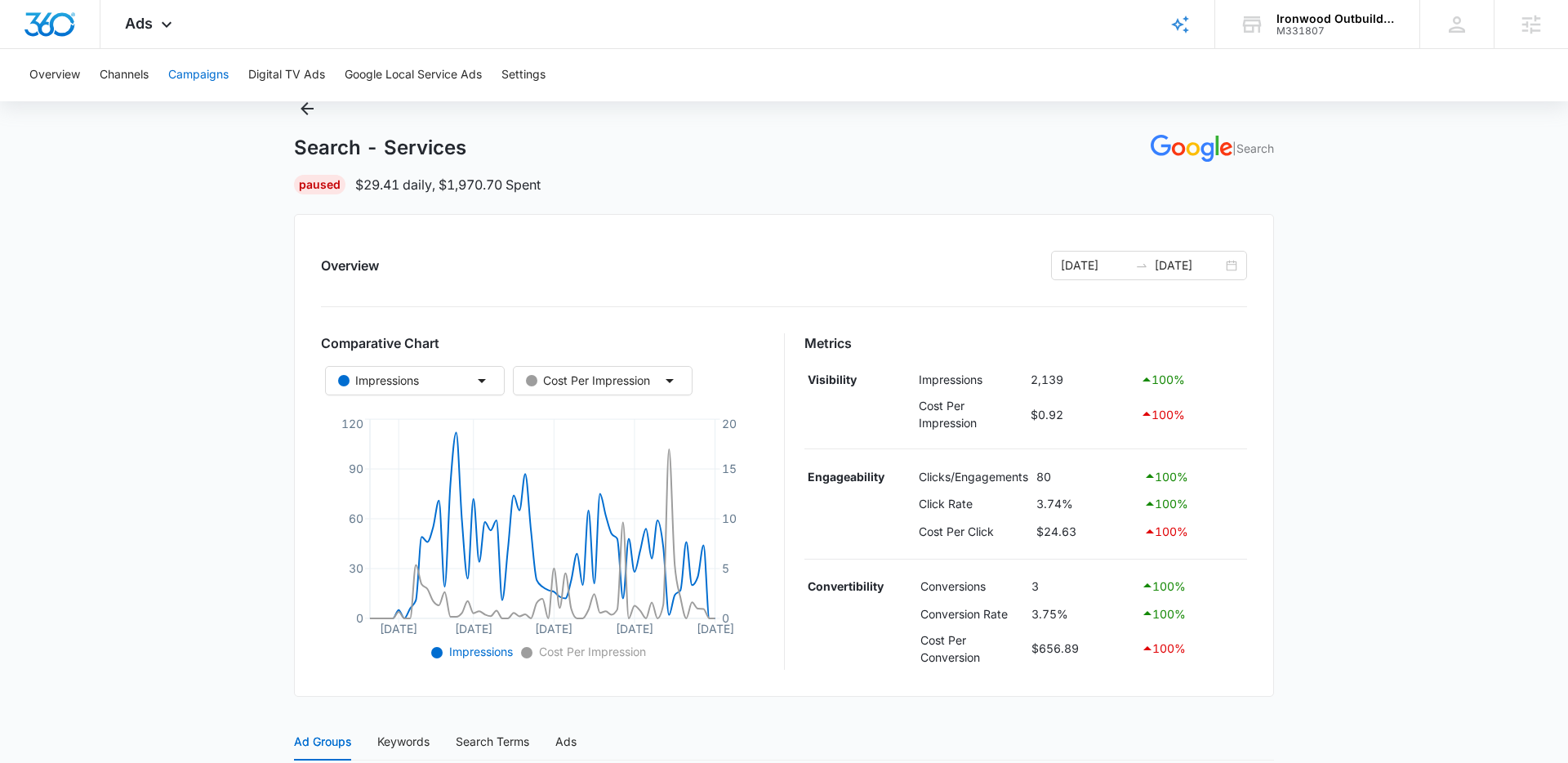
click at [198, 74] on button "Campaigns" at bounding box center [198, 74] width 61 height 52
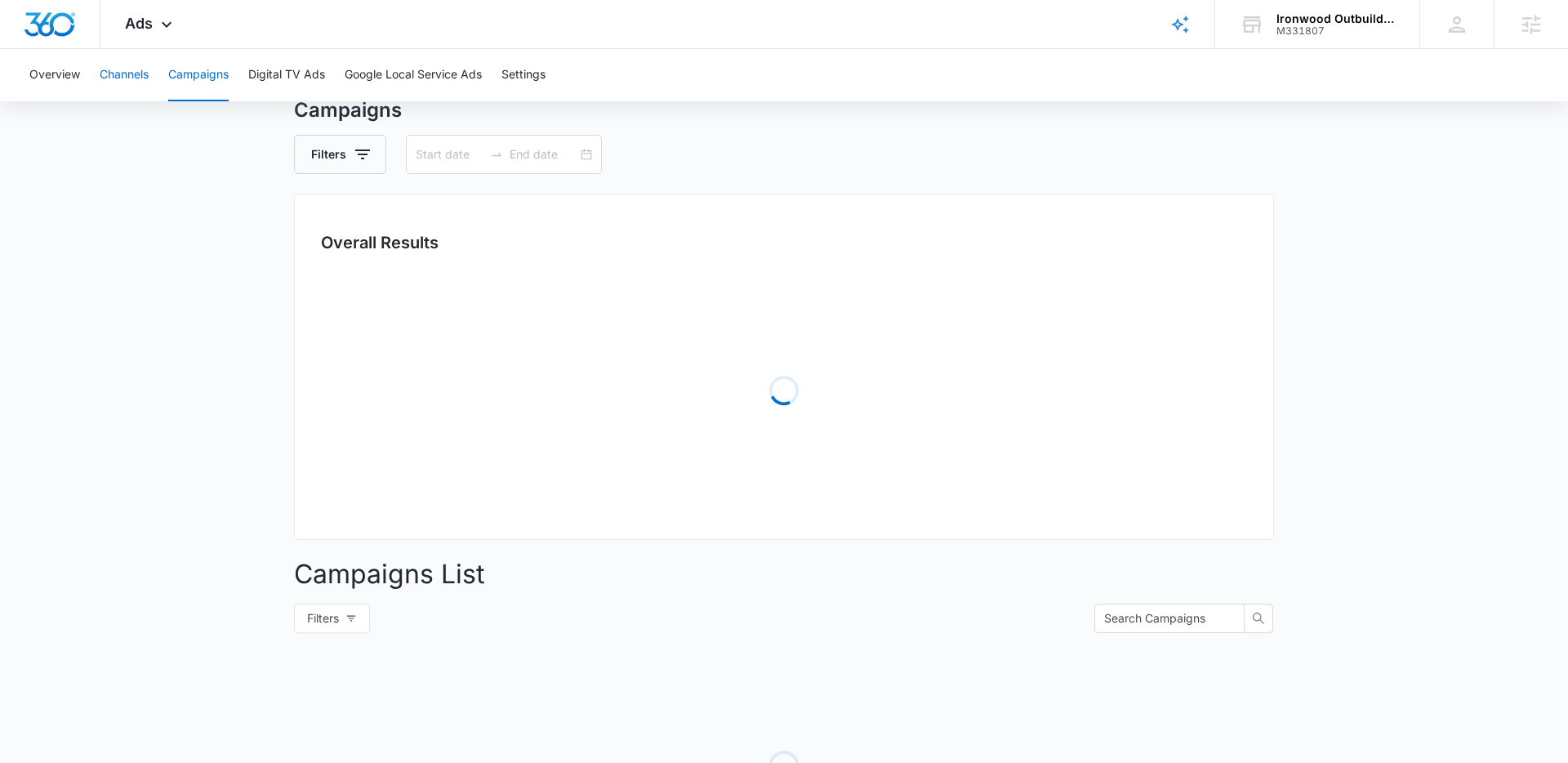
type input "[DATE]"
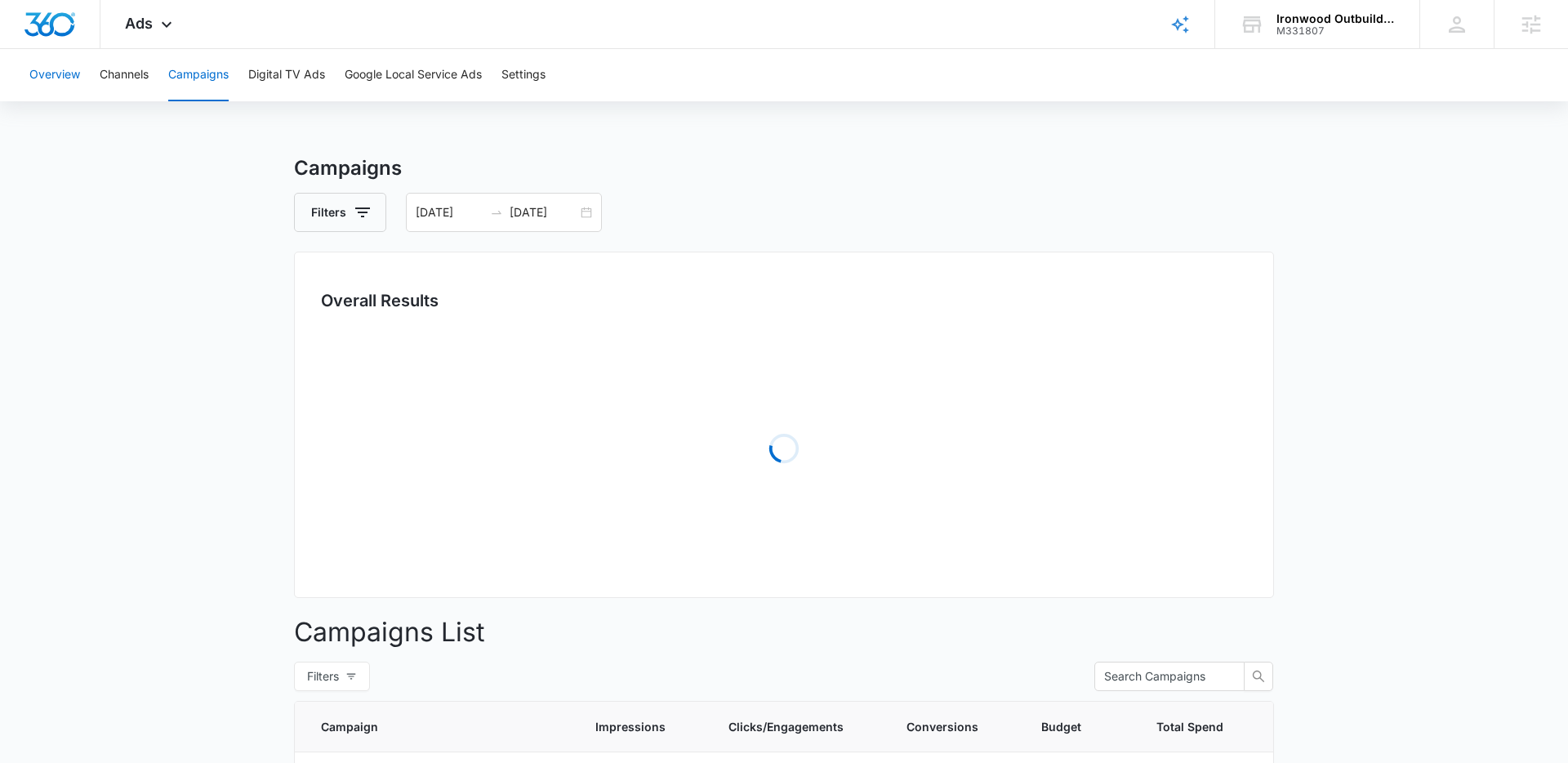
click at [72, 76] on button "Overview" at bounding box center [54, 74] width 50 height 52
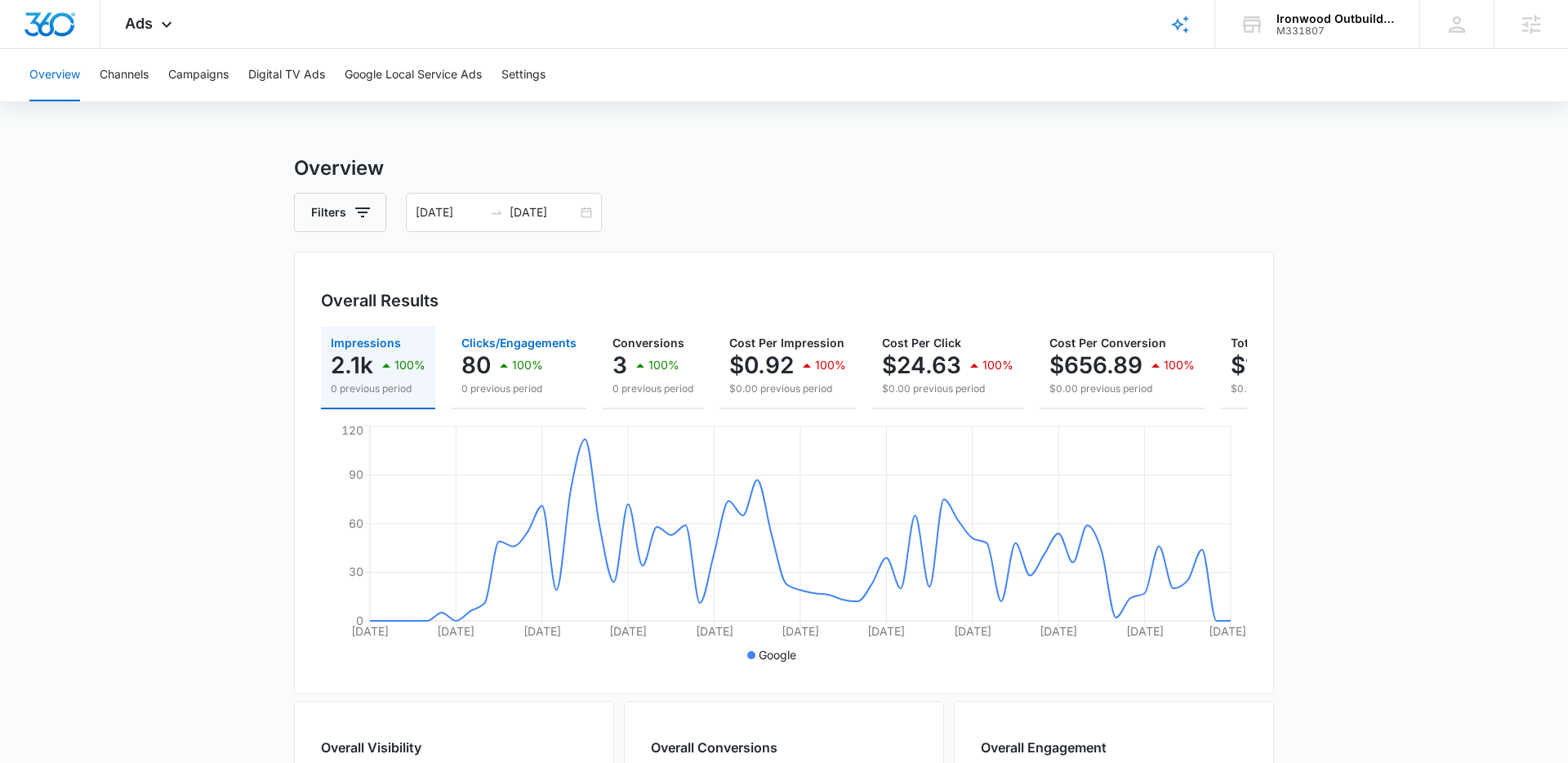
click at [512, 350] on div "100%" at bounding box center [518, 365] width 49 height 32
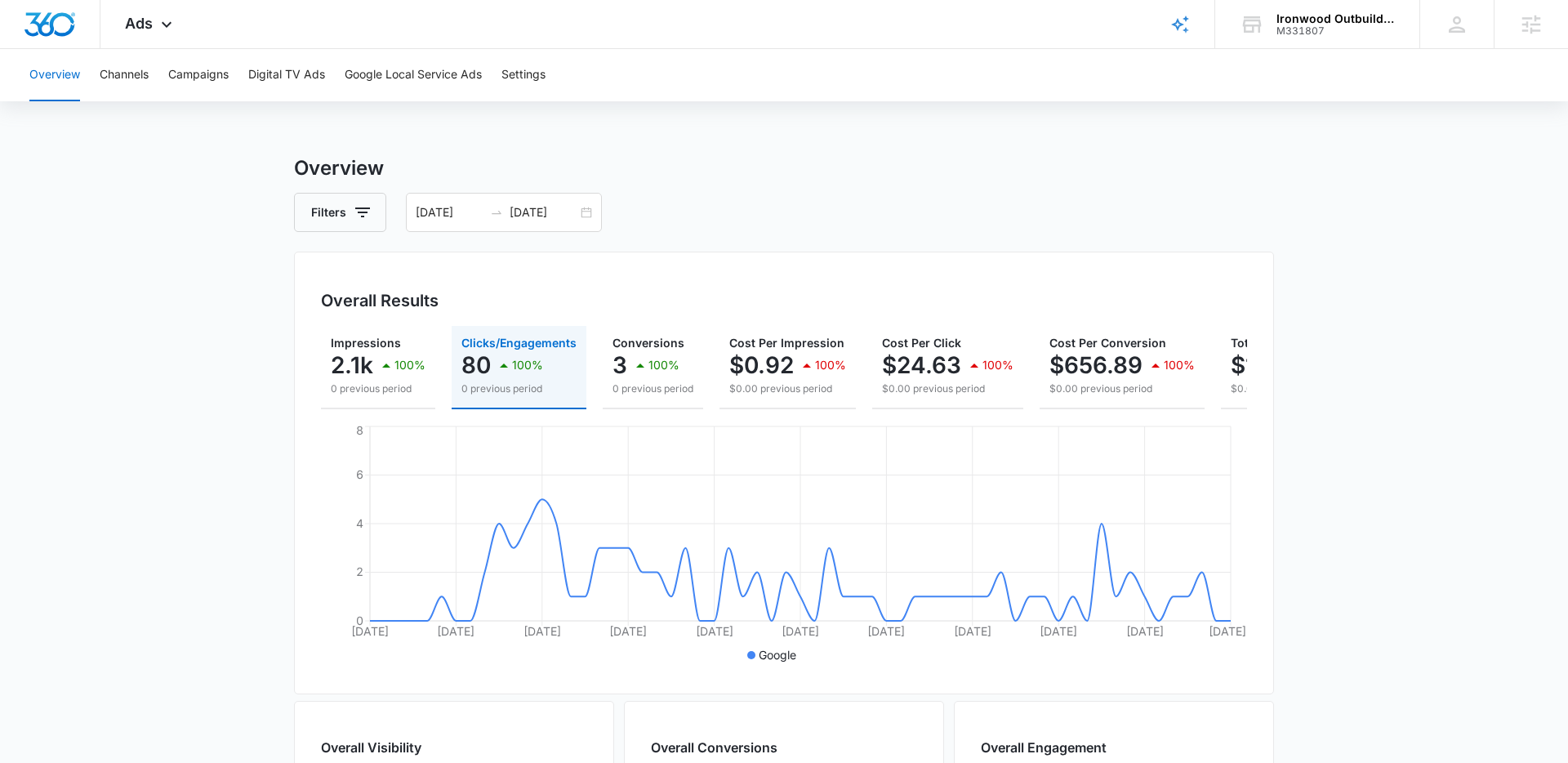
click at [941, 199] on div "Filters [DATE] [DATE]" at bounding box center [784, 213] width 980 height 39
click at [660, 361] on p "100%" at bounding box center [664, 364] width 31 height 11
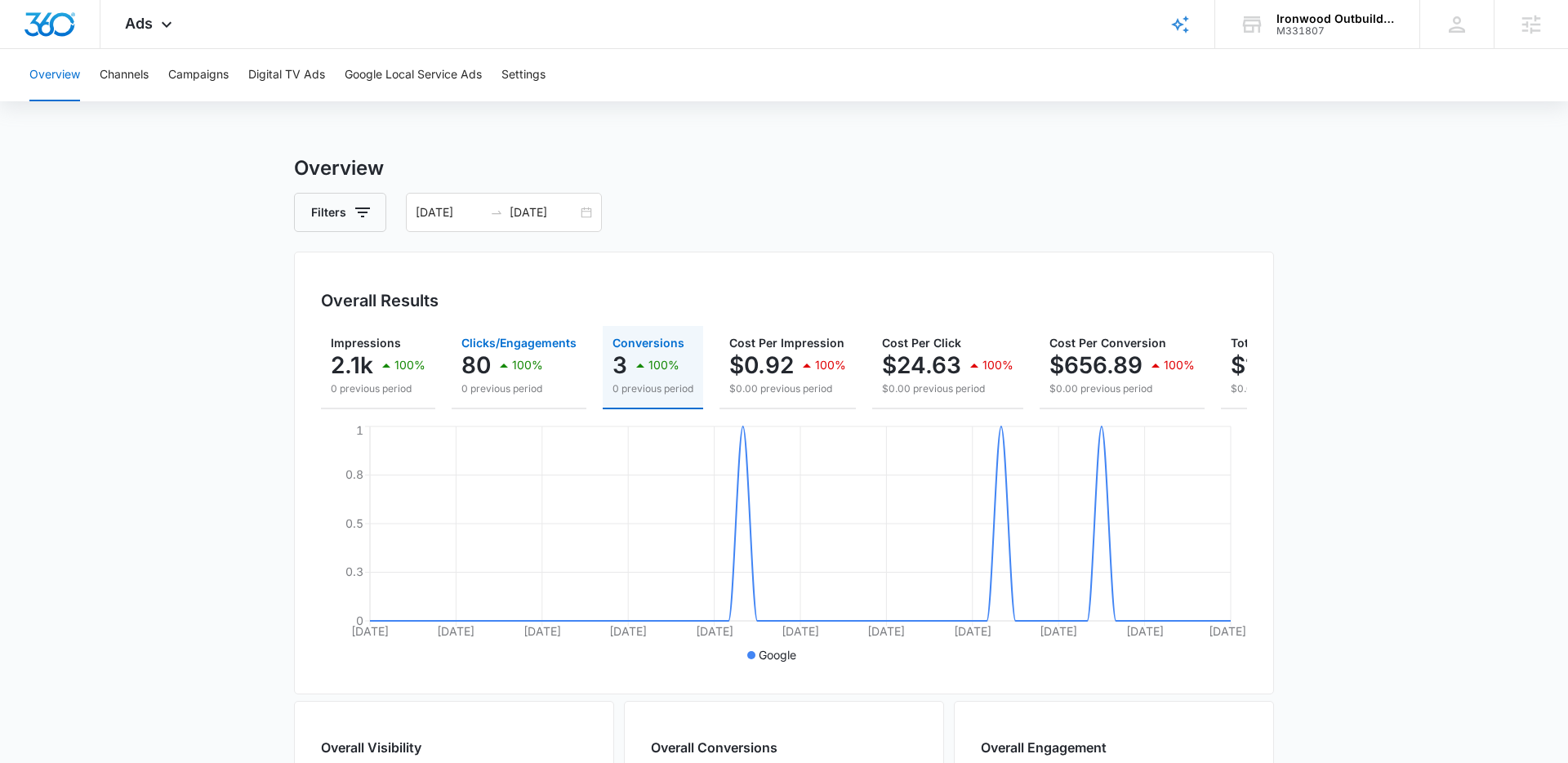
click at [510, 368] on icon "button" at bounding box center [504, 364] width 20 height 20
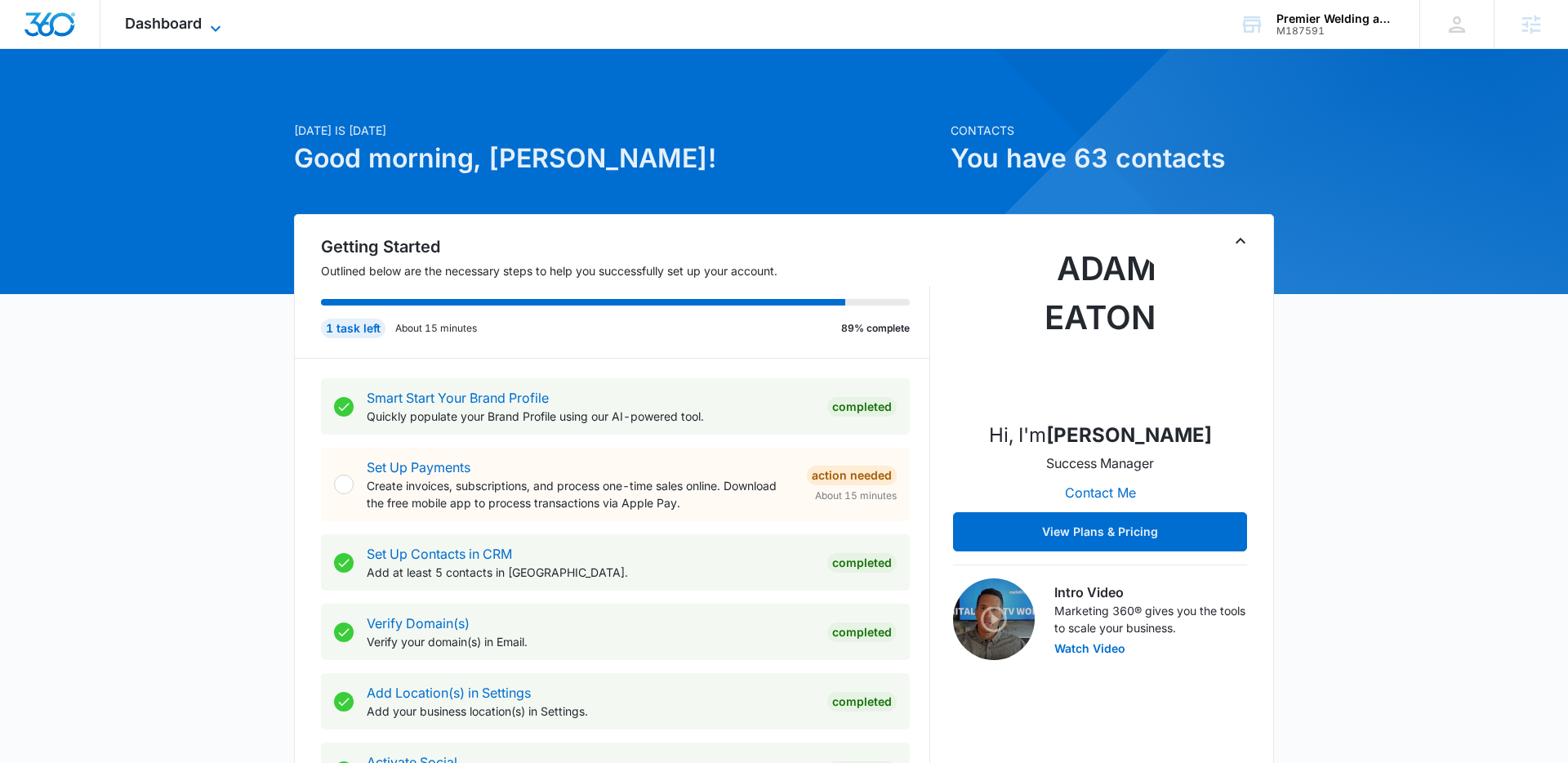
click at [223, 16] on div "Dashboard Apps Reputation Websites Forms CRM Email Social Payments POS Content …" at bounding box center [175, 24] width 149 height 48
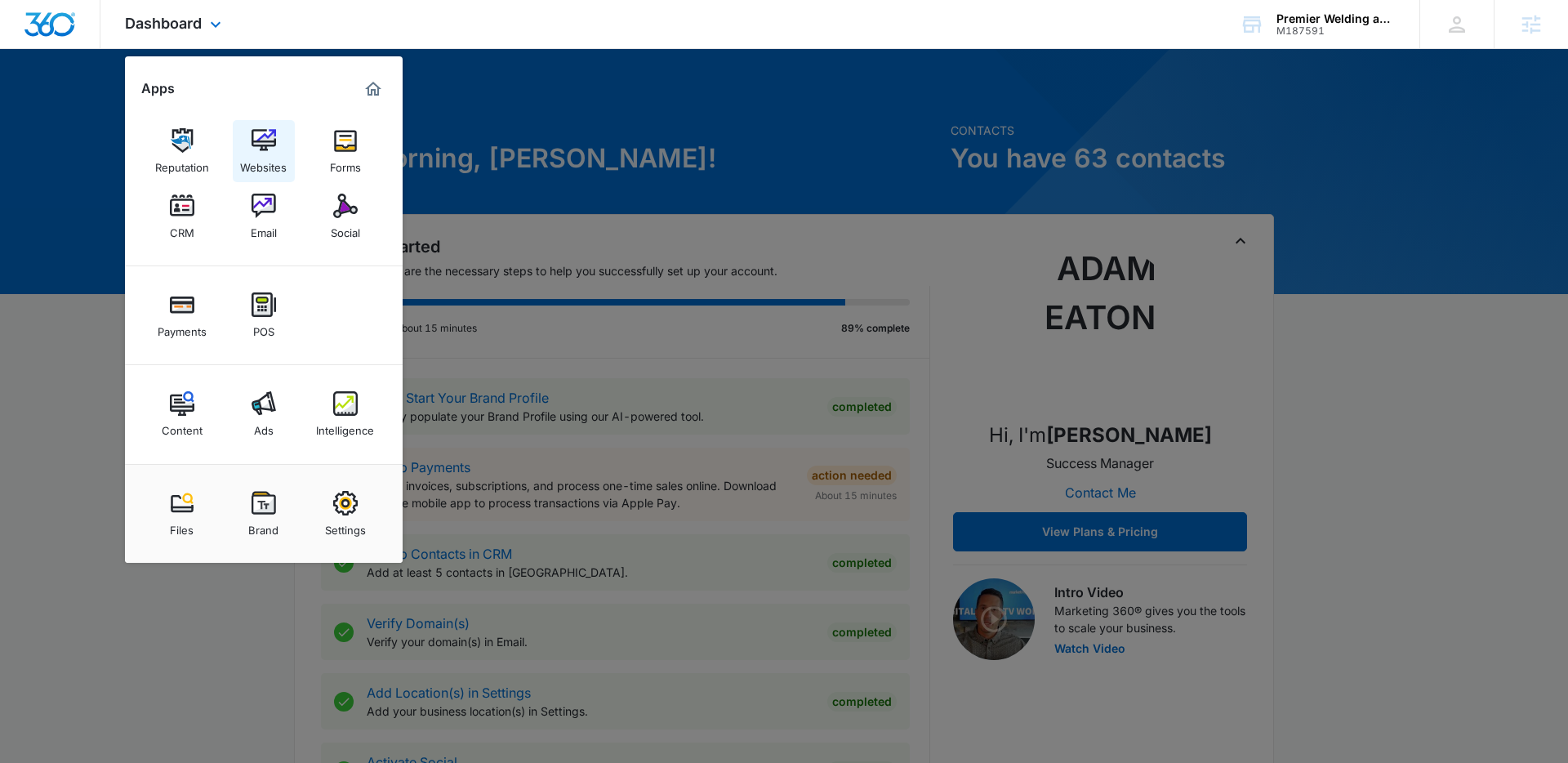
click at [266, 149] on img at bounding box center [264, 140] width 25 height 25
